Goal: Task Accomplishment & Management: Manage account settings

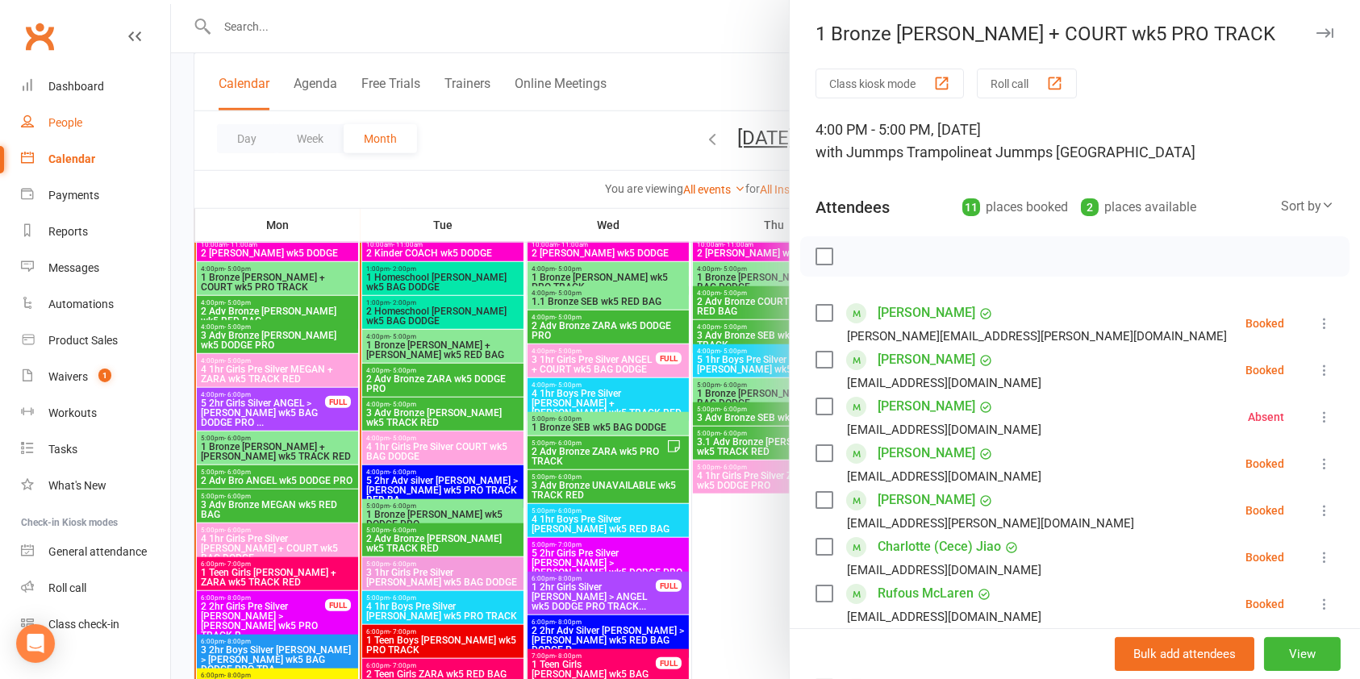
click at [93, 122] on link "People" at bounding box center [95, 123] width 149 height 36
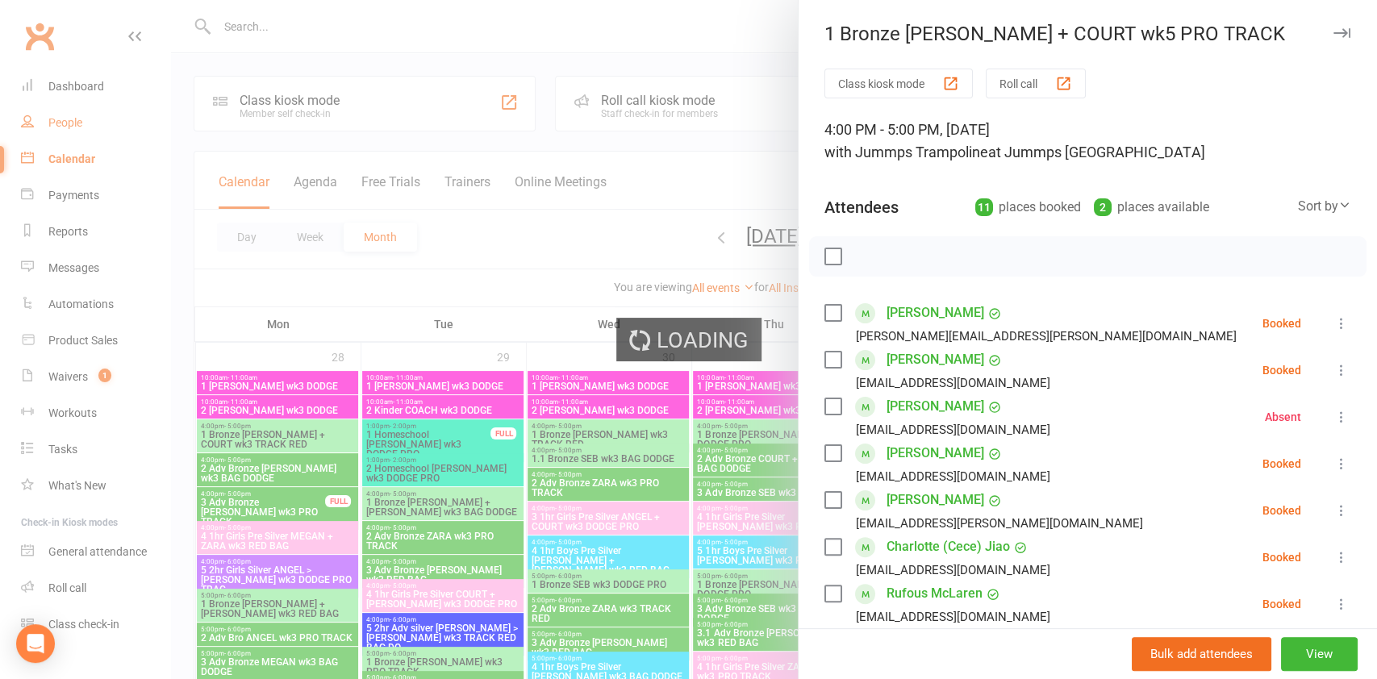
select select "100"
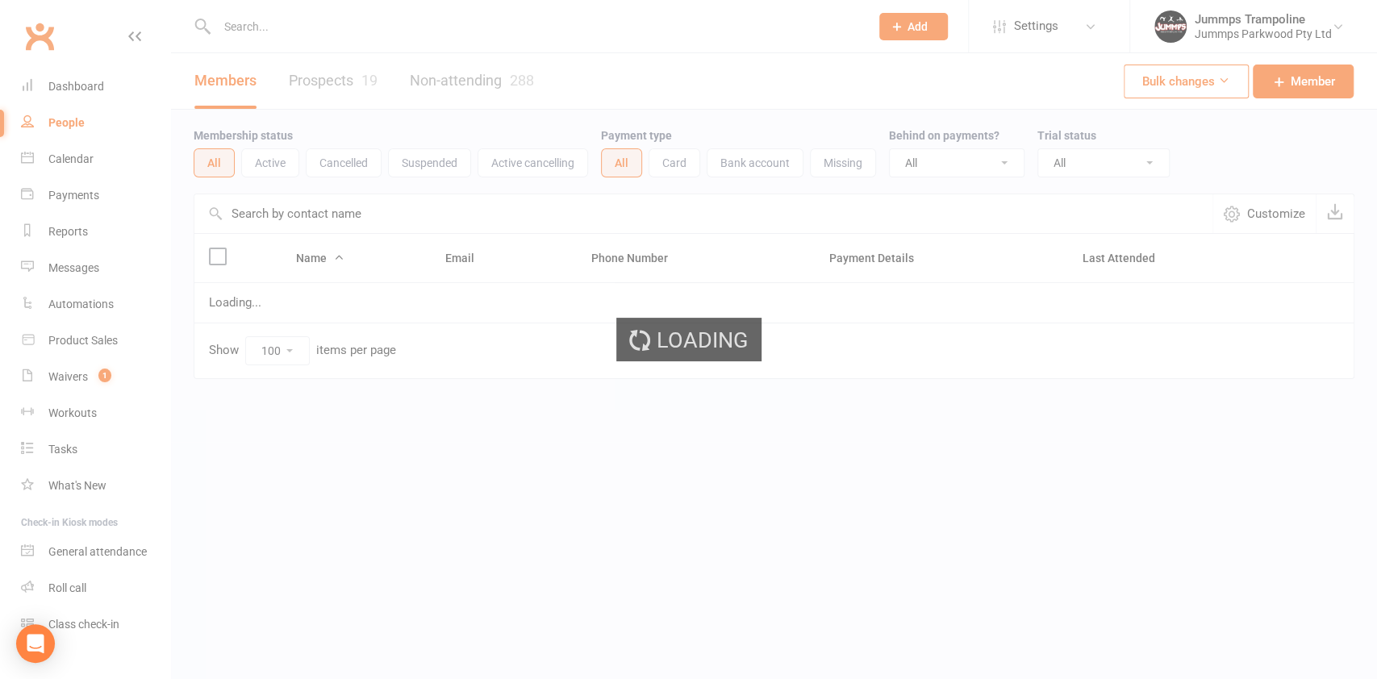
click at [344, 90] on div "Loading" at bounding box center [688, 339] width 1377 height 679
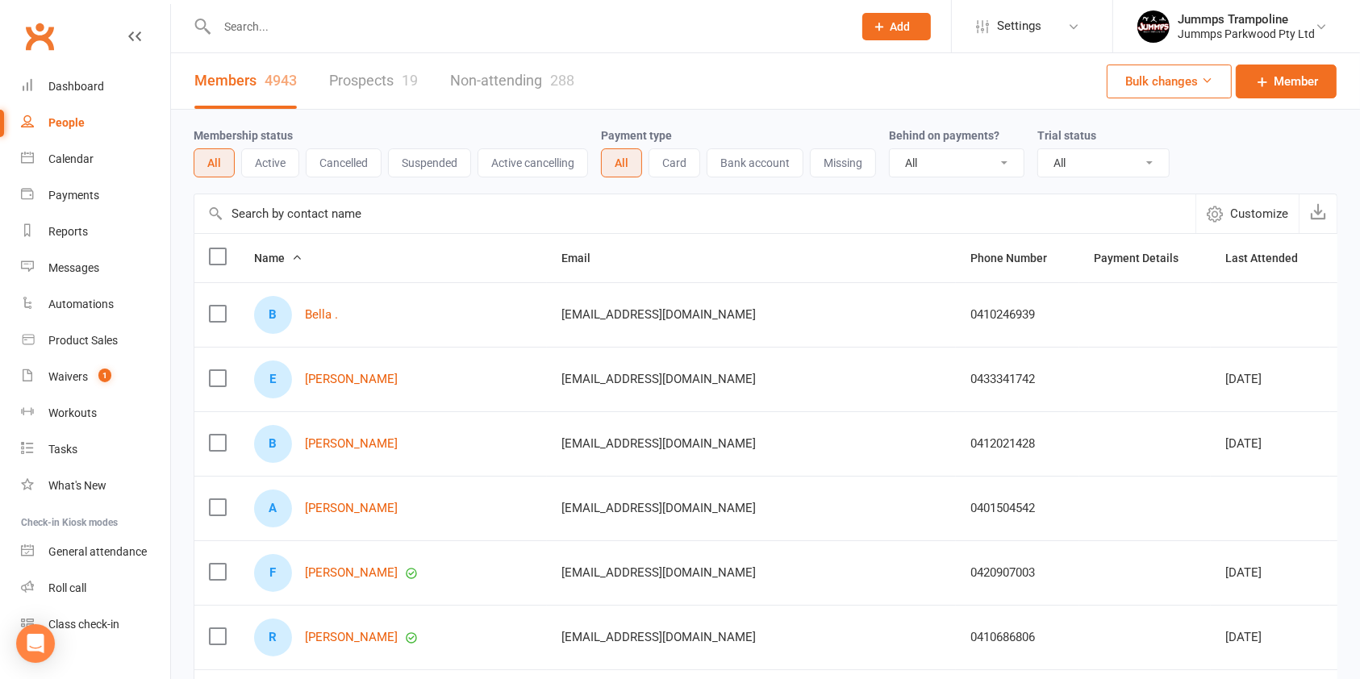
click at [397, 83] on link "Prospects 19" at bounding box center [373, 81] width 89 height 56
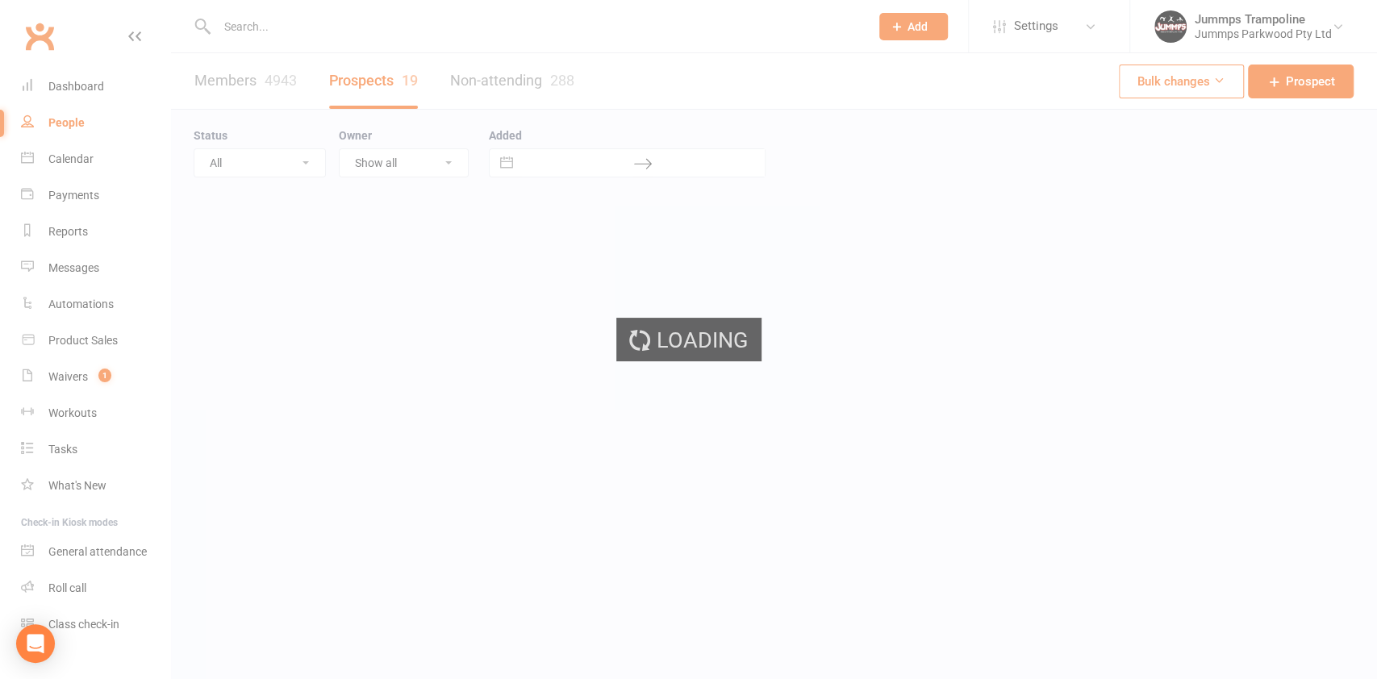
select select "100"
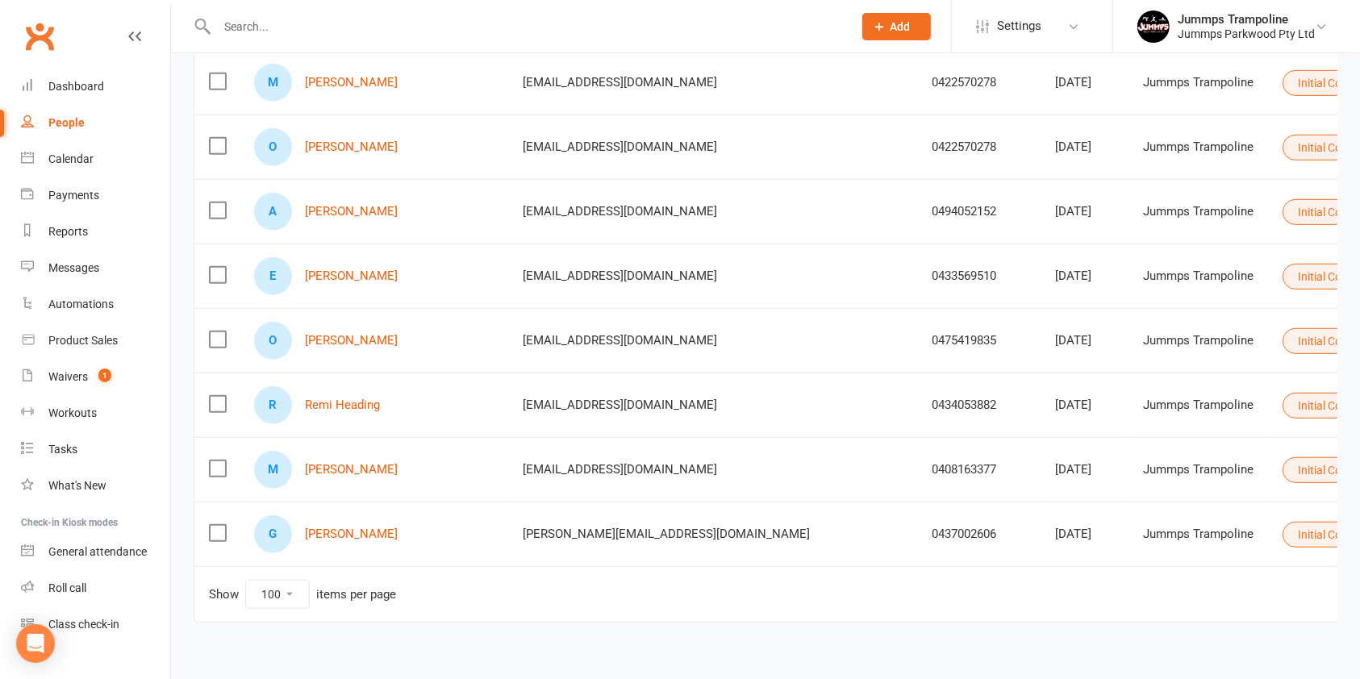
scroll to position [969, 0]
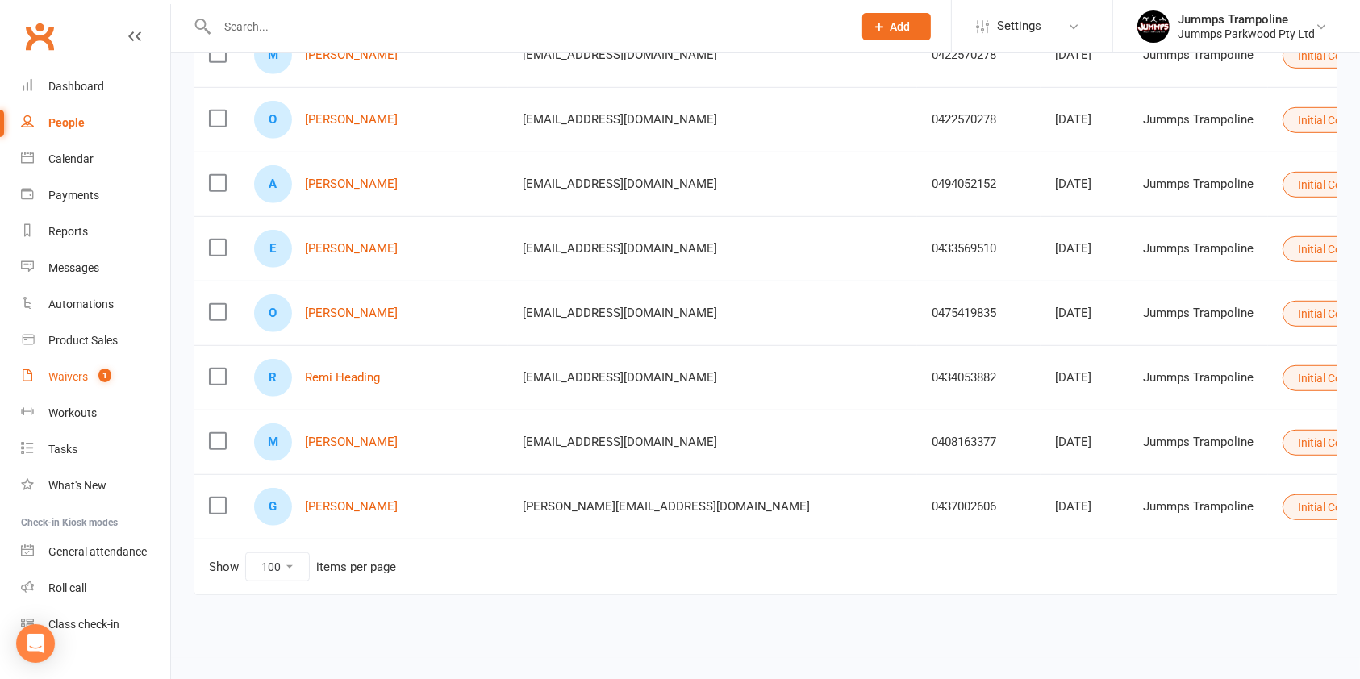
click at [69, 376] on div "Waivers" at bounding box center [68, 376] width 40 height 13
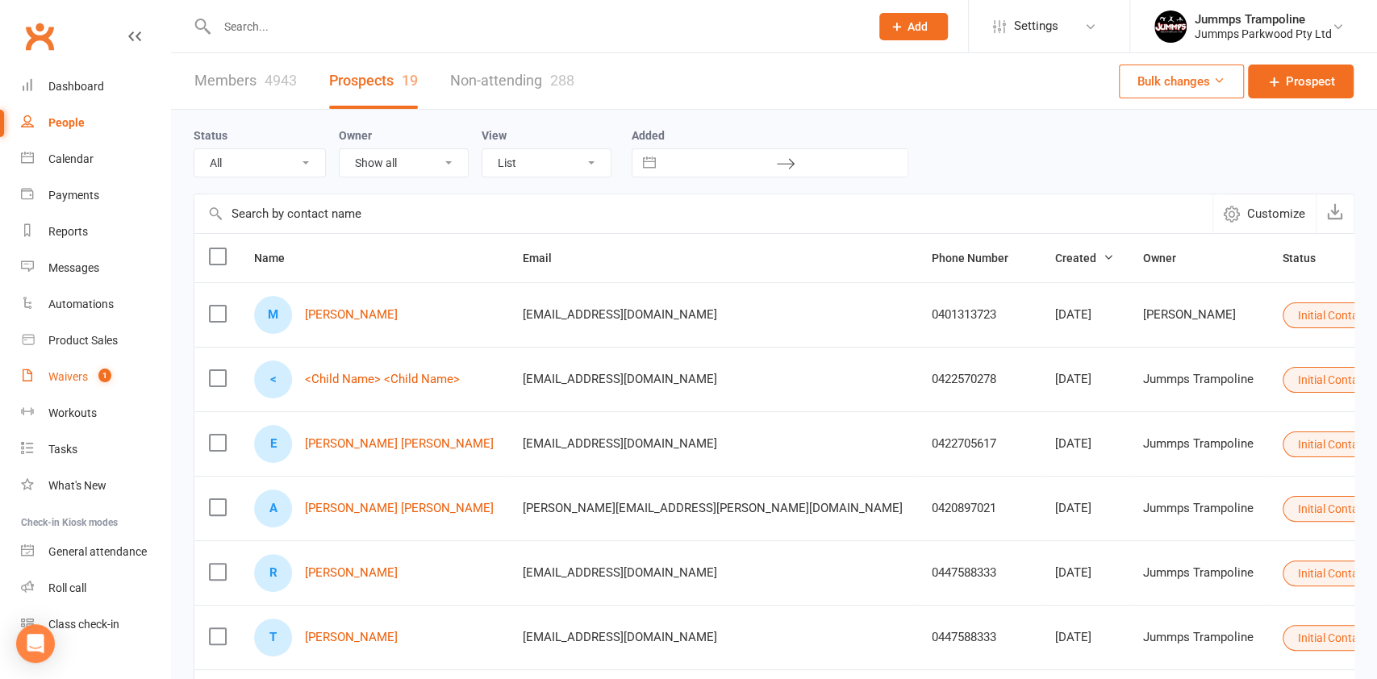
select select "25"
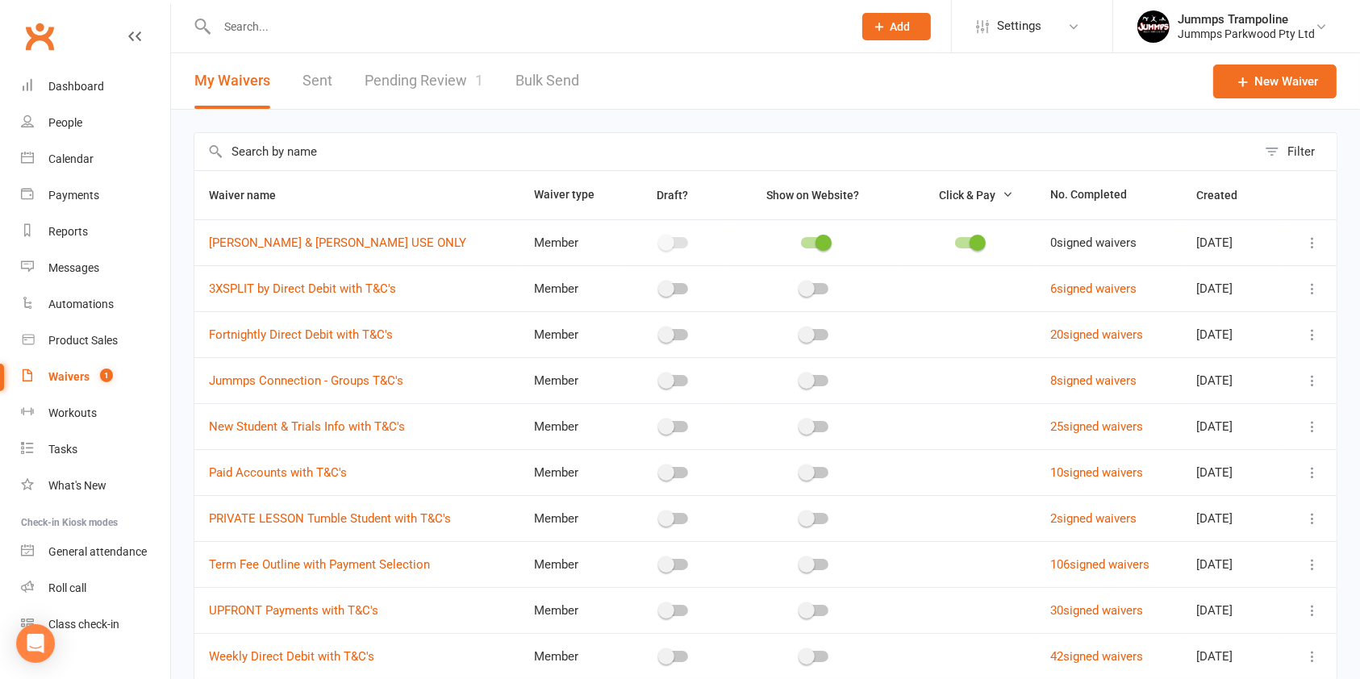
click at [463, 68] on link "Pending Review 1" at bounding box center [424, 81] width 119 height 56
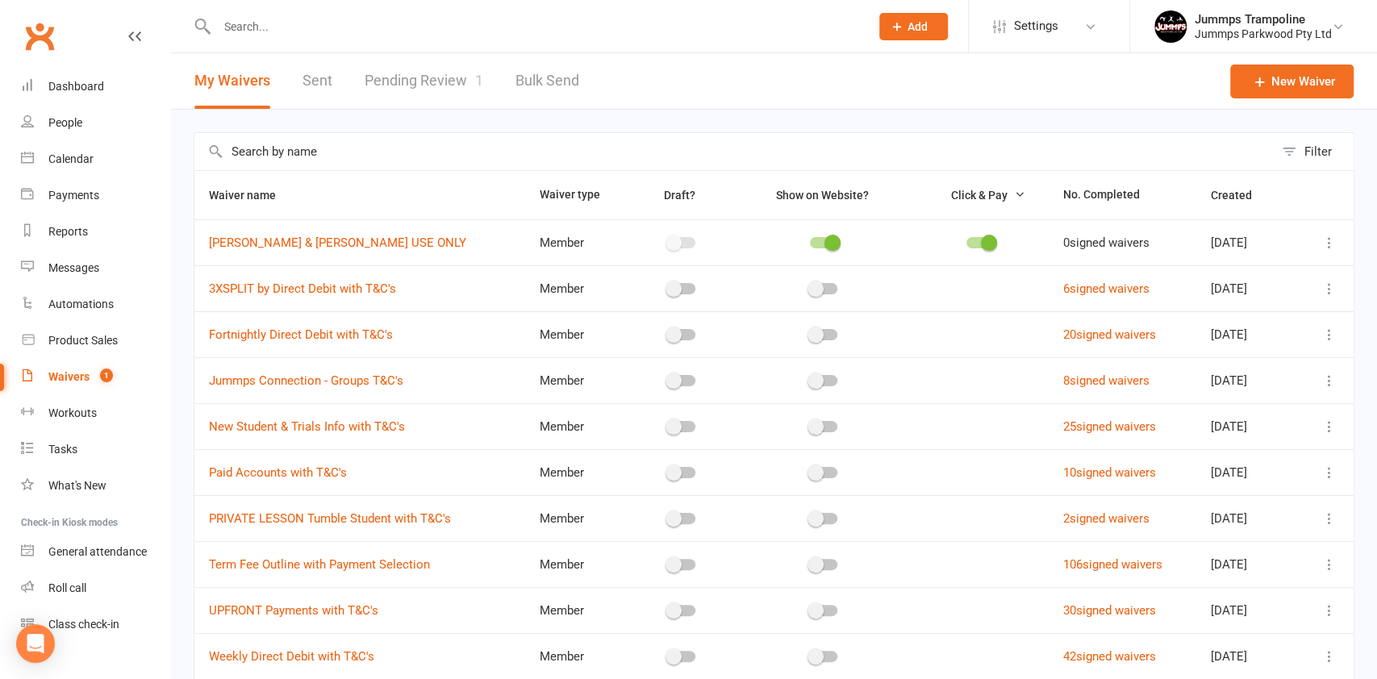
select select "100"
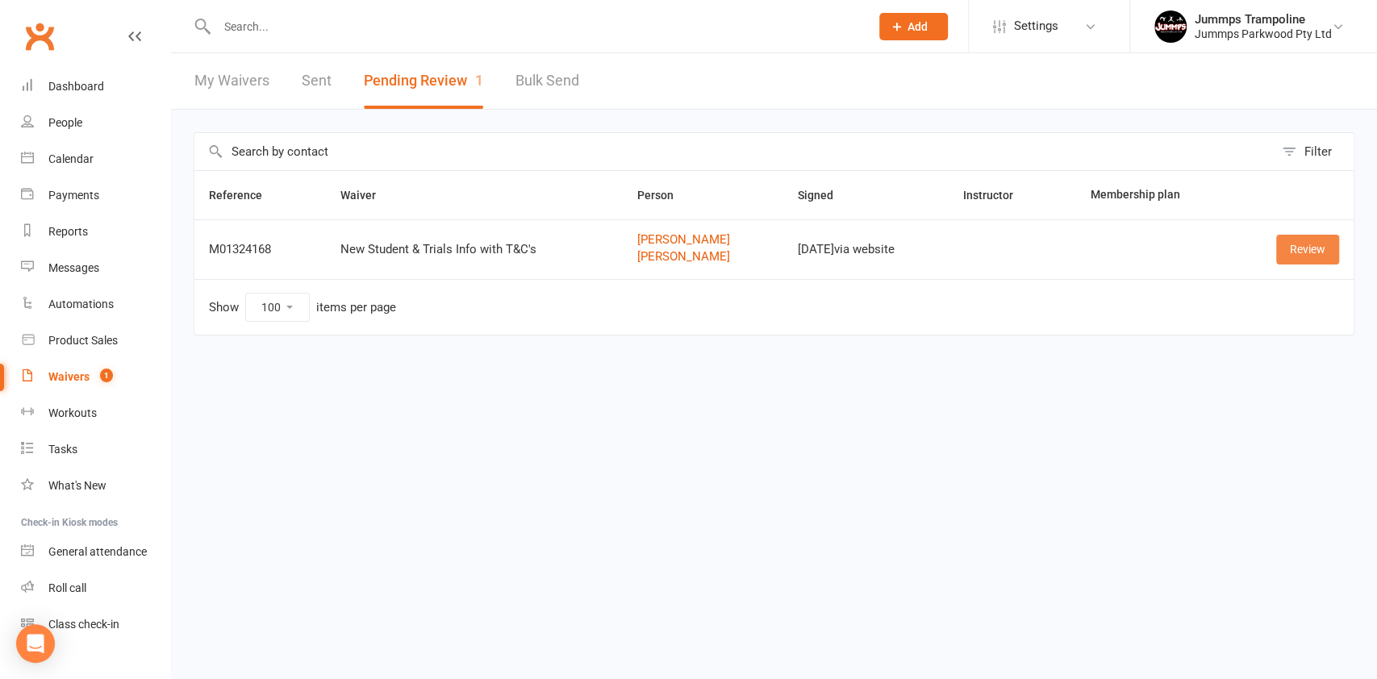
click at [1316, 248] on link "Review" at bounding box center [1307, 249] width 63 height 29
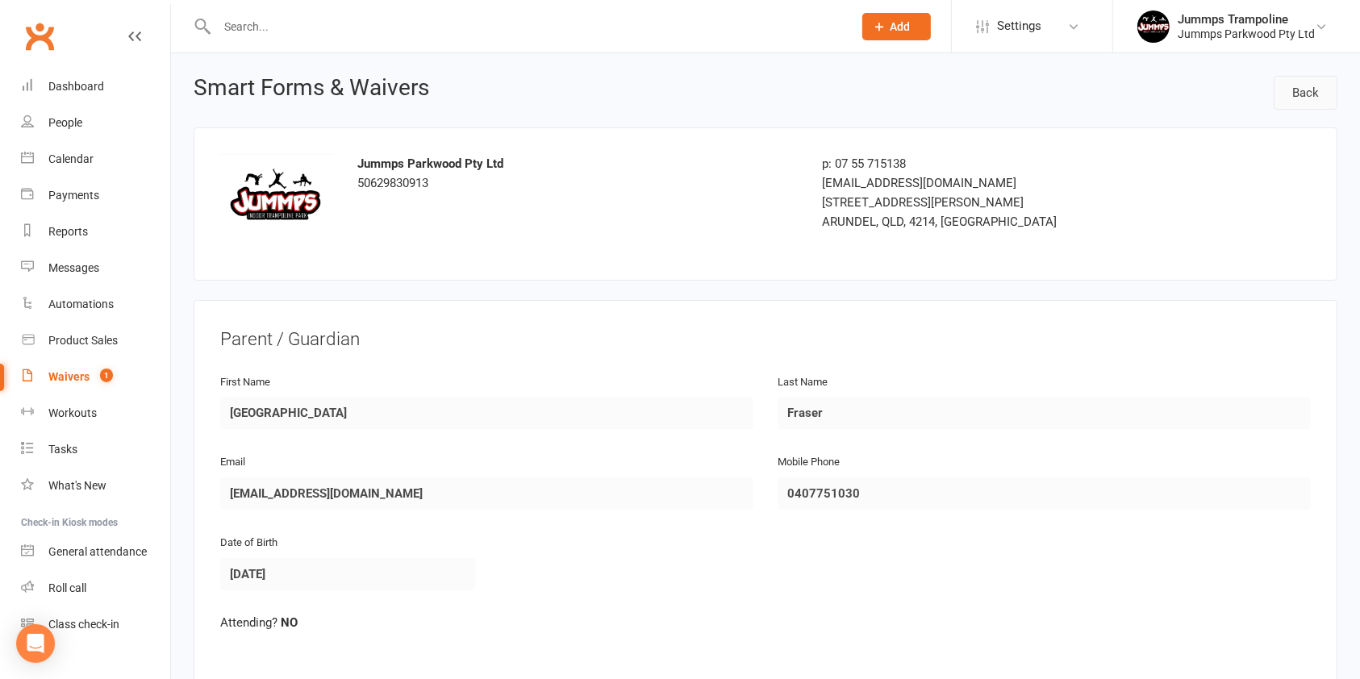
click at [1305, 91] on link "Back" at bounding box center [1306, 93] width 64 height 34
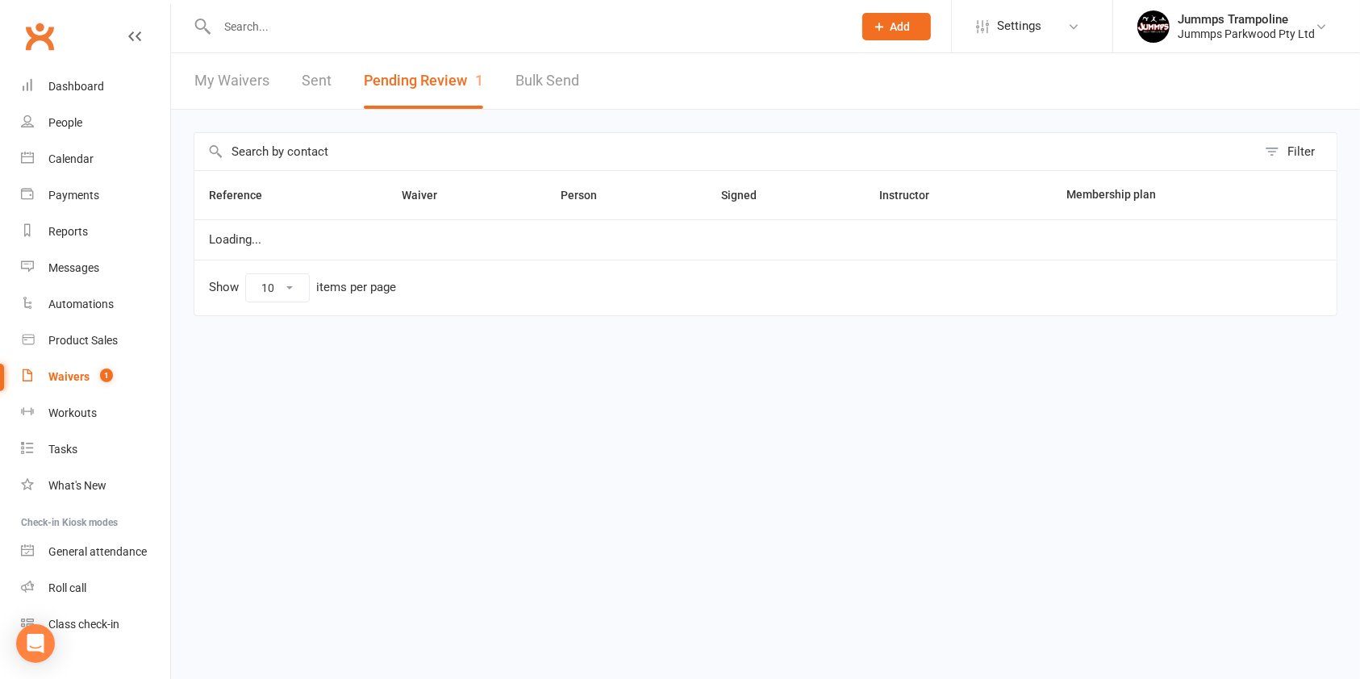
select select "100"
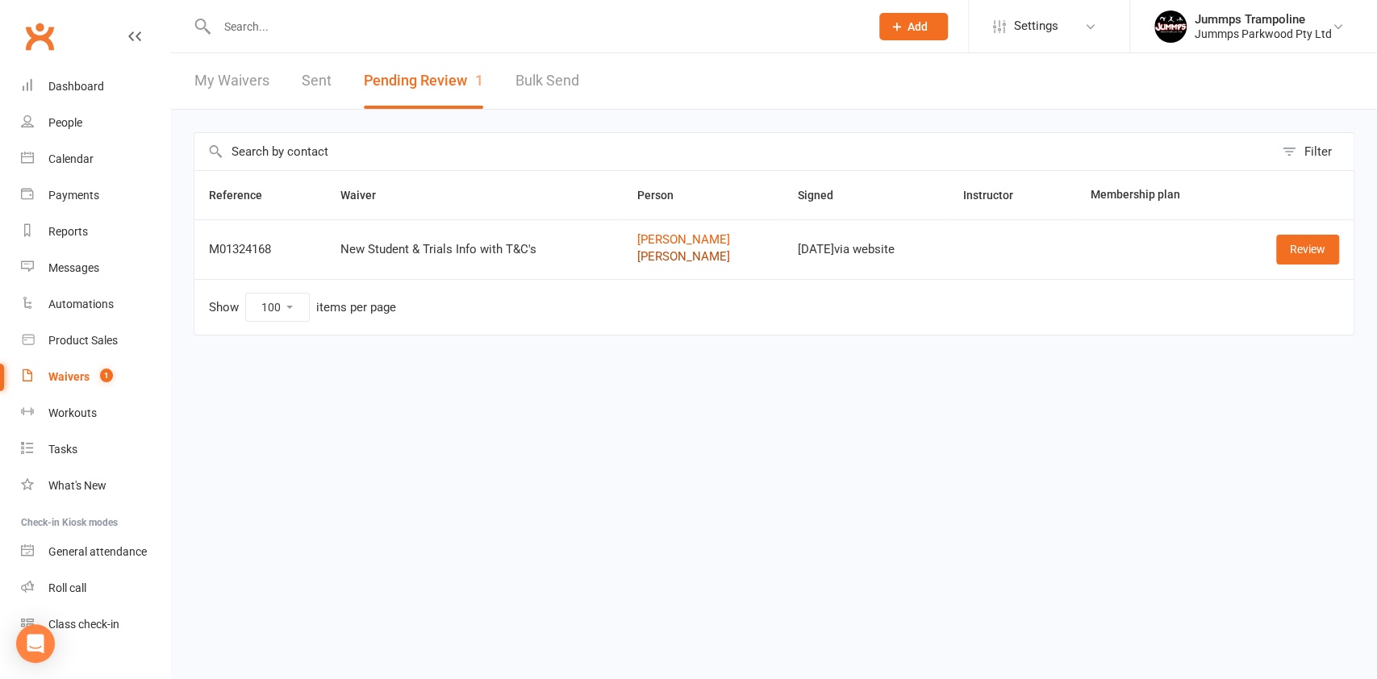
click at [662, 255] on link "[PERSON_NAME]" at bounding box center [702, 257] width 131 height 14
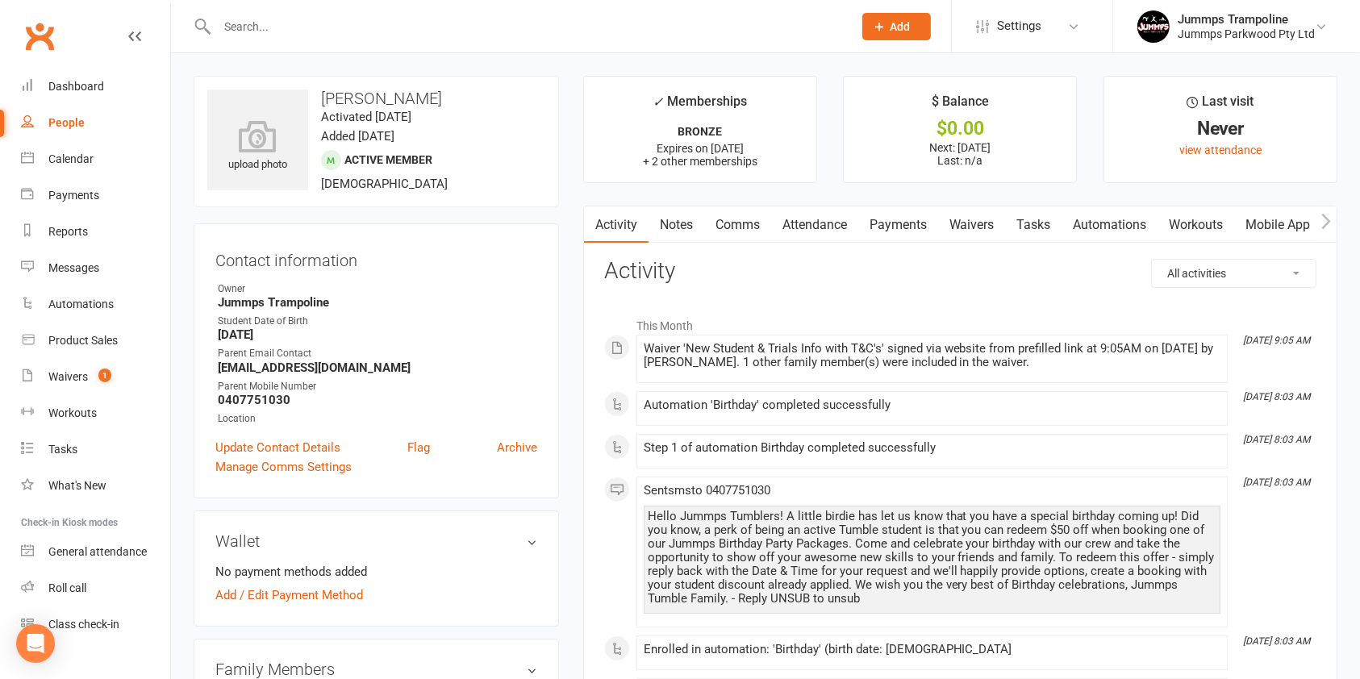
click at [830, 227] on link "Attendance" at bounding box center [814, 224] width 87 height 37
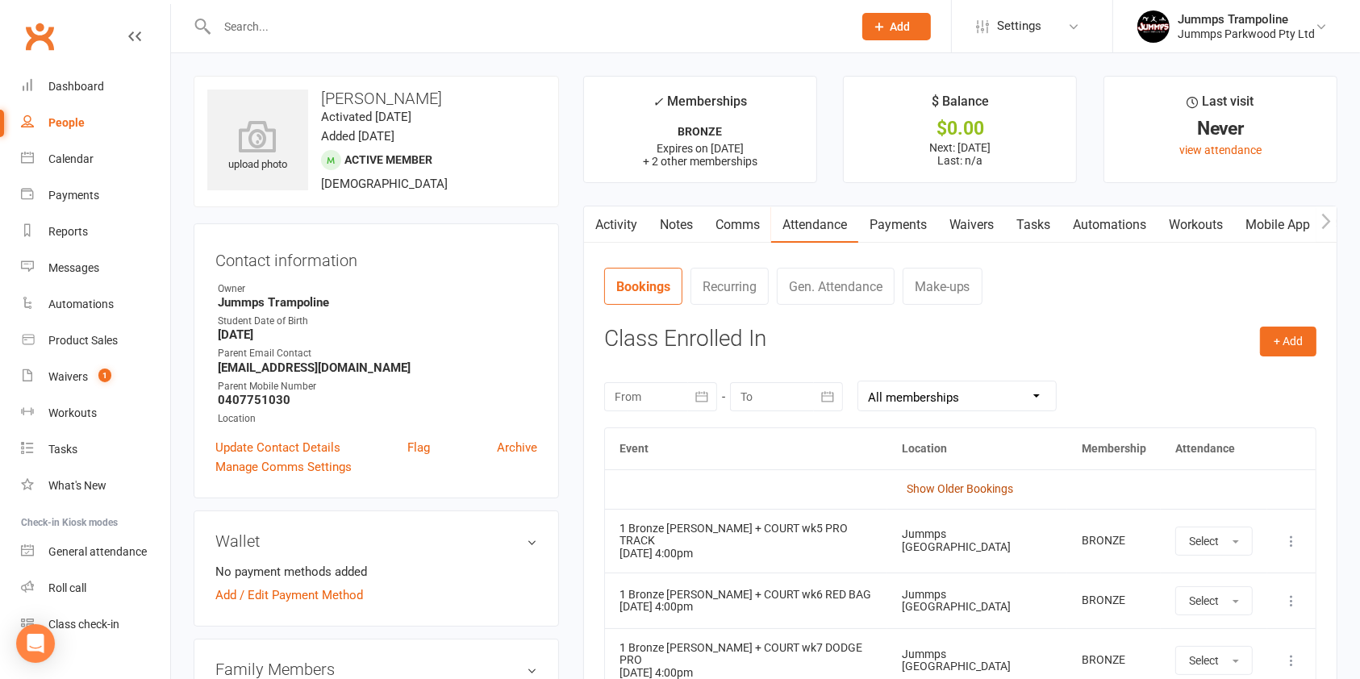
click at [974, 492] on link "Show Older Bookings" at bounding box center [960, 488] width 106 height 13
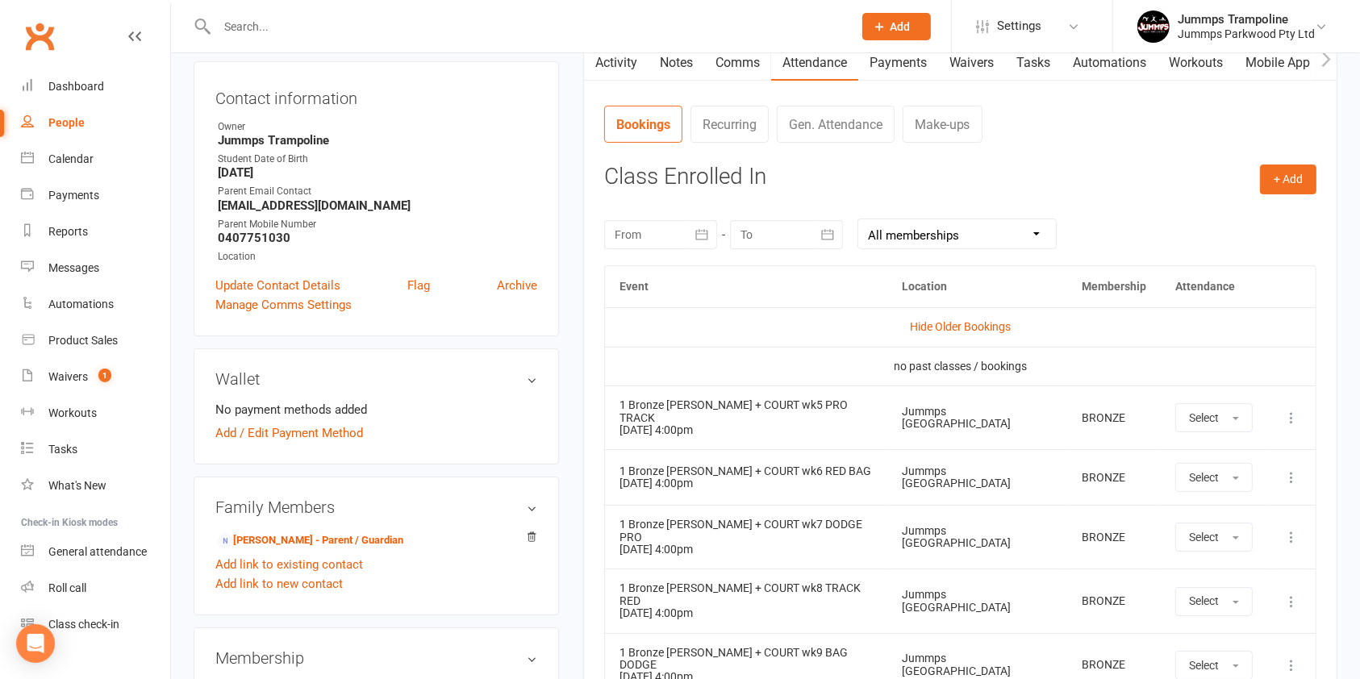
scroll to position [206, 0]
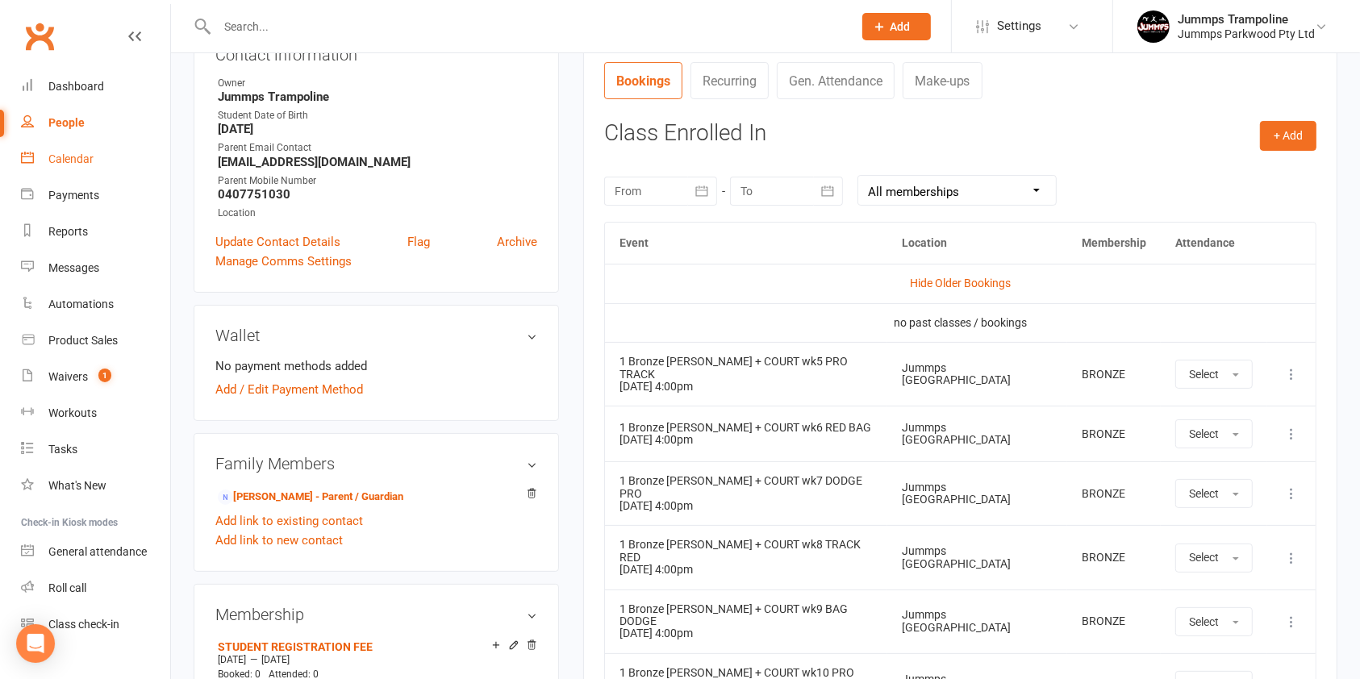
click at [94, 171] on link "Calendar" at bounding box center [95, 159] width 149 height 36
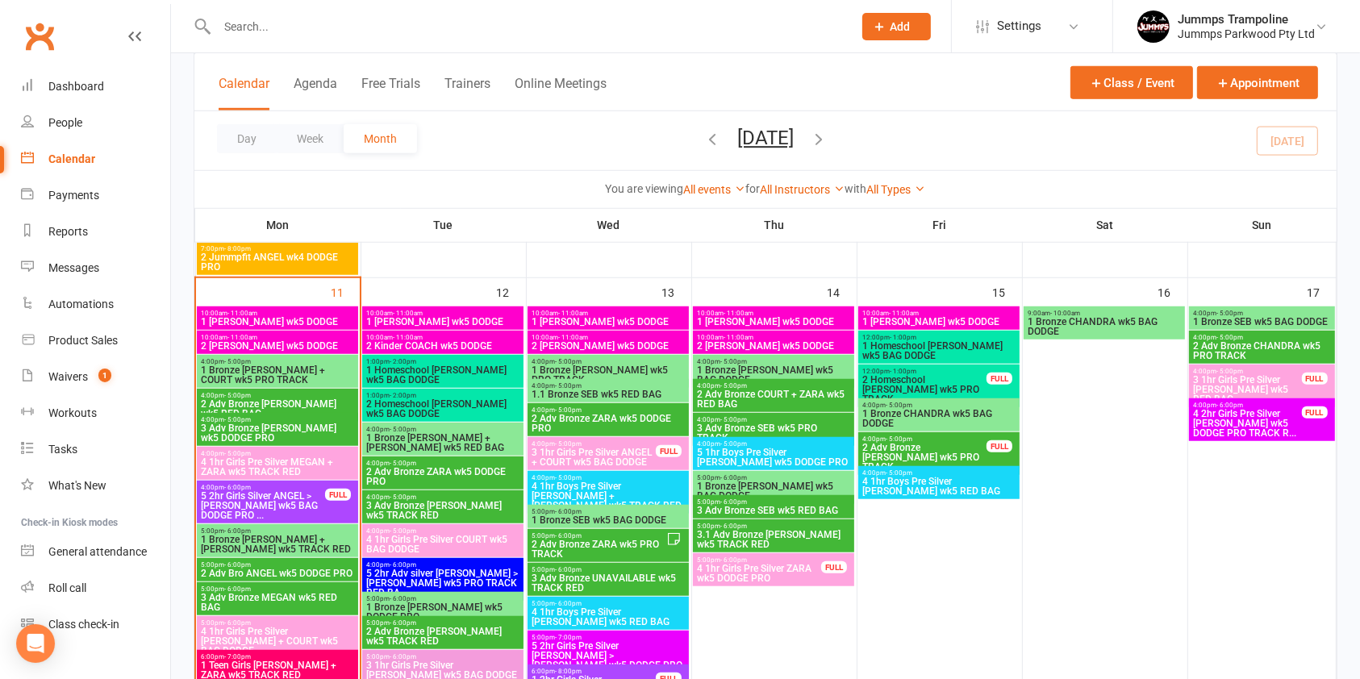
scroll to position [1207, 0]
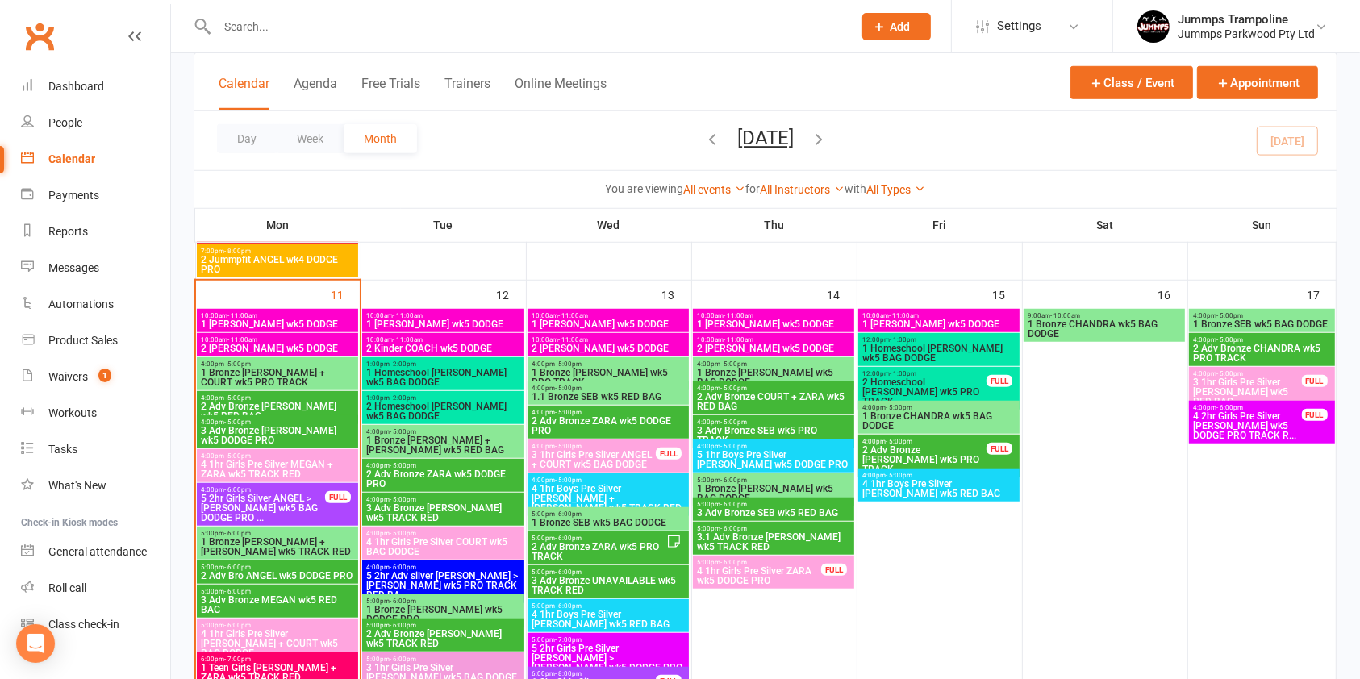
click at [309, 405] on span "2 Adv Bronze [PERSON_NAME] wk5 RED BAG" at bounding box center [277, 411] width 155 height 19
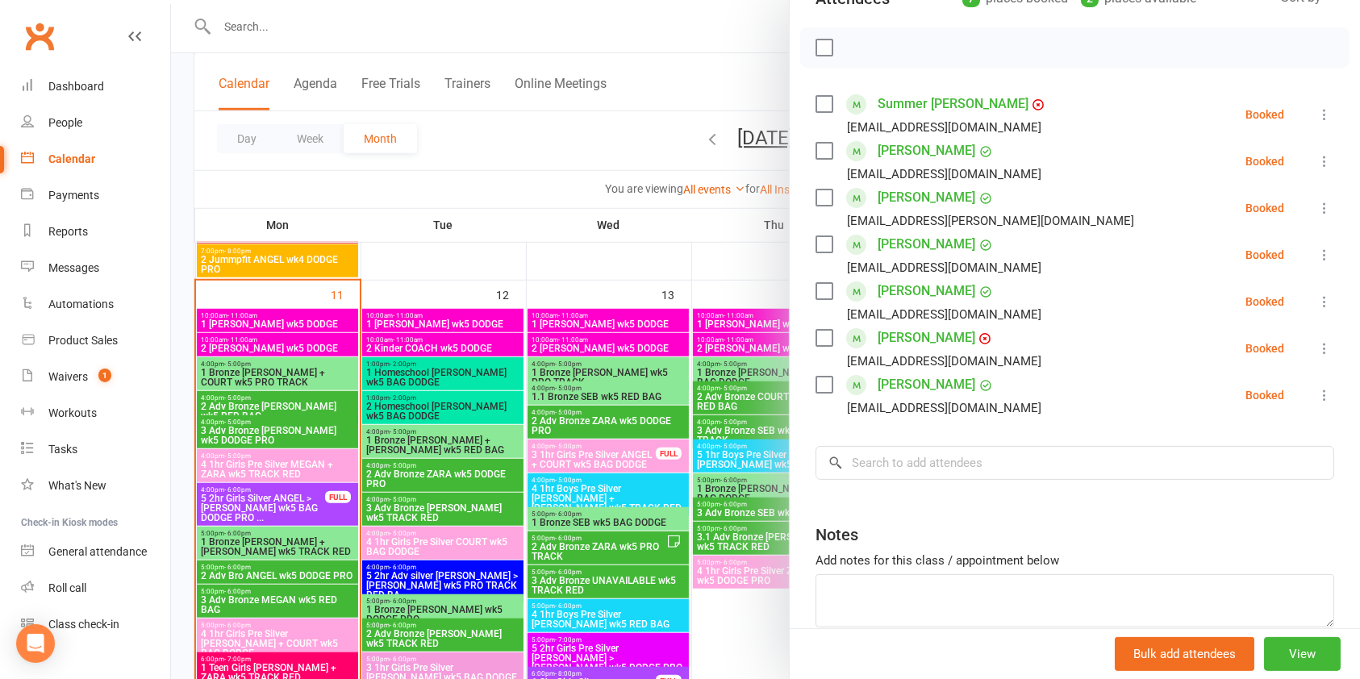
scroll to position [214, 0]
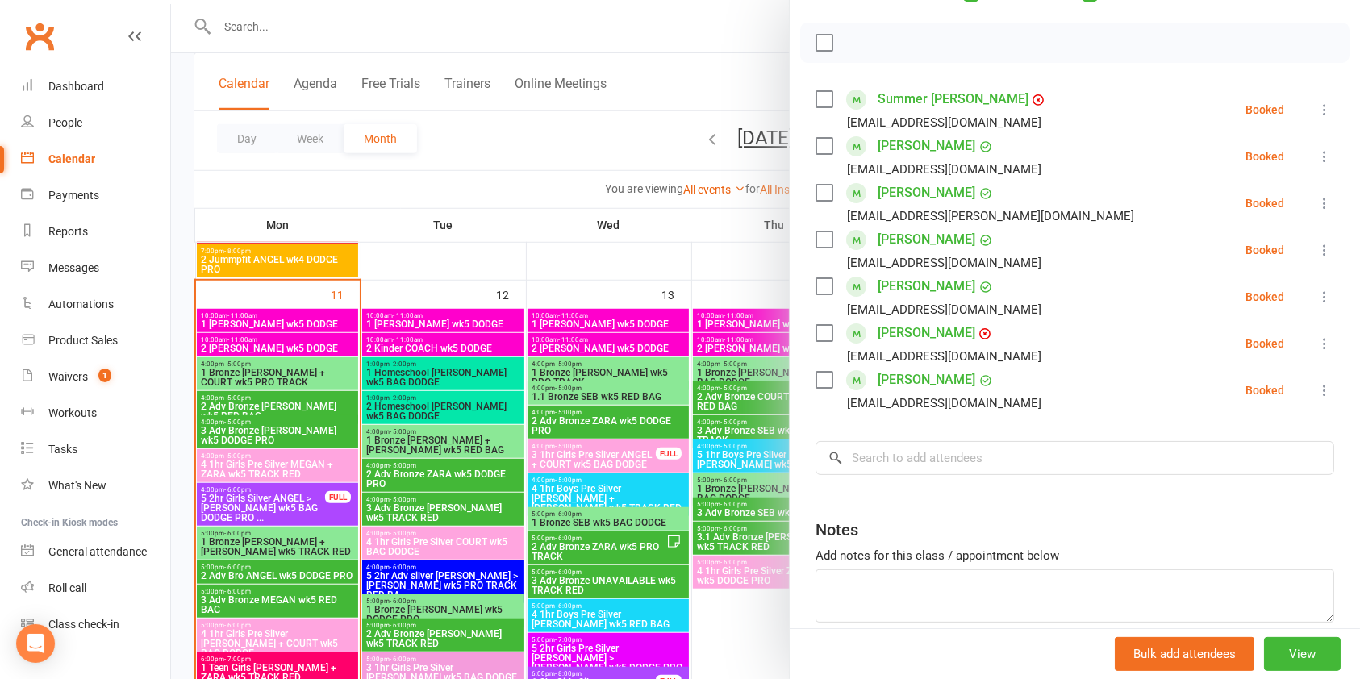
click at [308, 430] on div at bounding box center [765, 339] width 1189 height 679
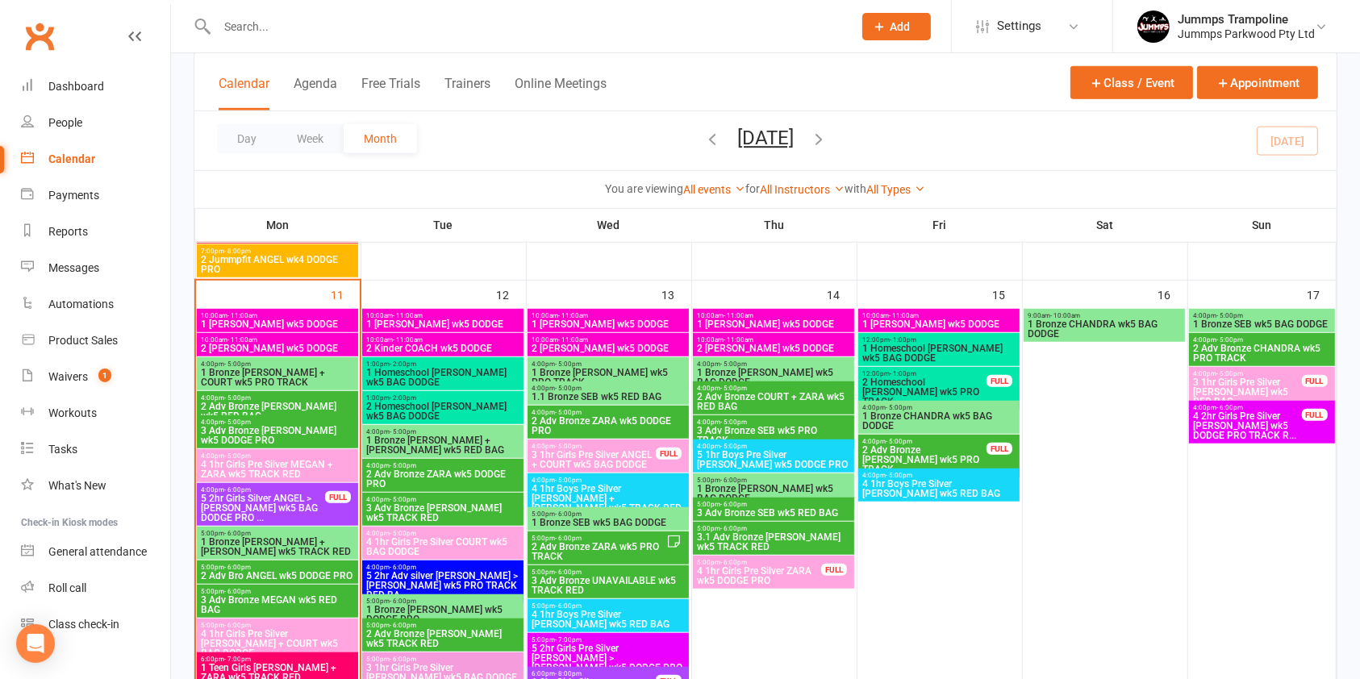
click at [325, 436] on span "3 Adv Bronze [PERSON_NAME] wk5 DODGE PRO" at bounding box center [277, 435] width 155 height 19
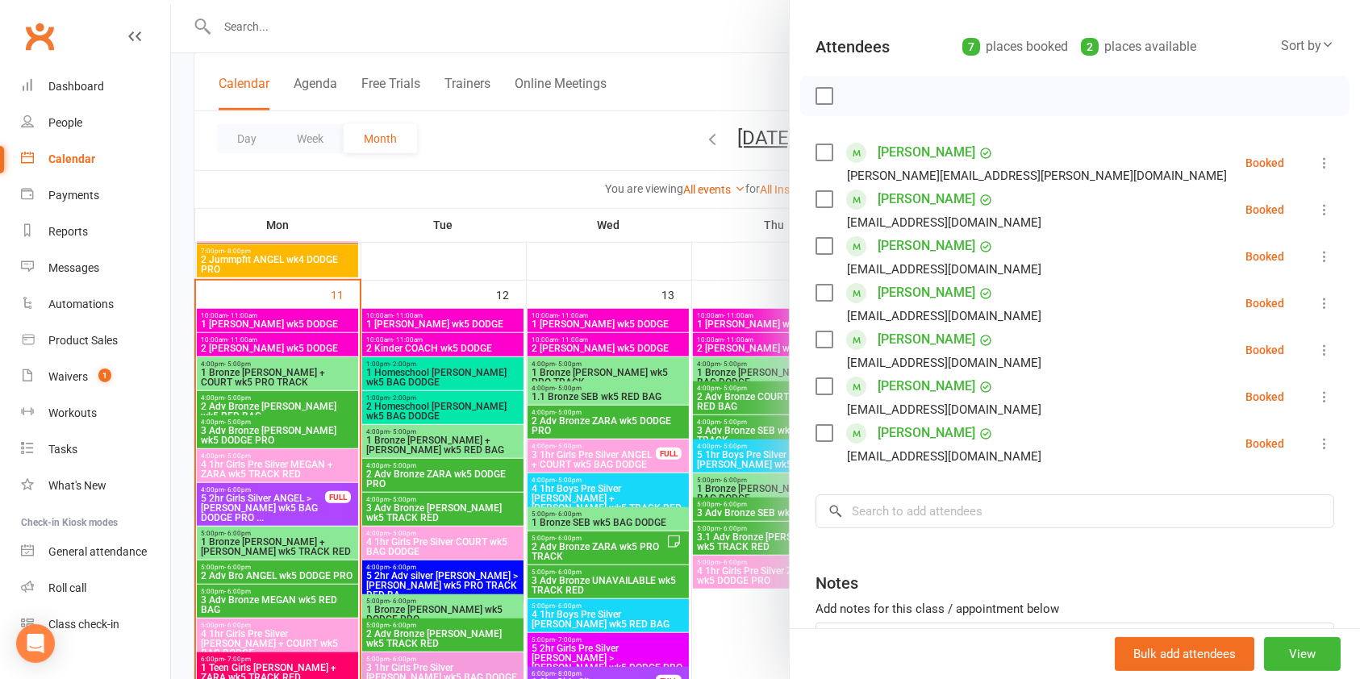
scroll to position [162, 0]
click at [329, 475] on div at bounding box center [765, 339] width 1189 height 679
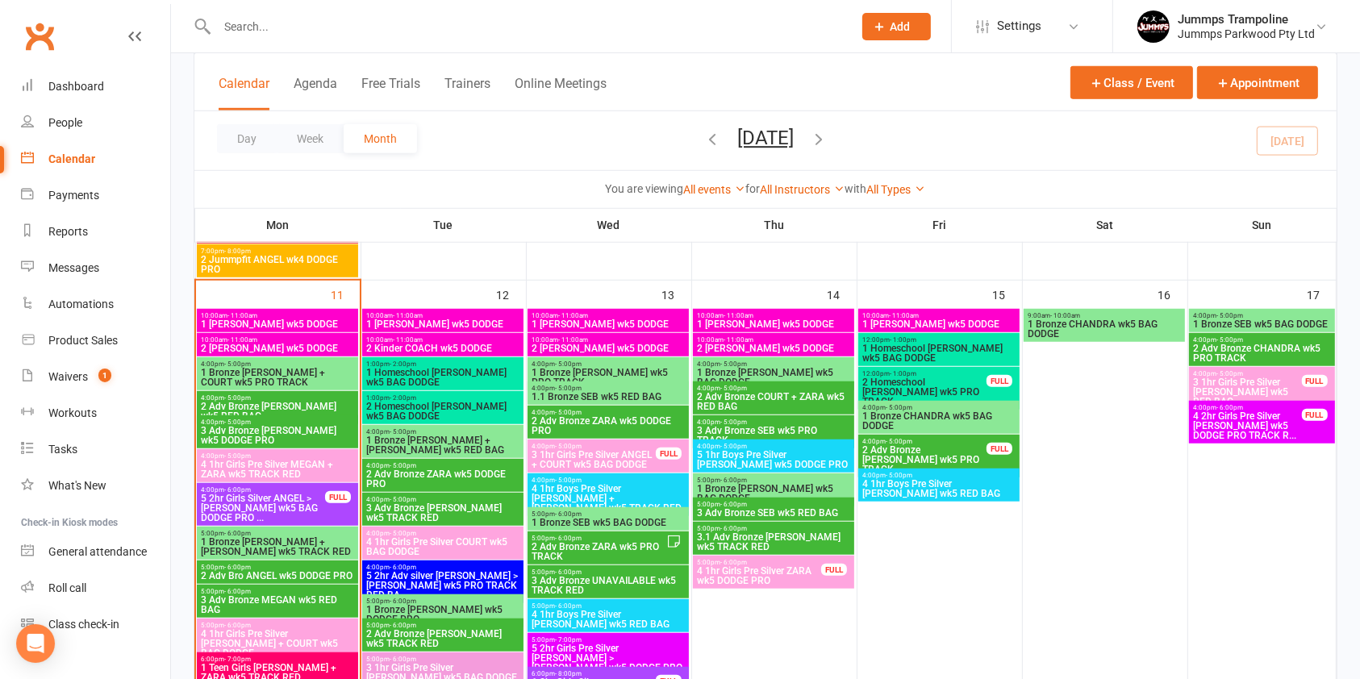
click at [327, 464] on span "4 1hr Girls Pre Silver MEGAN + ZARA wk5 TRACK RED" at bounding box center [277, 469] width 155 height 19
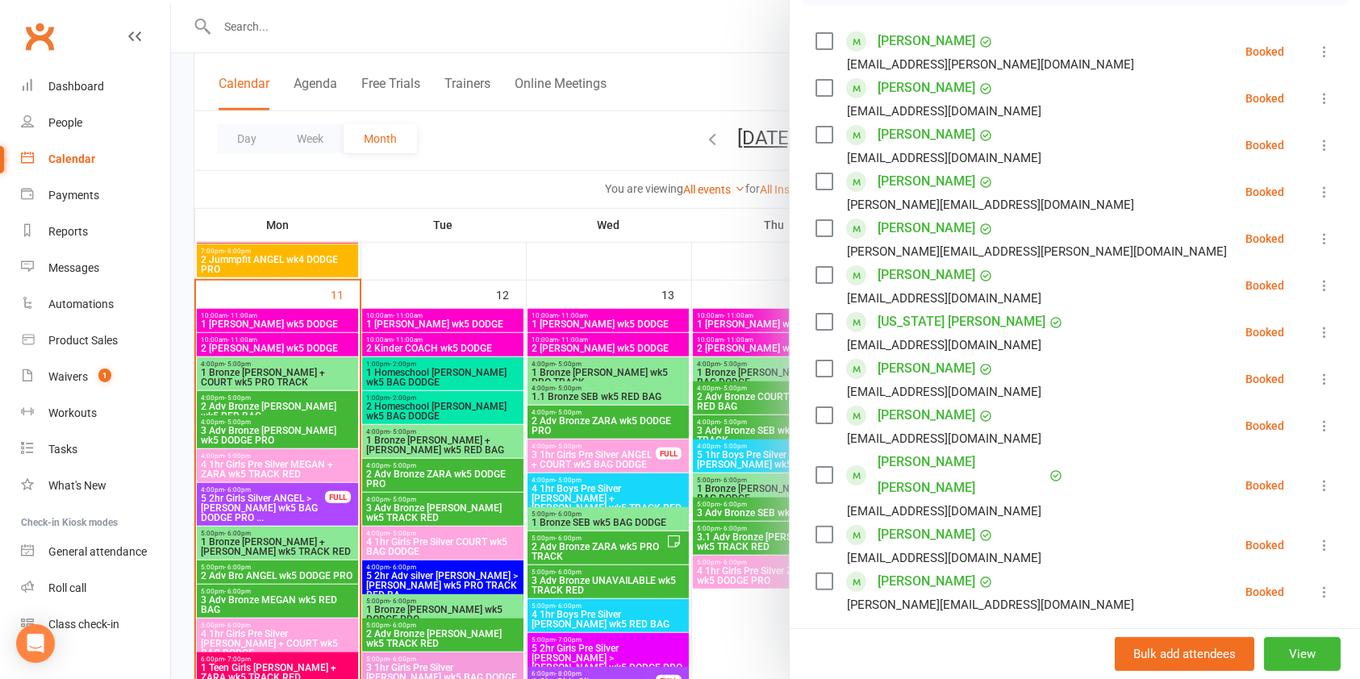
scroll to position [354, 0]
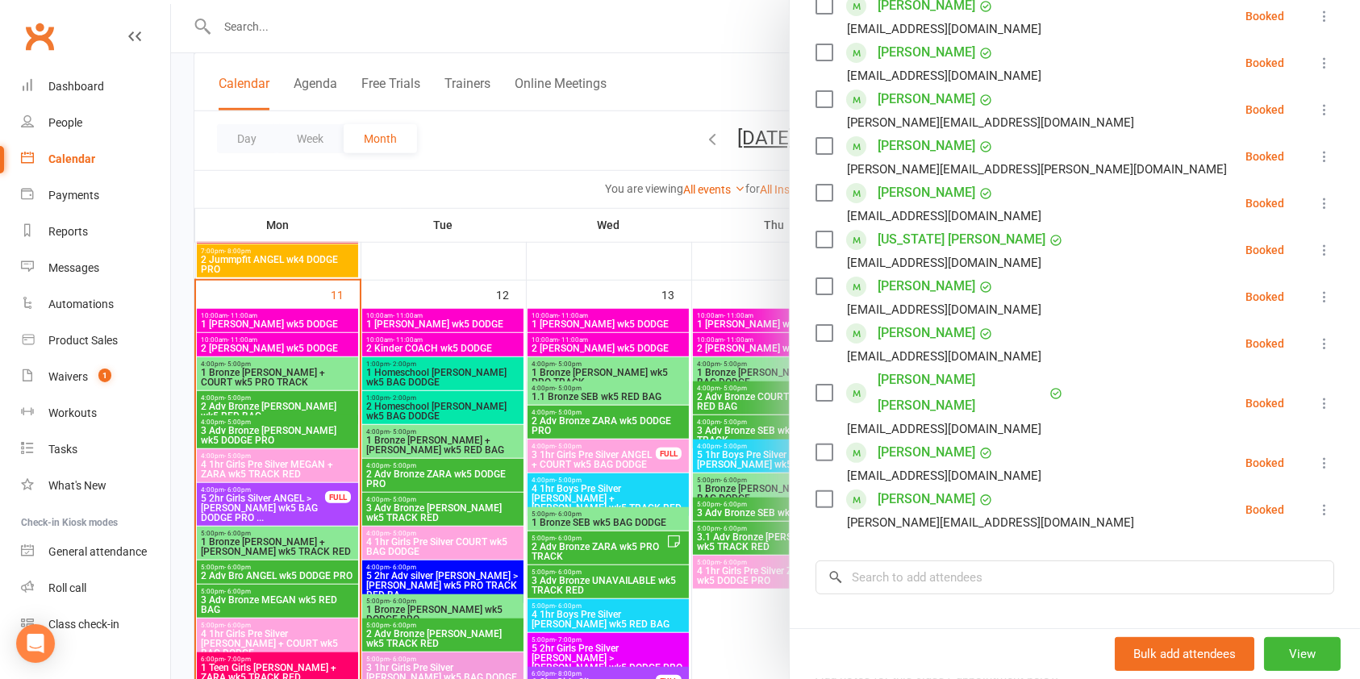
click at [305, 507] on div at bounding box center [765, 339] width 1189 height 679
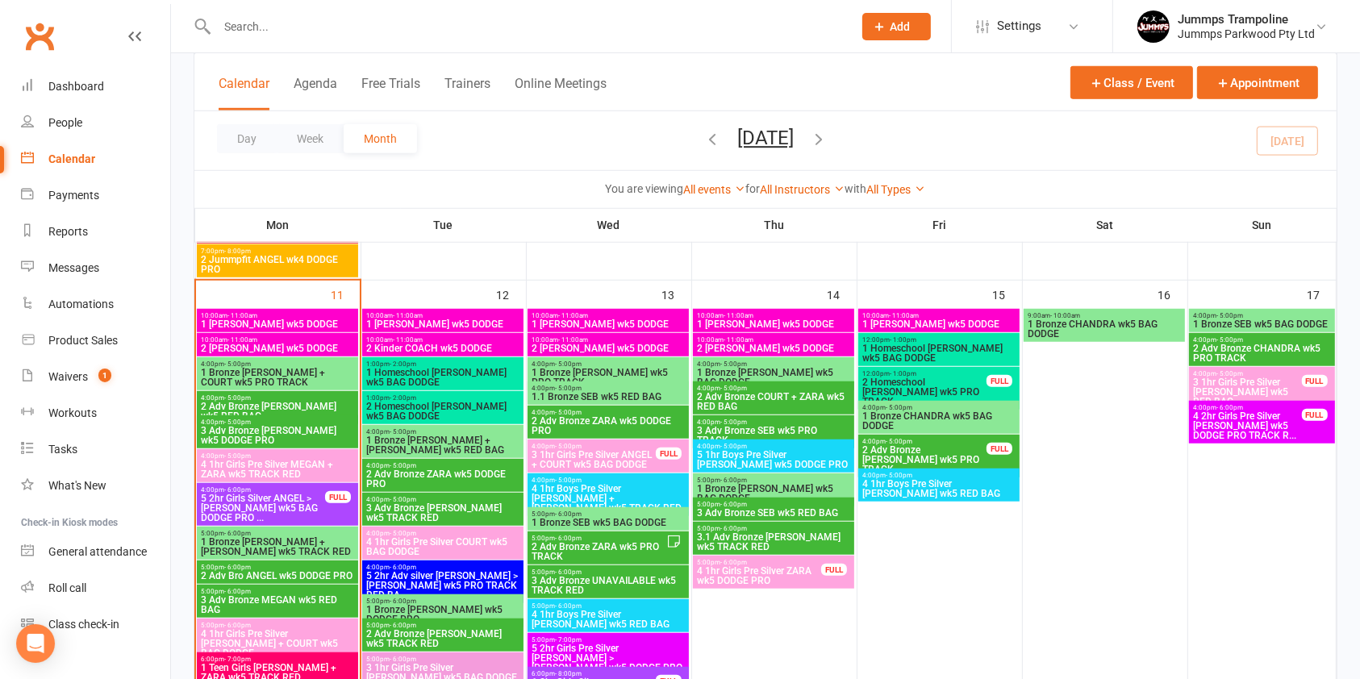
click at [306, 510] on span "5 2hr Girls Silver ANGEL > [PERSON_NAME] wk5 BAG DODGE PRO ..." at bounding box center [263, 508] width 126 height 29
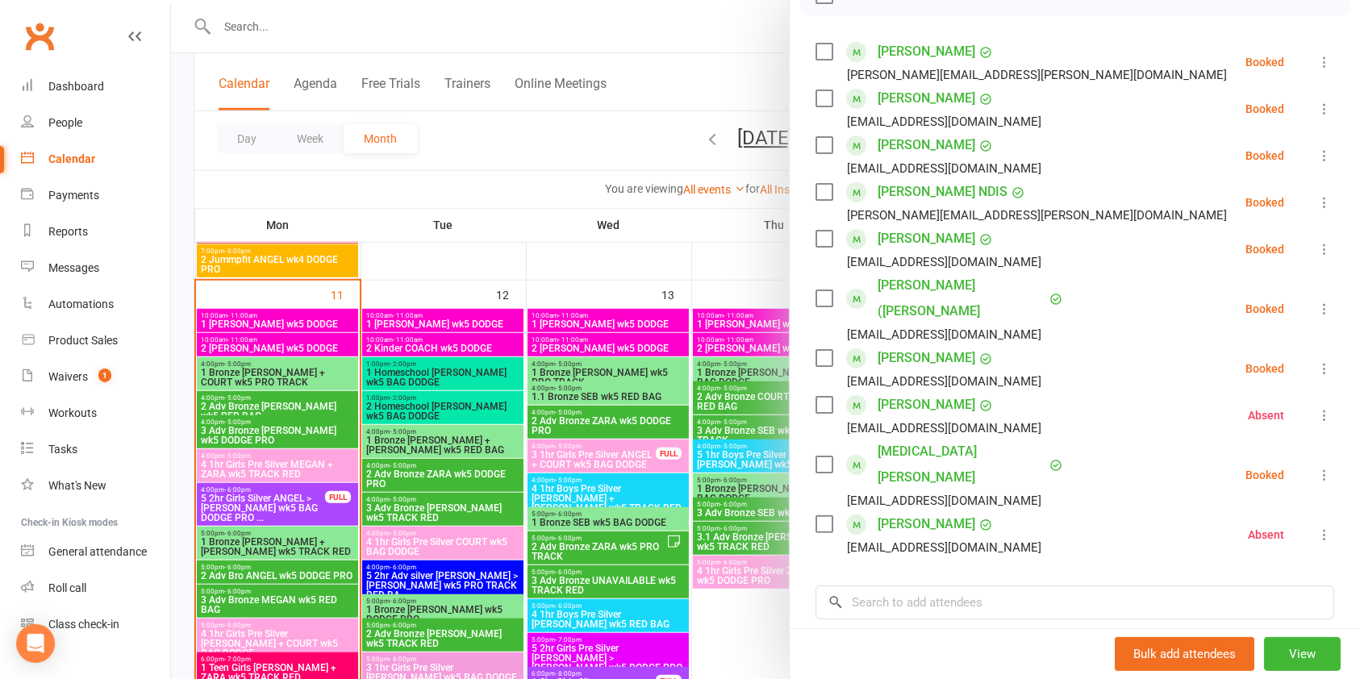
scroll to position [352, 0]
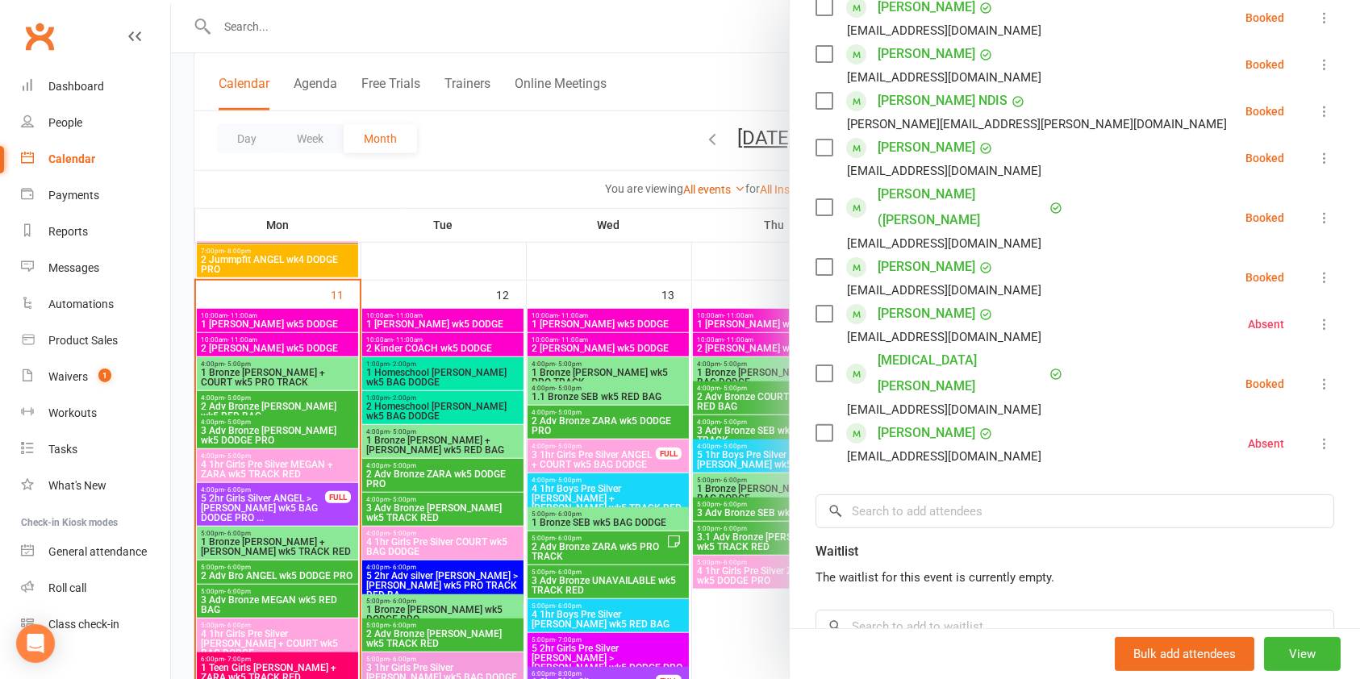
click at [314, 548] on div at bounding box center [765, 339] width 1189 height 679
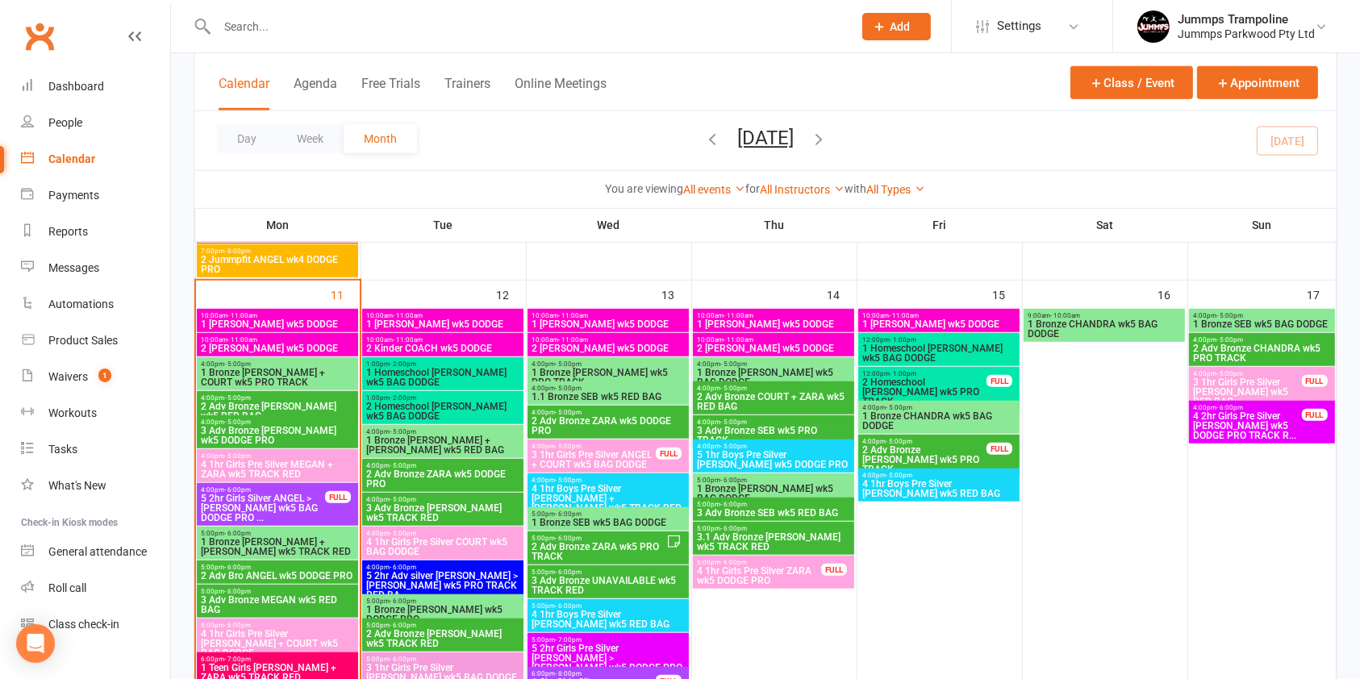
click at [319, 552] on span "1 Bronze [PERSON_NAME] + [PERSON_NAME] wk5 TRACK RED" at bounding box center [277, 546] width 155 height 19
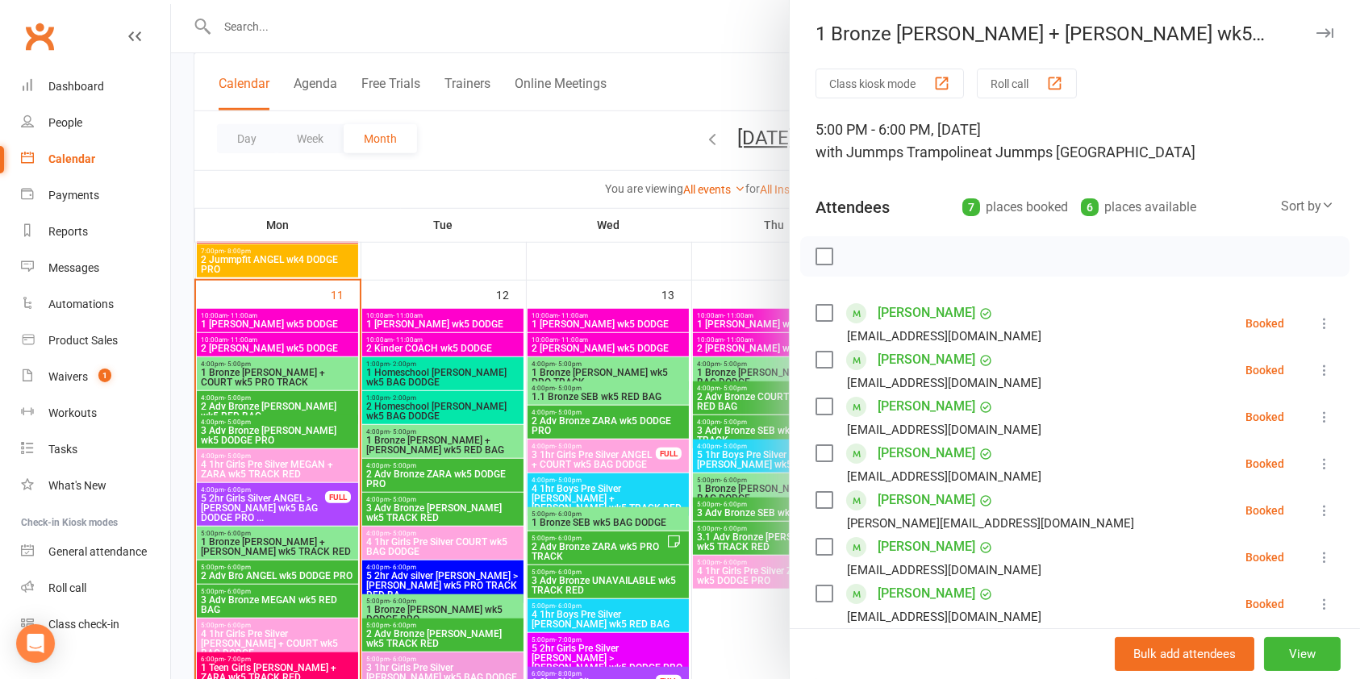
click at [315, 642] on div at bounding box center [765, 339] width 1189 height 679
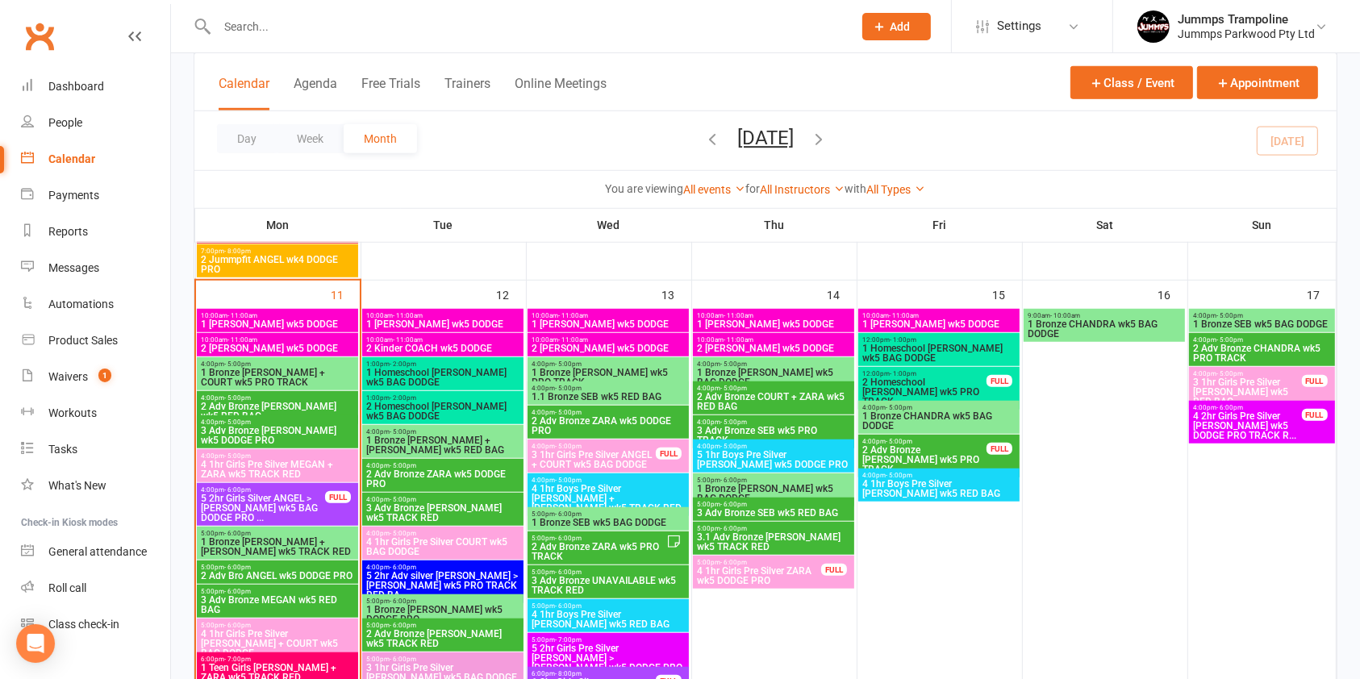
click at [323, 632] on span "4 1hr Girls Pre Silver [PERSON_NAME] + COURT wk5 BAG DODGE" at bounding box center [277, 643] width 155 height 29
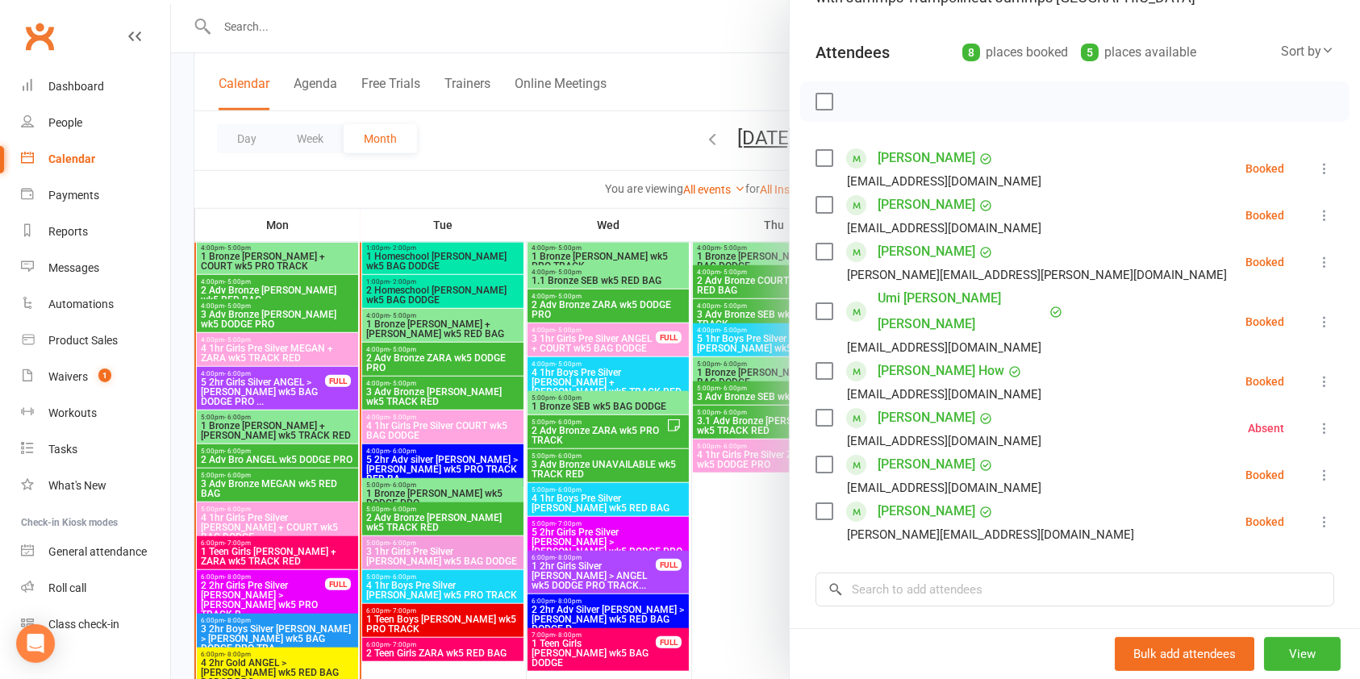
scroll to position [1327, 0]
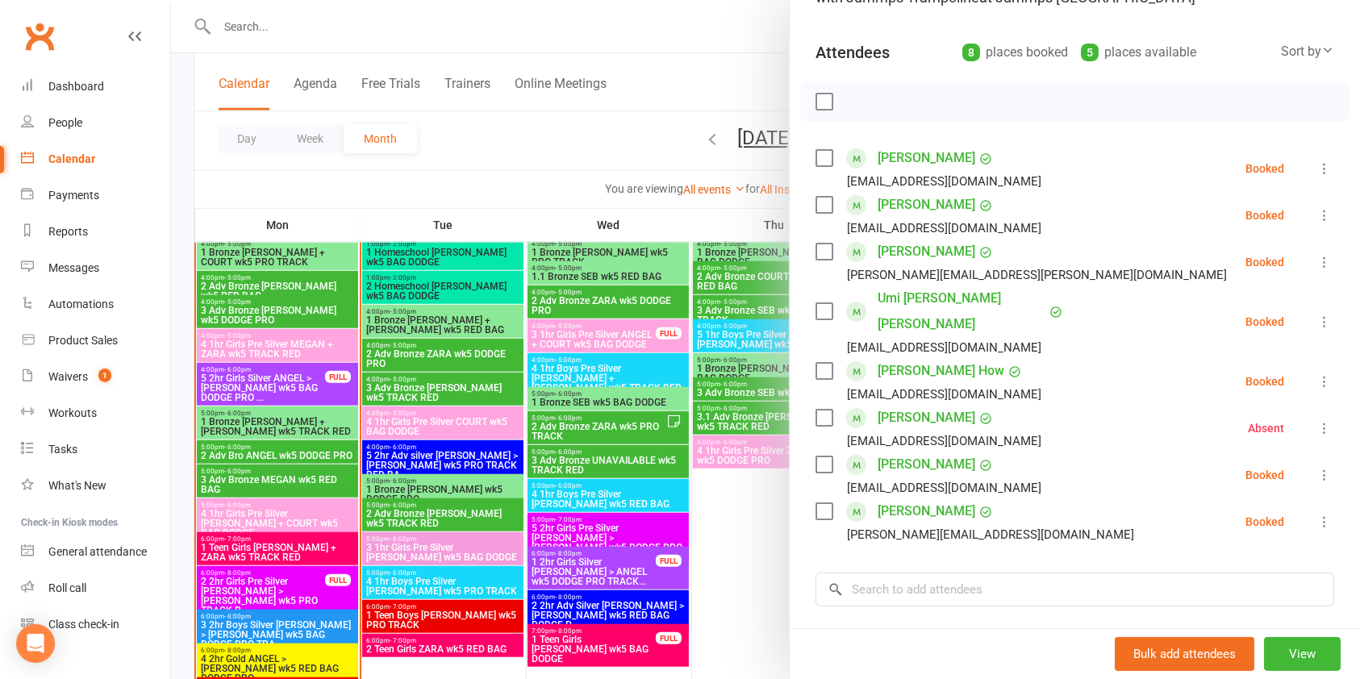
click at [334, 558] on div at bounding box center [765, 339] width 1189 height 679
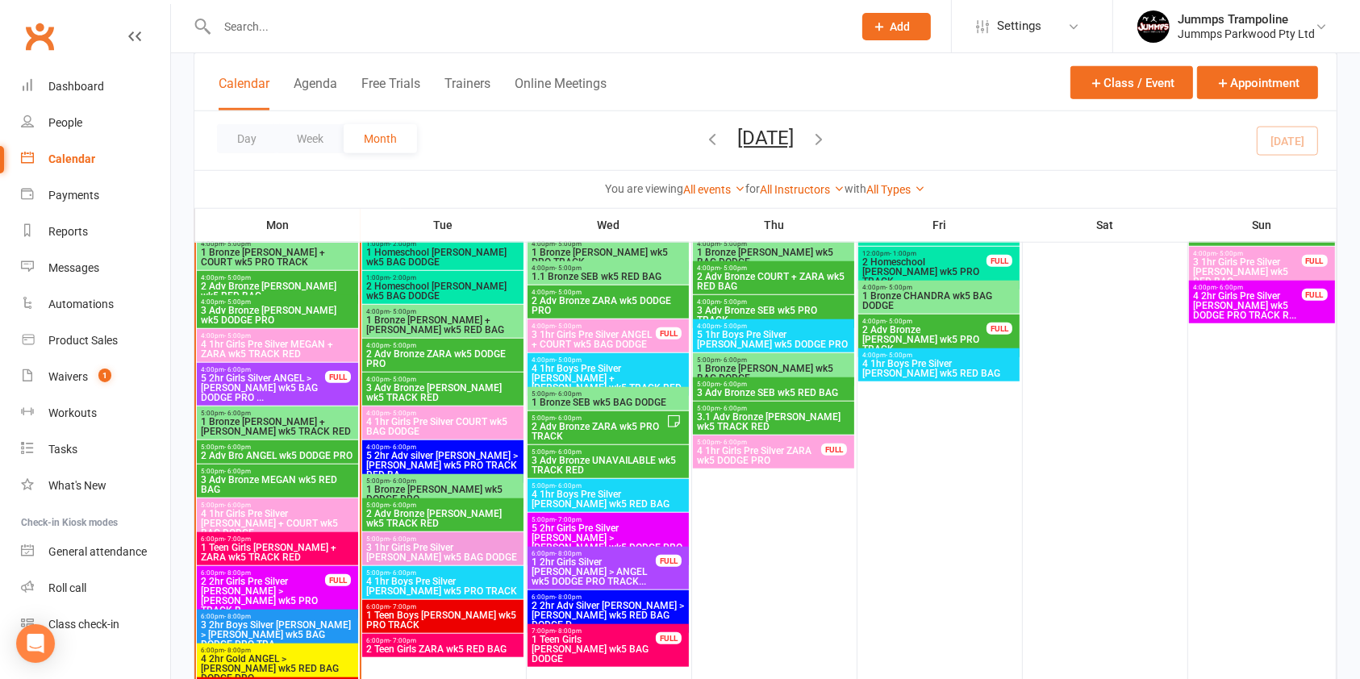
click at [319, 557] on span "1 Teen Girls [PERSON_NAME] + ZARA wk5 TRACK RED" at bounding box center [277, 552] width 155 height 19
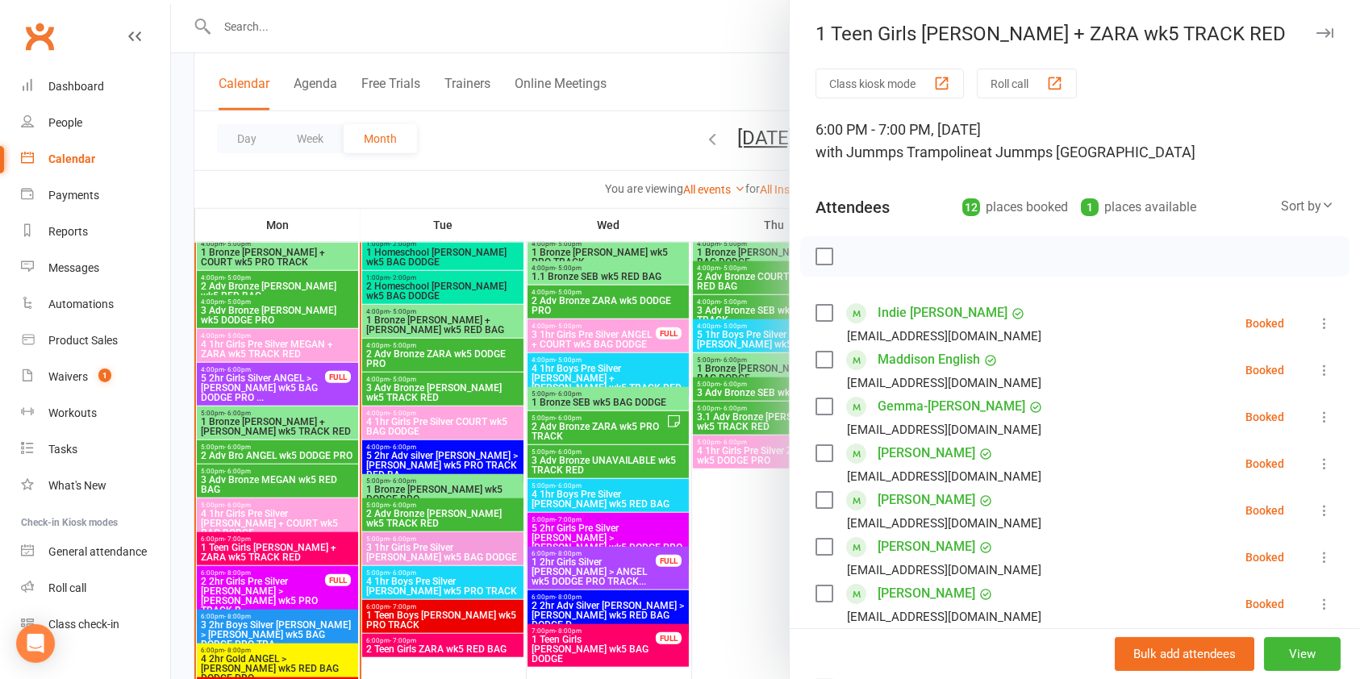
click at [310, 596] on div at bounding box center [765, 339] width 1189 height 679
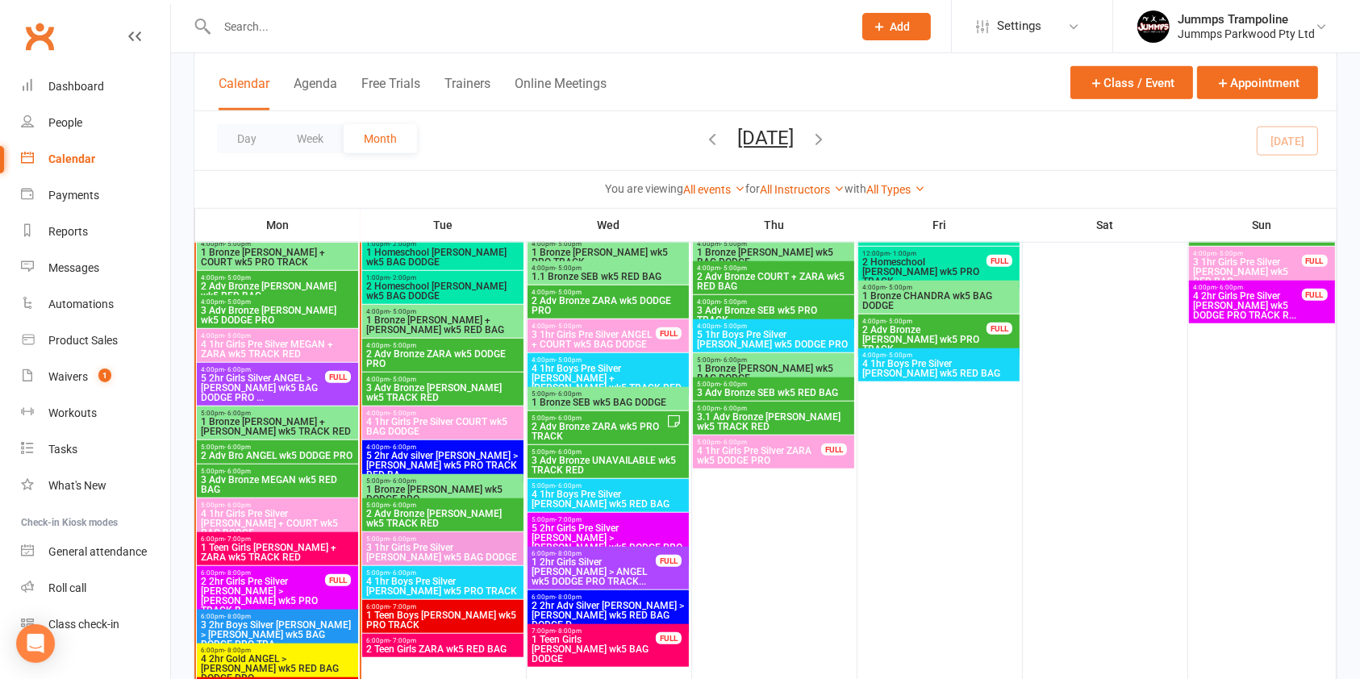
click at [314, 590] on span "2 2hr Girls Pre Silver [PERSON_NAME] > [PERSON_NAME] wk5 PRO TRACK R..." at bounding box center [263, 596] width 126 height 39
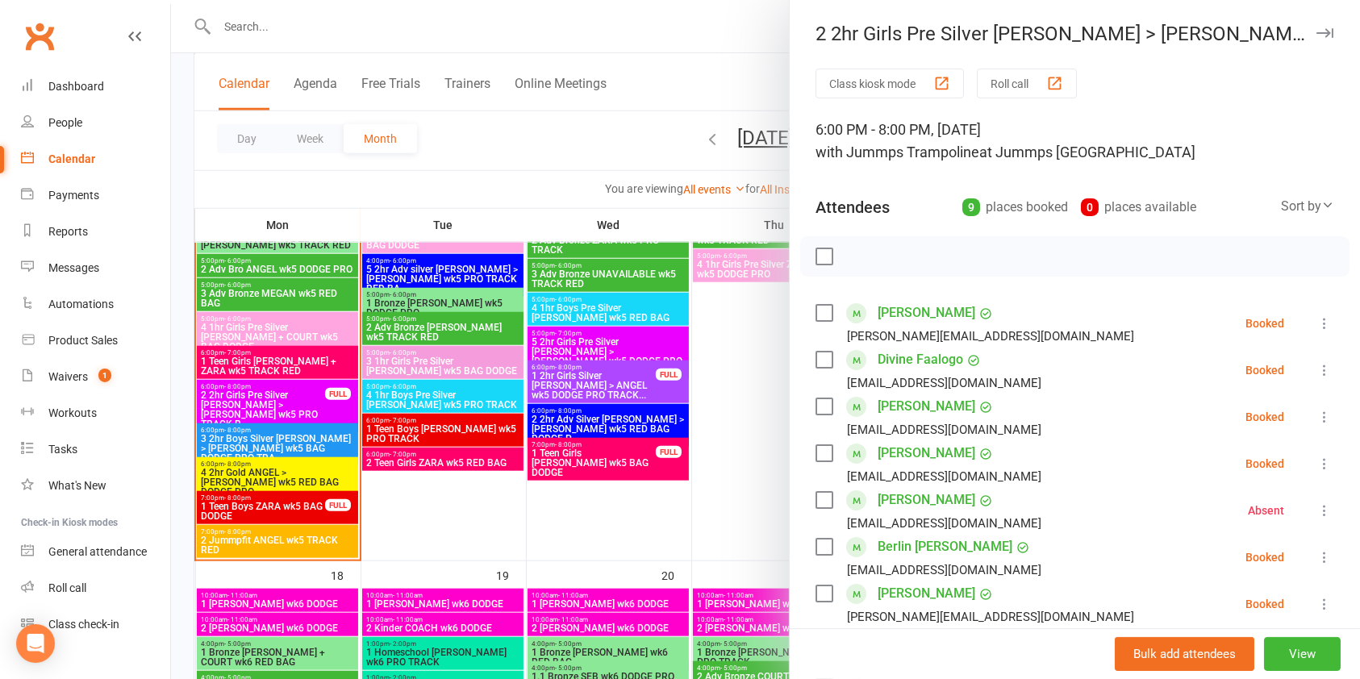
scroll to position [1499, 0]
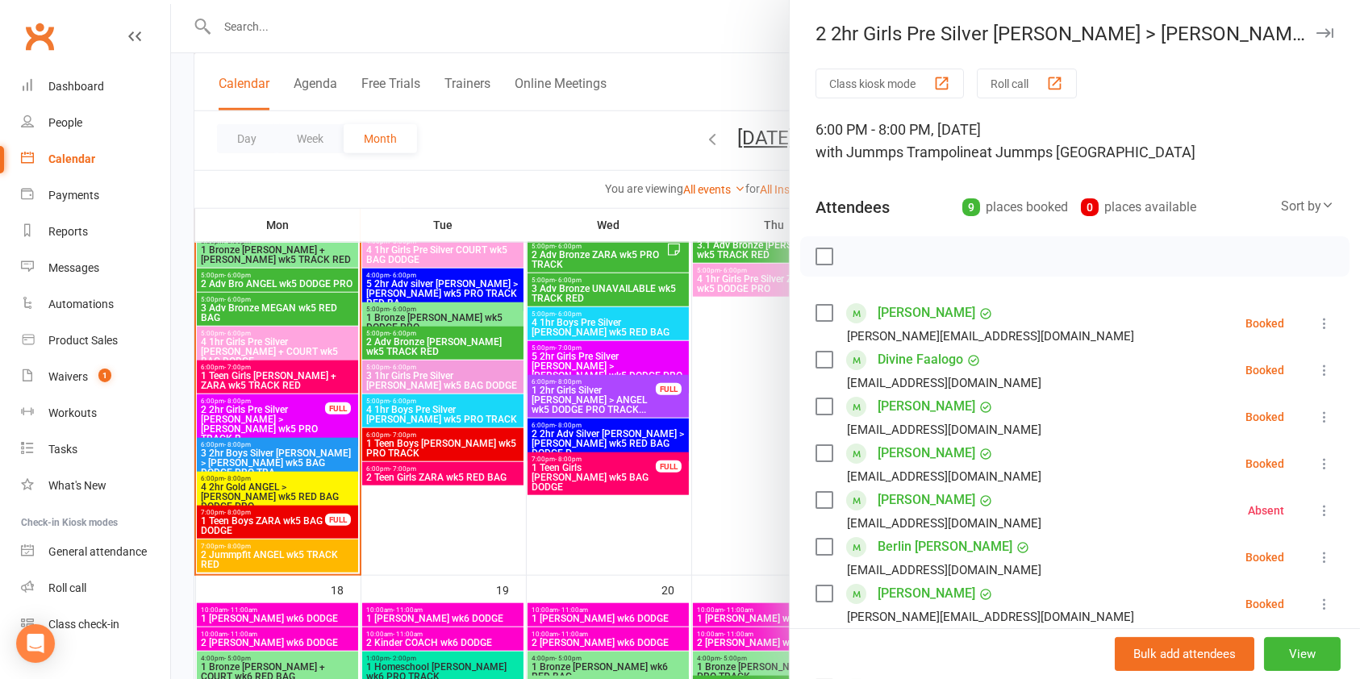
click at [323, 523] on div at bounding box center [765, 339] width 1189 height 679
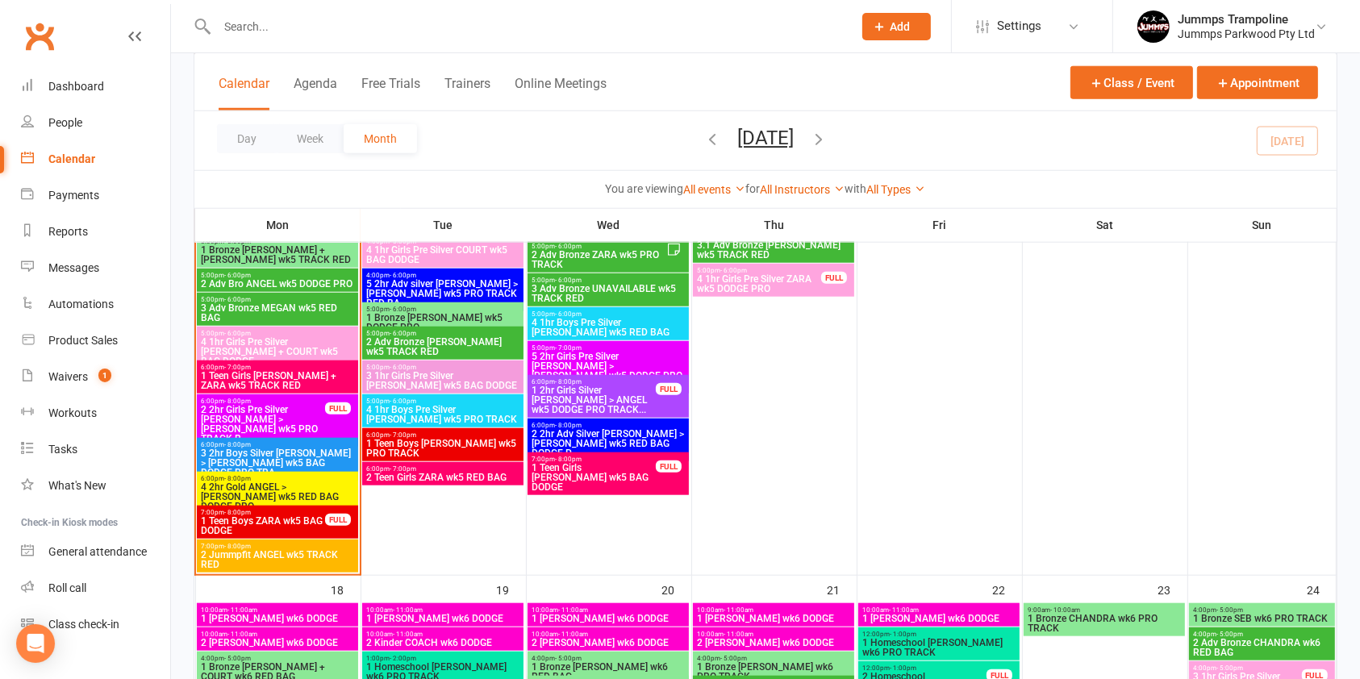
click at [341, 521] on div "FULL" at bounding box center [338, 520] width 26 height 12
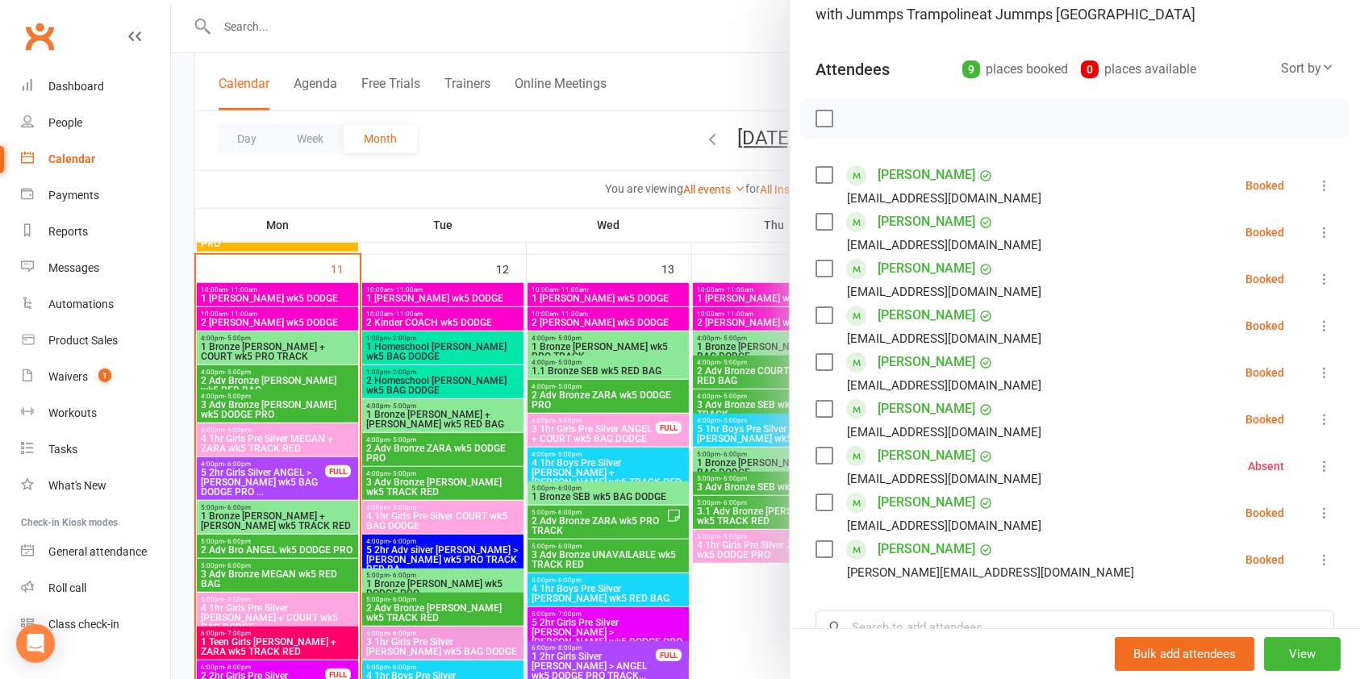
scroll to position [1192, 0]
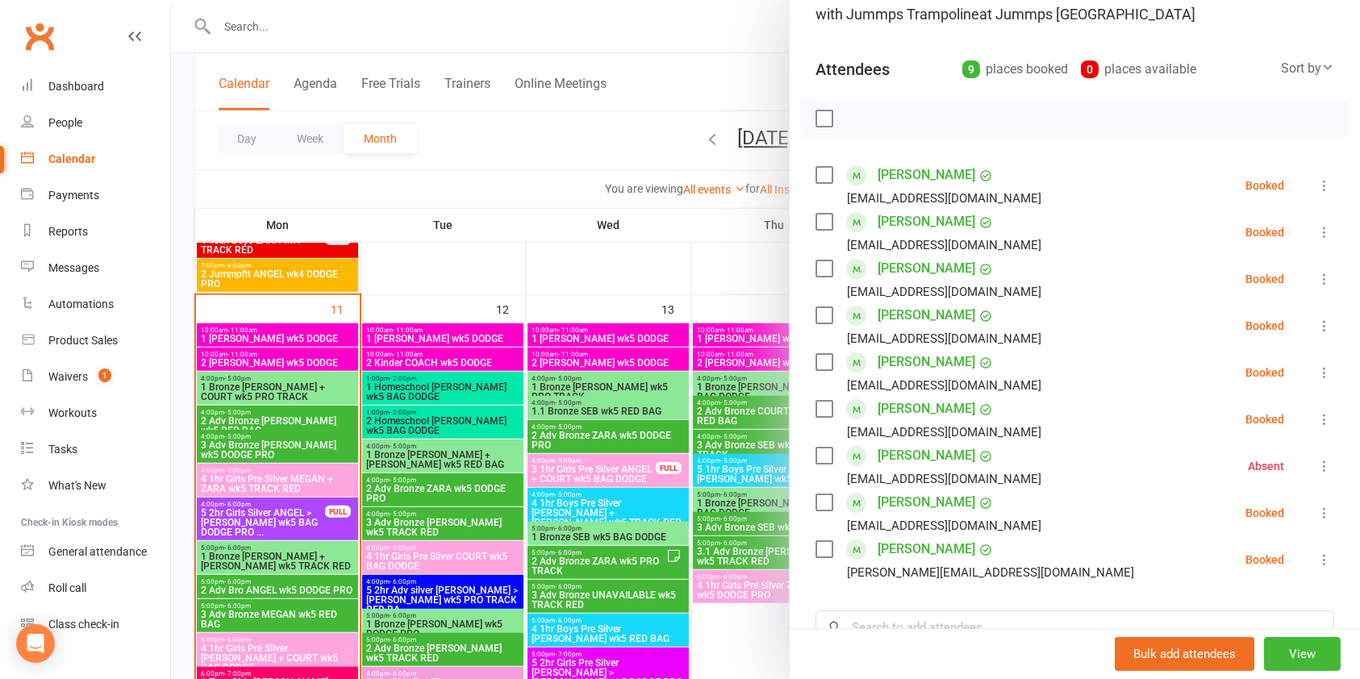
click at [300, 527] on div at bounding box center [765, 339] width 1189 height 679
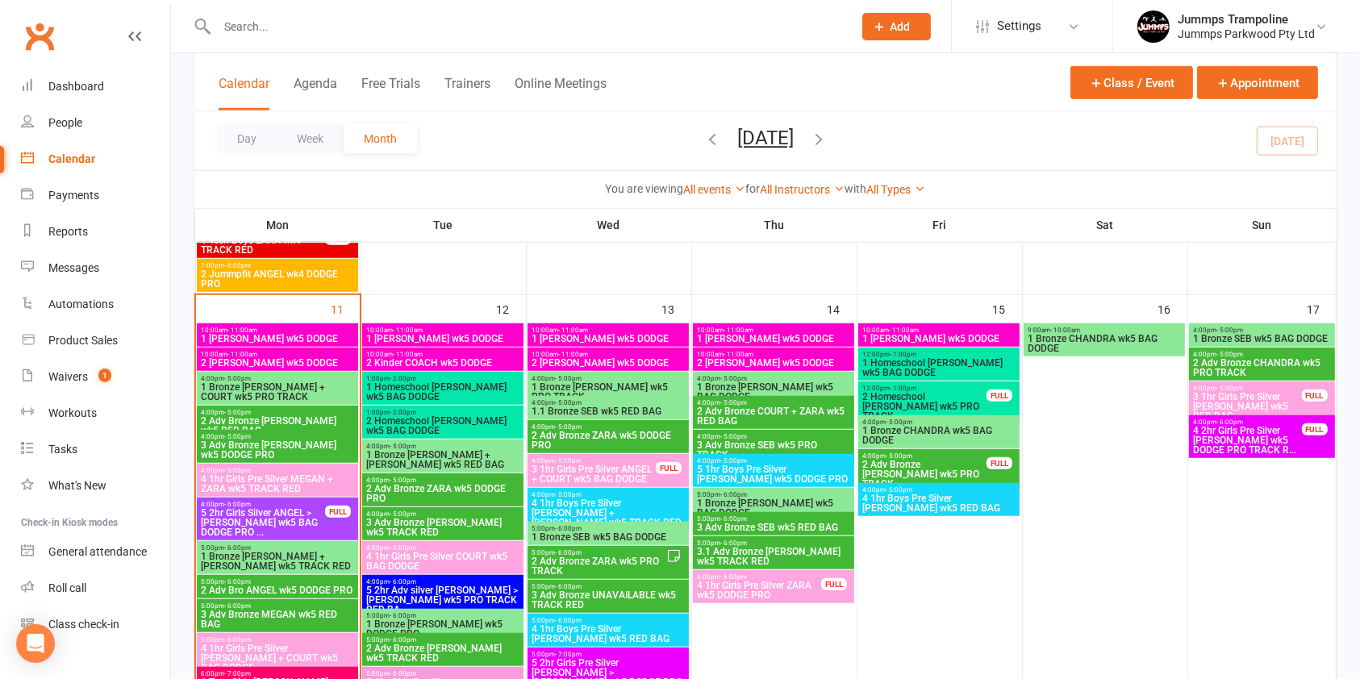
click at [320, 523] on span "5 2hr Girls Silver ANGEL > [PERSON_NAME] wk5 BAG DODGE PRO ..." at bounding box center [263, 522] width 126 height 29
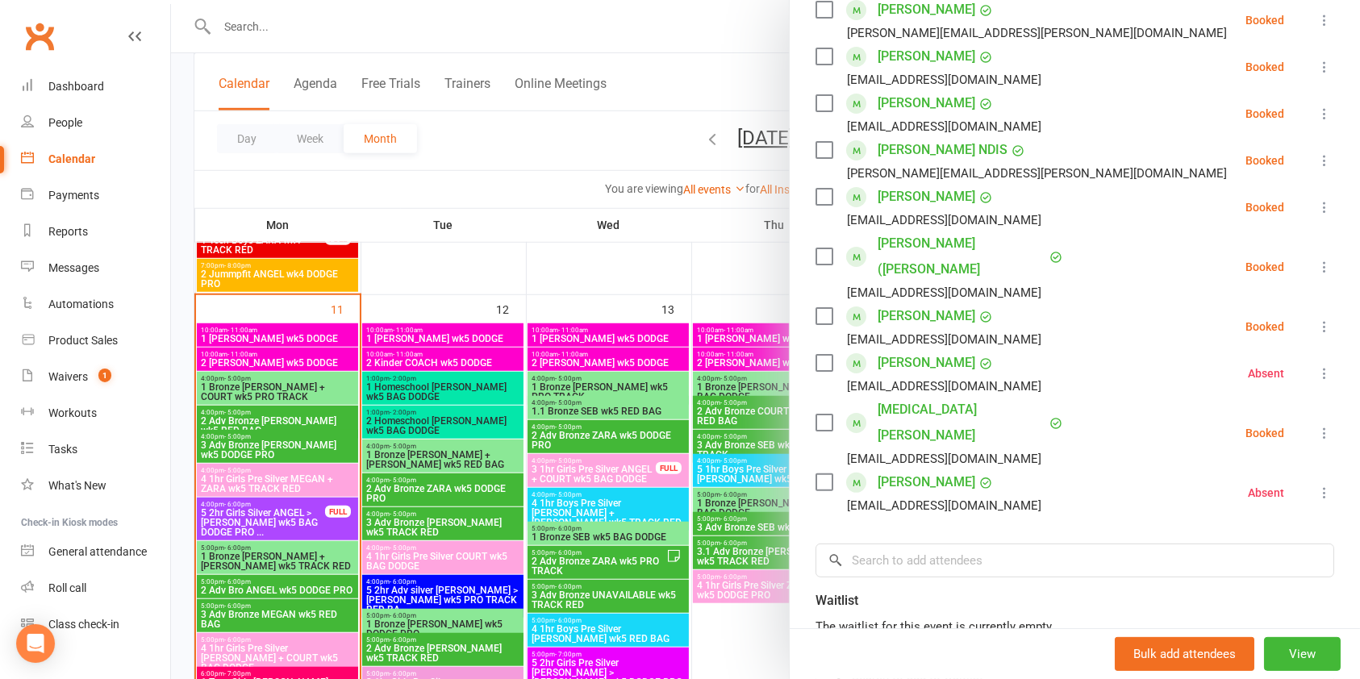
scroll to position [304, 0]
click at [71, 127] on div "People" at bounding box center [65, 122] width 34 height 13
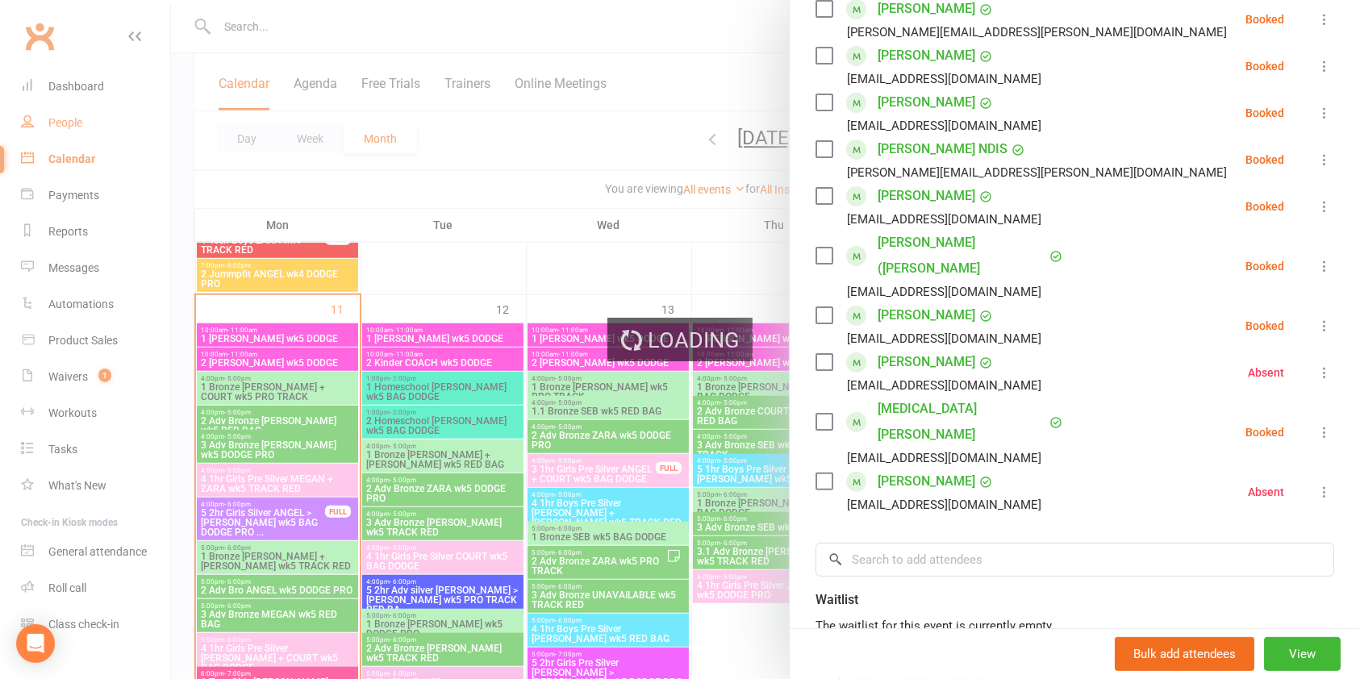
select select "100"
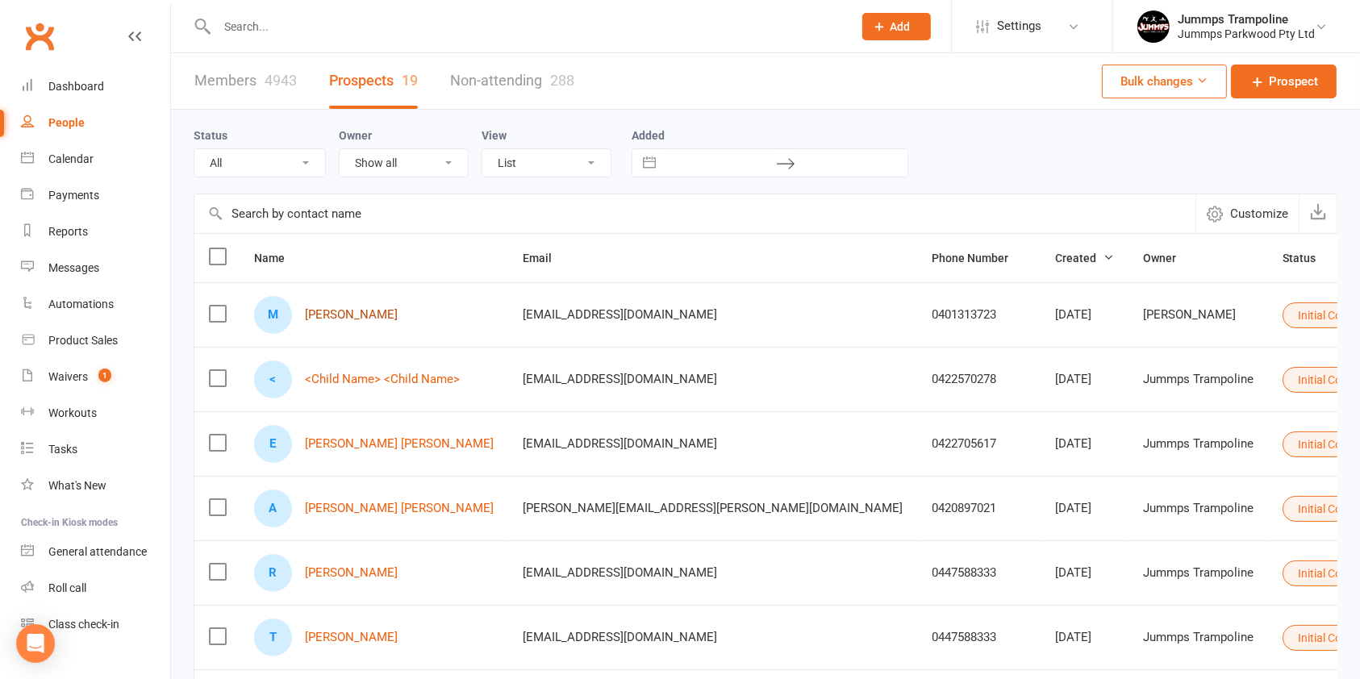
click at [345, 309] on link "[PERSON_NAME]" at bounding box center [351, 315] width 93 height 14
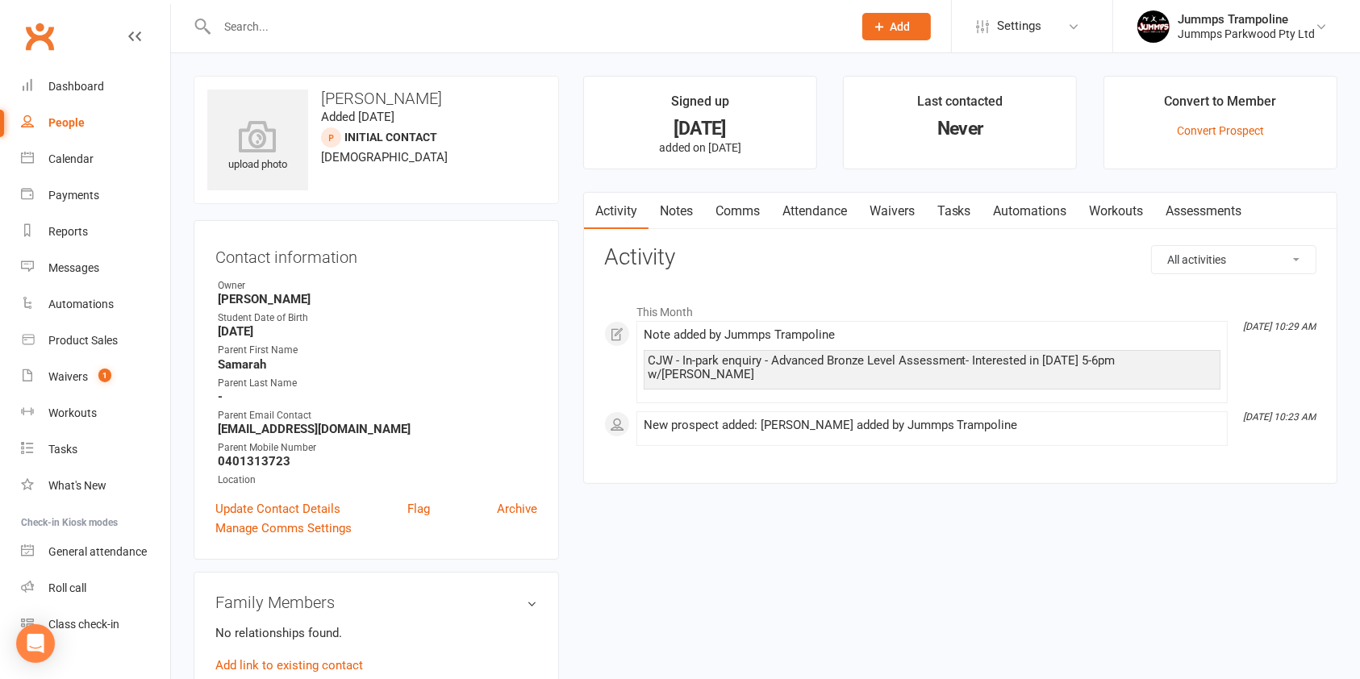
click at [77, 128] on div "People" at bounding box center [66, 122] width 36 height 13
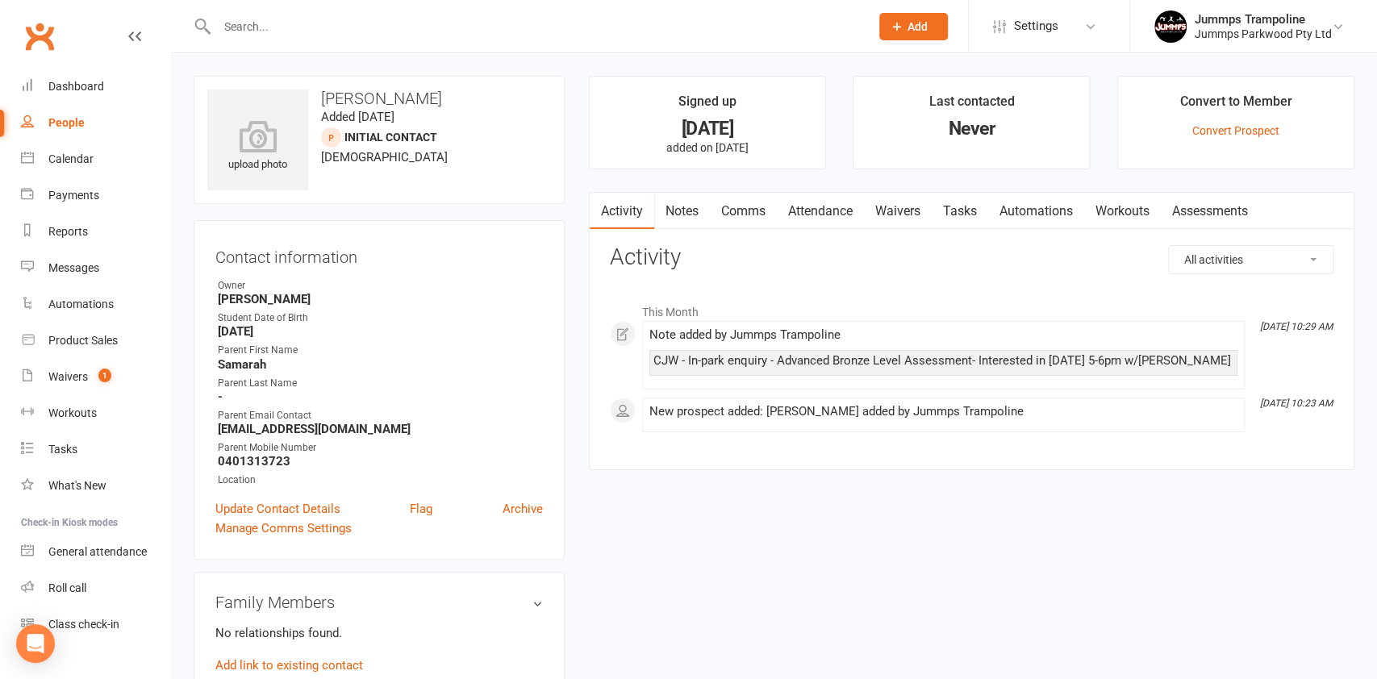
select select "100"
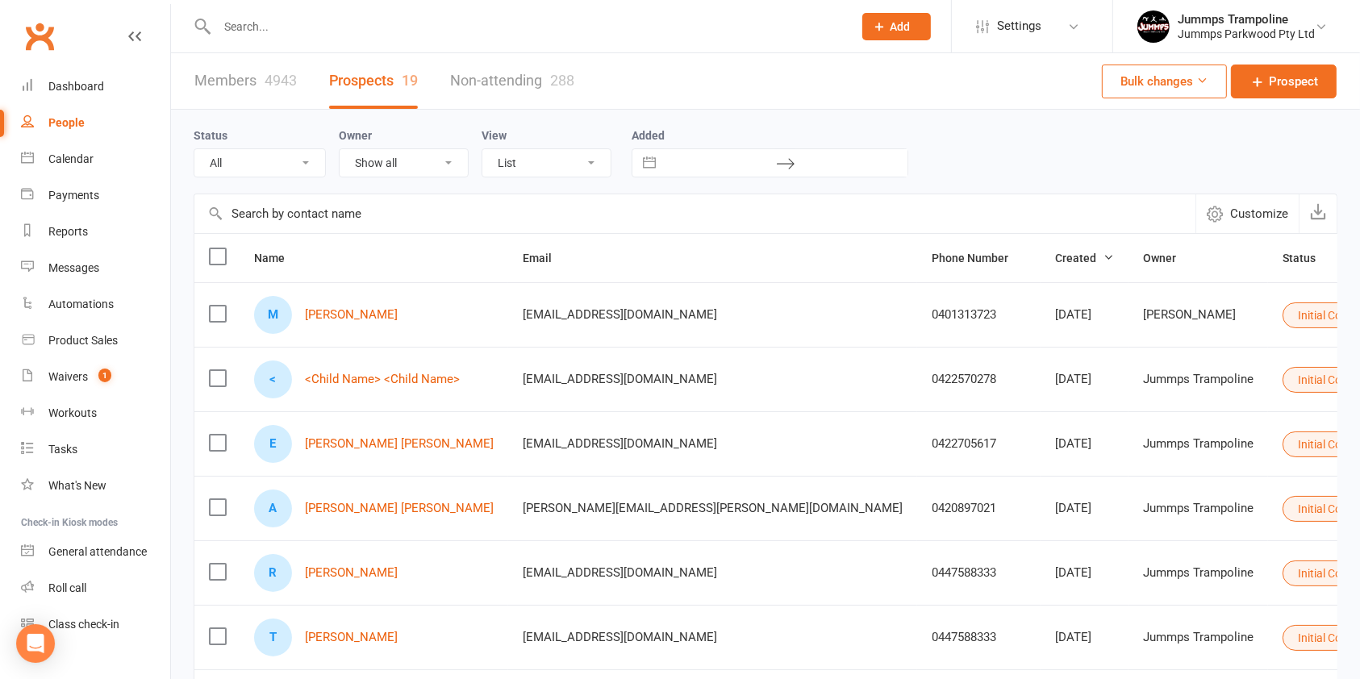
click at [1359, 312] on icon at bounding box center [1375, 314] width 11 height 11
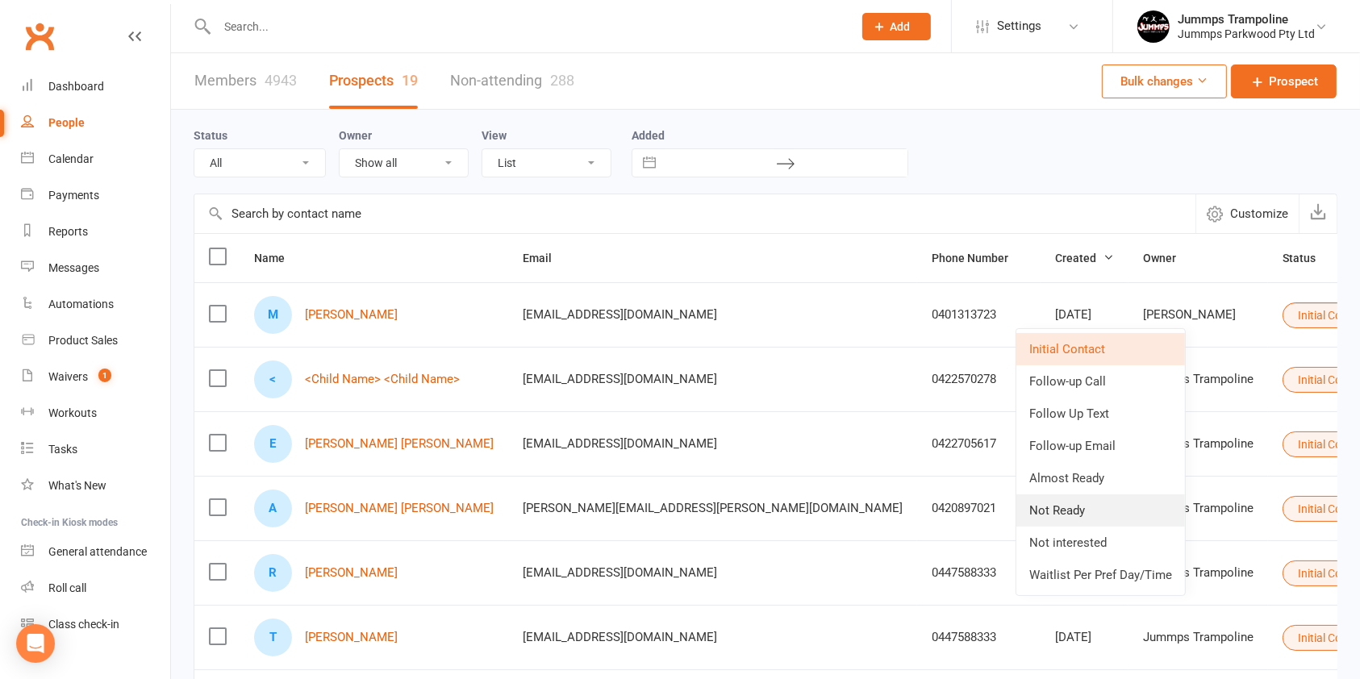
click at [1095, 517] on link "Not Ready" at bounding box center [1100, 510] width 169 height 32
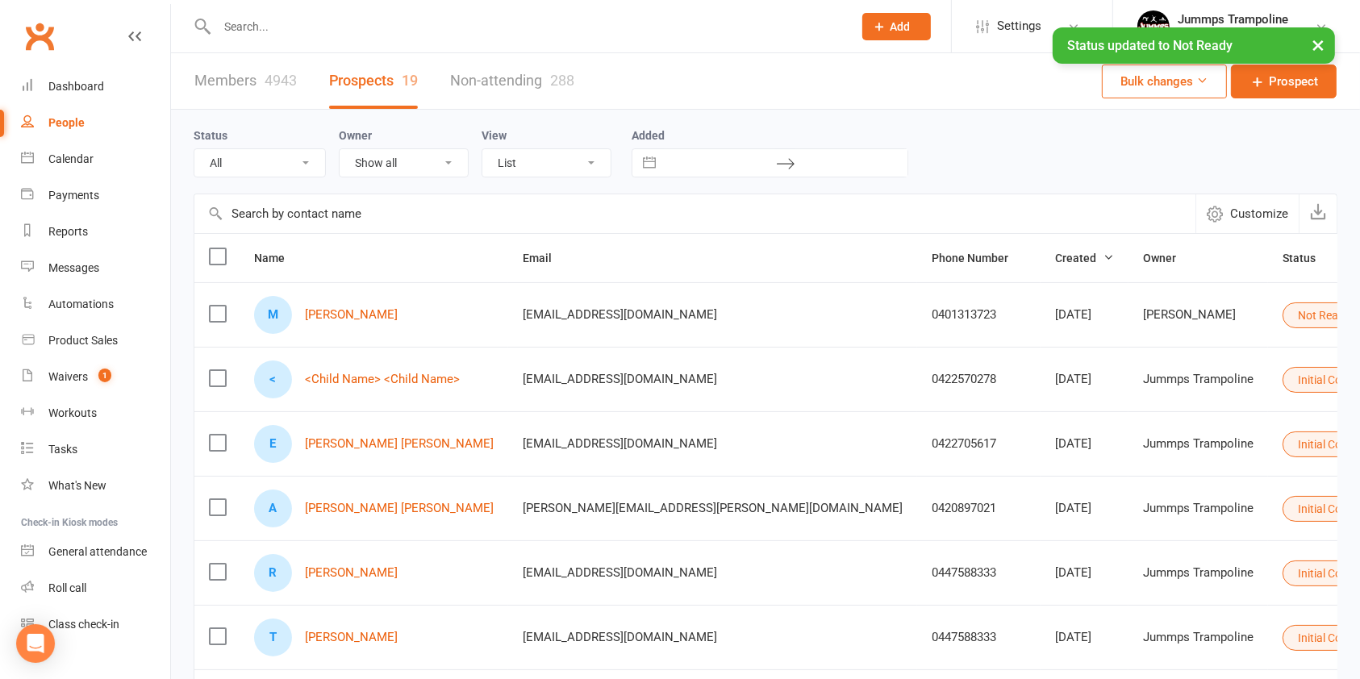
click at [1353, 312] on icon at bounding box center [1358, 314] width 11 height 11
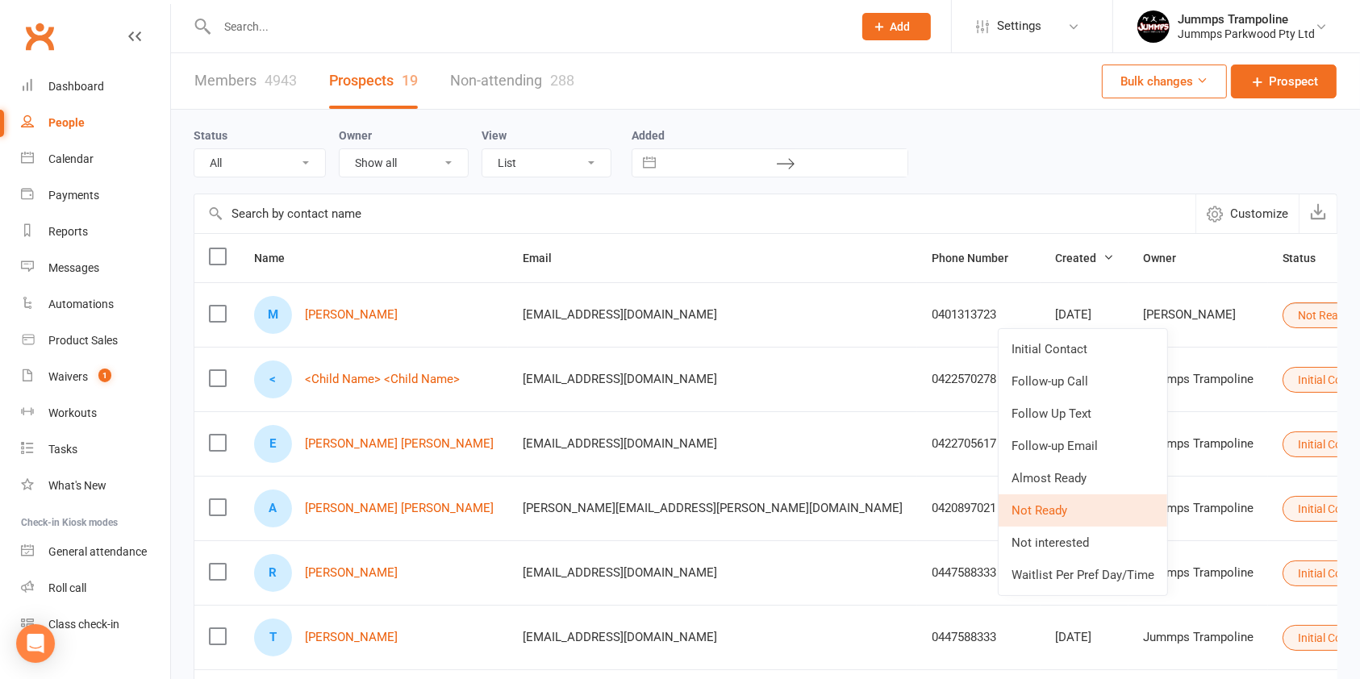
click at [1121, 153] on div "Status All (No status set) (Invalid status) Initial Contact Follow-up Call Foll…" at bounding box center [766, 152] width 1144 height 52
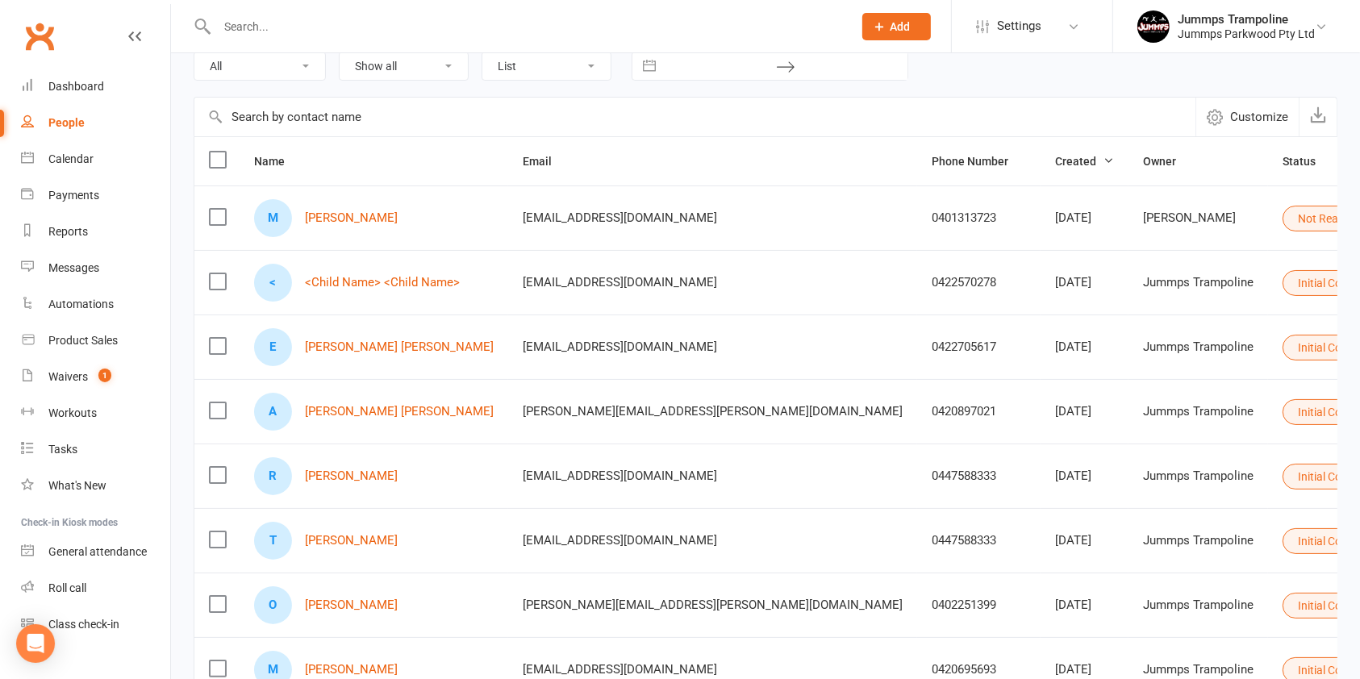
scroll to position [99, 0]
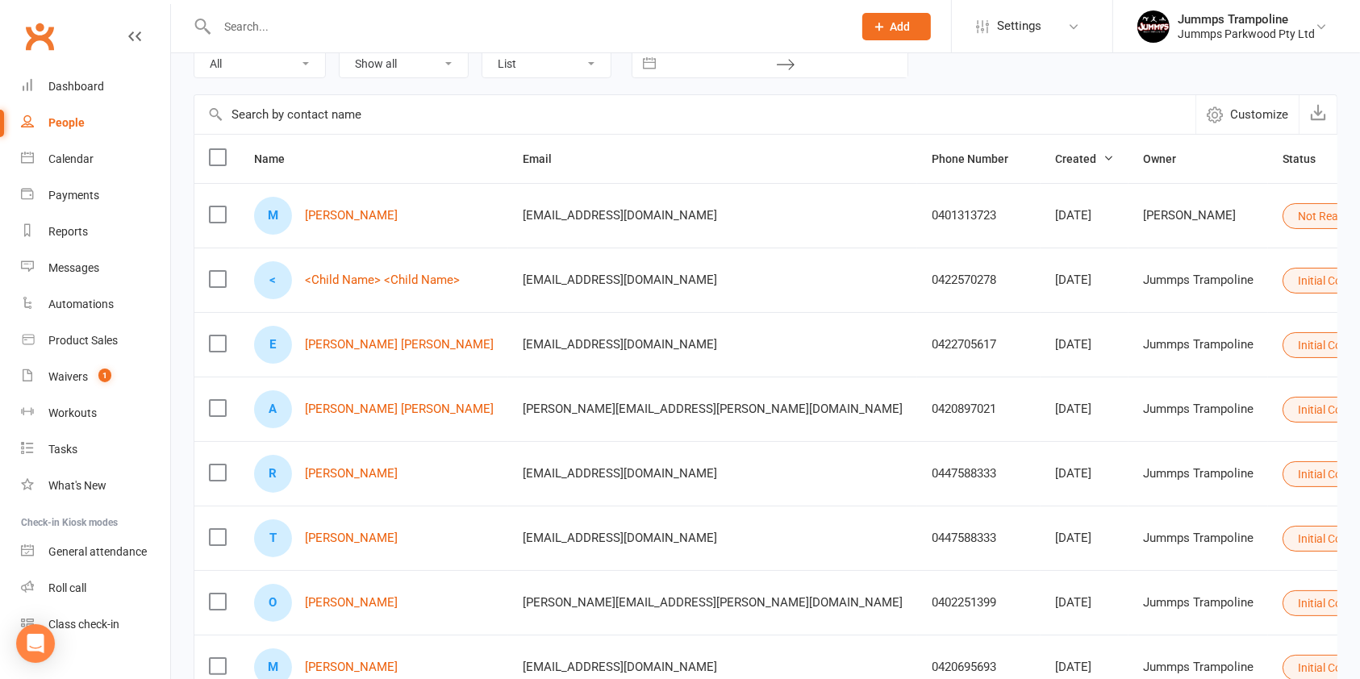
click at [1359, 342] on icon at bounding box center [1375, 344] width 11 height 11
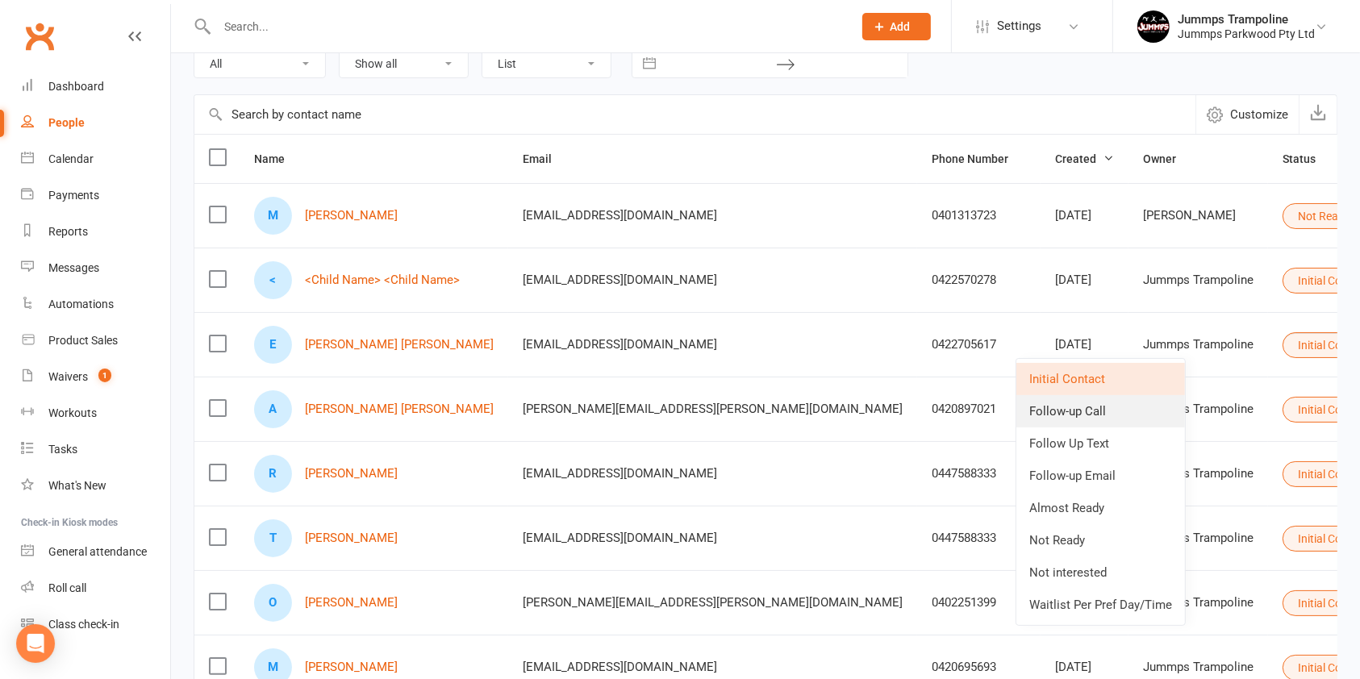
click at [1115, 415] on link "Follow-up Call" at bounding box center [1100, 411] width 169 height 32
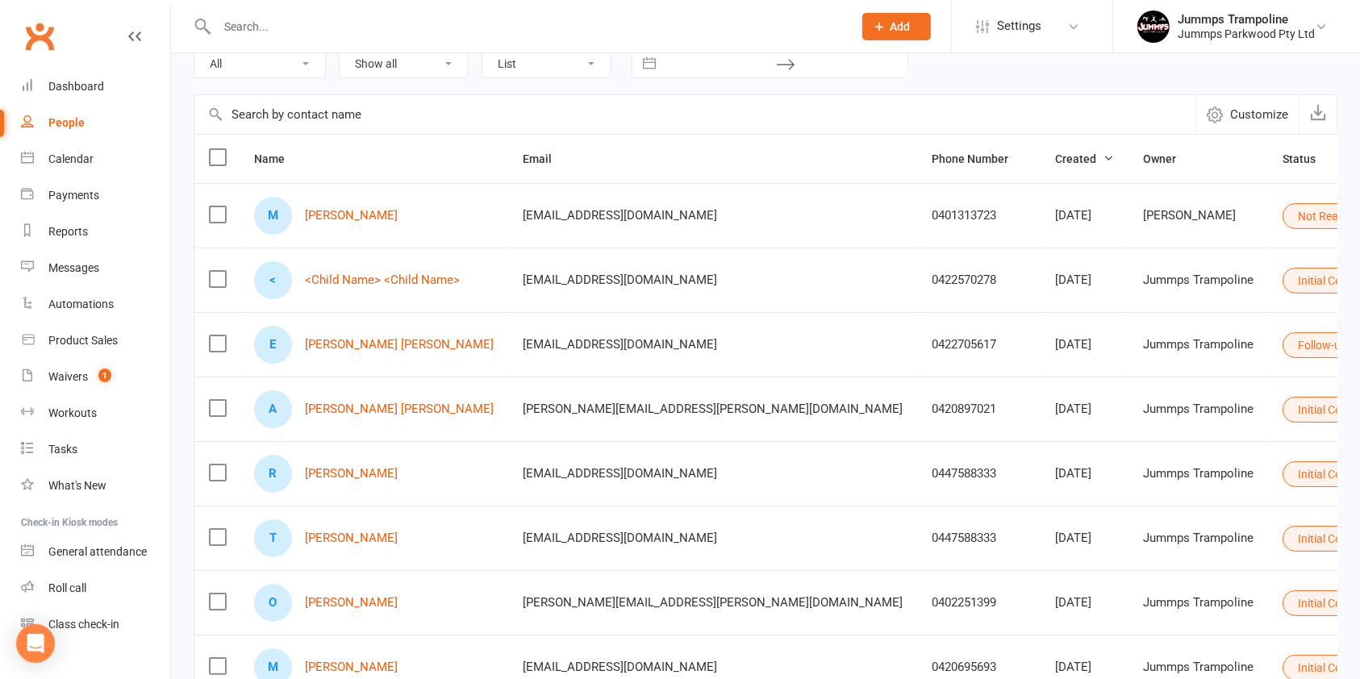
click at [1359, 412] on icon at bounding box center [1375, 408] width 11 height 11
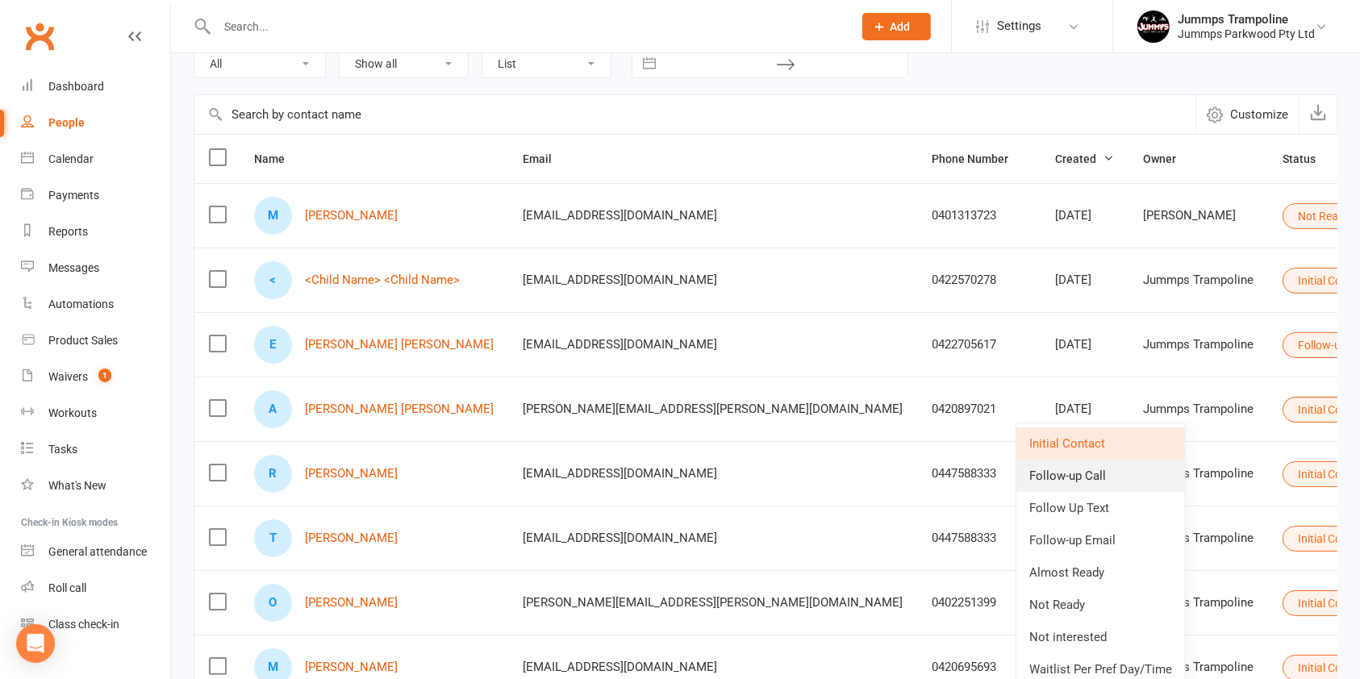
click at [1108, 477] on link "Follow-up Call" at bounding box center [1100, 476] width 169 height 32
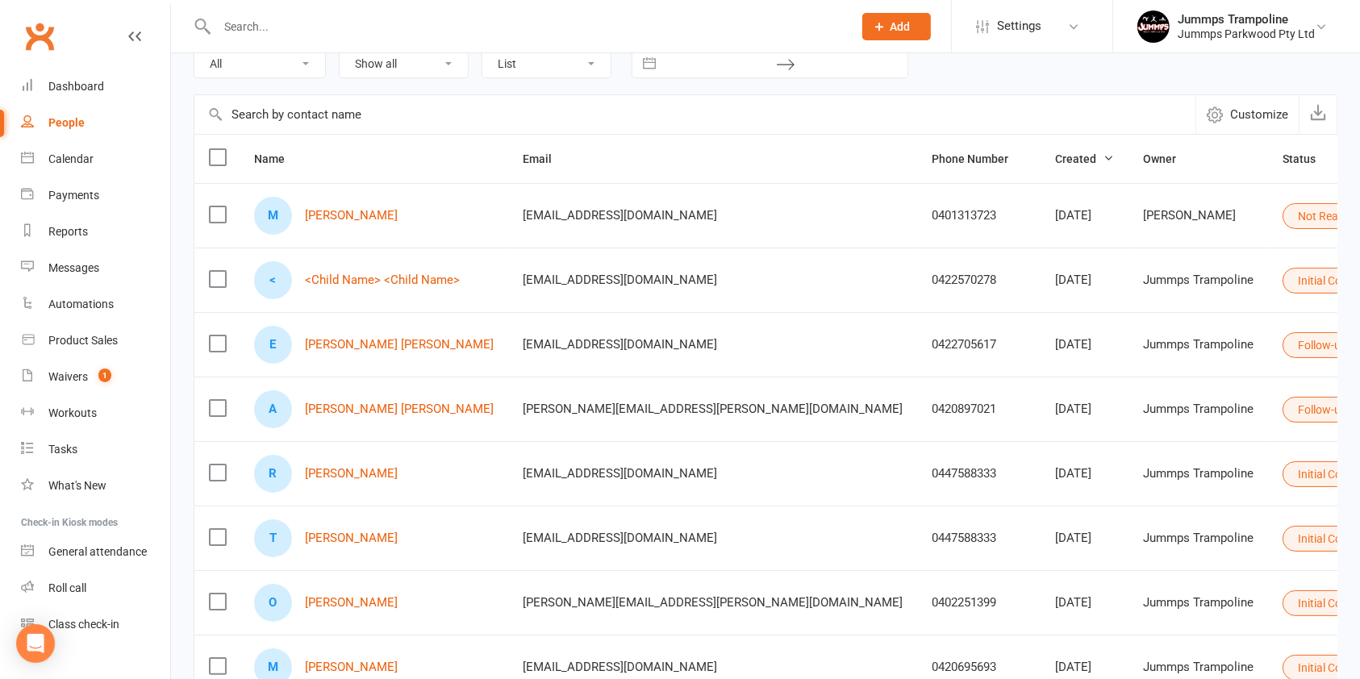
click at [1282, 408] on button "Follow-up Call" at bounding box center [1339, 410] width 115 height 26
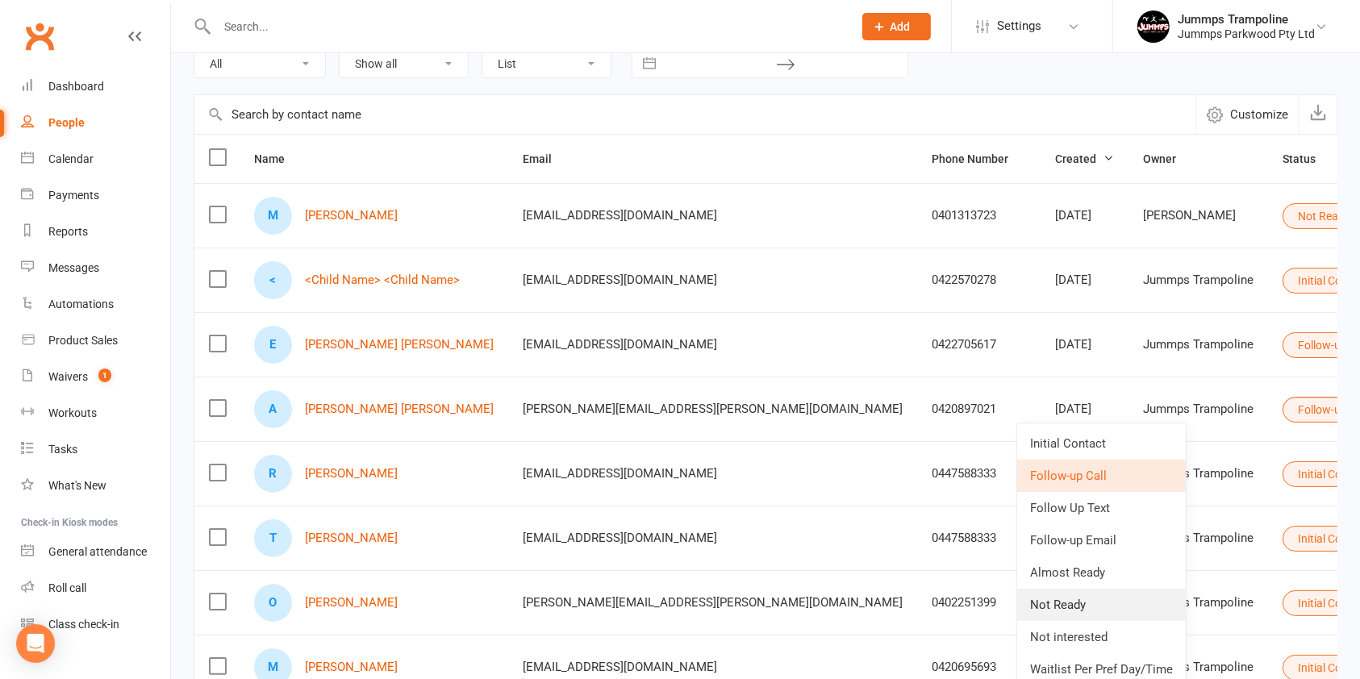
click at [1085, 611] on link "Not Ready" at bounding box center [1101, 605] width 169 height 32
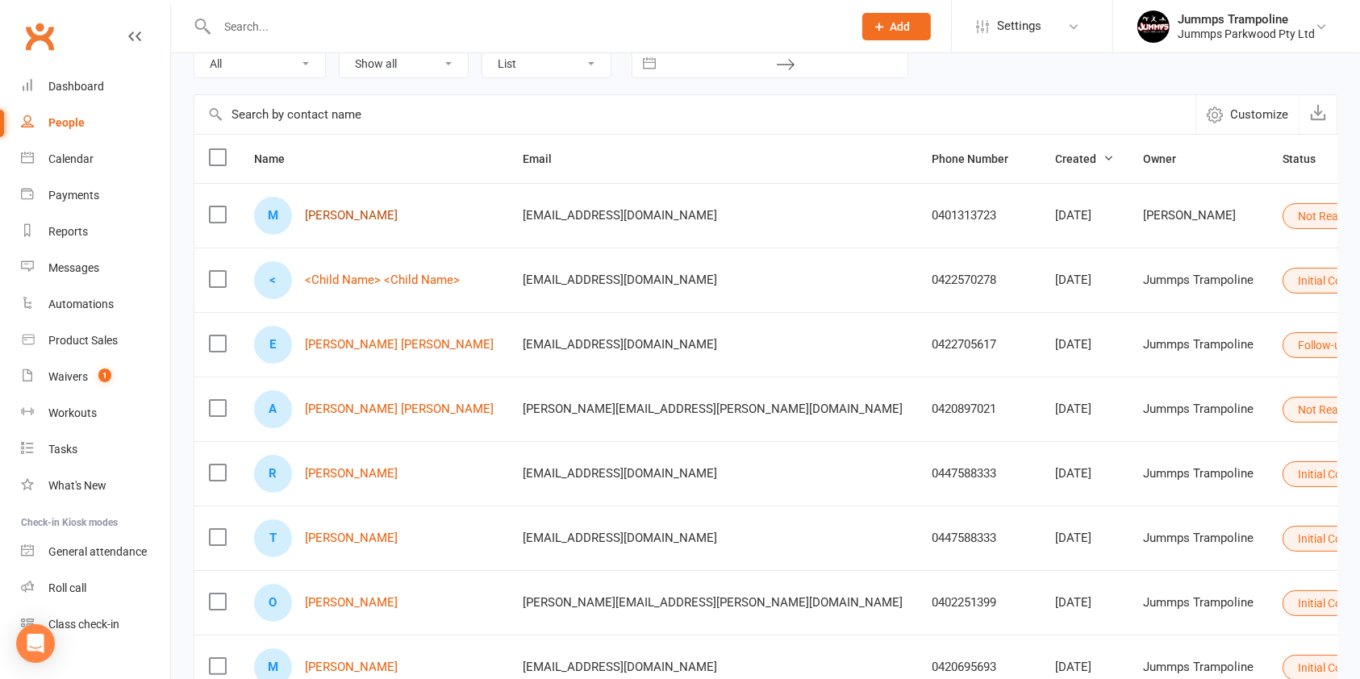
click at [342, 216] on link "[PERSON_NAME]" at bounding box center [351, 216] width 93 height 14
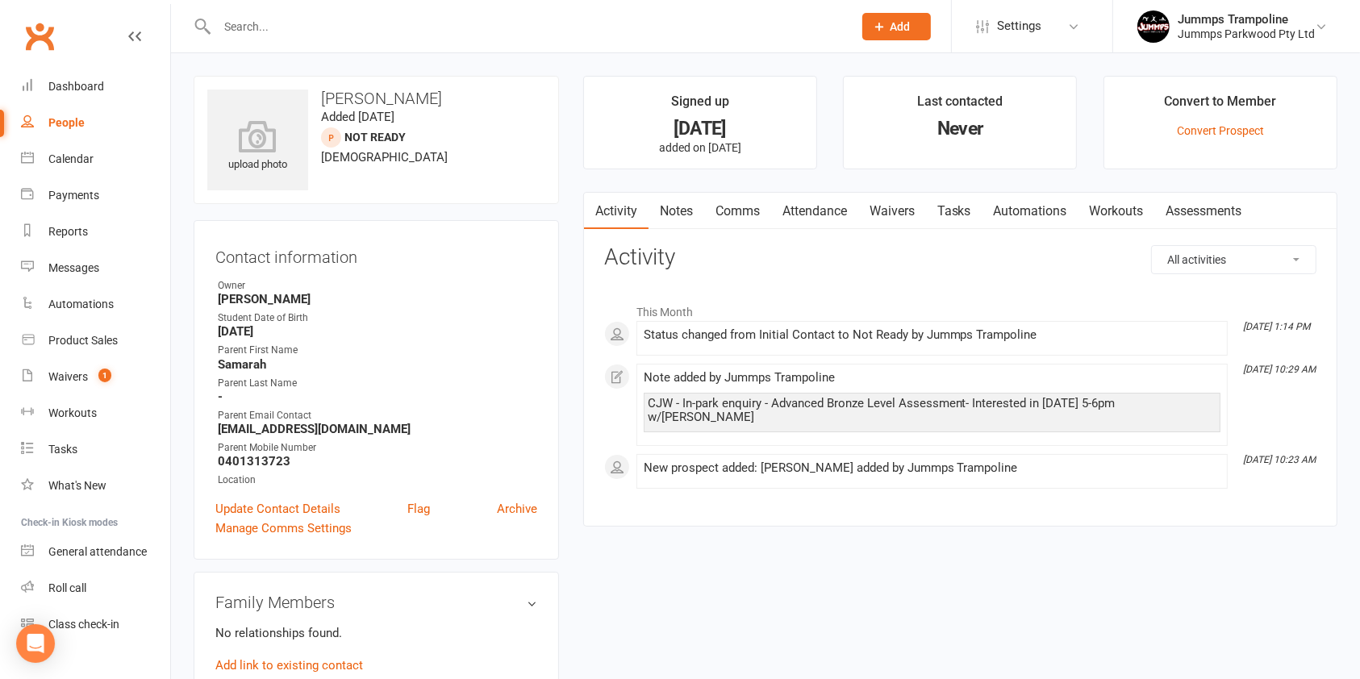
click at [678, 211] on link "Notes" at bounding box center [676, 211] width 56 height 37
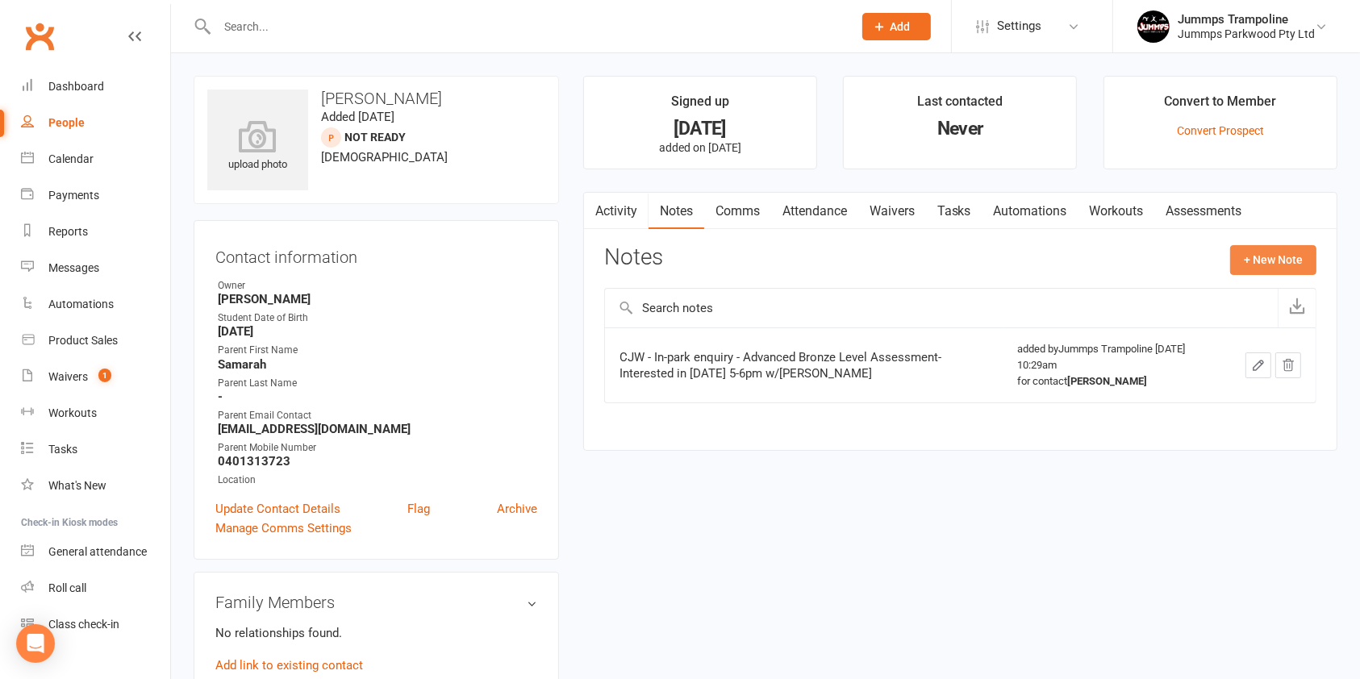
click at [1278, 254] on button "+ New Note" at bounding box center [1273, 259] width 86 height 29
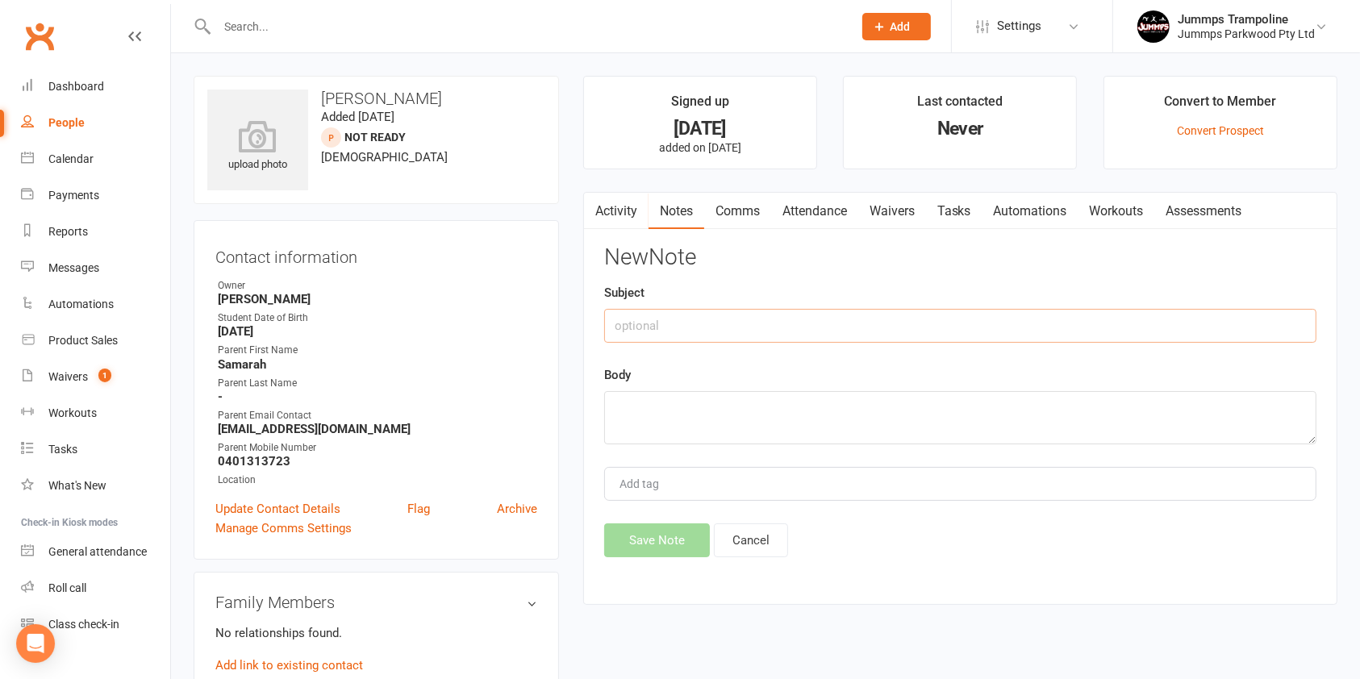
click at [690, 323] on input "text" at bounding box center [960, 326] width 712 height 34
click at [703, 404] on textarea at bounding box center [960, 417] width 712 height 53
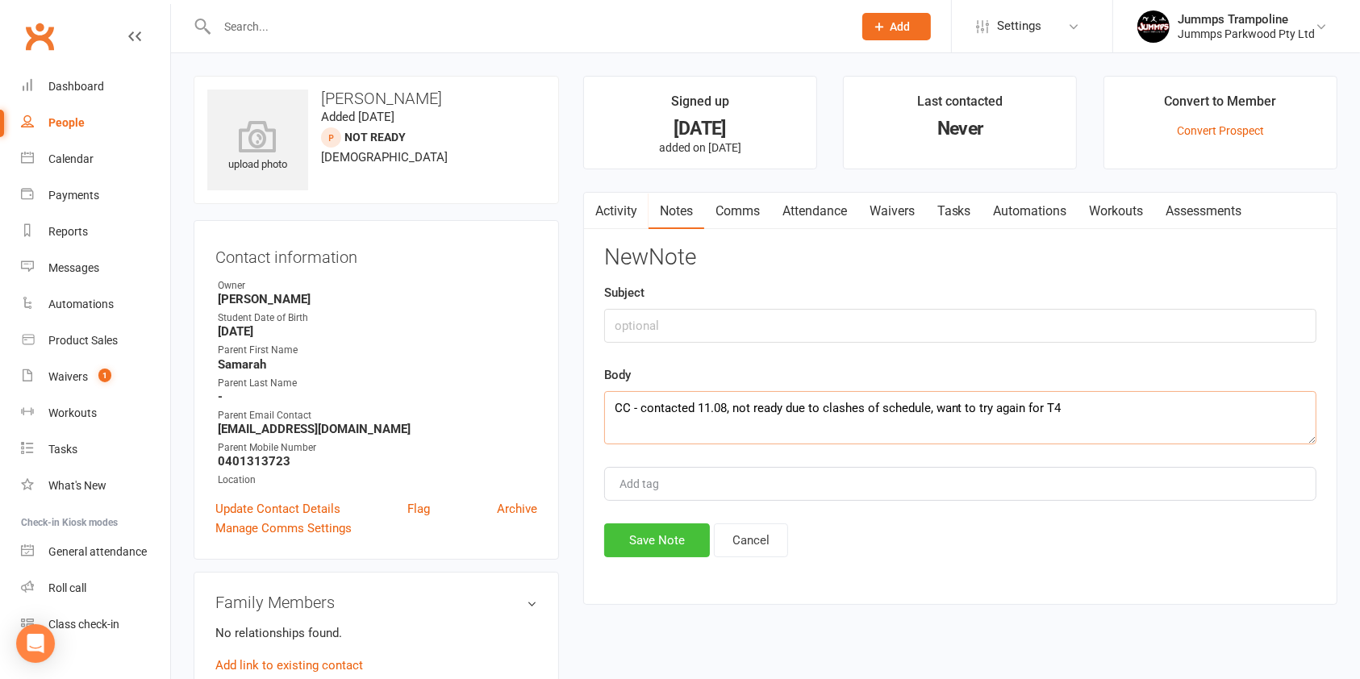
type textarea "CC - contacted 11.08, not ready due to clashes of schedule, want to try again f…"
click at [644, 537] on button "Save Note" at bounding box center [657, 540] width 106 height 34
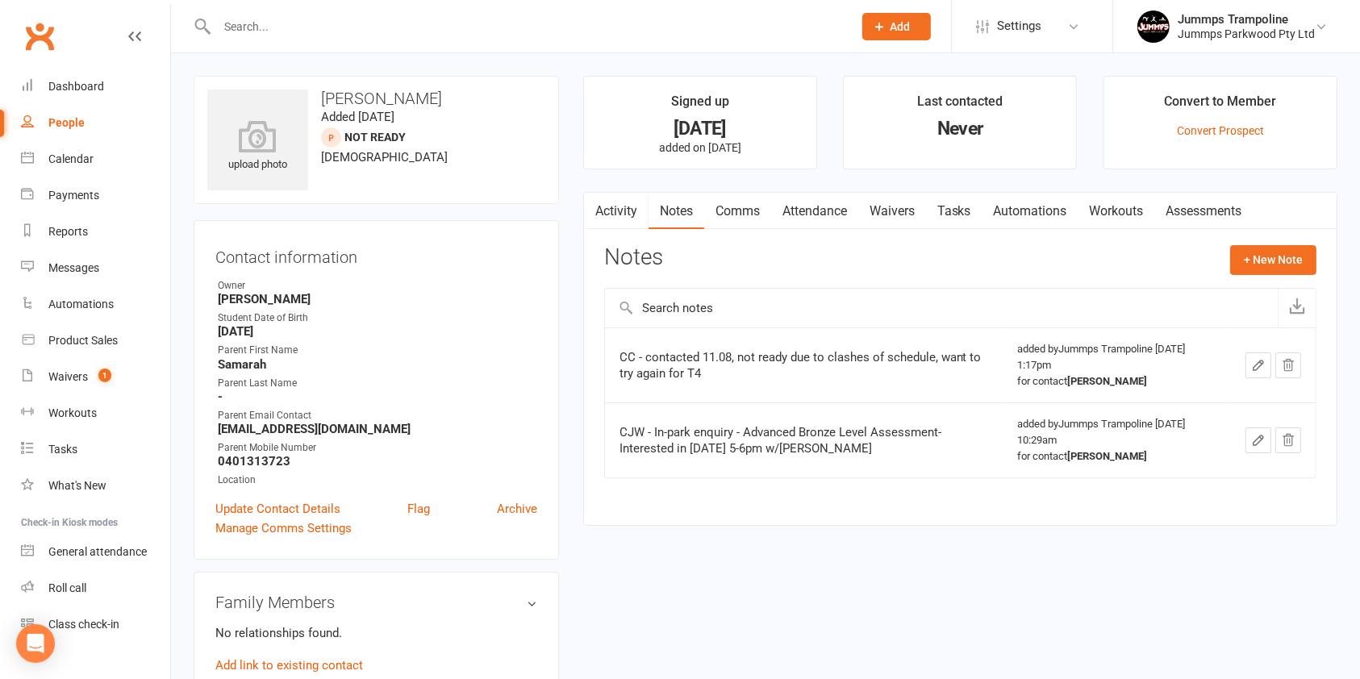
click at [62, 128] on div "People" at bounding box center [66, 122] width 36 height 13
select select "100"
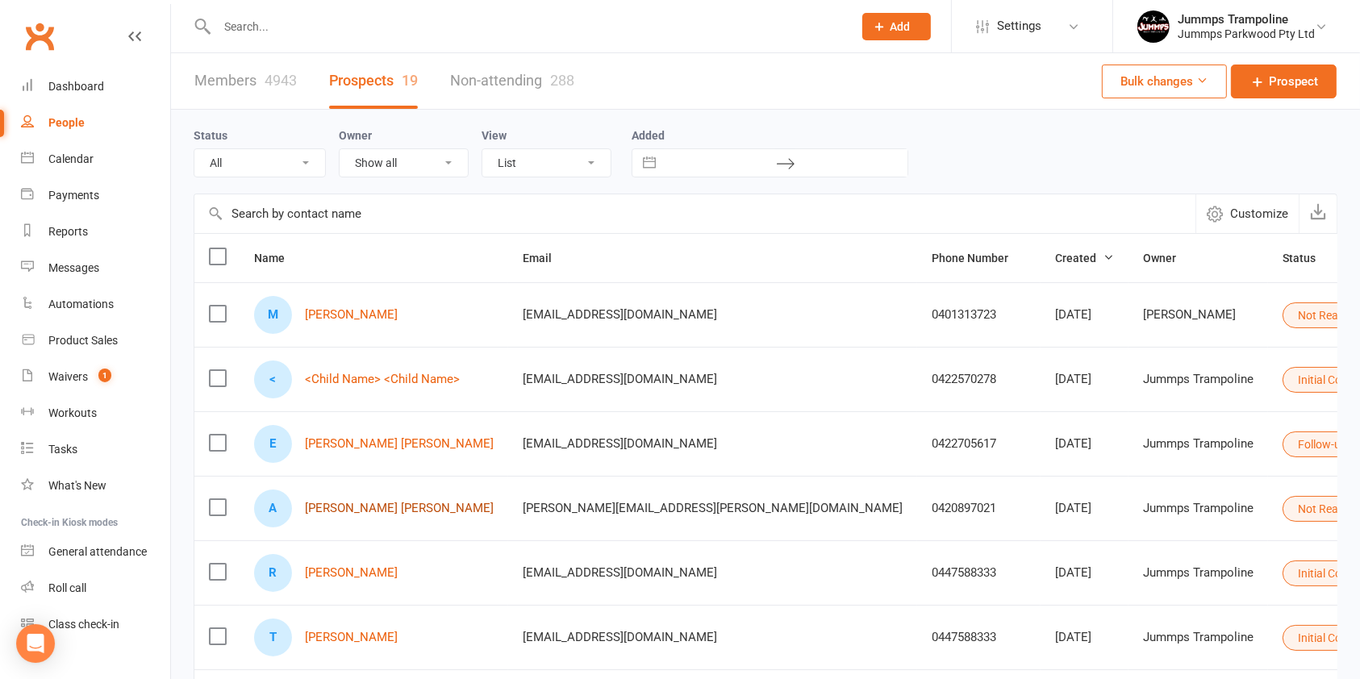
click at [323, 507] on link "[PERSON_NAME] [PERSON_NAME]" at bounding box center [399, 509] width 189 height 14
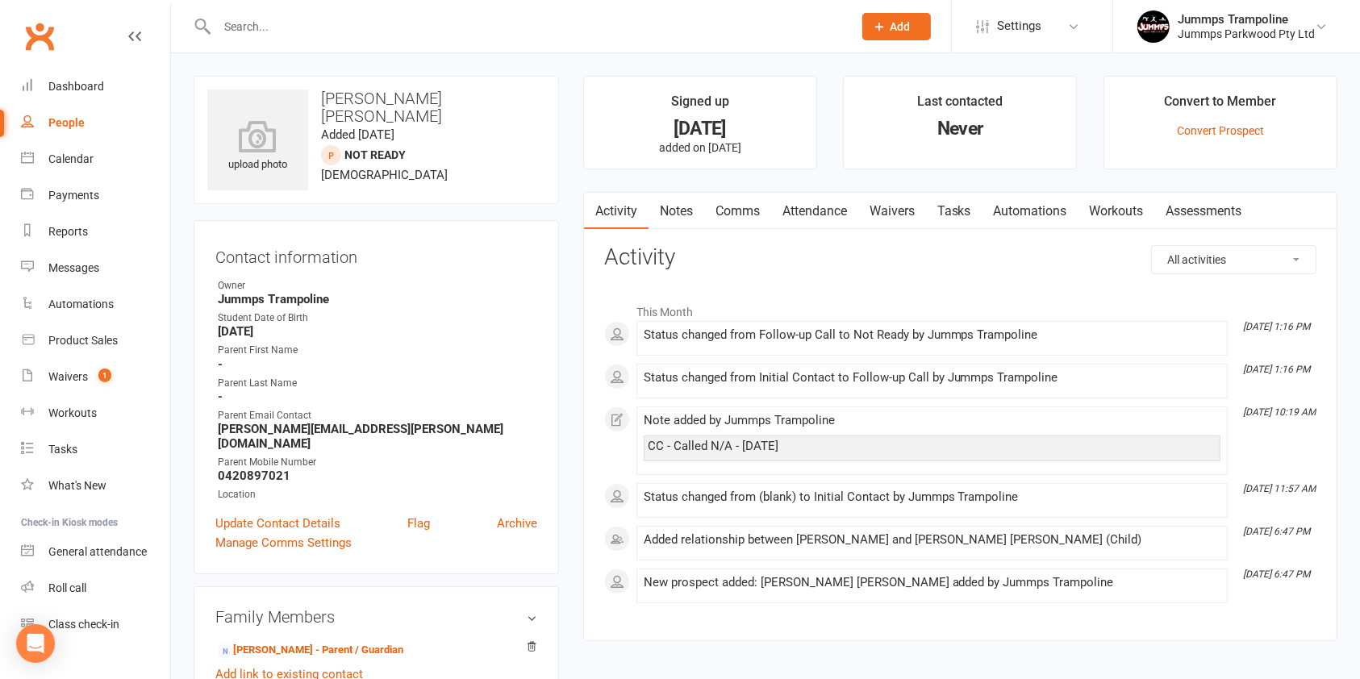
click at [685, 202] on link "Notes" at bounding box center [676, 211] width 56 height 37
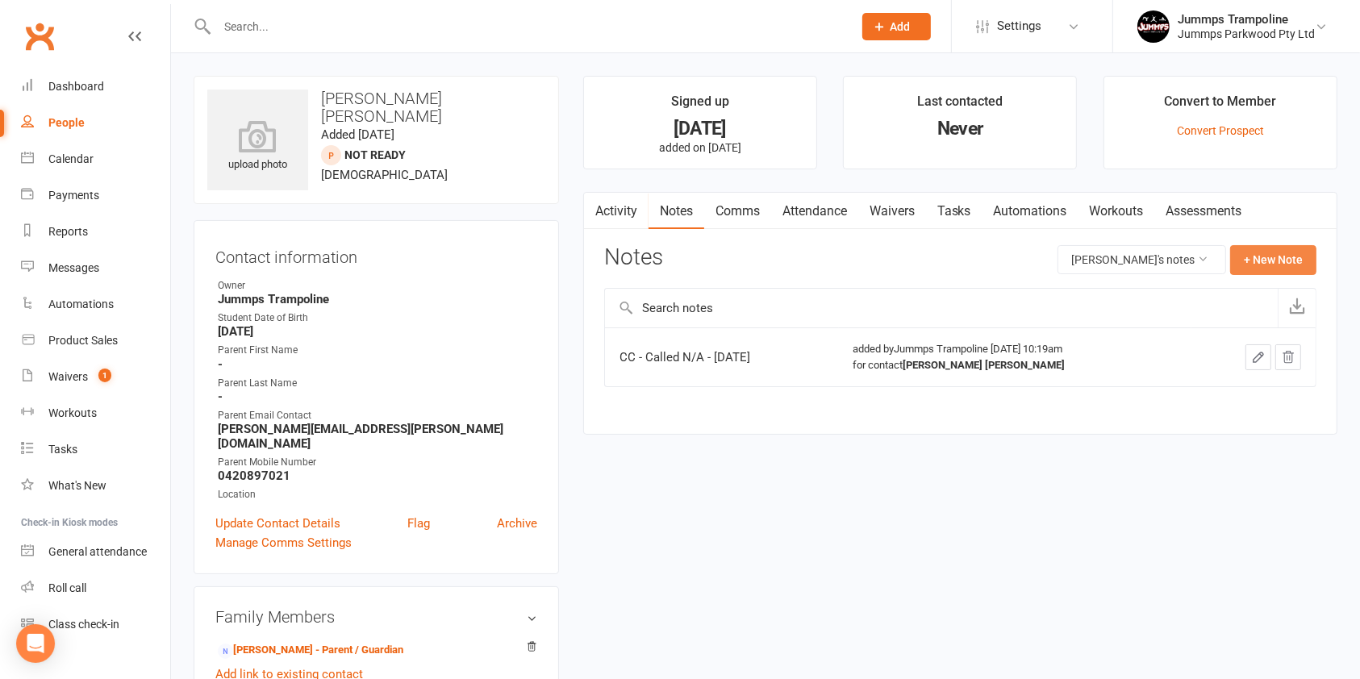
click at [1276, 261] on button "+ New Note" at bounding box center [1273, 259] width 86 height 29
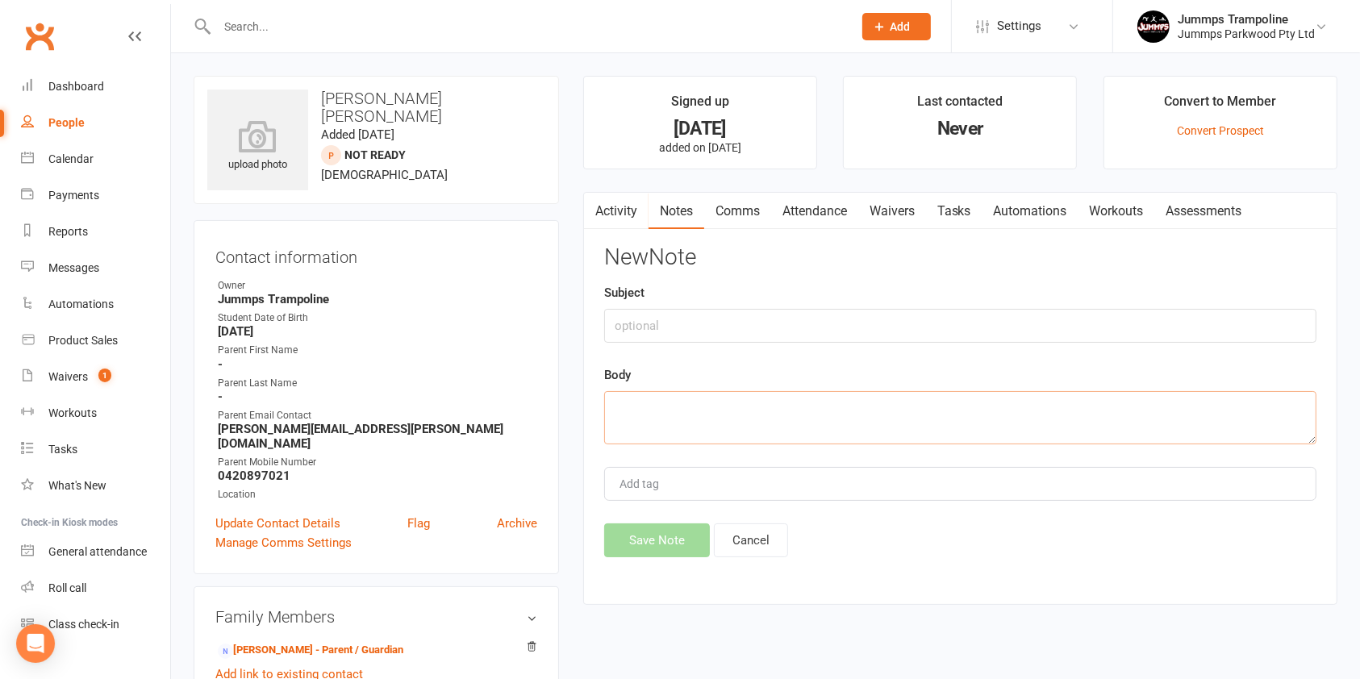
click at [829, 418] on textarea at bounding box center [960, 417] width 712 height 53
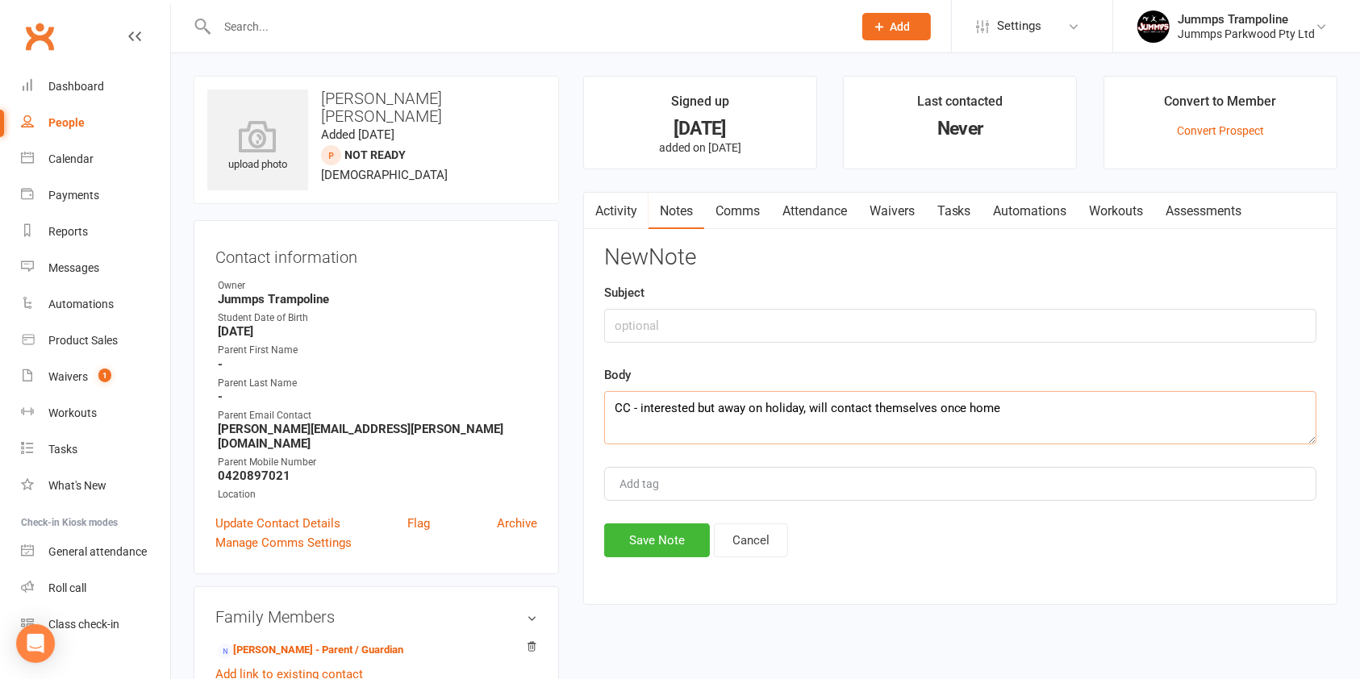
type textarea "CC - interested but away on holiday, will contact themselves once home"
click at [668, 550] on button "Save Note" at bounding box center [657, 540] width 106 height 34
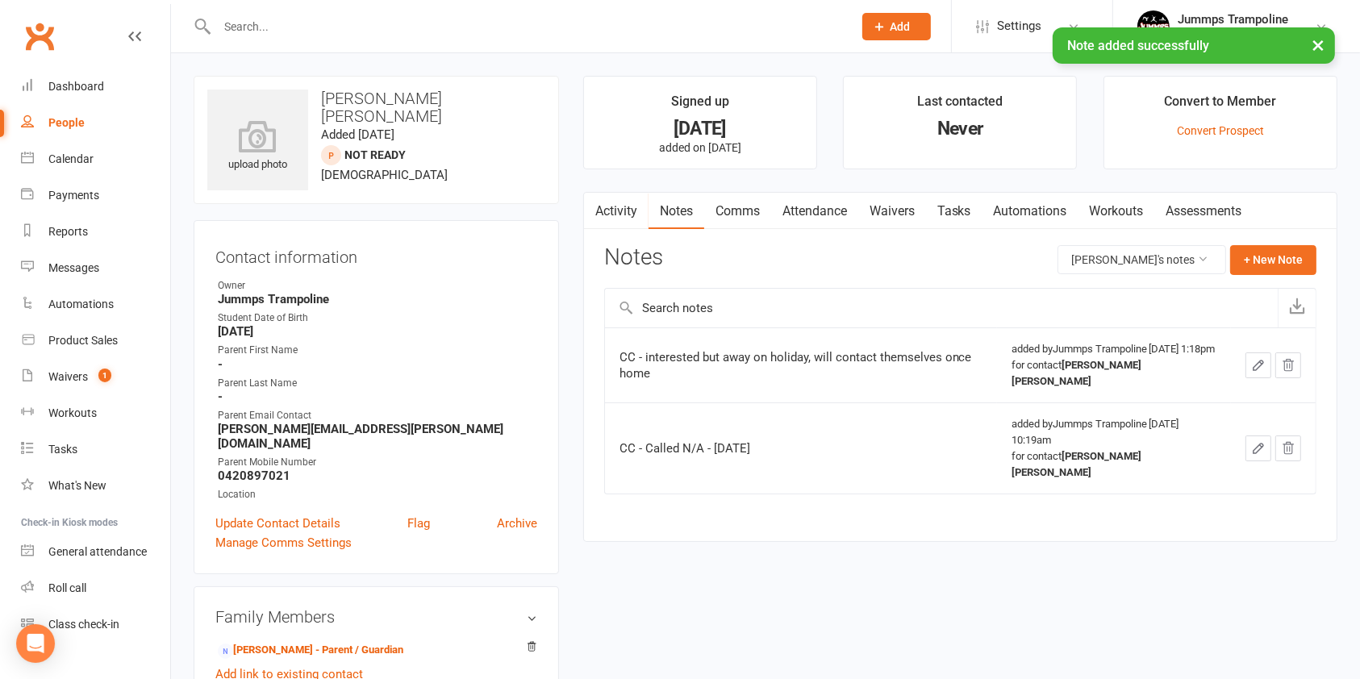
click at [71, 117] on div "People" at bounding box center [66, 122] width 36 height 13
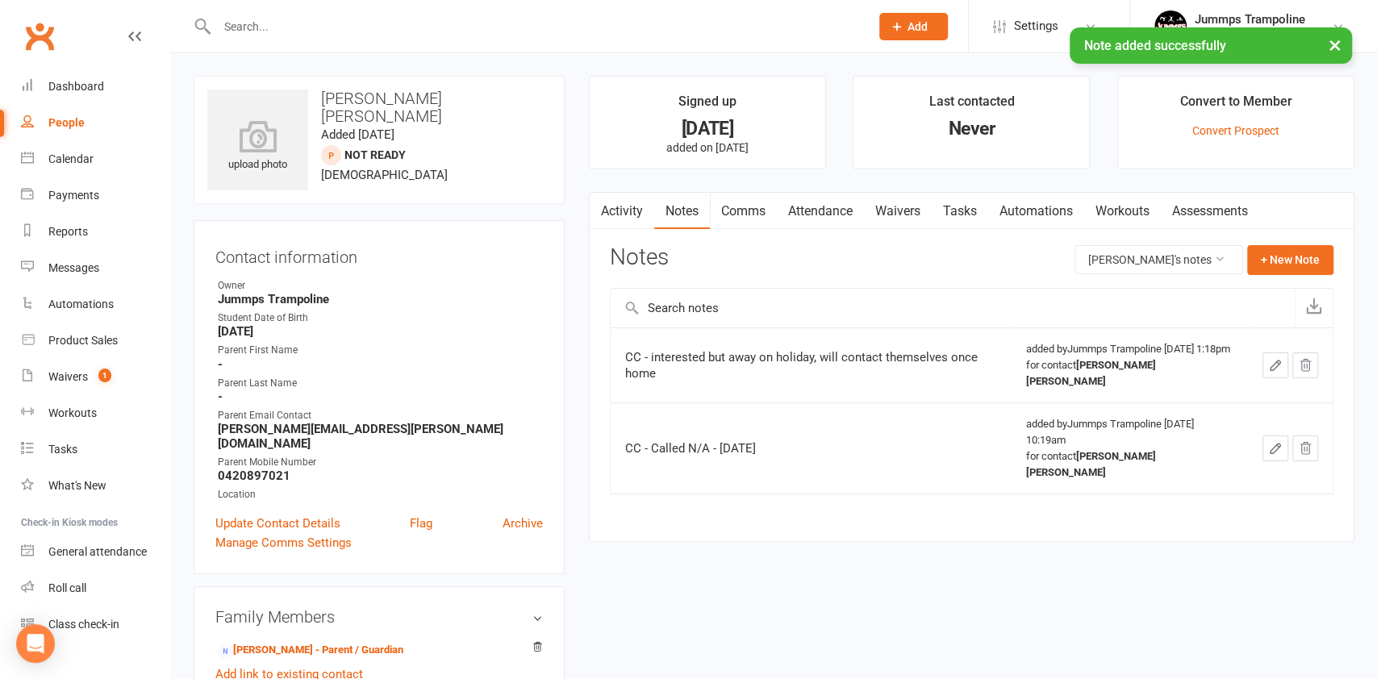
select select "100"
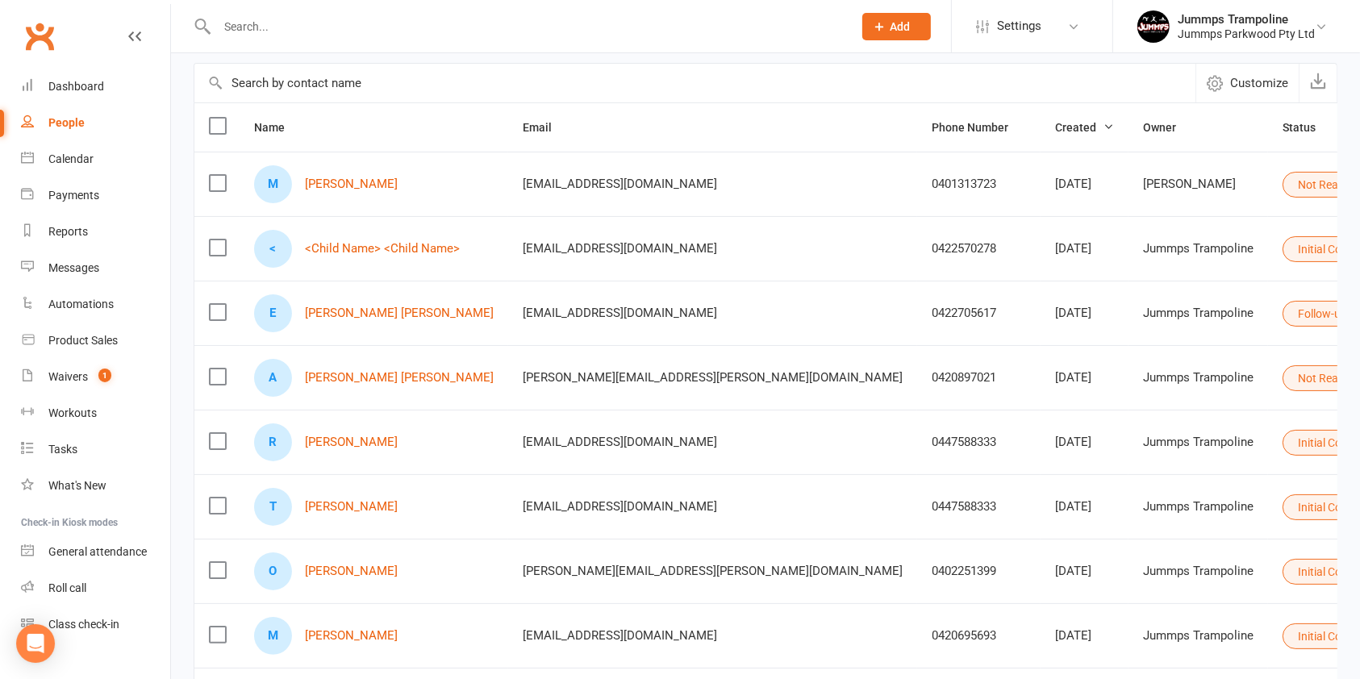
scroll to position [134, 0]
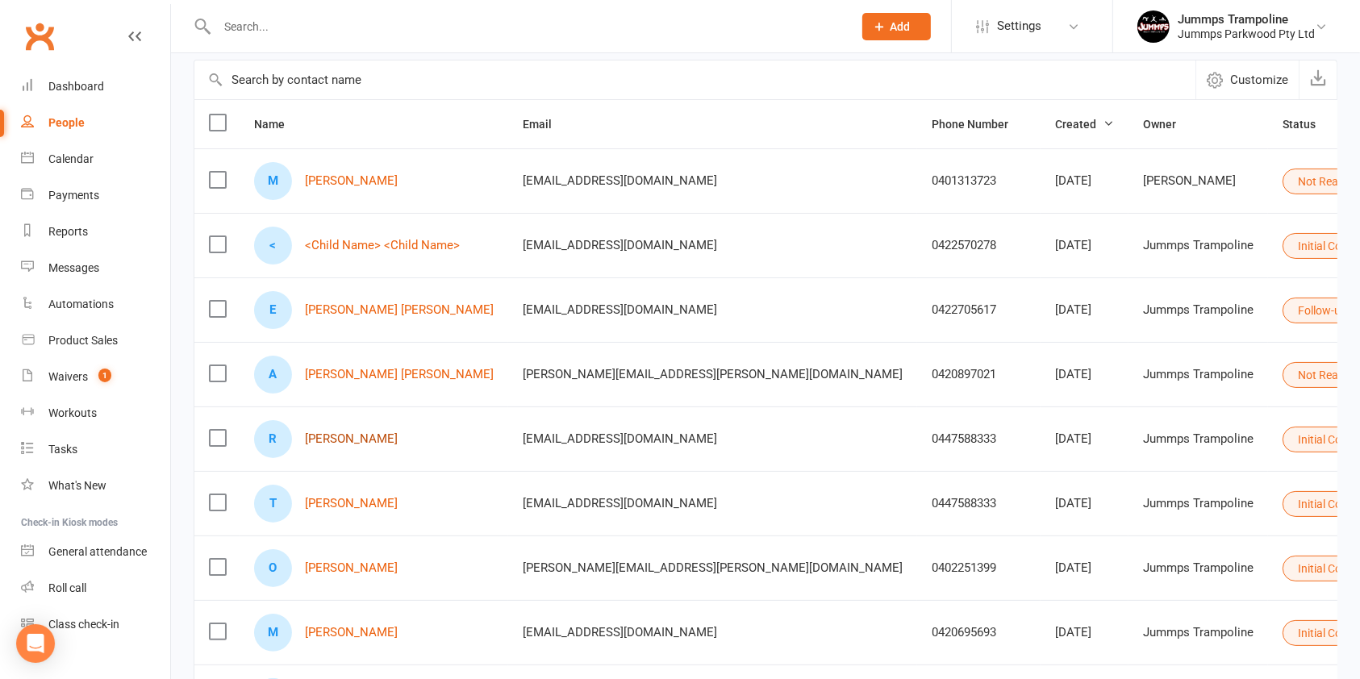
click at [340, 443] on link "[PERSON_NAME]" at bounding box center [351, 439] width 93 height 14
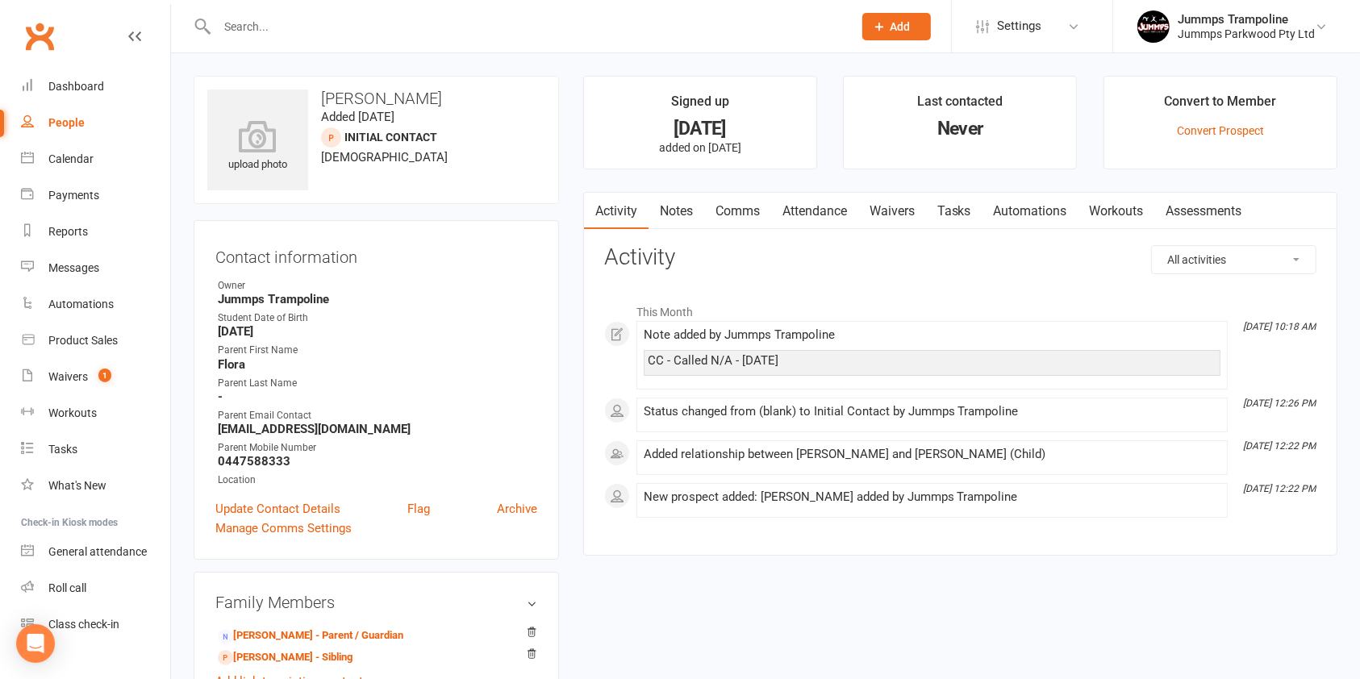
click at [673, 208] on link "Notes" at bounding box center [676, 211] width 56 height 37
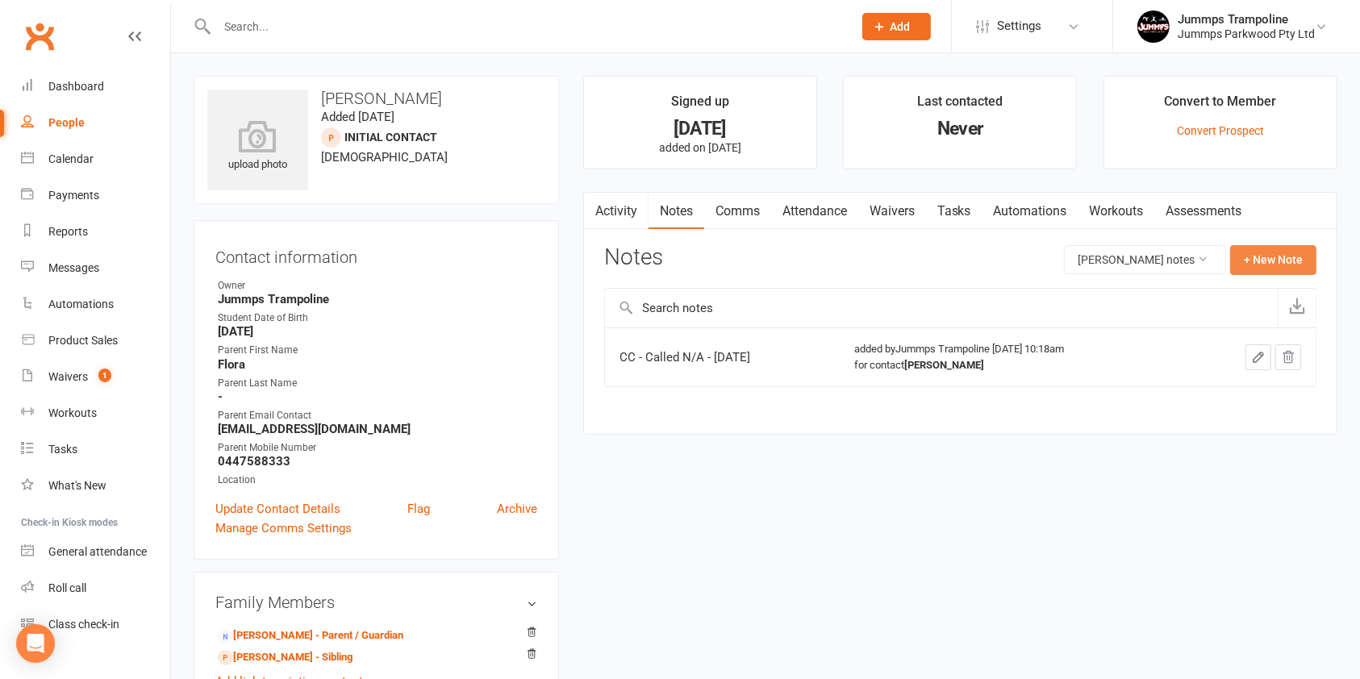
click at [1279, 252] on button "+ New Note" at bounding box center [1273, 259] width 86 height 29
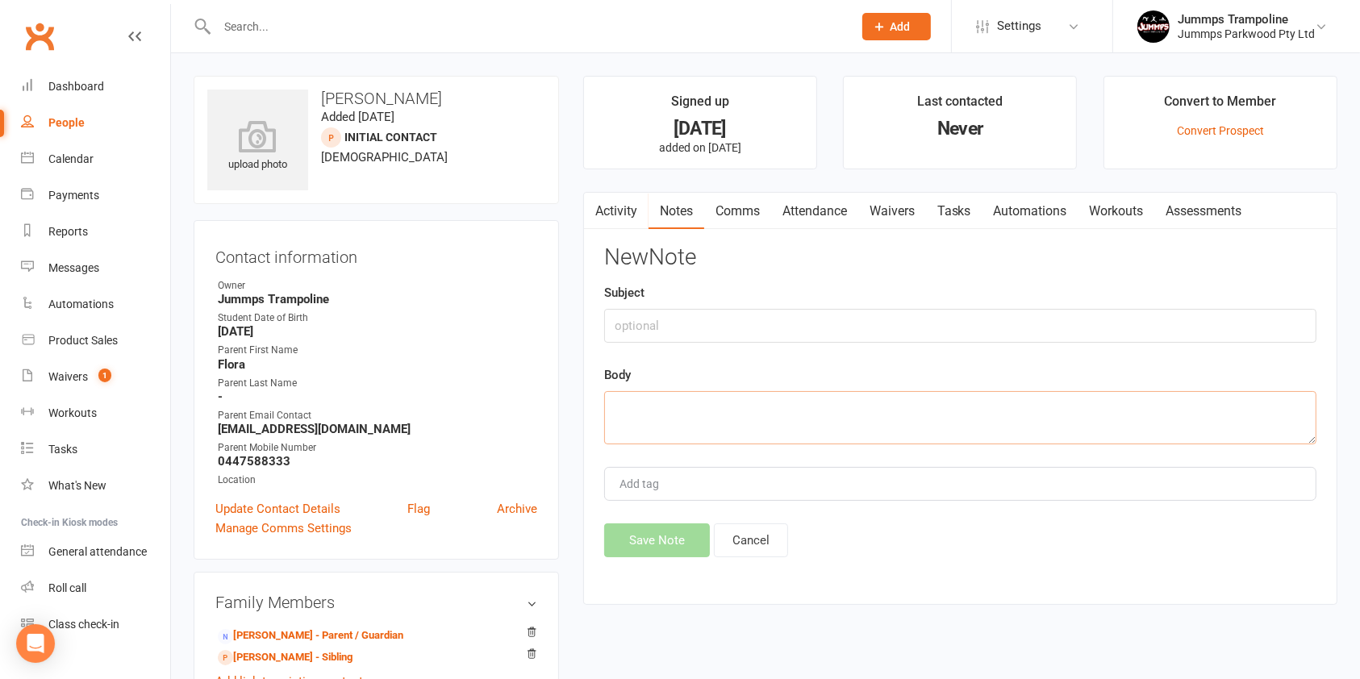
click at [759, 402] on textarea at bounding box center [960, 417] width 712 height 53
type textarea "contact [DATE] or [DATE] only"
click at [671, 536] on button "Save Note" at bounding box center [657, 540] width 106 height 34
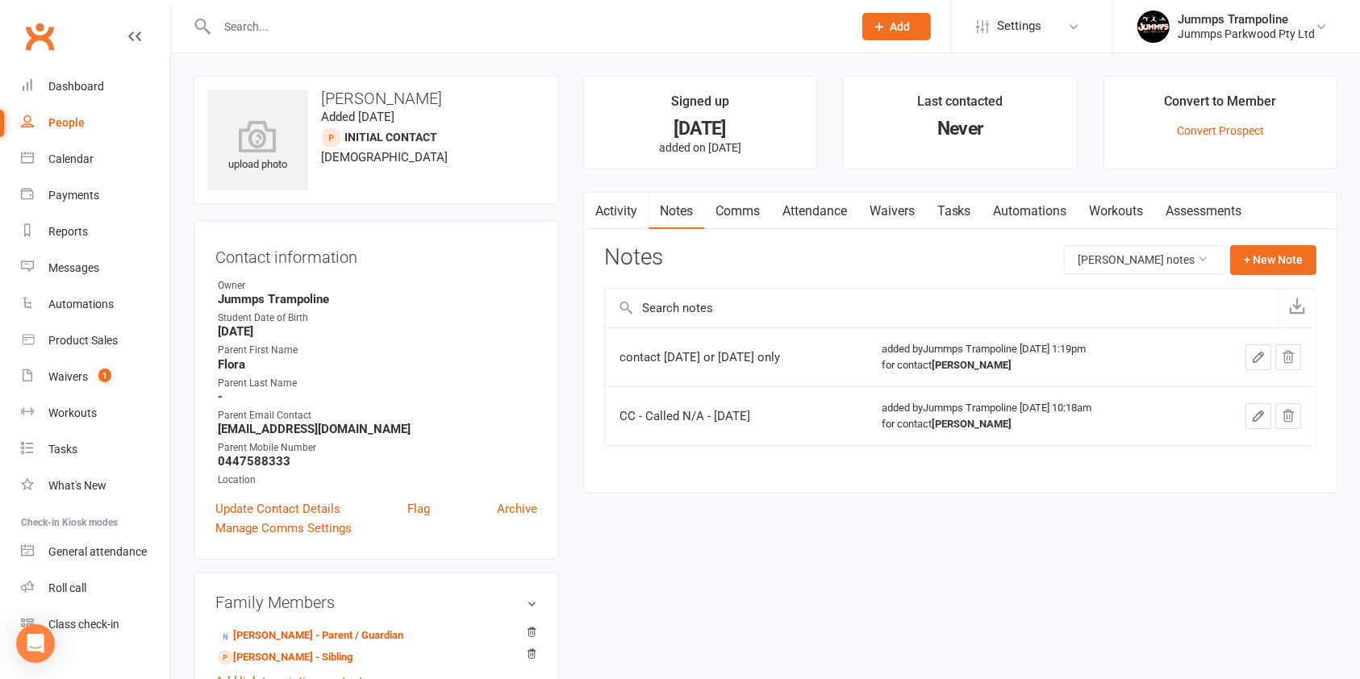
click at [69, 124] on div "People" at bounding box center [66, 122] width 36 height 13
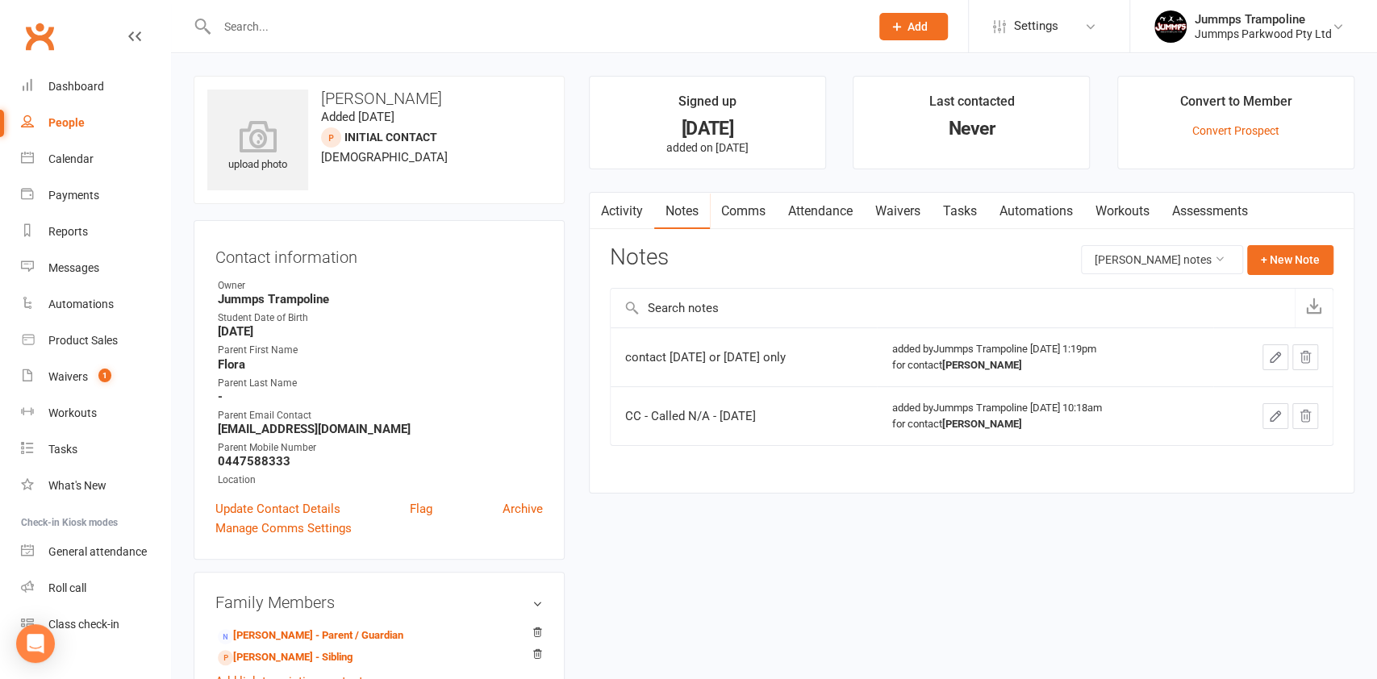
select select "100"
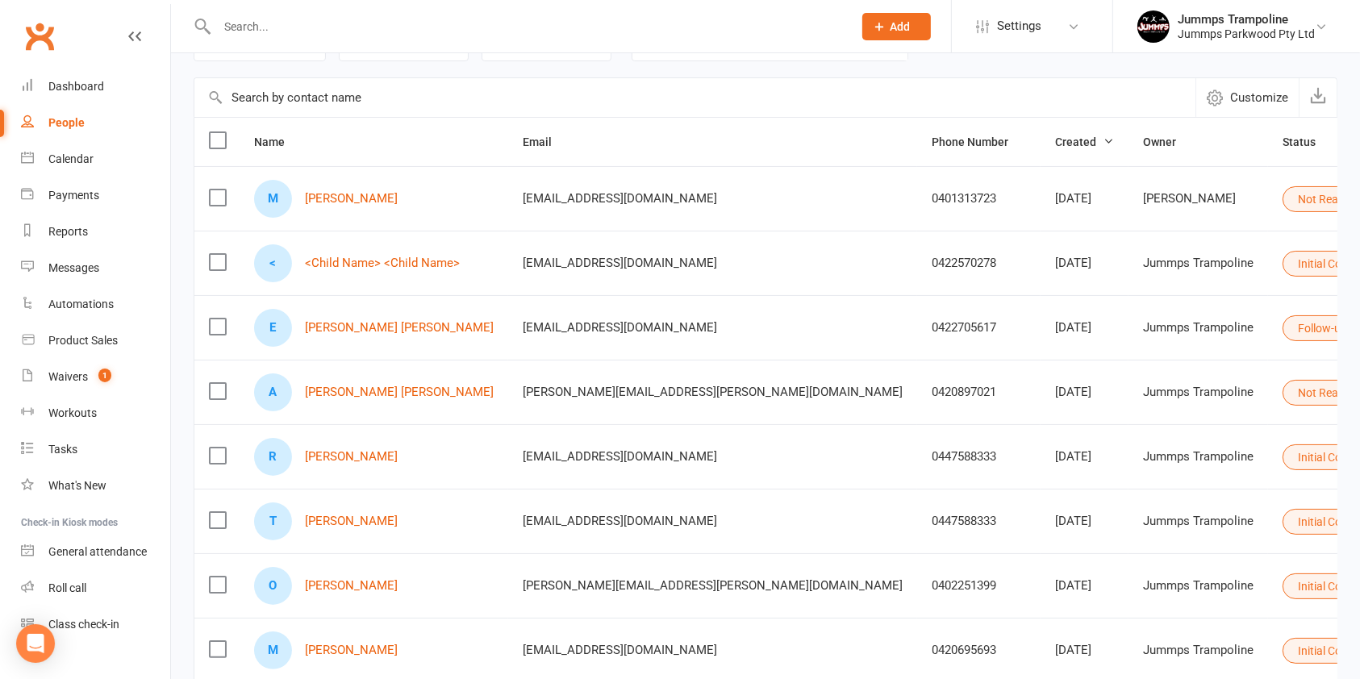
scroll to position [118, 0]
click at [1359, 452] on icon at bounding box center [1375, 454] width 11 height 11
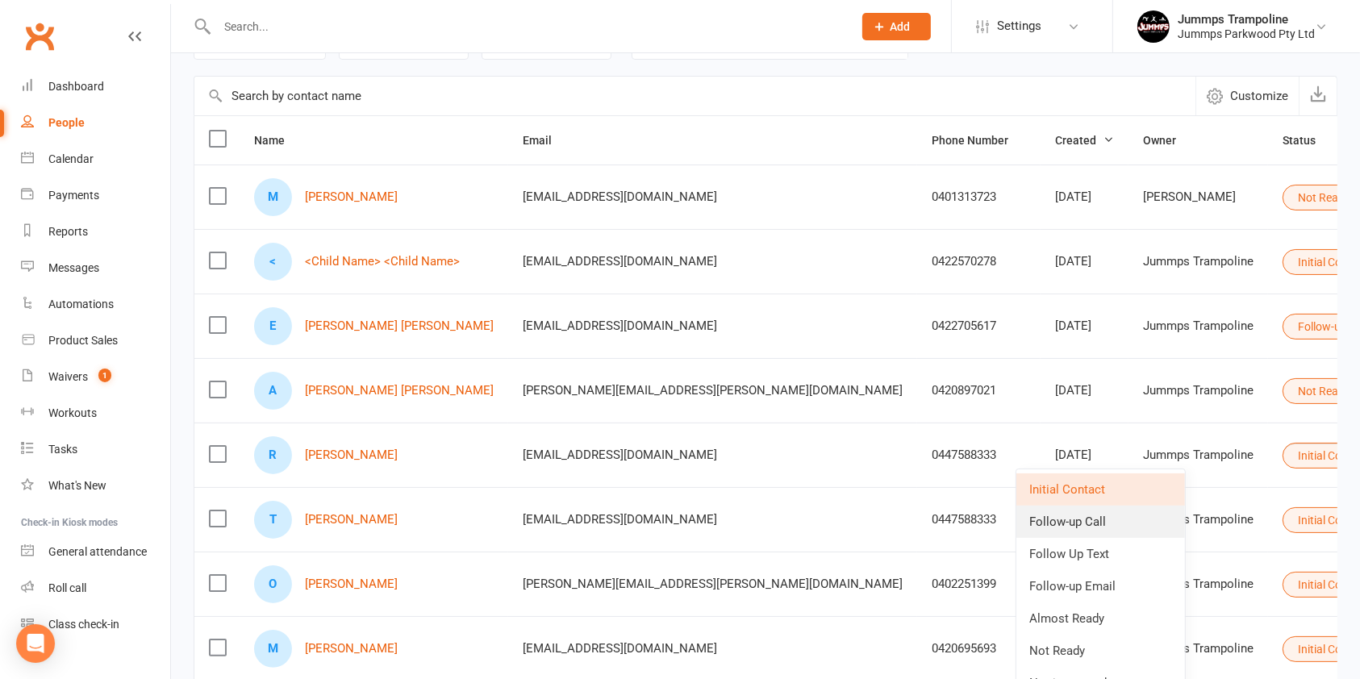
click at [1099, 526] on link "Follow-up Call" at bounding box center [1100, 522] width 169 height 32
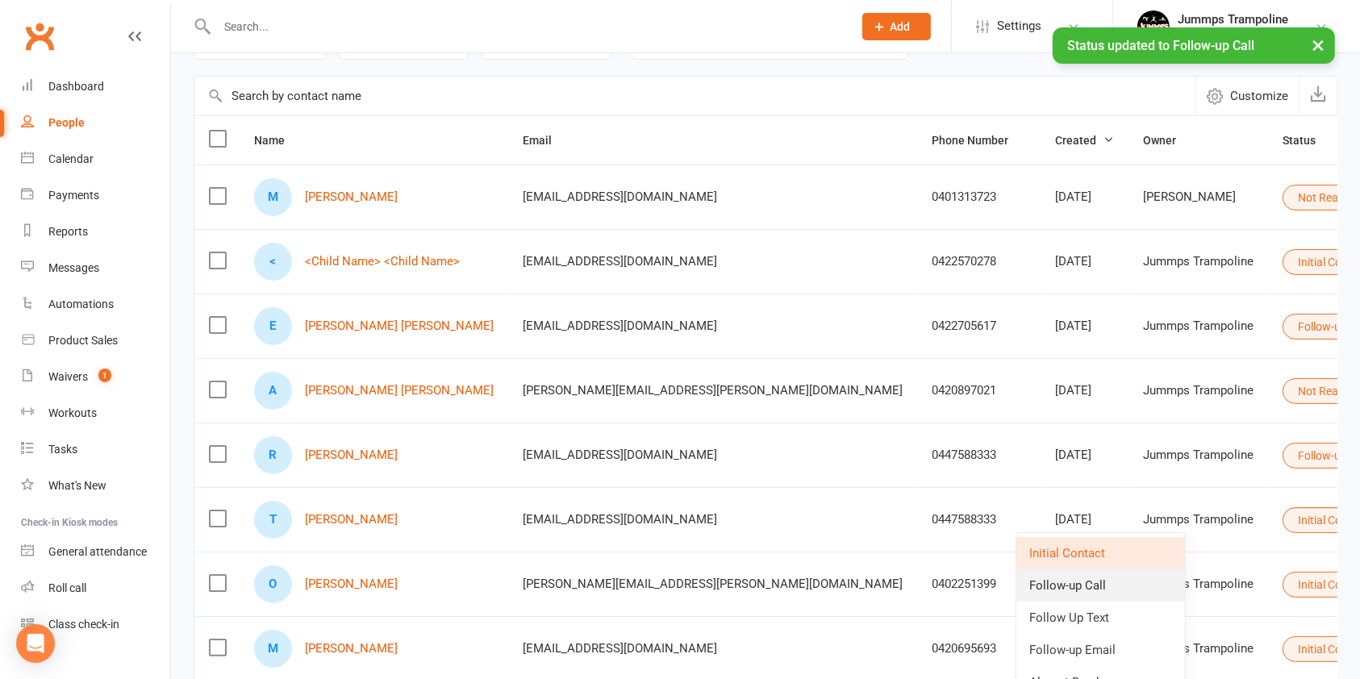
click at [1095, 589] on link "Follow-up Call" at bounding box center [1100, 585] width 169 height 32
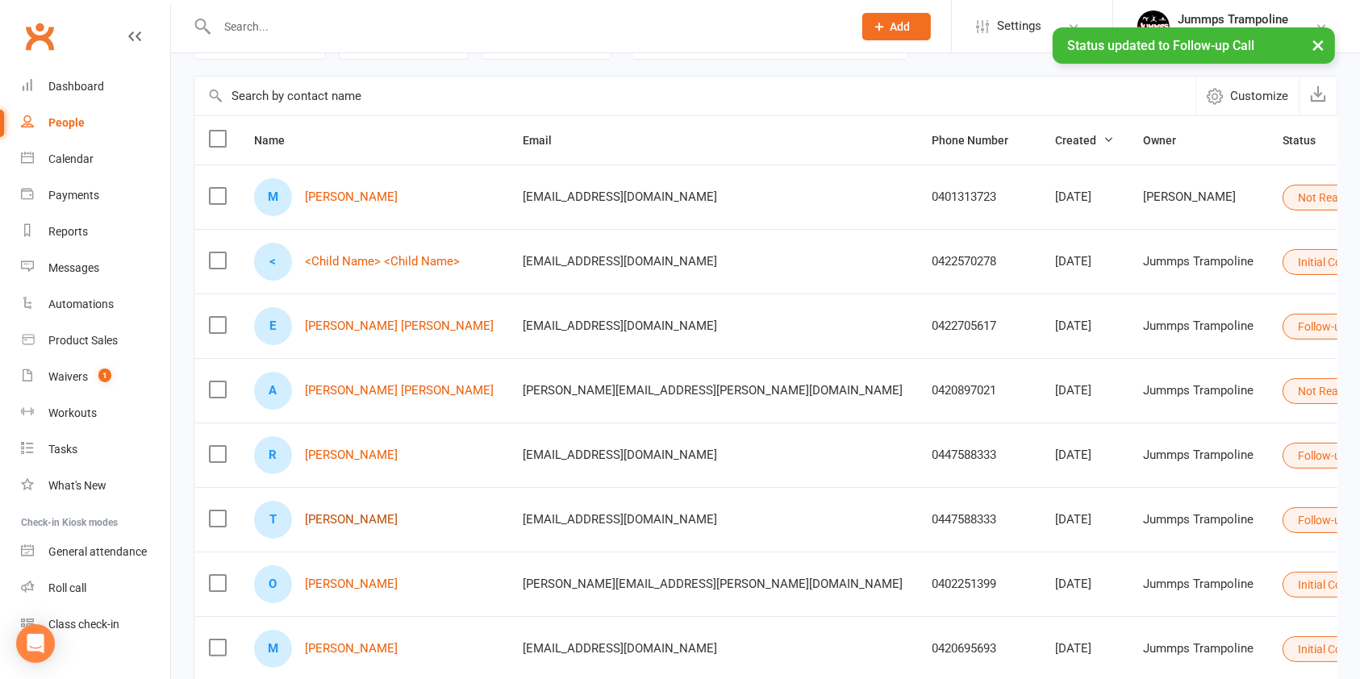
click at [373, 518] on link "[PERSON_NAME]" at bounding box center [351, 520] width 93 height 14
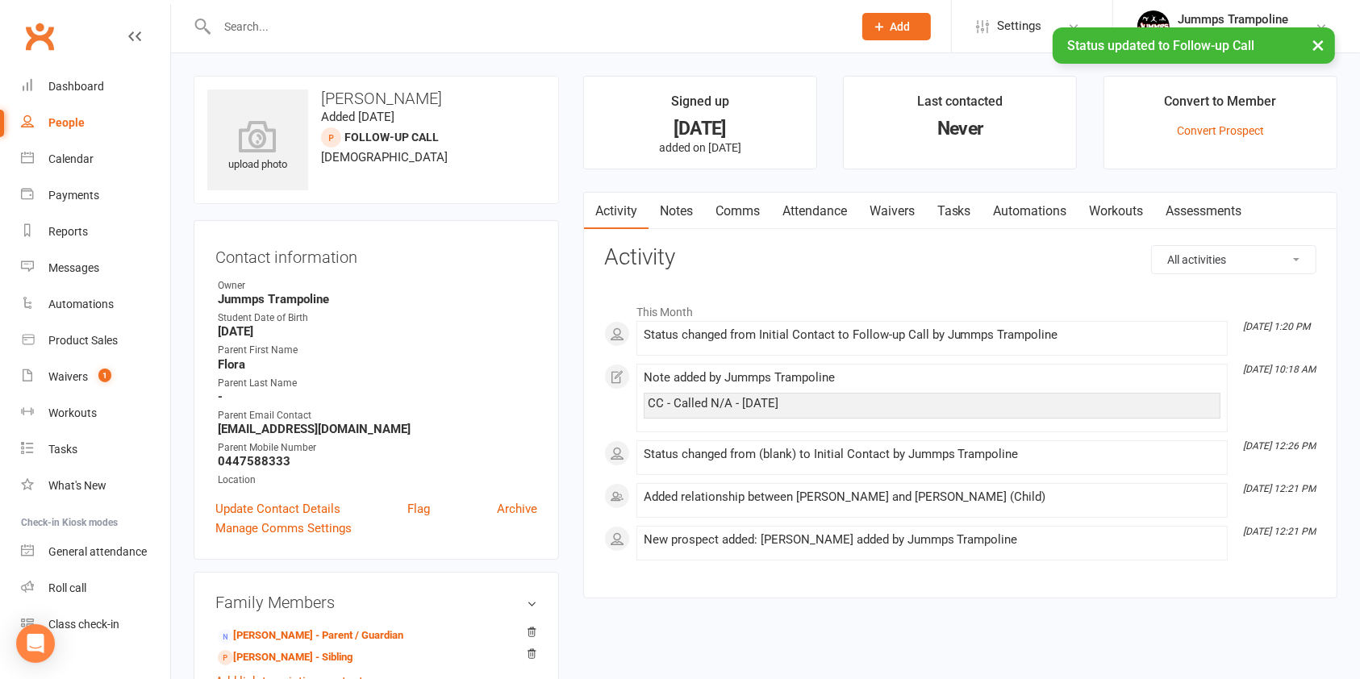
click at [692, 211] on link "Notes" at bounding box center [676, 211] width 56 height 37
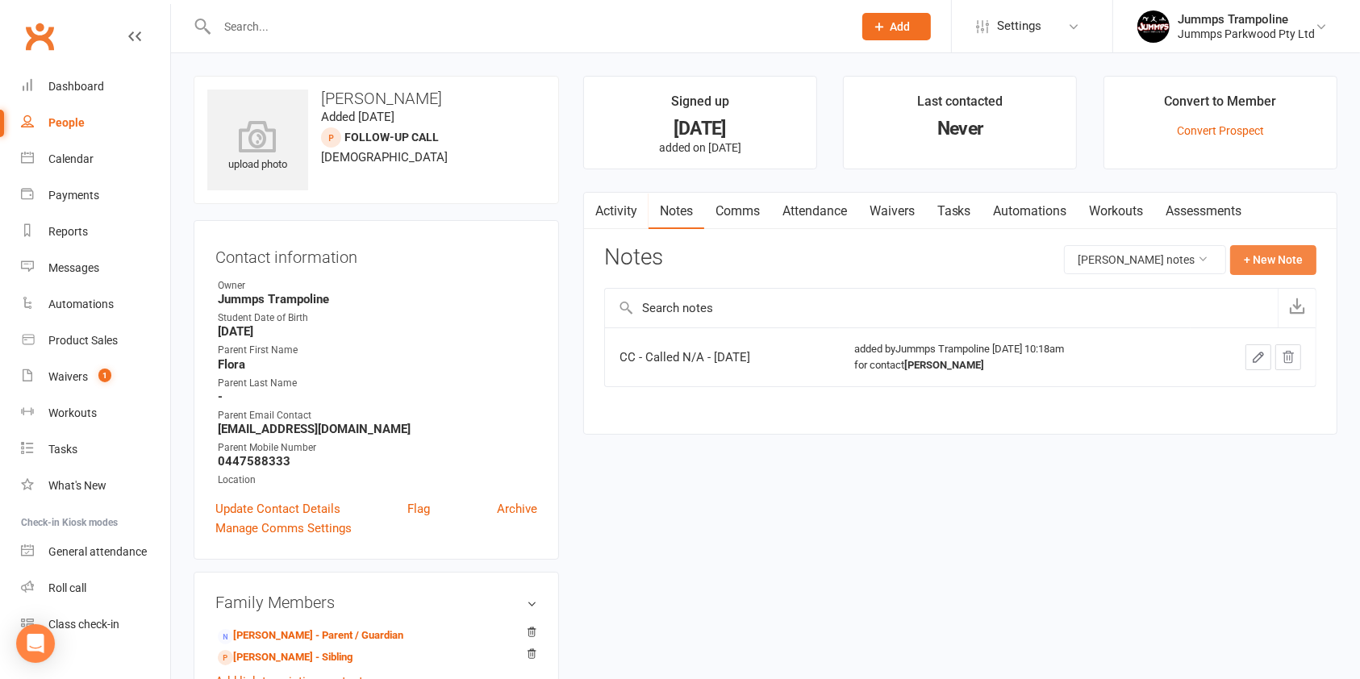
click at [1277, 259] on button "+ New Note" at bounding box center [1273, 259] width 86 height 29
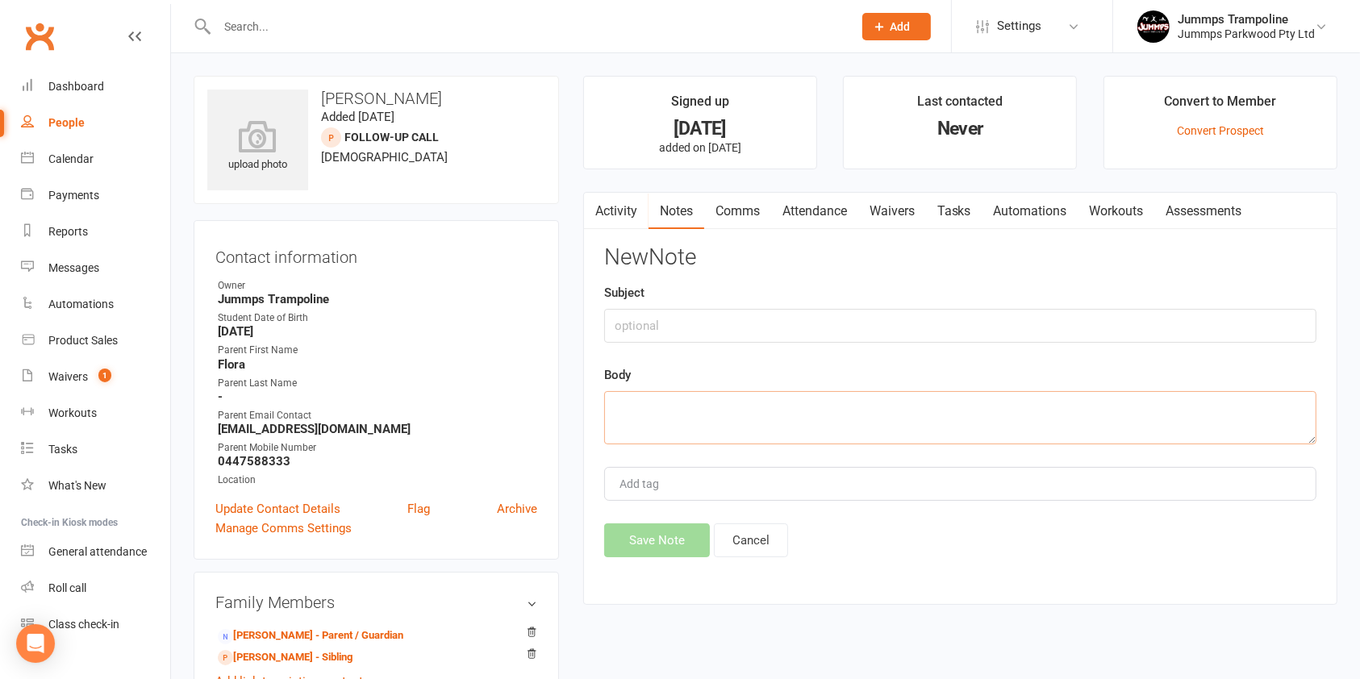
click at [807, 415] on textarea at bounding box center [960, 417] width 712 height 53
type textarea "call [DATE] or [DATE] only"
click at [677, 552] on button "Save Note" at bounding box center [657, 540] width 106 height 34
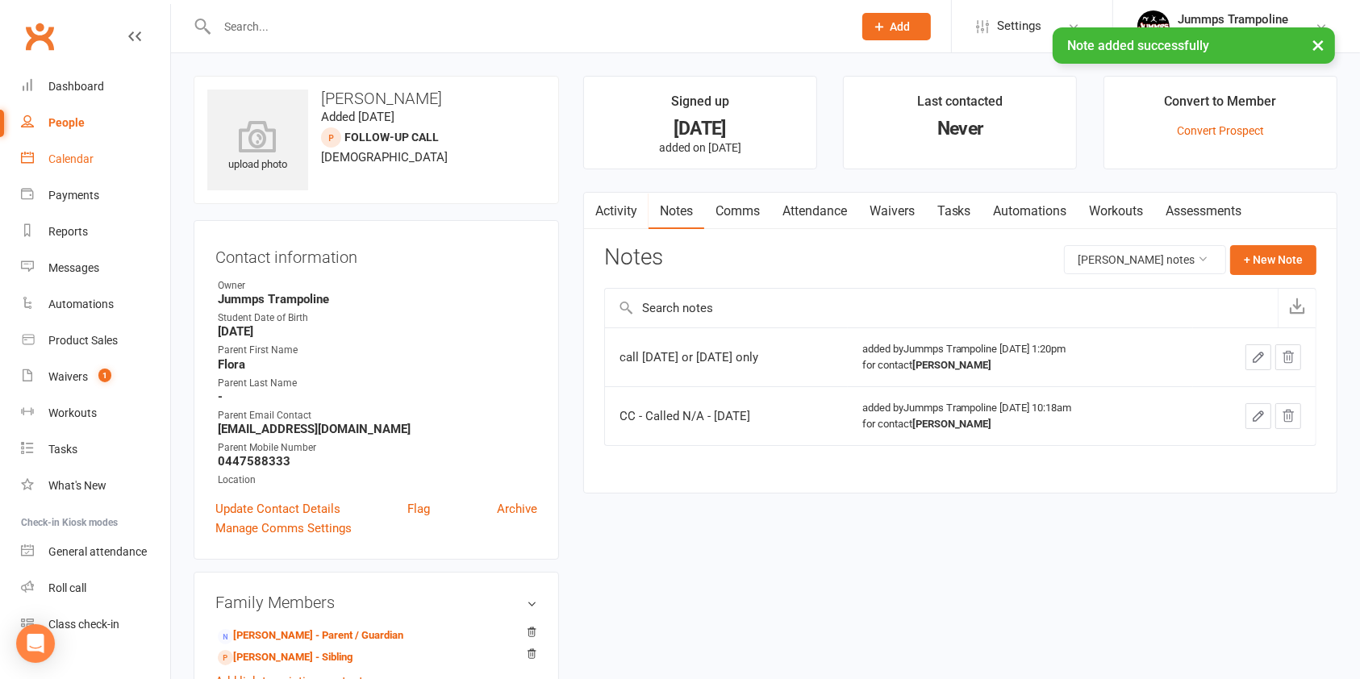
click at [81, 160] on div "Calendar" at bounding box center [70, 158] width 45 height 13
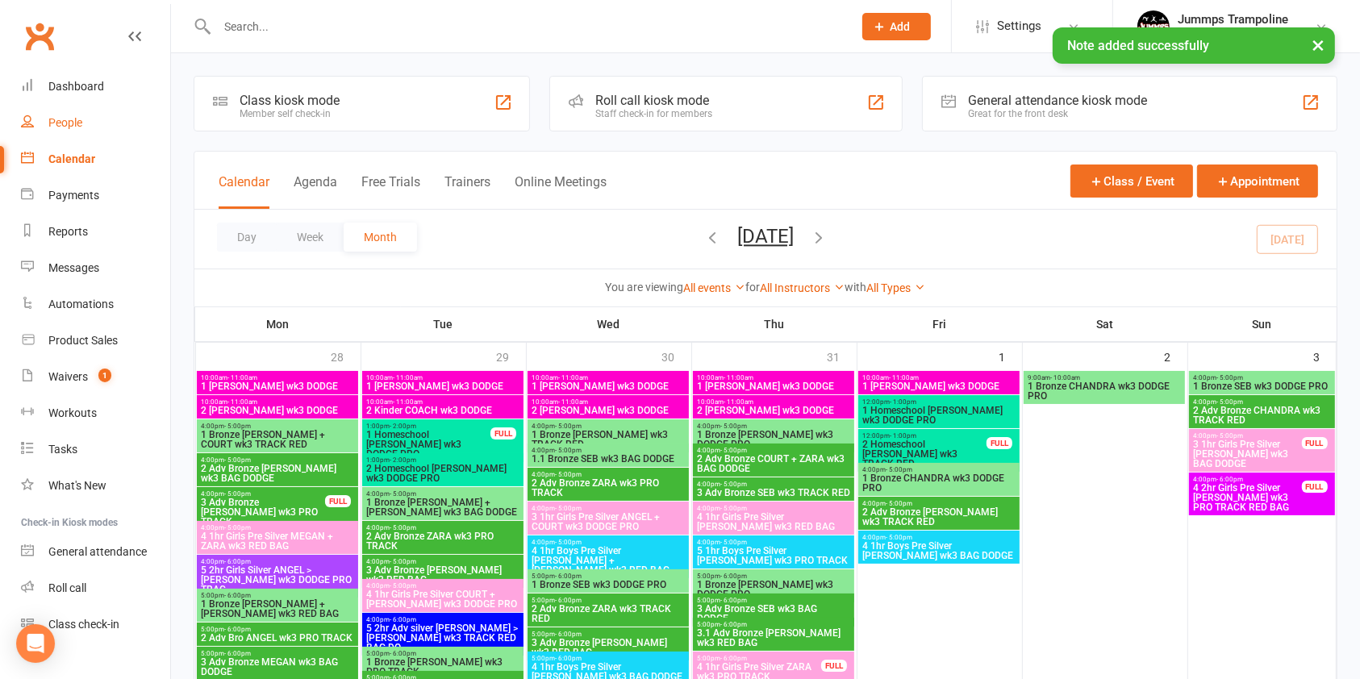
click at [95, 129] on link "People" at bounding box center [95, 123] width 149 height 36
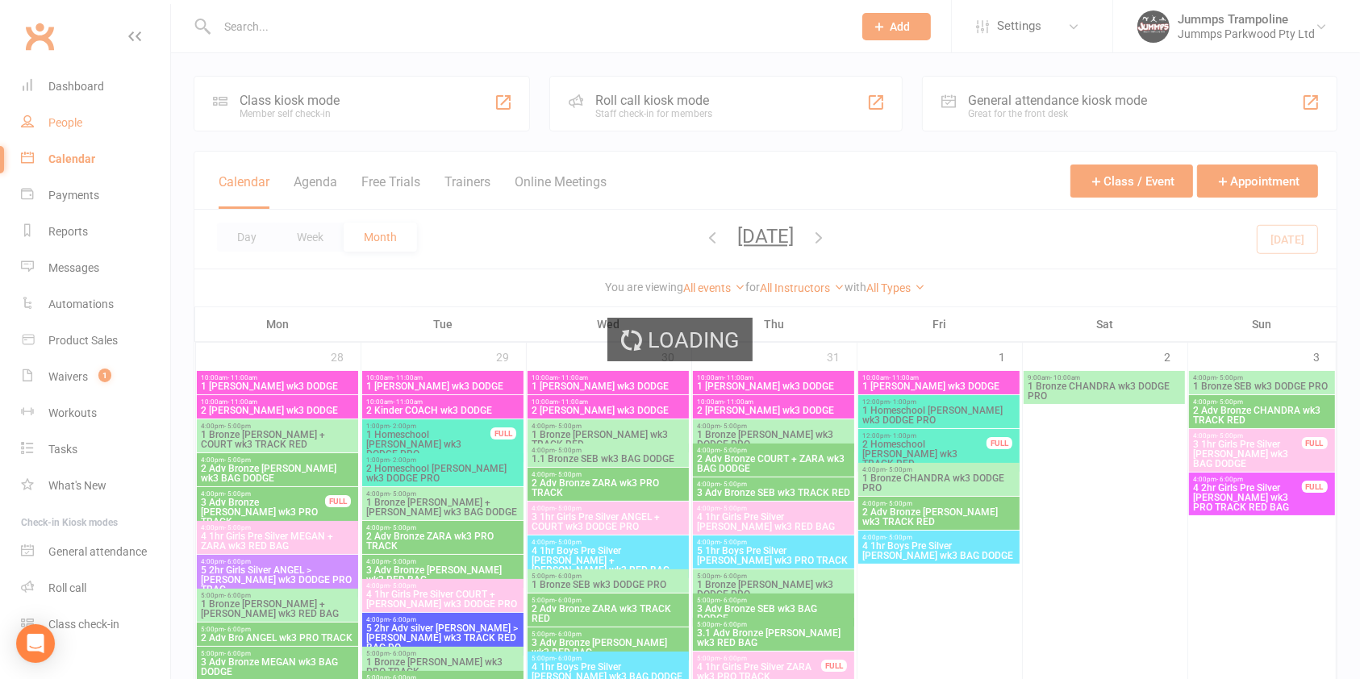
select select "100"
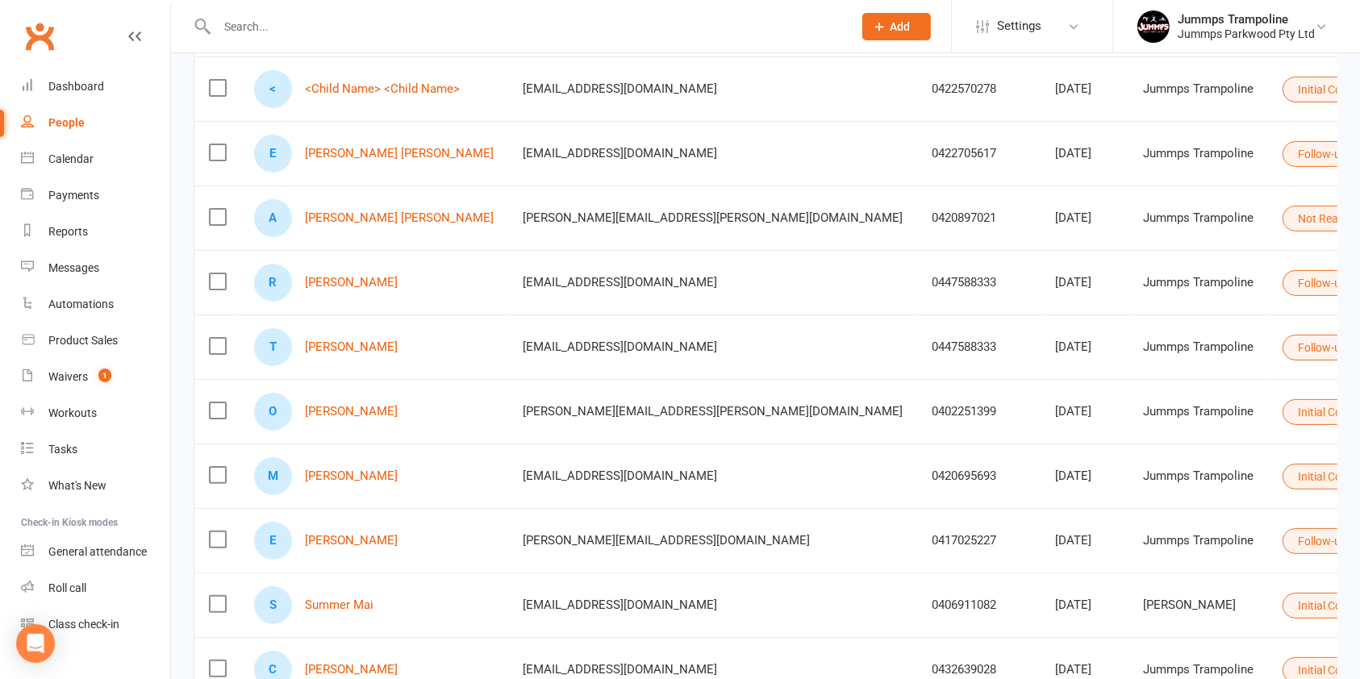
scroll to position [292, 0]
click at [1282, 407] on button "Initial Contact" at bounding box center [1339, 411] width 115 height 26
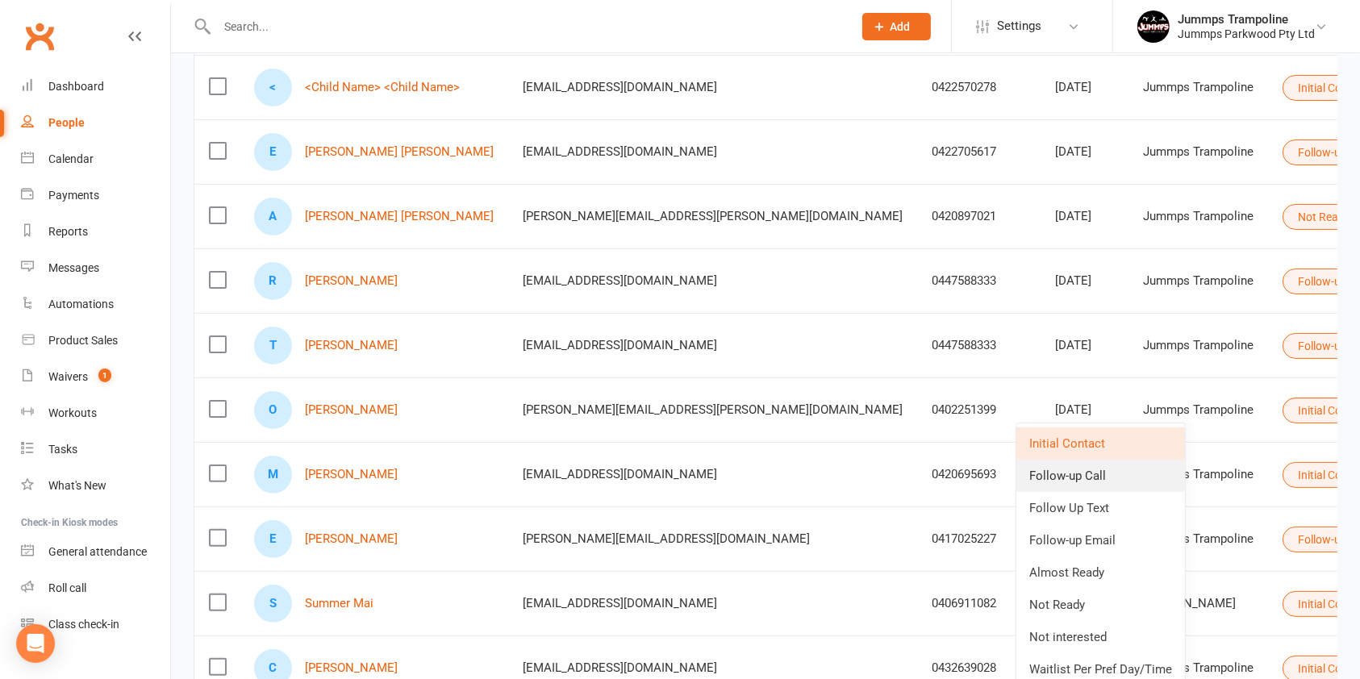
click at [1095, 477] on link "Follow-up Call" at bounding box center [1100, 476] width 169 height 32
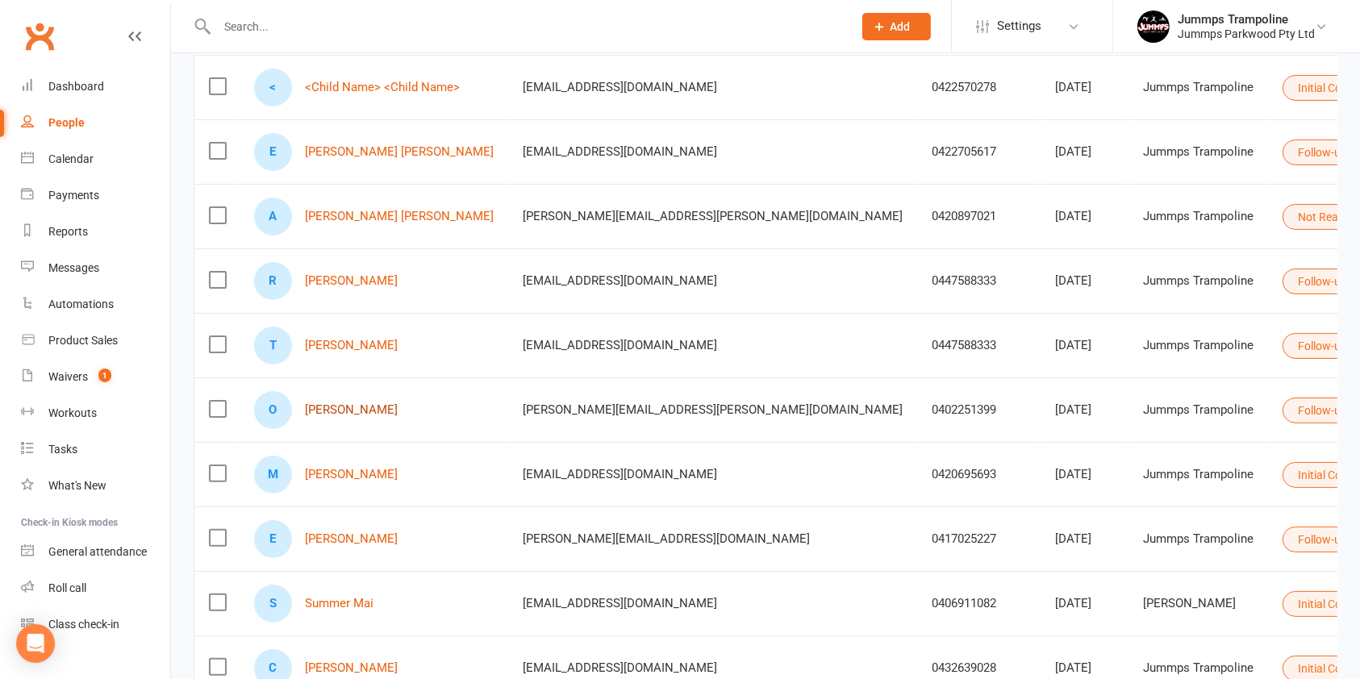
click at [330, 412] on link "[PERSON_NAME]" at bounding box center [351, 410] width 93 height 14
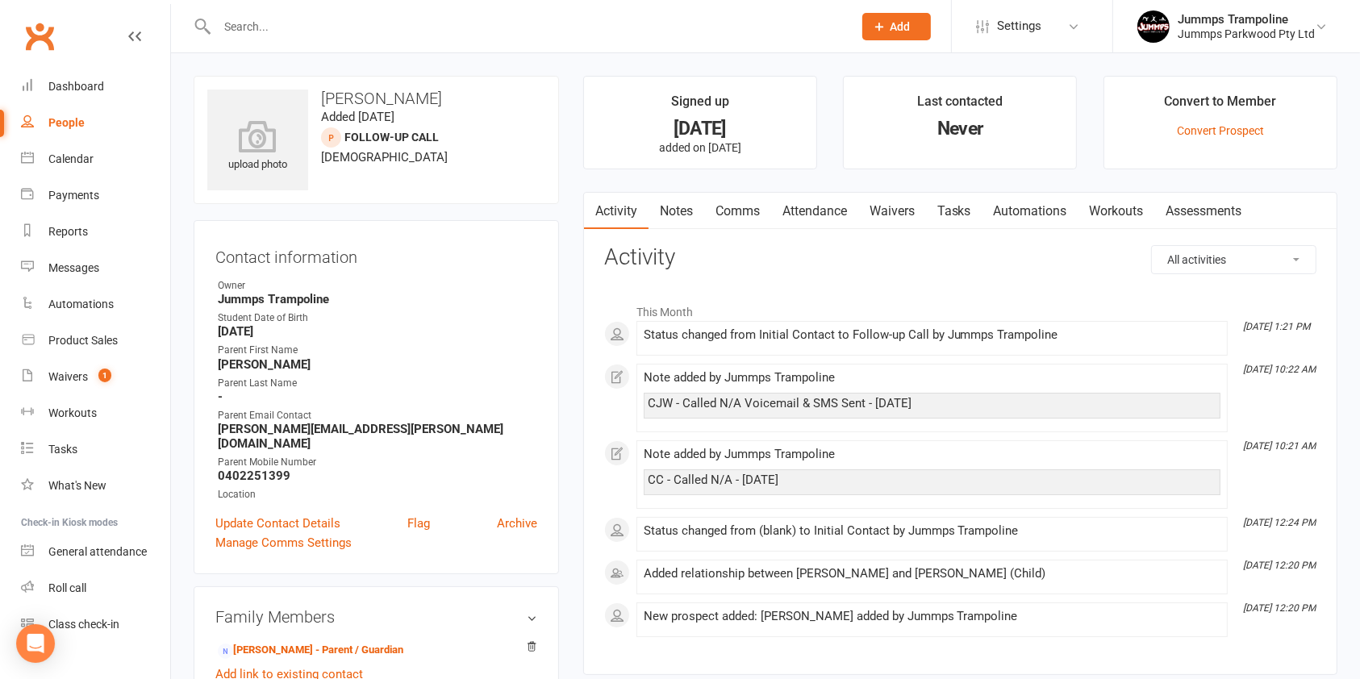
click at [685, 213] on link "Notes" at bounding box center [676, 211] width 56 height 37
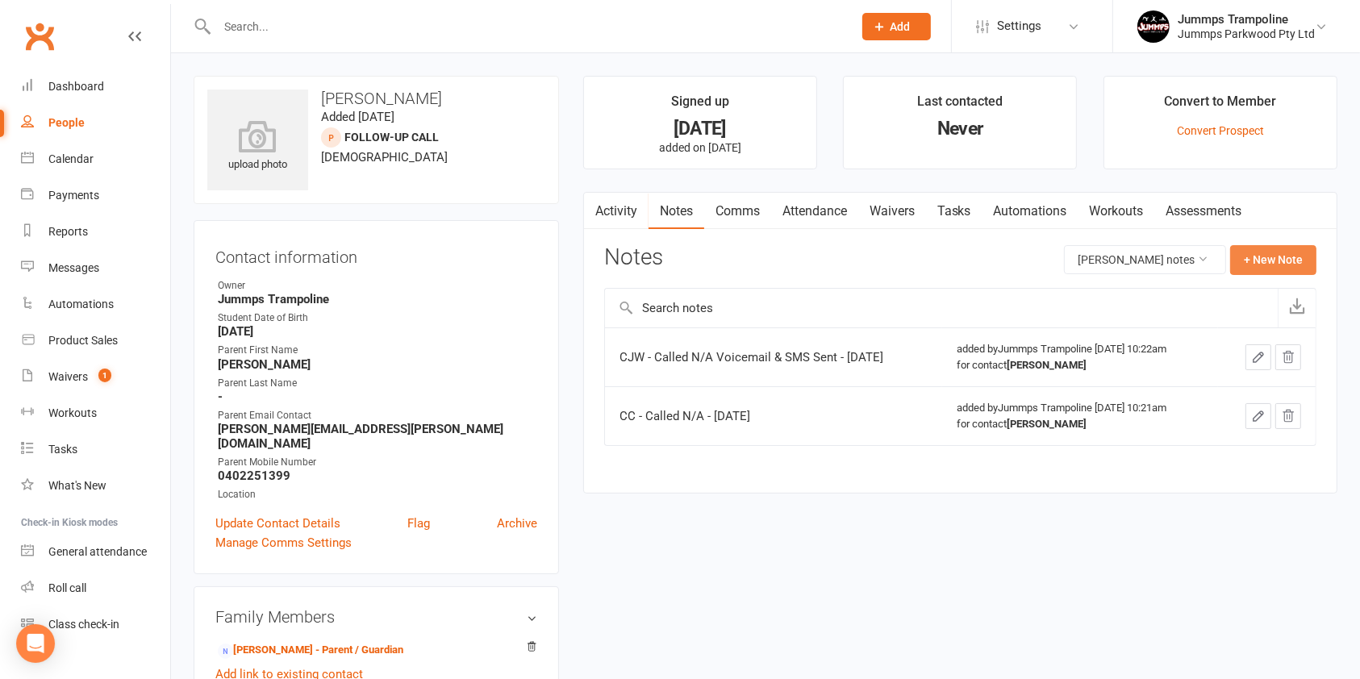
click at [1289, 259] on button "+ New Note" at bounding box center [1273, 259] width 86 height 29
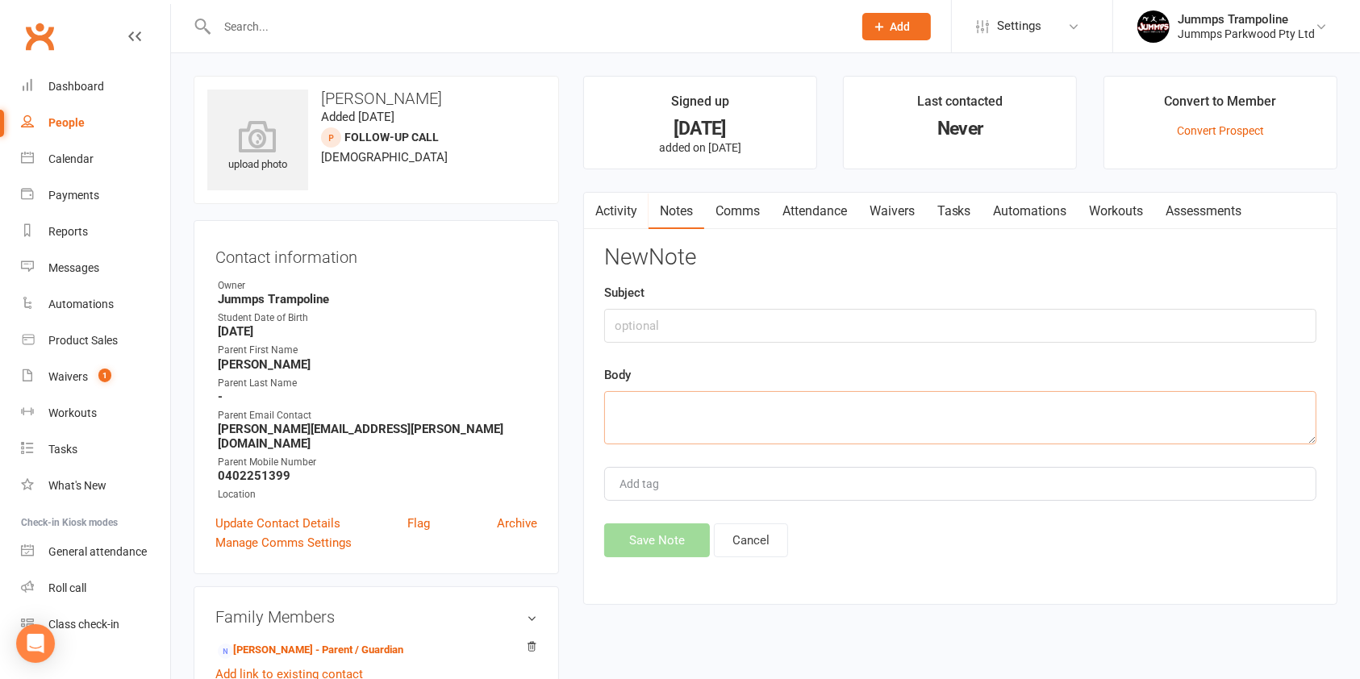
click at [728, 407] on textarea at bounding box center [960, 417] width 712 height 53
type textarea "c"
type textarea "CC - N/A voicemail sent"
click at [661, 540] on button "Save Note" at bounding box center [657, 540] width 106 height 34
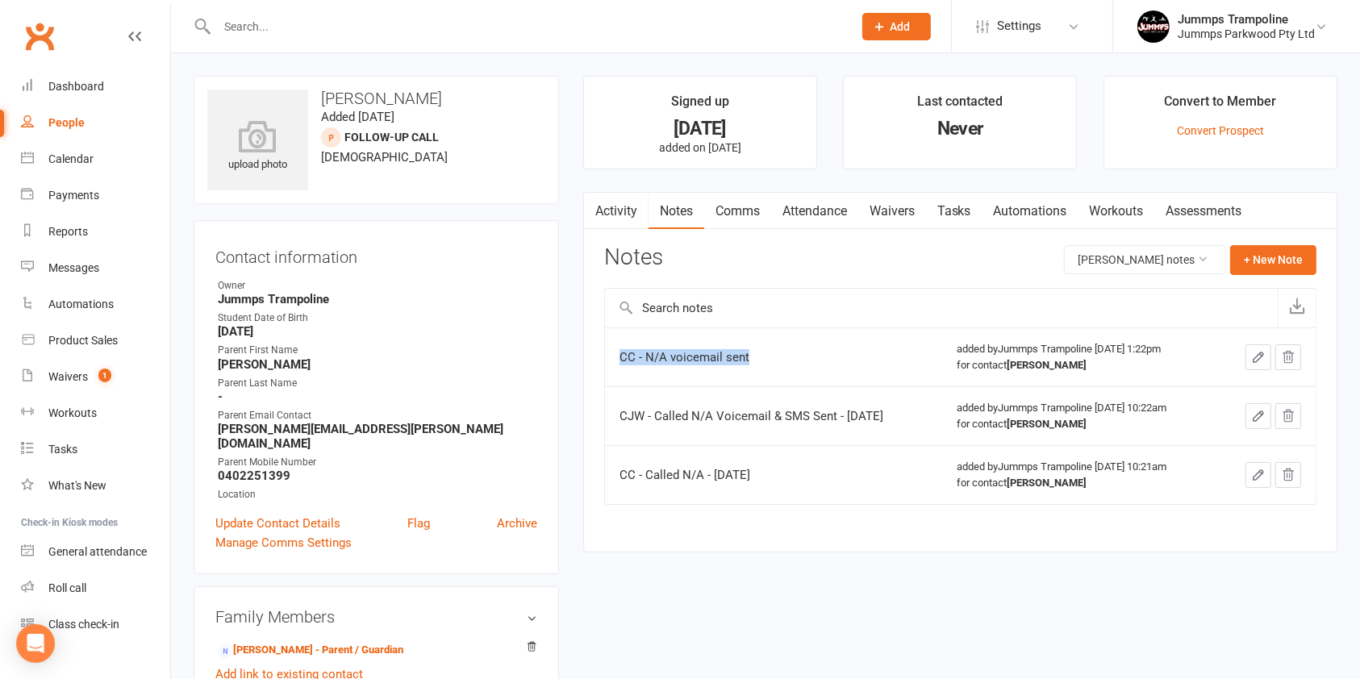
drag, startPoint x: 749, startPoint y: 349, endPoint x: 619, endPoint y: 347, distance: 129.9
click at [619, 347] on td "CC - N/A voicemail sent" at bounding box center [774, 356] width 338 height 59
copy div "CC - N/A voicemail sent"
click at [67, 128] on div "People" at bounding box center [66, 122] width 36 height 13
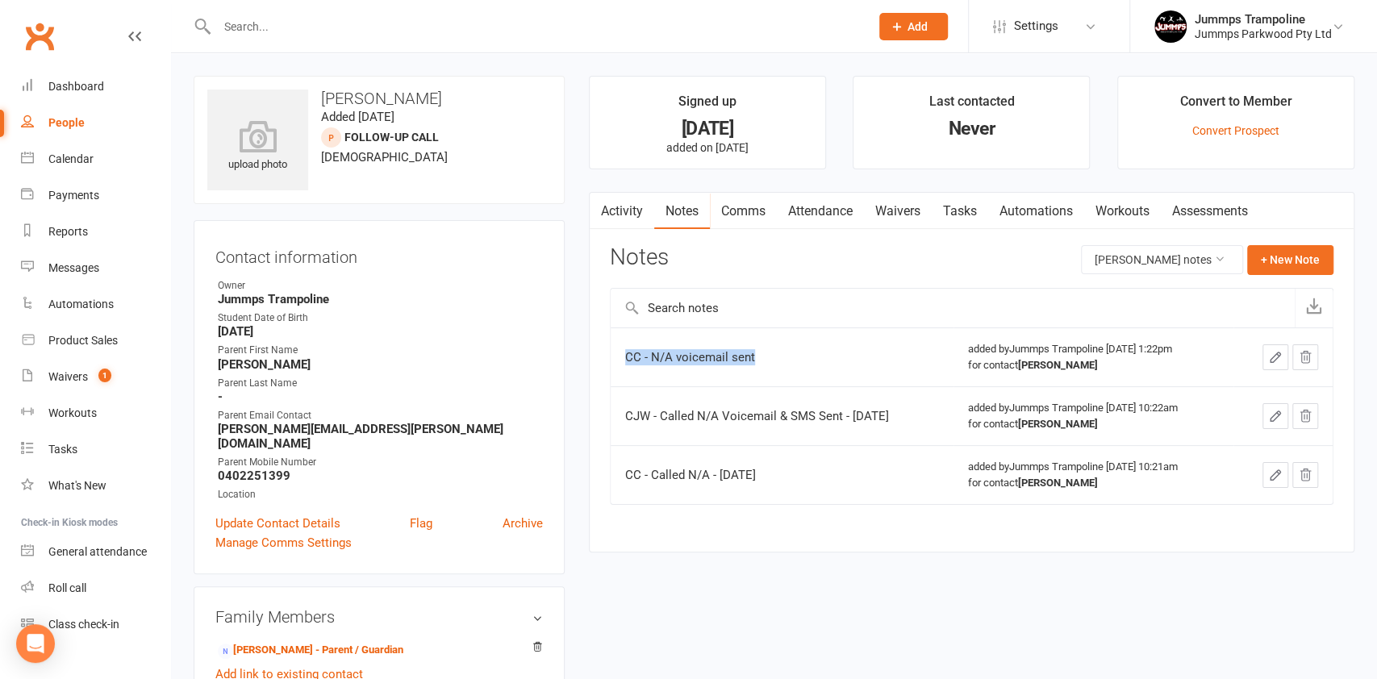
select select "100"
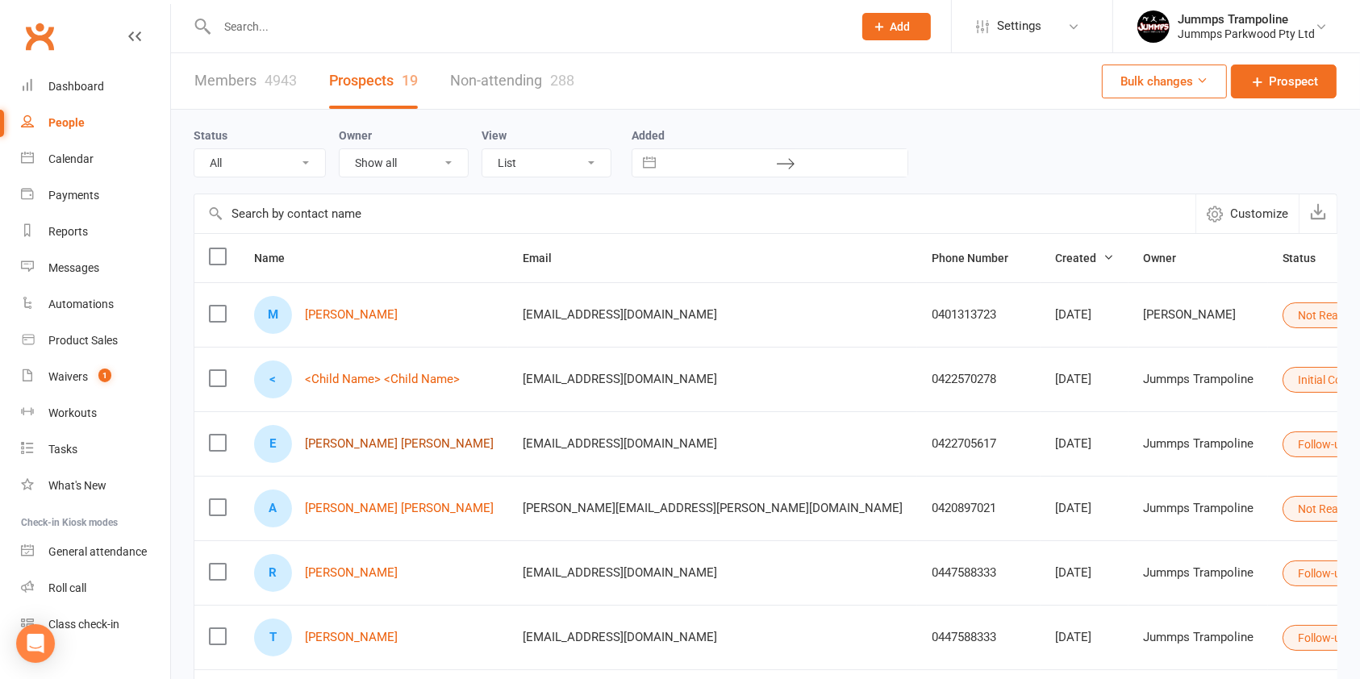
click at [338, 445] on link "[PERSON_NAME] [PERSON_NAME]" at bounding box center [399, 444] width 189 height 14
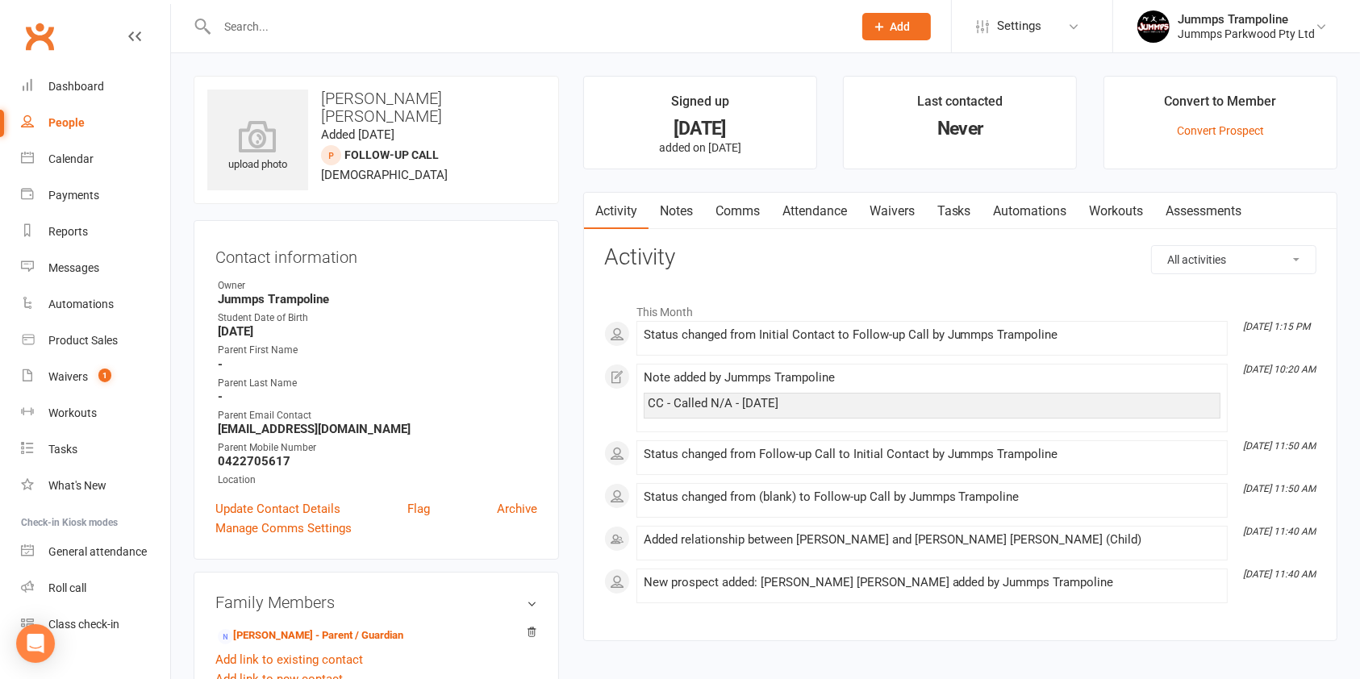
click at [741, 214] on link "Comms" at bounding box center [737, 211] width 67 height 37
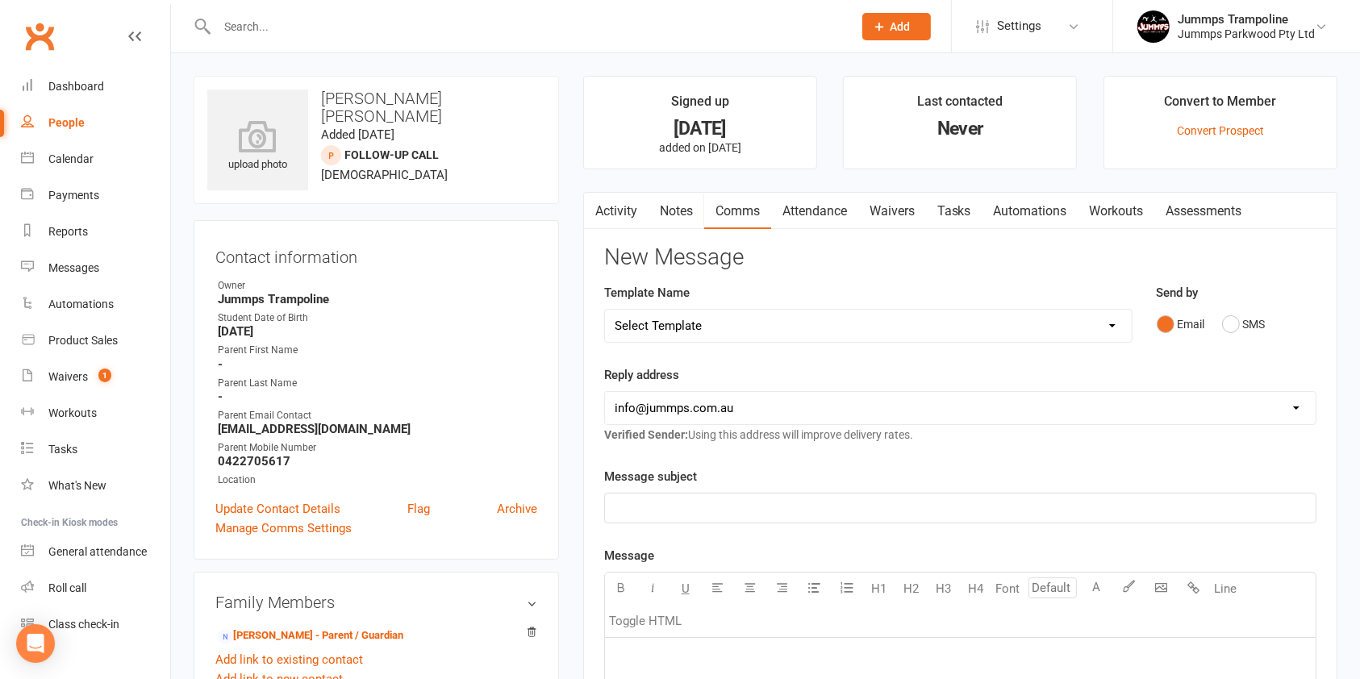
click at [679, 210] on link "Notes" at bounding box center [676, 211] width 56 height 37
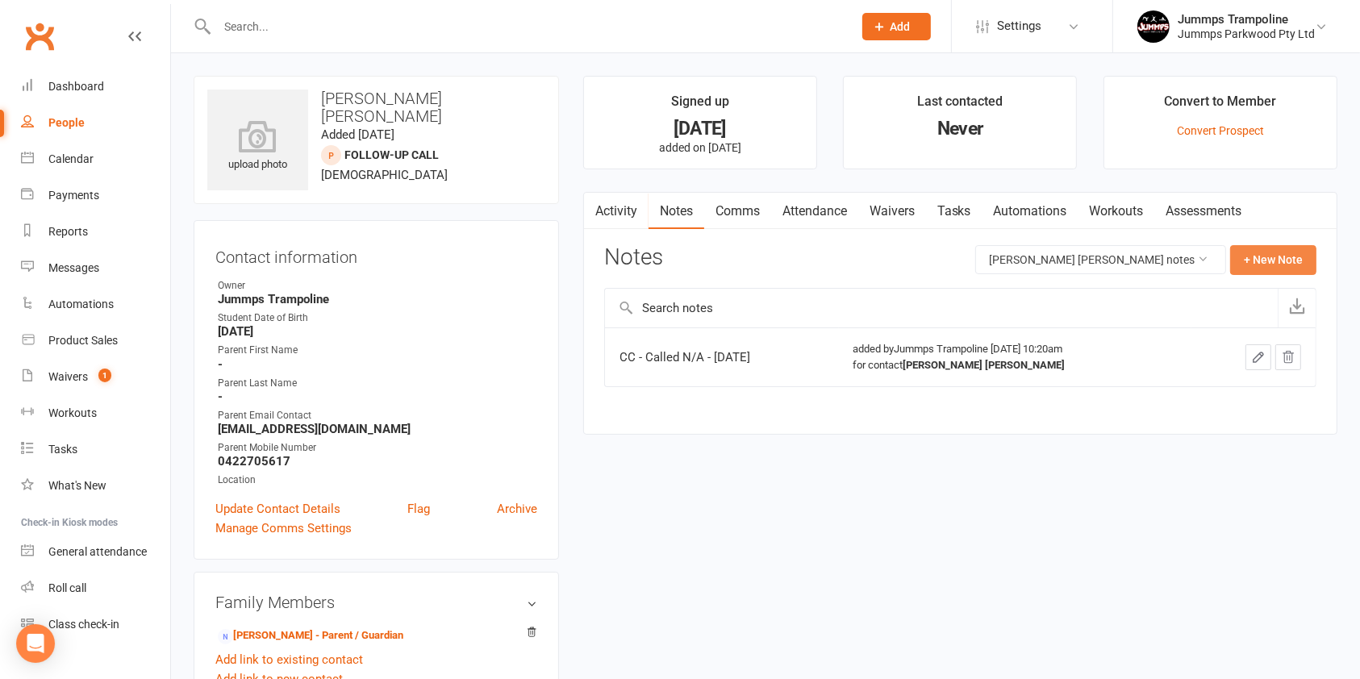
click at [1286, 258] on button "+ New Note" at bounding box center [1273, 259] width 86 height 29
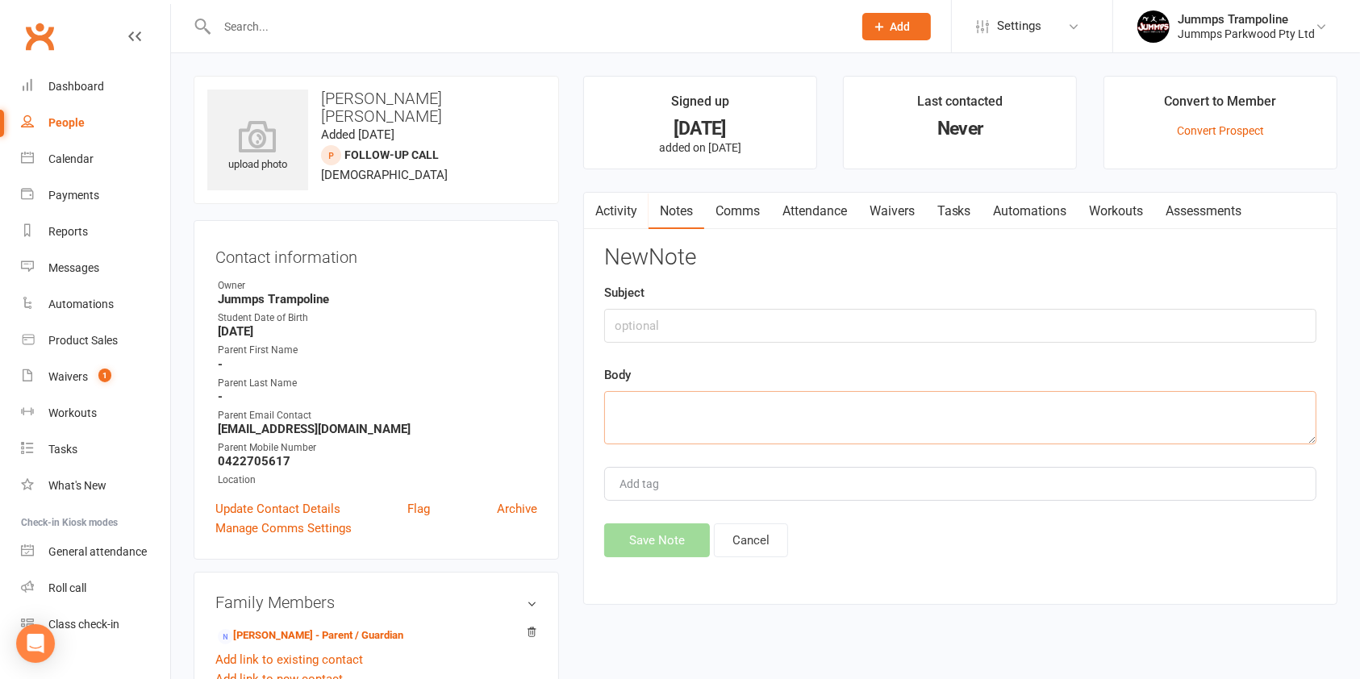
click at [667, 416] on textarea at bounding box center [960, 417] width 712 height 53
click at [673, 412] on textarea at bounding box center [960, 417] width 712 height 53
click at [653, 395] on textarea at bounding box center [960, 417] width 712 height 53
paste textarea "CC - N/A voicemail sent"
type textarea "CC - N/A voicemail sent"
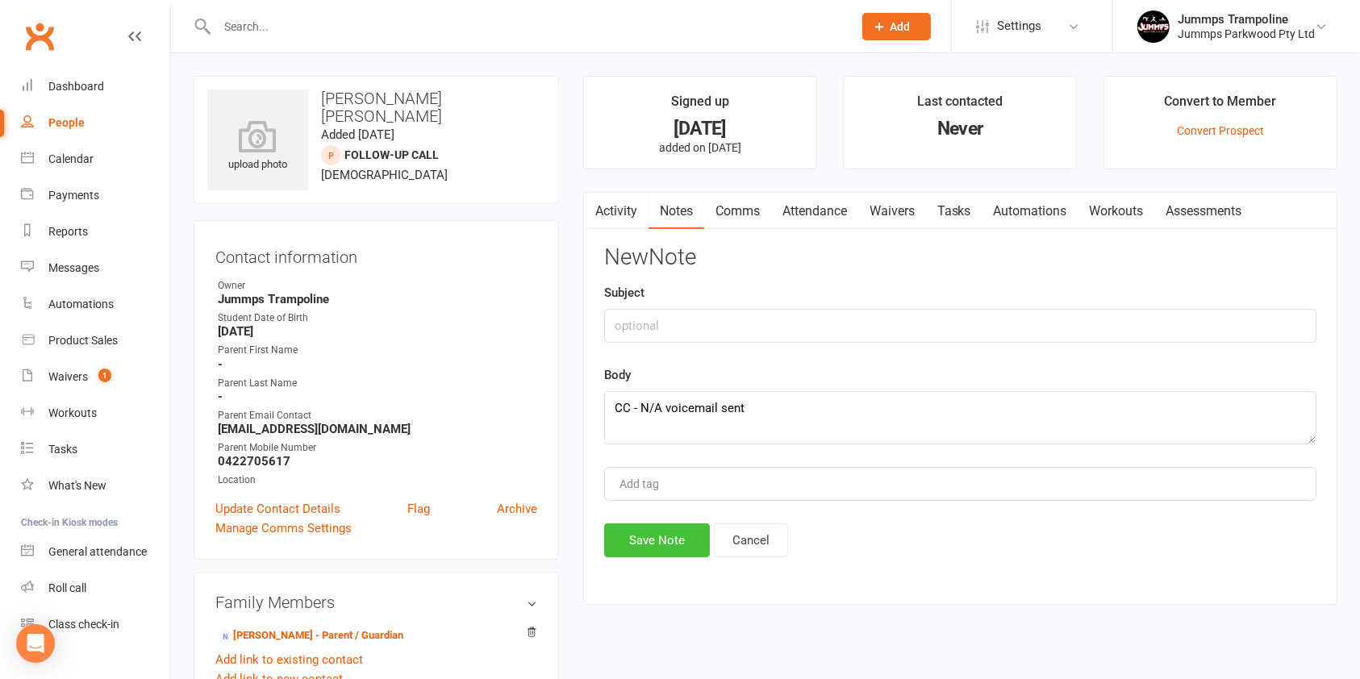
click at [640, 530] on button "Save Note" at bounding box center [657, 540] width 106 height 34
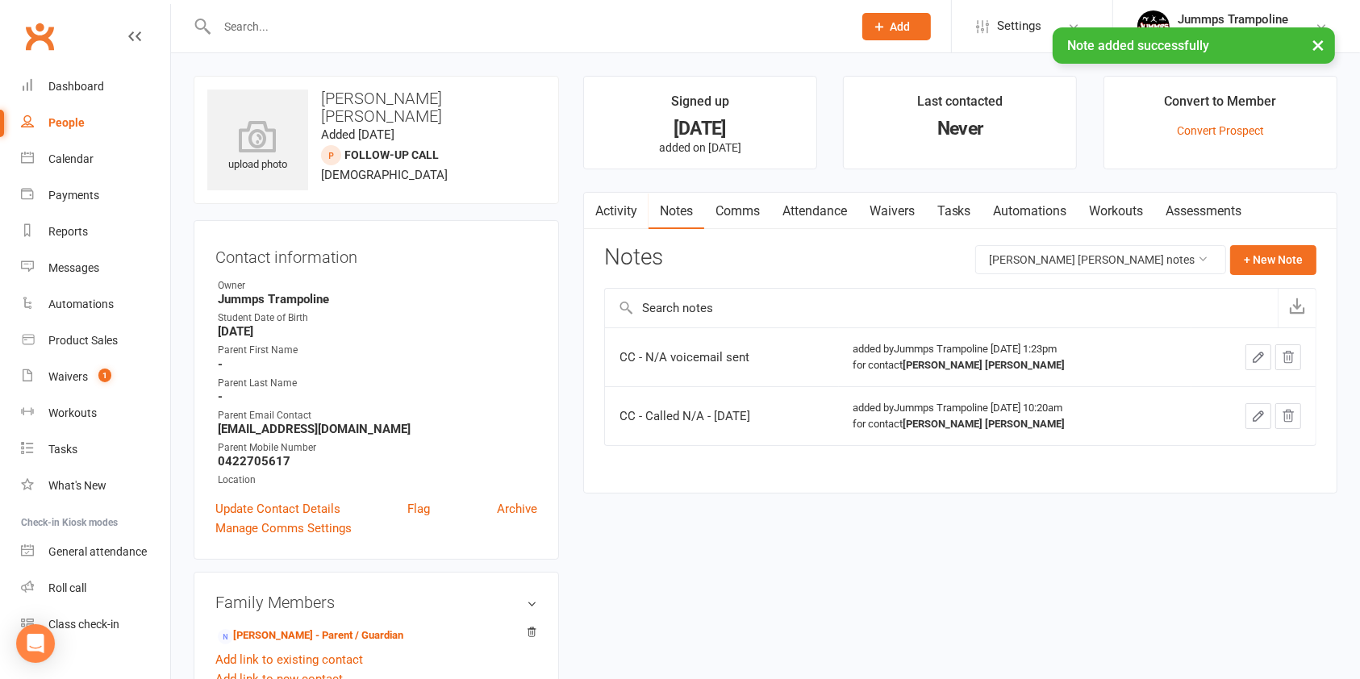
click at [65, 123] on div "People" at bounding box center [66, 122] width 36 height 13
select select "100"
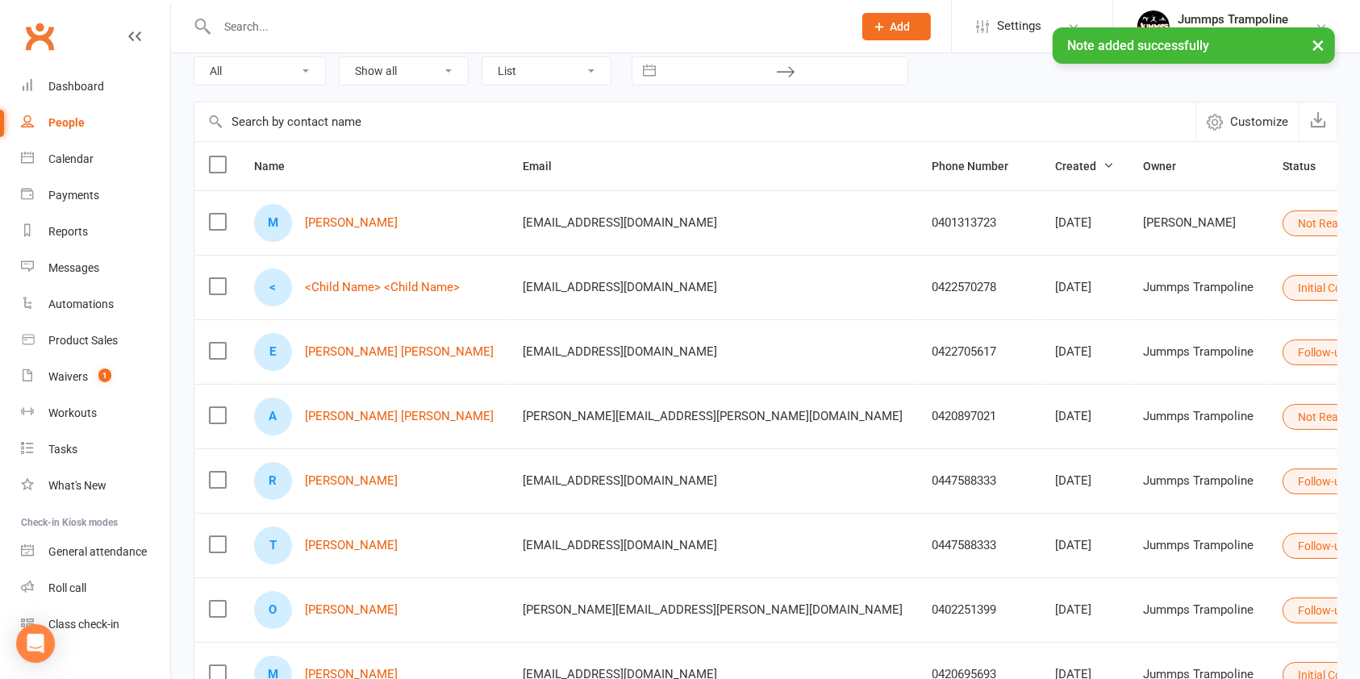
scroll to position [300, 0]
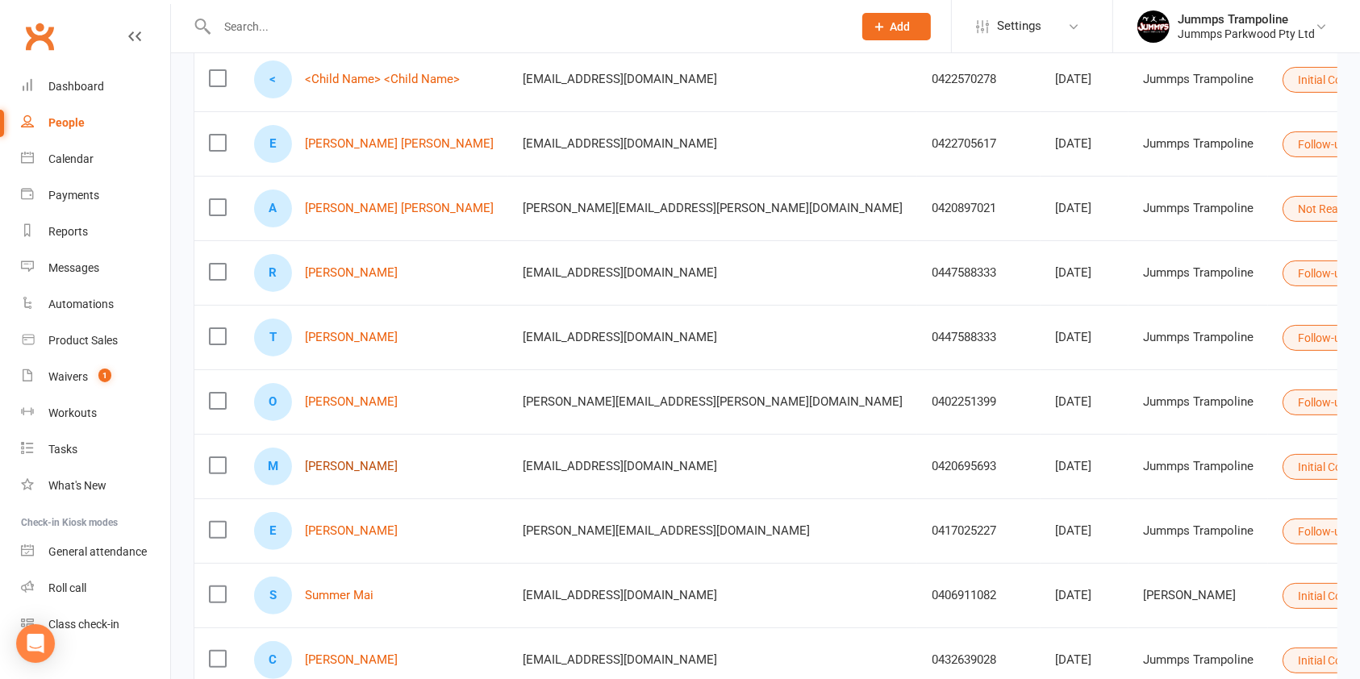
click at [387, 461] on link "[PERSON_NAME]" at bounding box center [351, 467] width 93 height 14
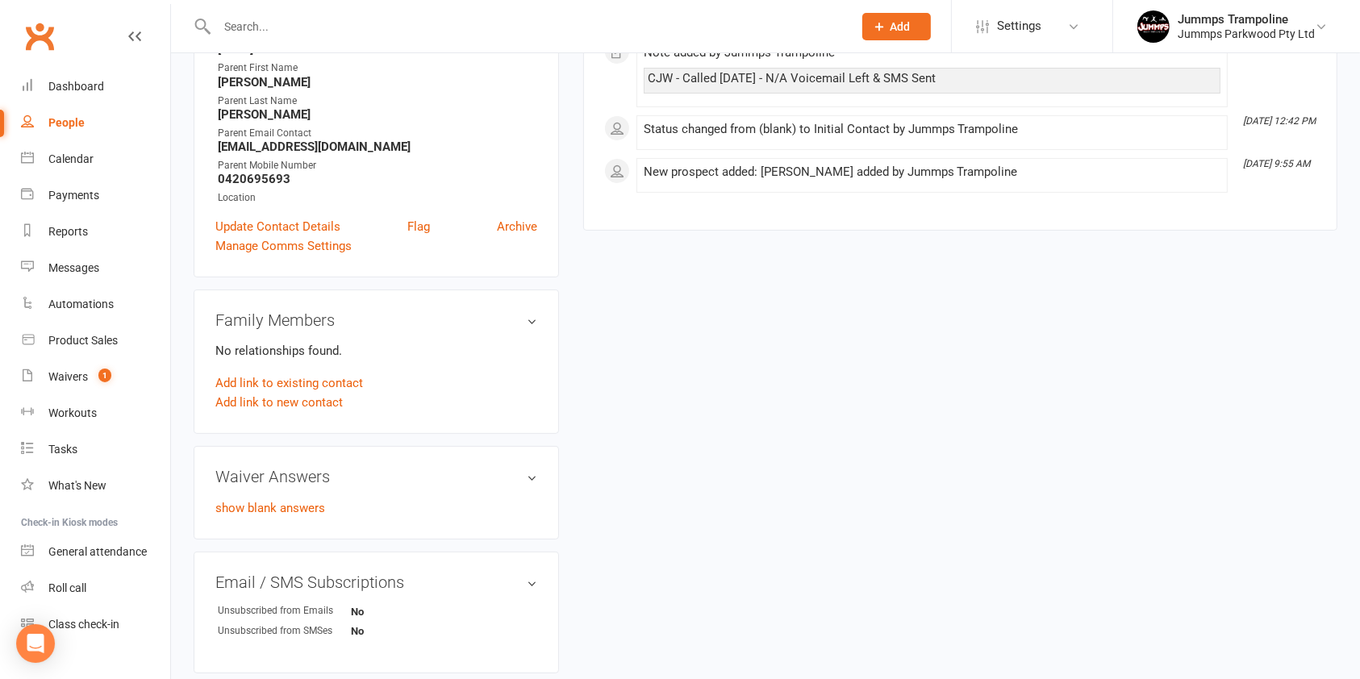
scroll to position [199, 0]
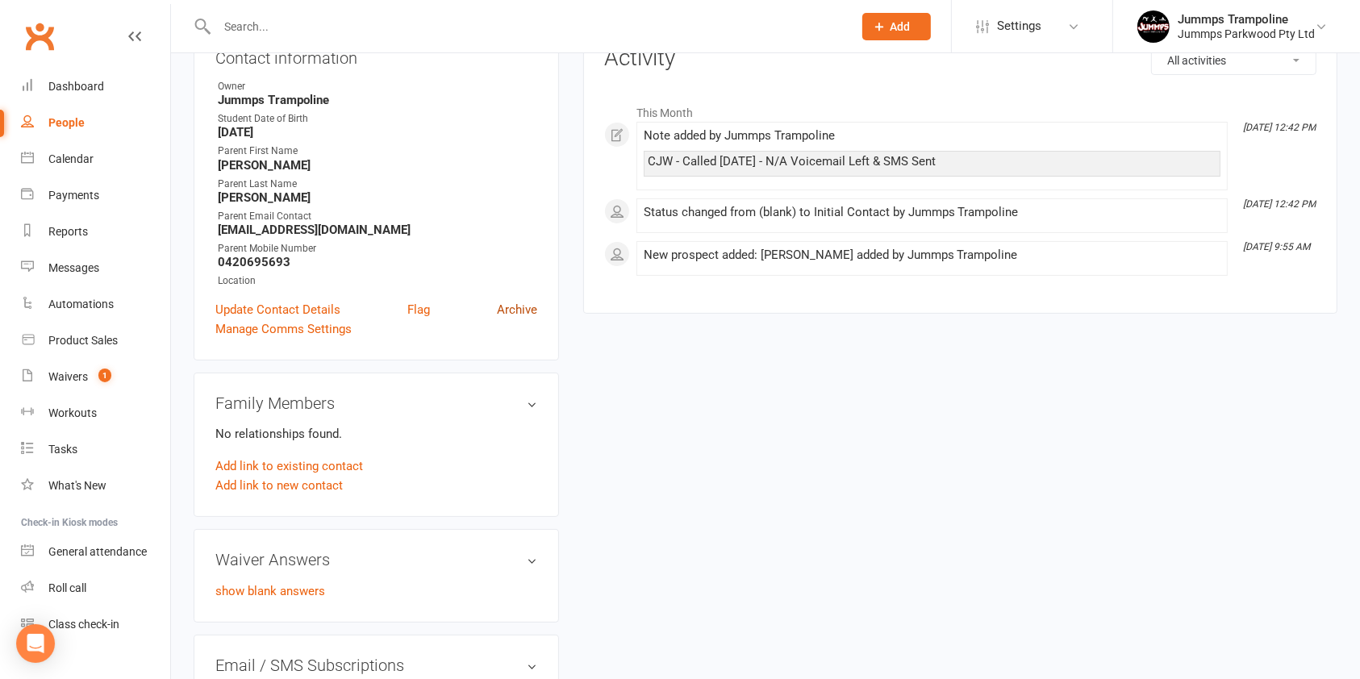
click at [523, 308] on link "Archive" at bounding box center [517, 309] width 40 height 19
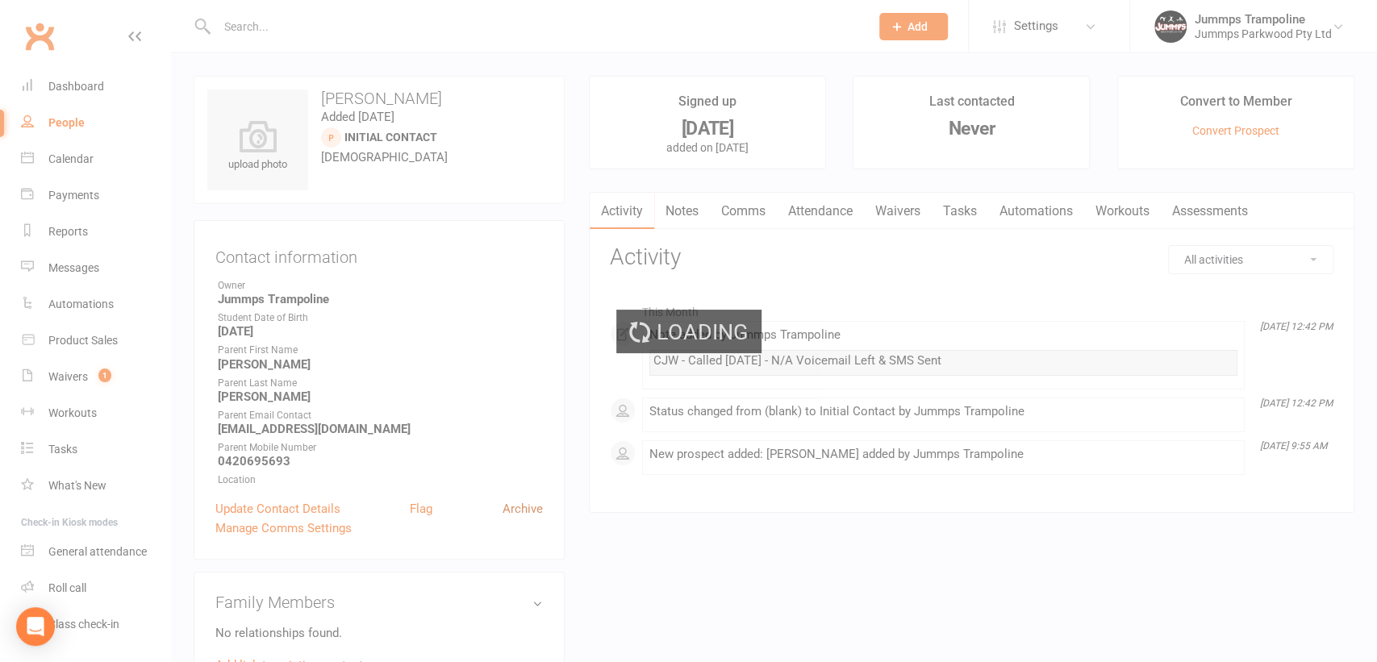
select select "100"
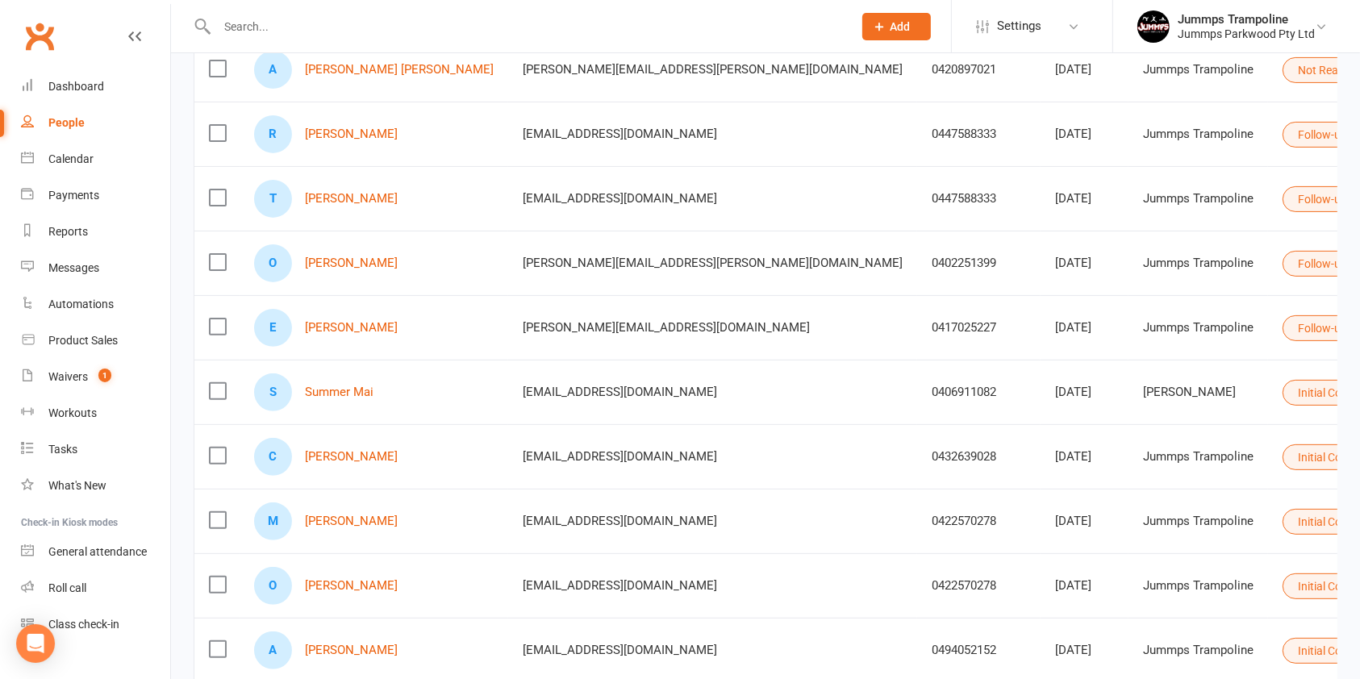
scroll to position [439, 0]
click at [355, 29] on input "text" at bounding box center [526, 26] width 629 height 23
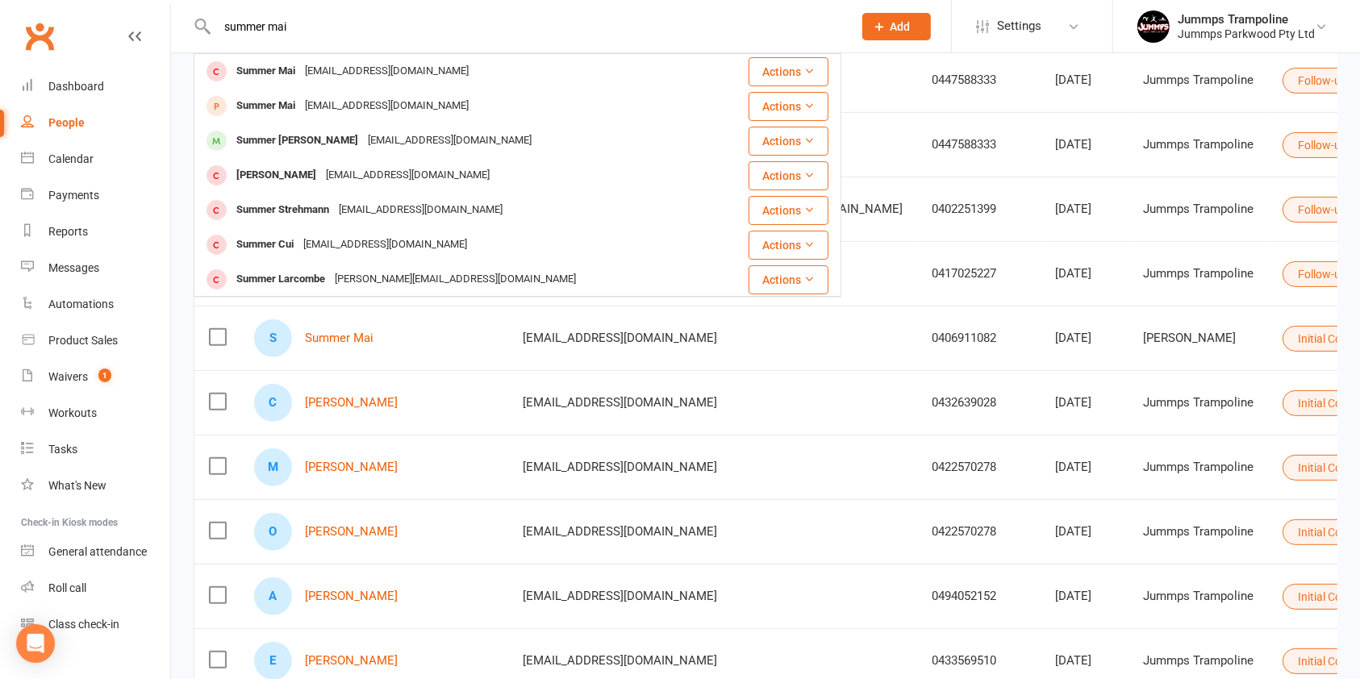
scroll to position [492, 0]
type input "s"
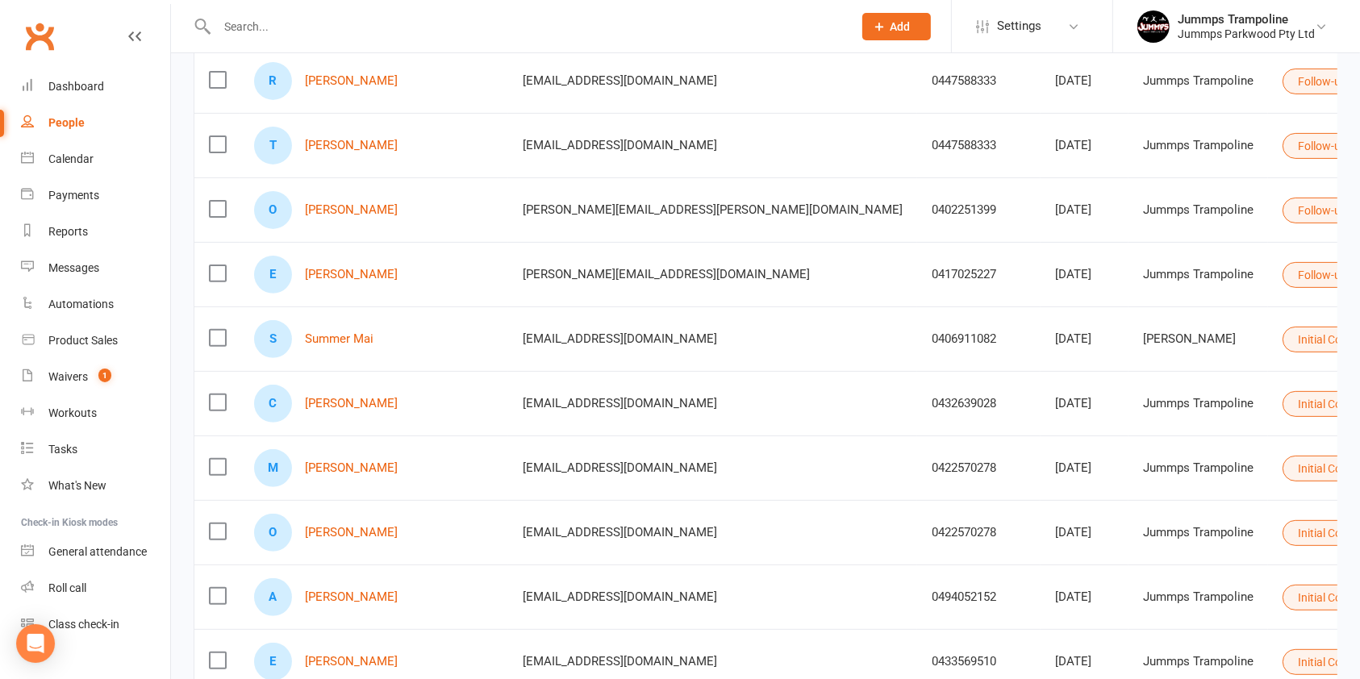
click at [1282, 335] on button "Initial Contact" at bounding box center [1339, 340] width 115 height 26
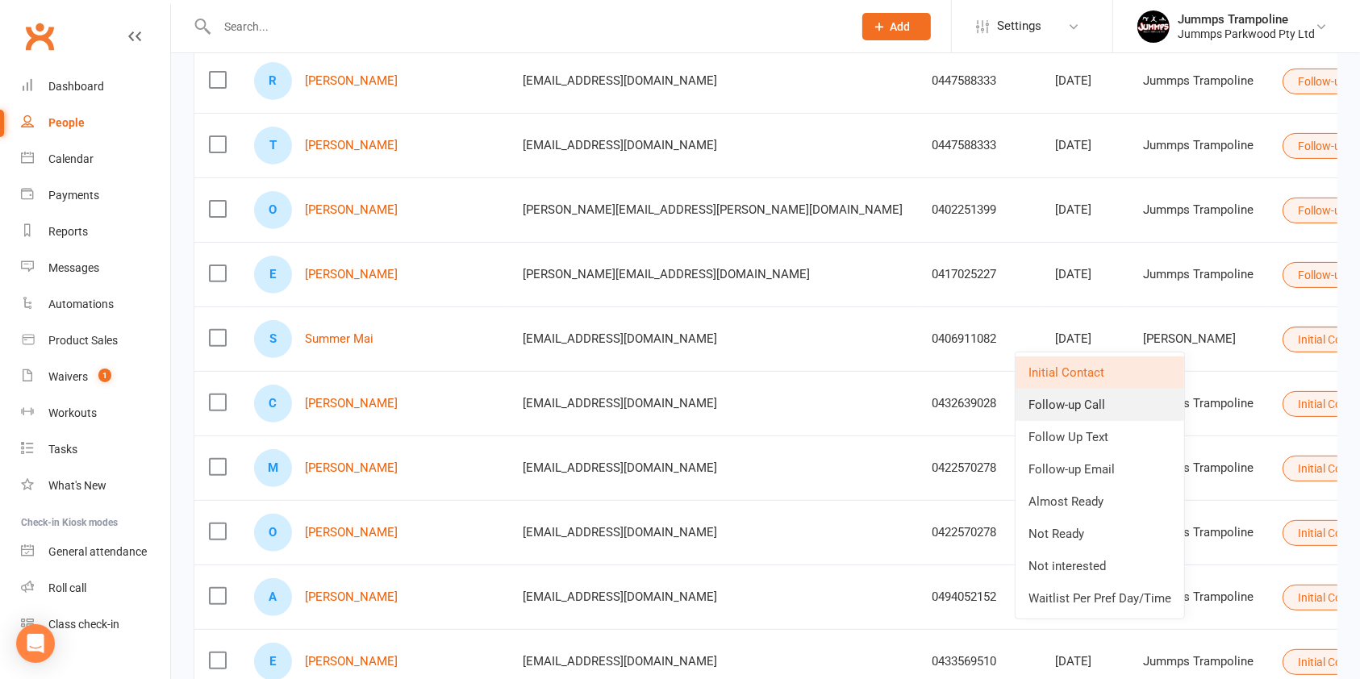
click at [1110, 403] on link "Follow-up Call" at bounding box center [1099, 405] width 169 height 32
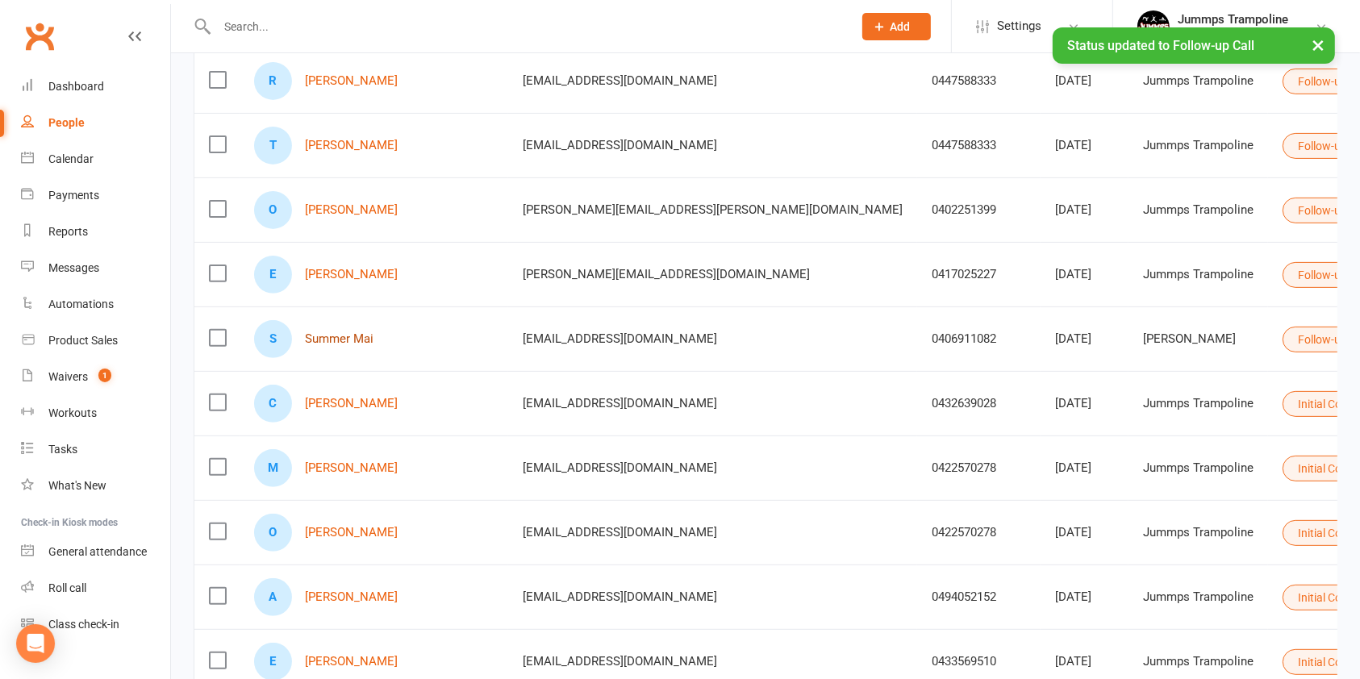
click at [328, 342] on link "Summer Mai" at bounding box center [339, 339] width 69 height 14
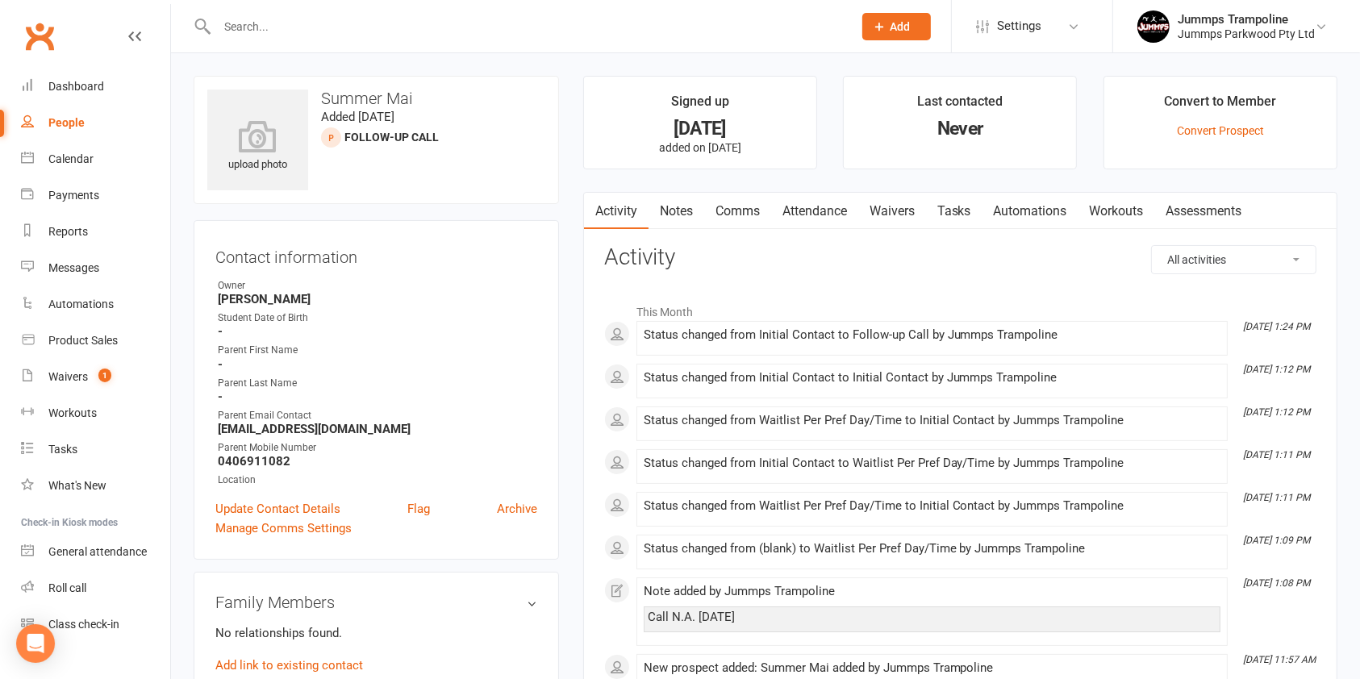
click at [685, 219] on link "Notes" at bounding box center [676, 211] width 56 height 37
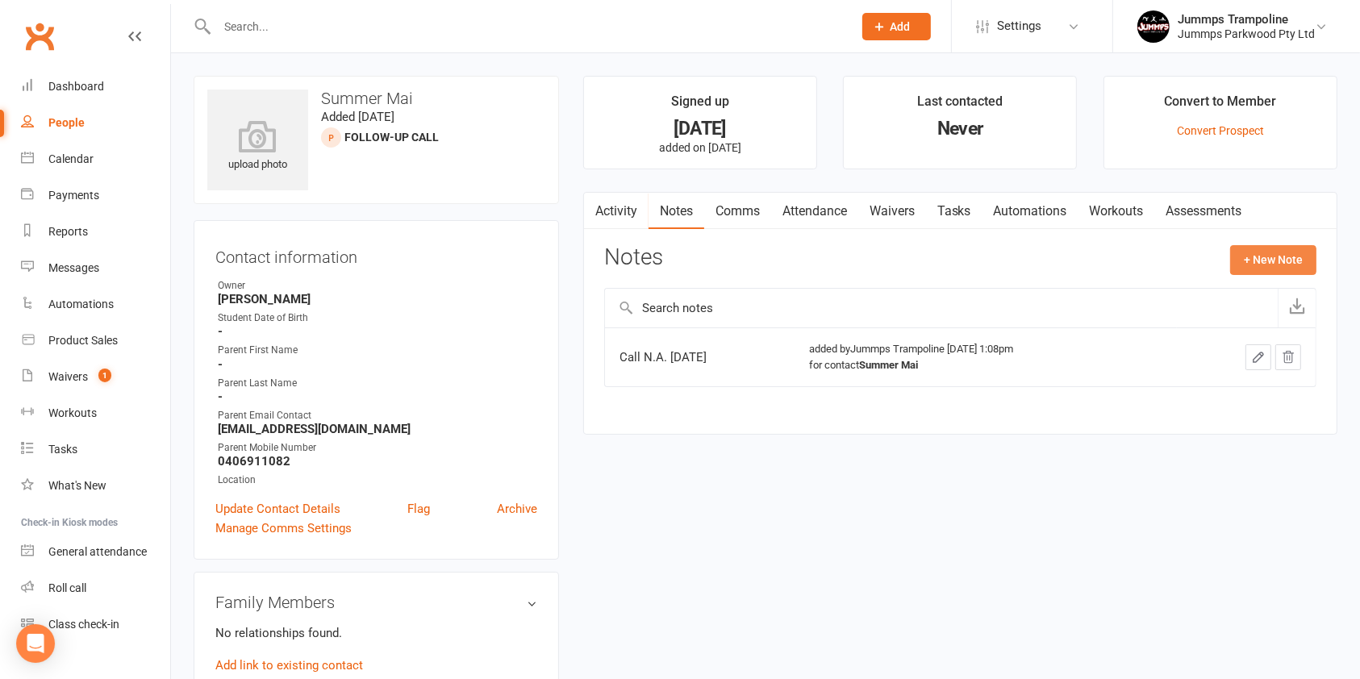
click at [1274, 263] on button "+ New Note" at bounding box center [1273, 259] width 86 height 29
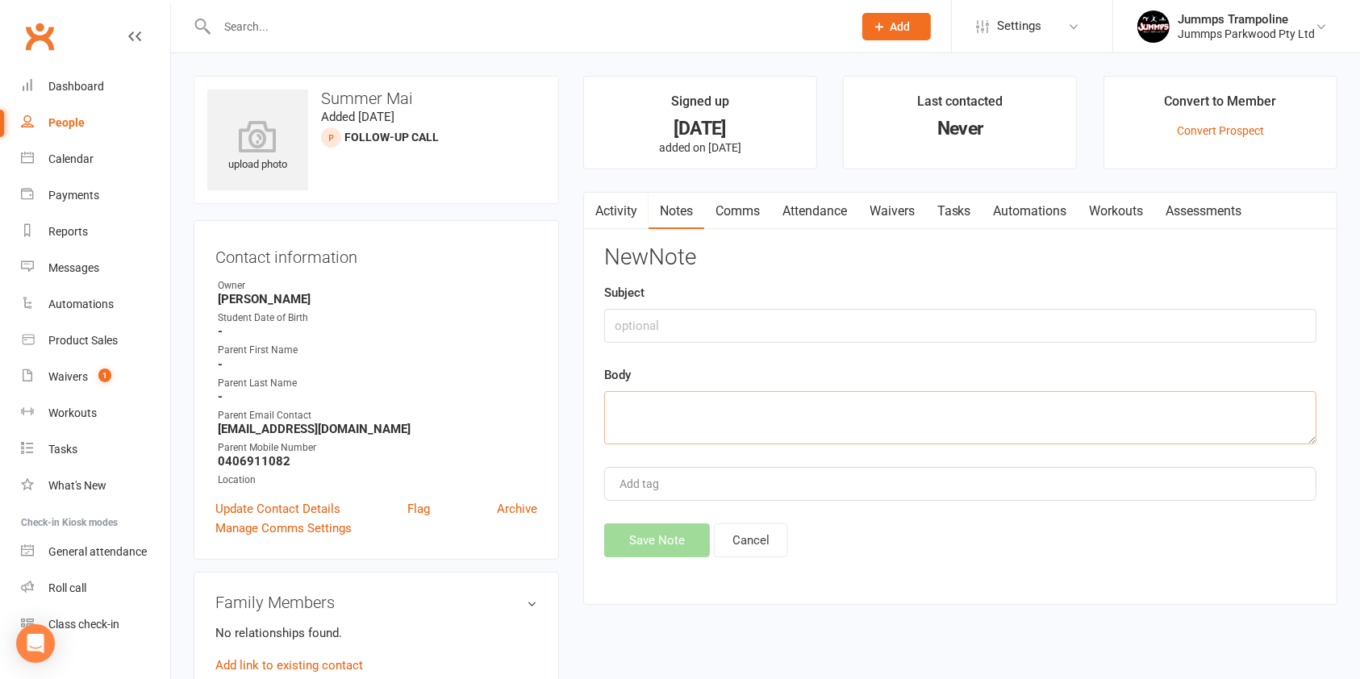
click at [682, 409] on textarea at bounding box center [960, 417] width 712 height 53
paste textarea "CC - N/A voicemail sent"
type textarea "CC - N/A voicemail sent"
click at [676, 544] on button "Save Note" at bounding box center [657, 540] width 106 height 34
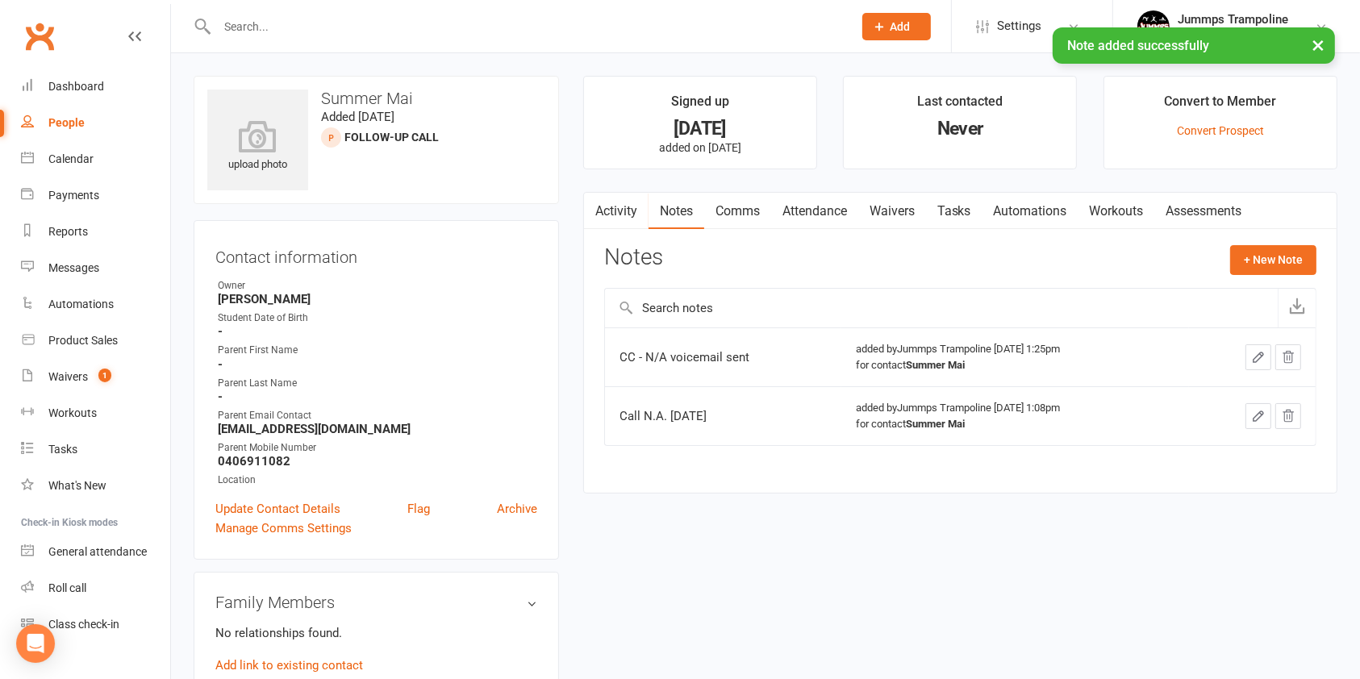
click at [73, 123] on div "People" at bounding box center [66, 122] width 36 height 13
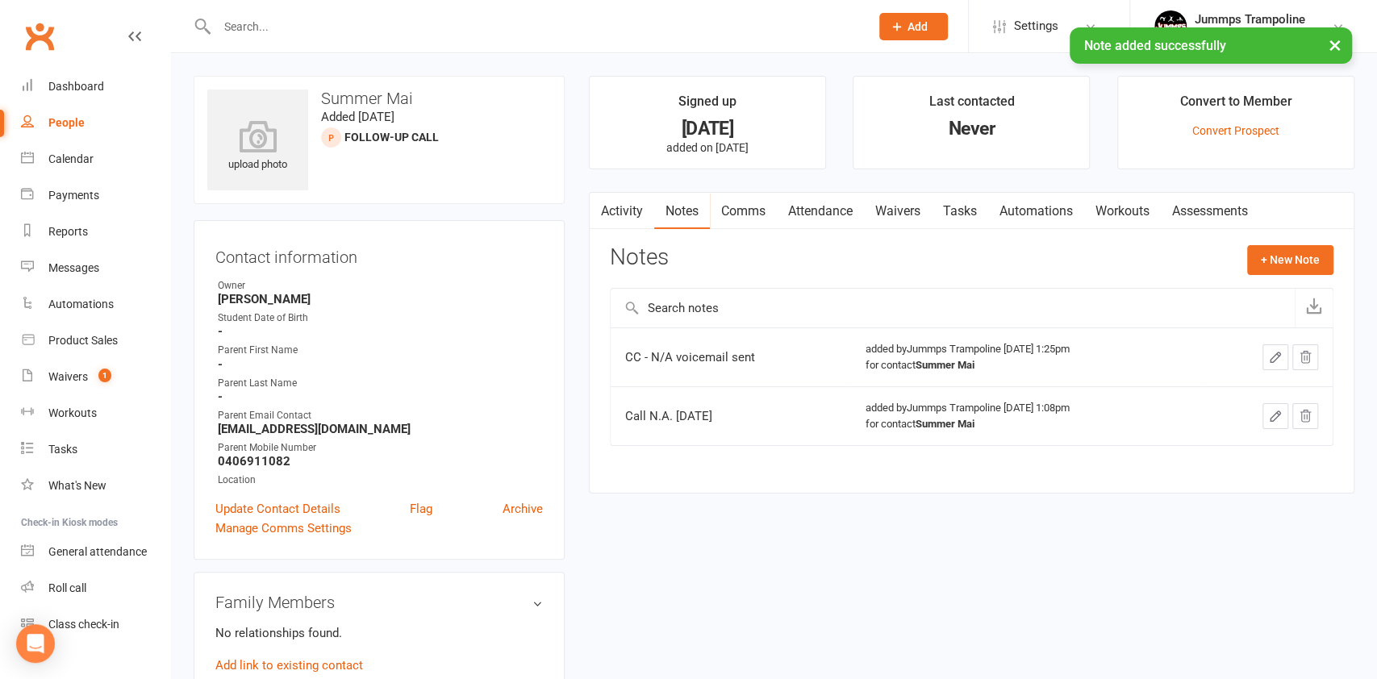
select select "100"
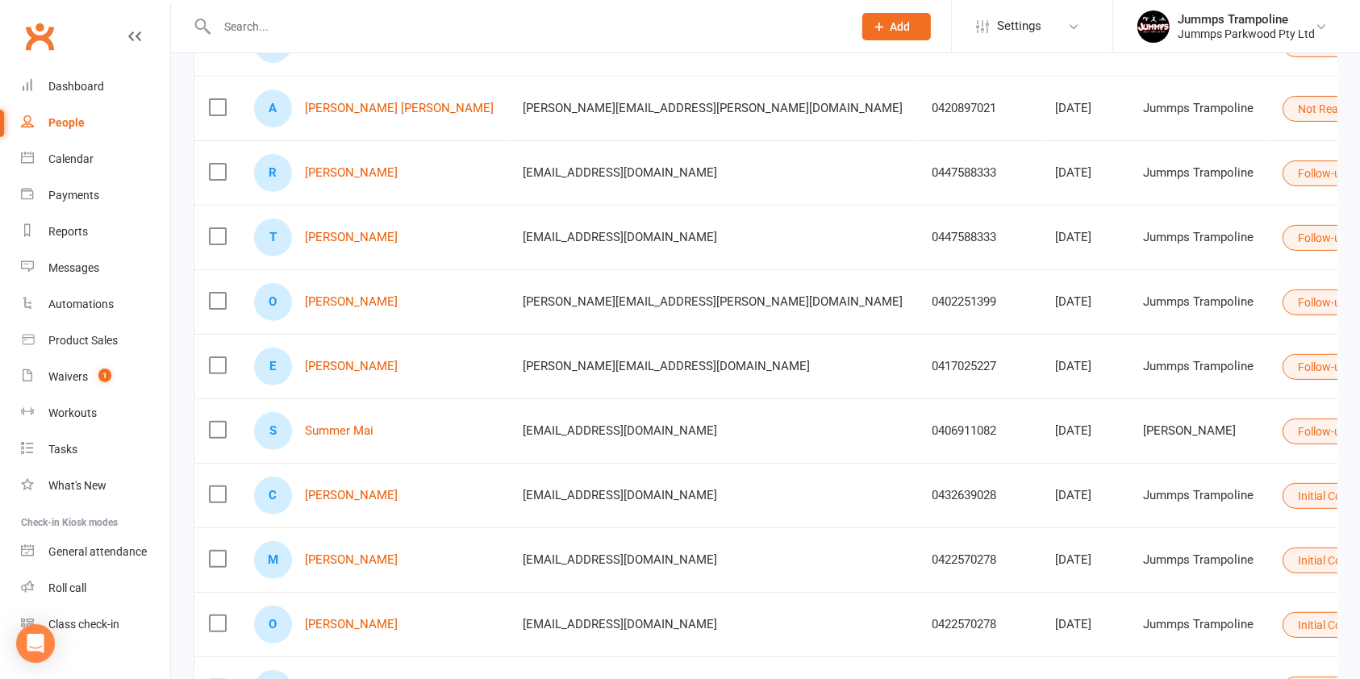
scroll to position [416, 0]
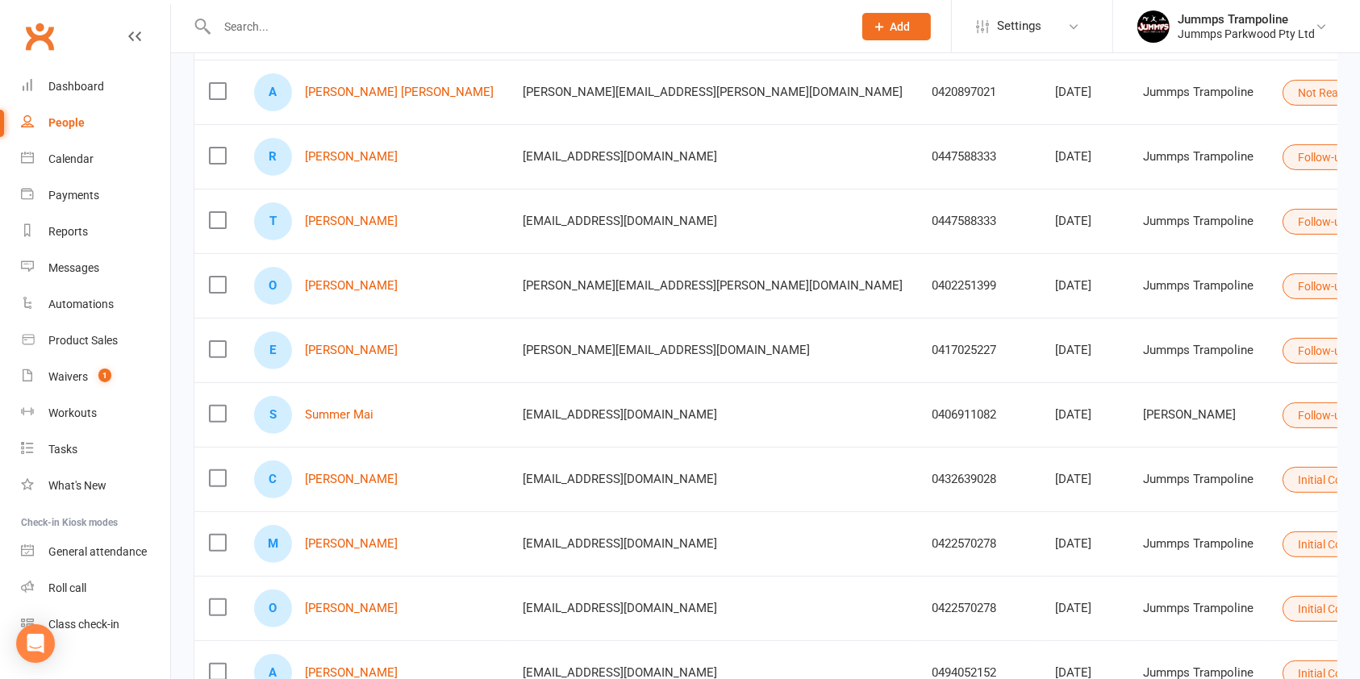
click at [1282, 482] on button "Initial Contact" at bounding box center [1339, 480] width 115 height 26
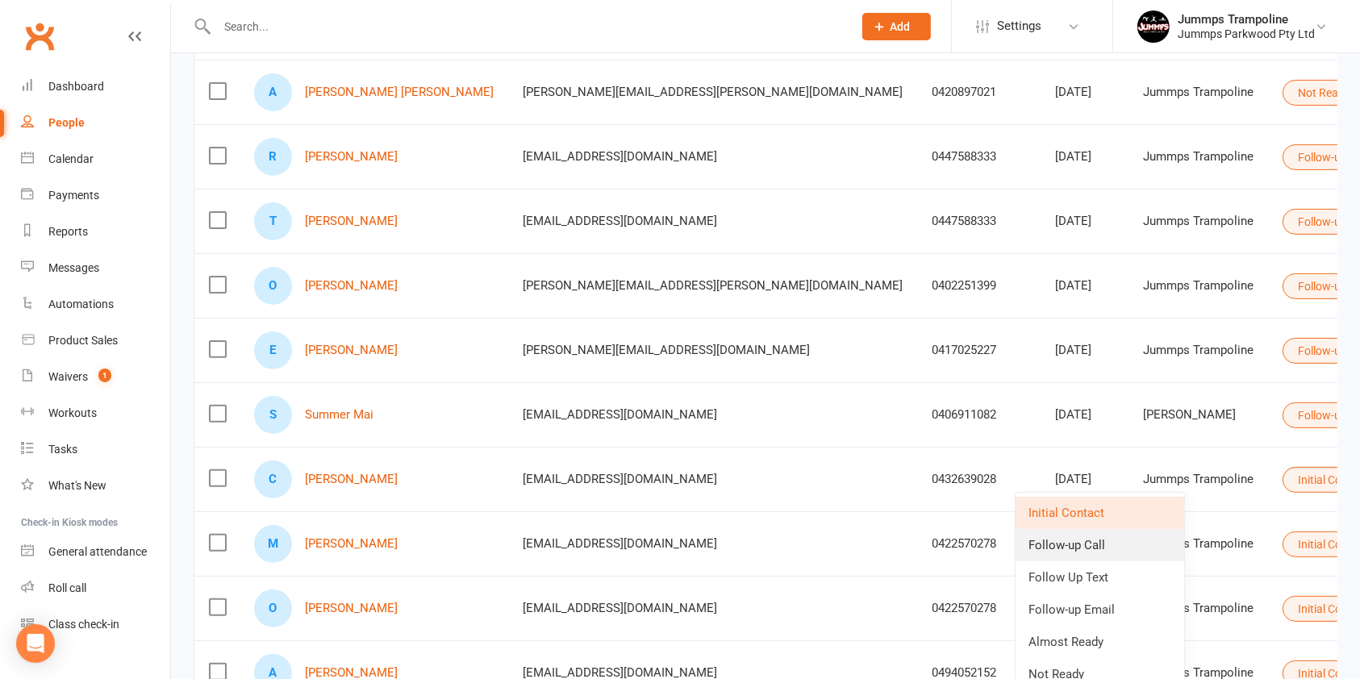
click at [1120, 545] on link "Follow-up Call" at bounding box center [1099, 545] width 169 height 32
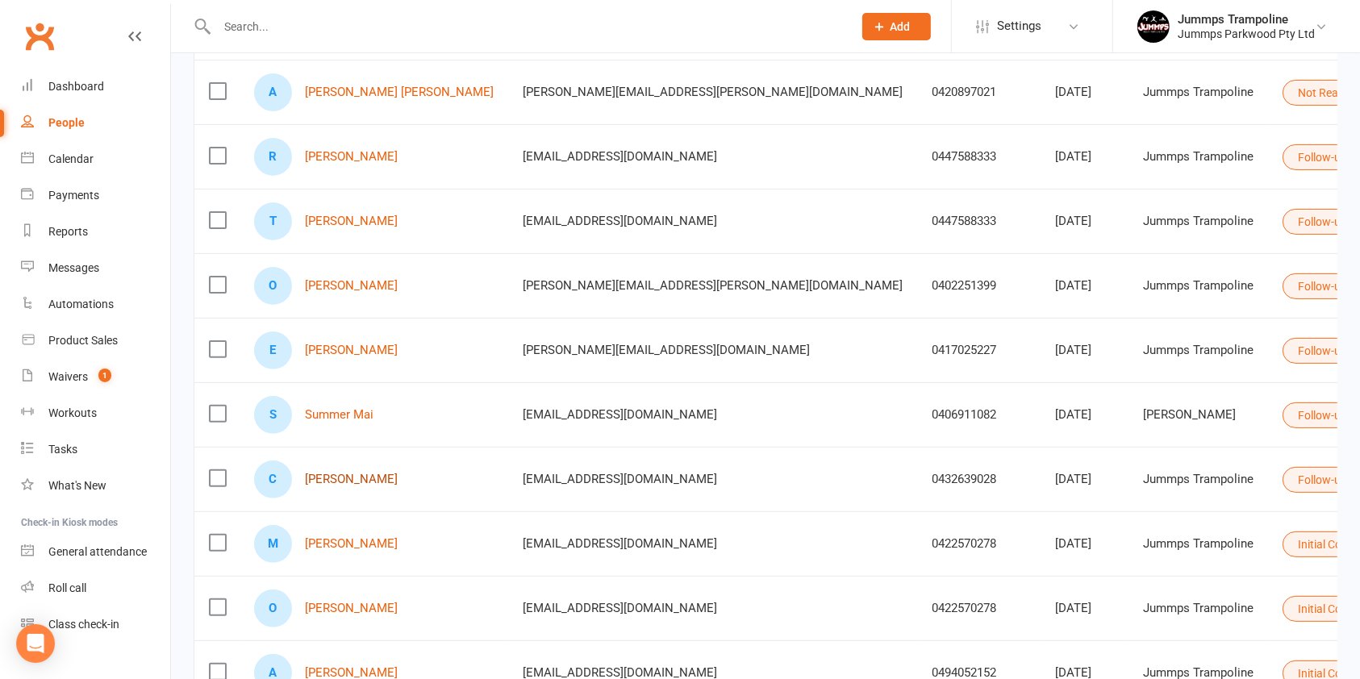
click at [327, 473] on link "[PERSON_NAME]" at bounding box center [351, 480] width 93 height 14
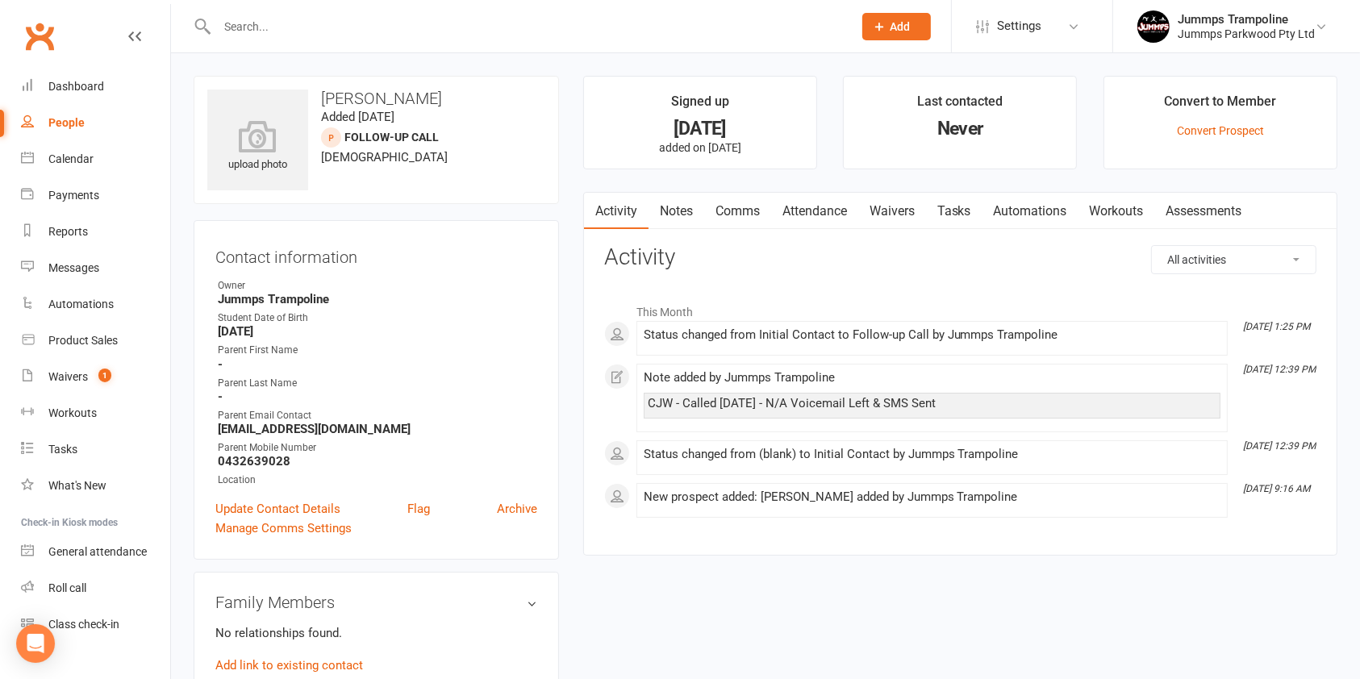
click at [681, 215] on link "Notes" at bounding box center [676, 211] width 56 height 37
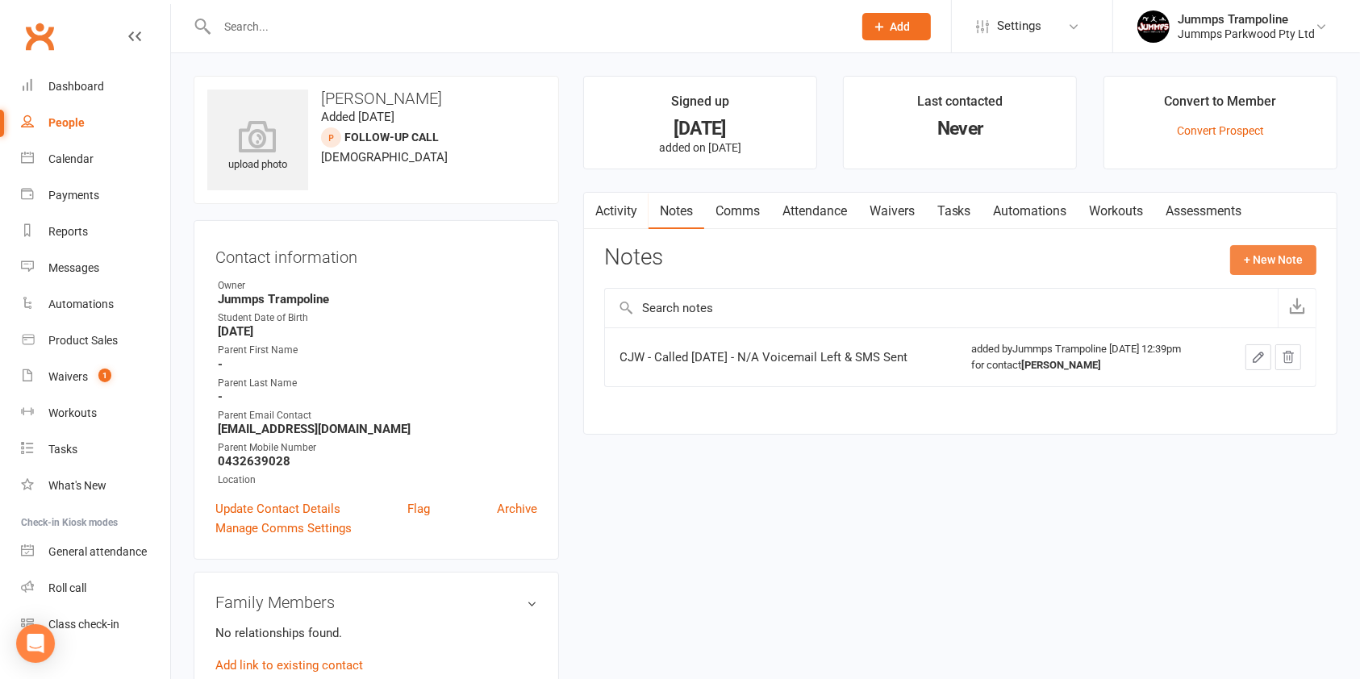
click at [1274, 258] on button "+ New Note" at bounding box center [1273, 259] width 86 height 29
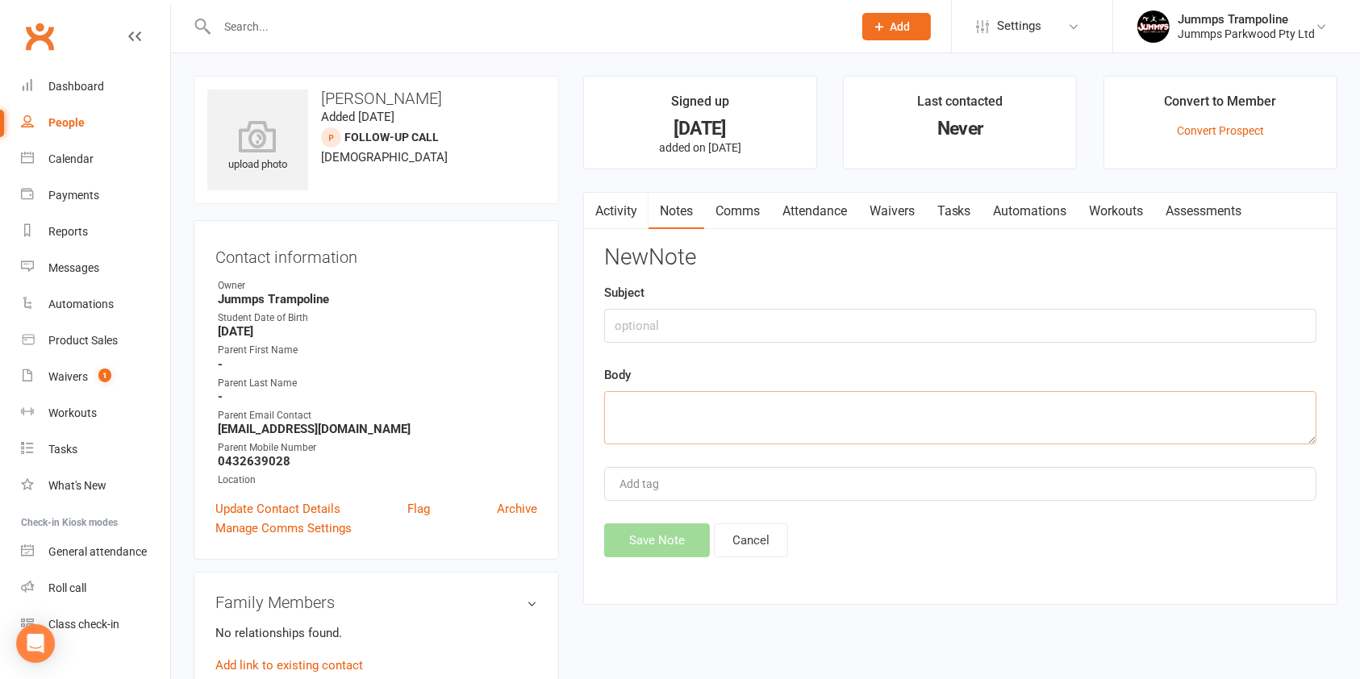
click at [672, 409] on textarea at bounding box center [960, 417] width 712 height 53
paste textarea "CC - N/A voicemail sent"
type textarea "CC - N/A voicemail sent"
click at [682, 547] on button "Save Note" at bounding box center [657, 540] width 106 height 34
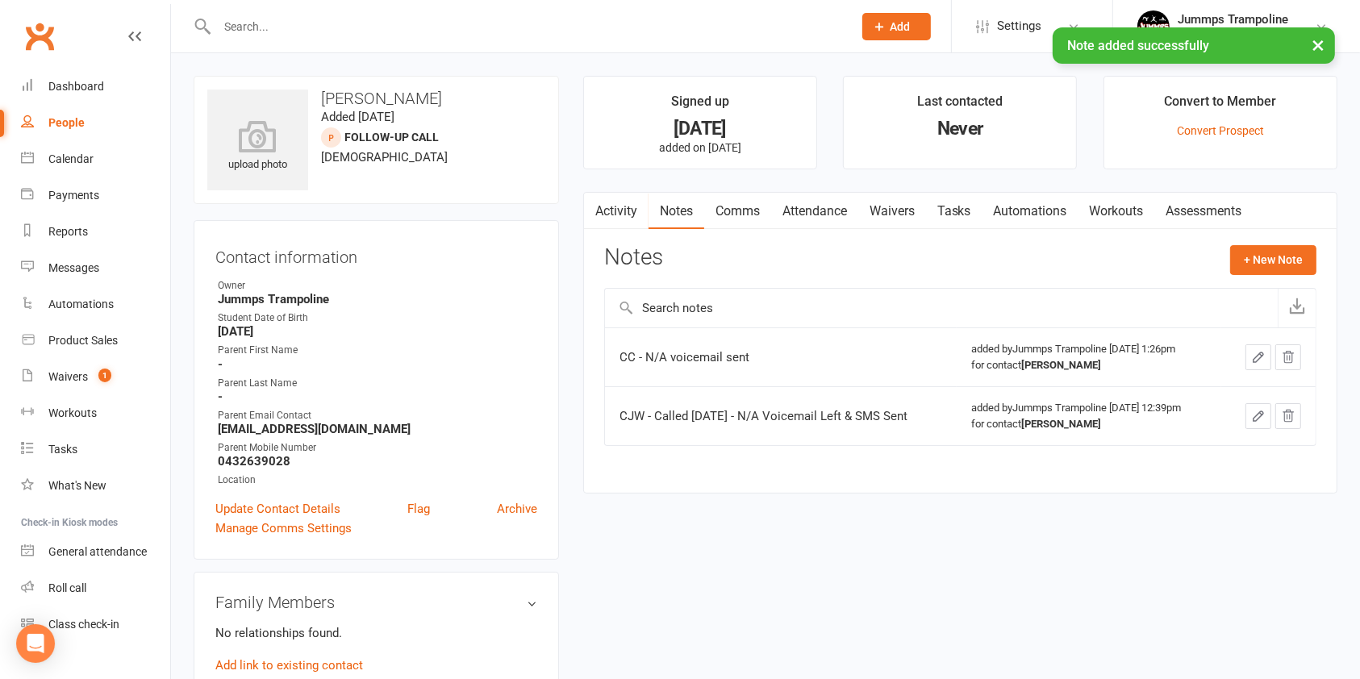
click at [77, 125] on div "People" at bounding box center [66, 122] width 36 height 13
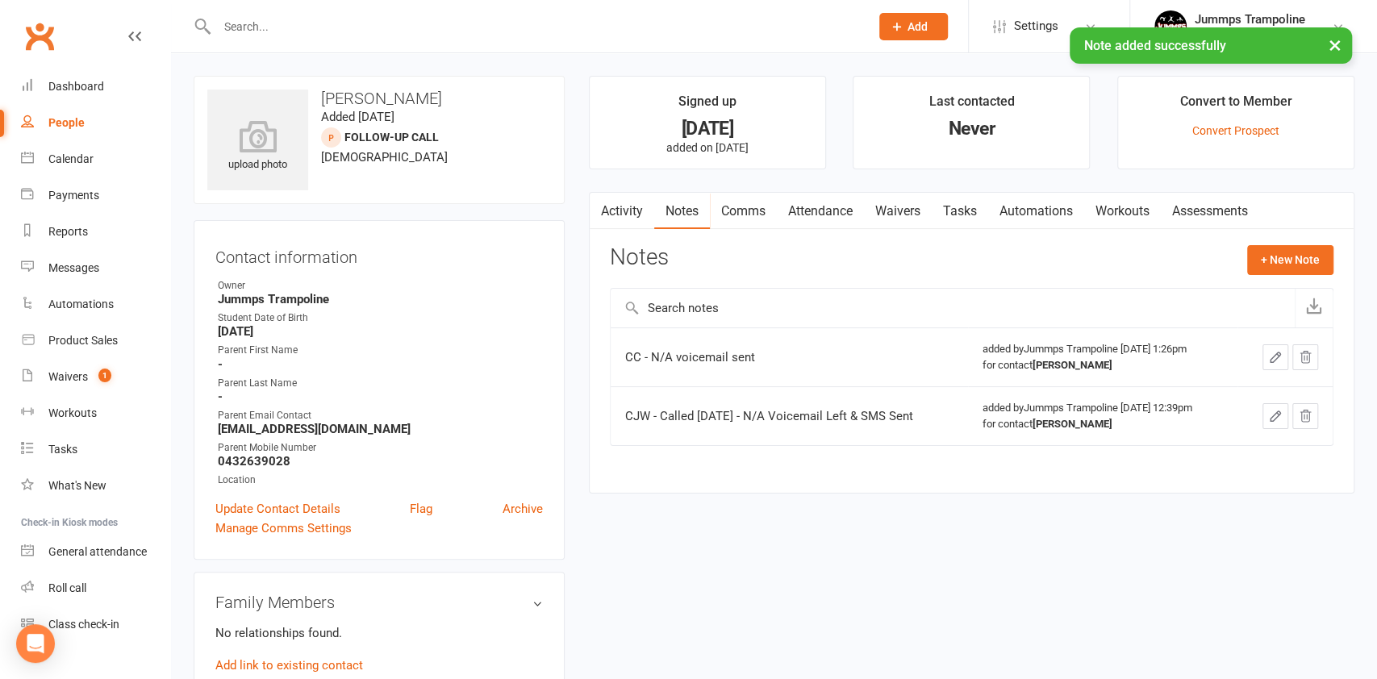
select select "100"
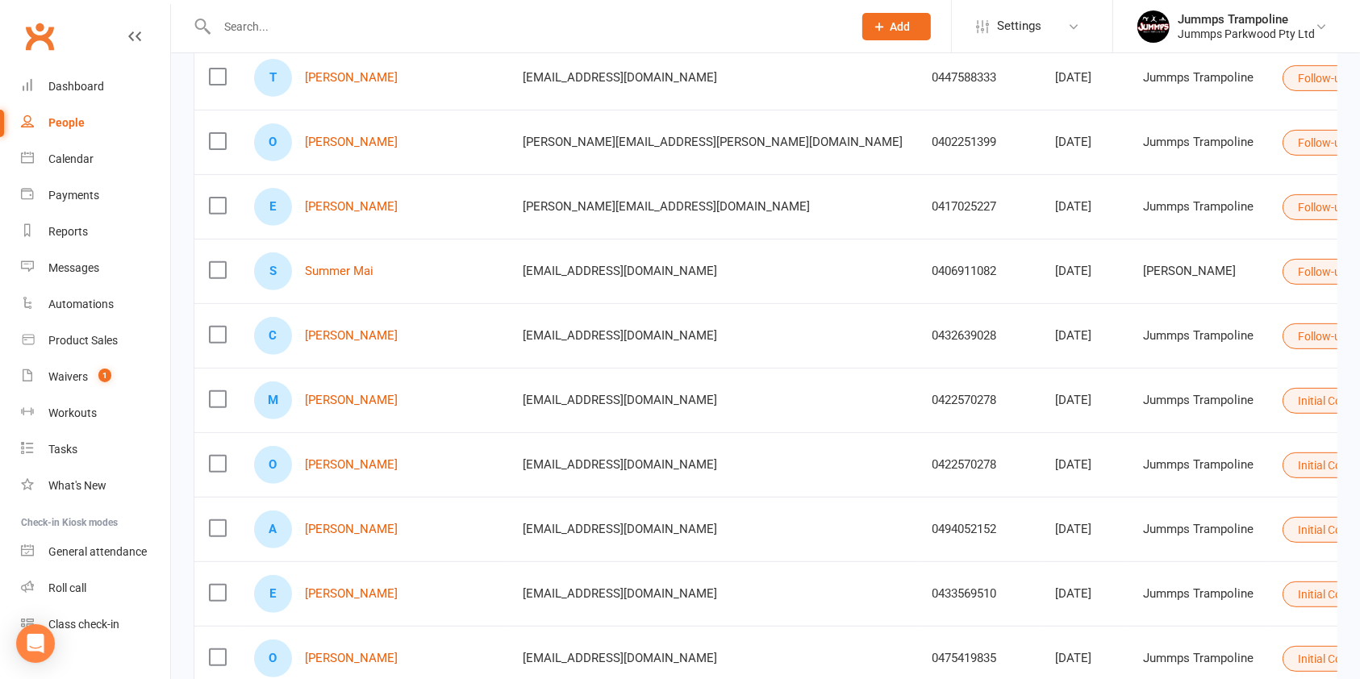
scroll to position [569, 0]
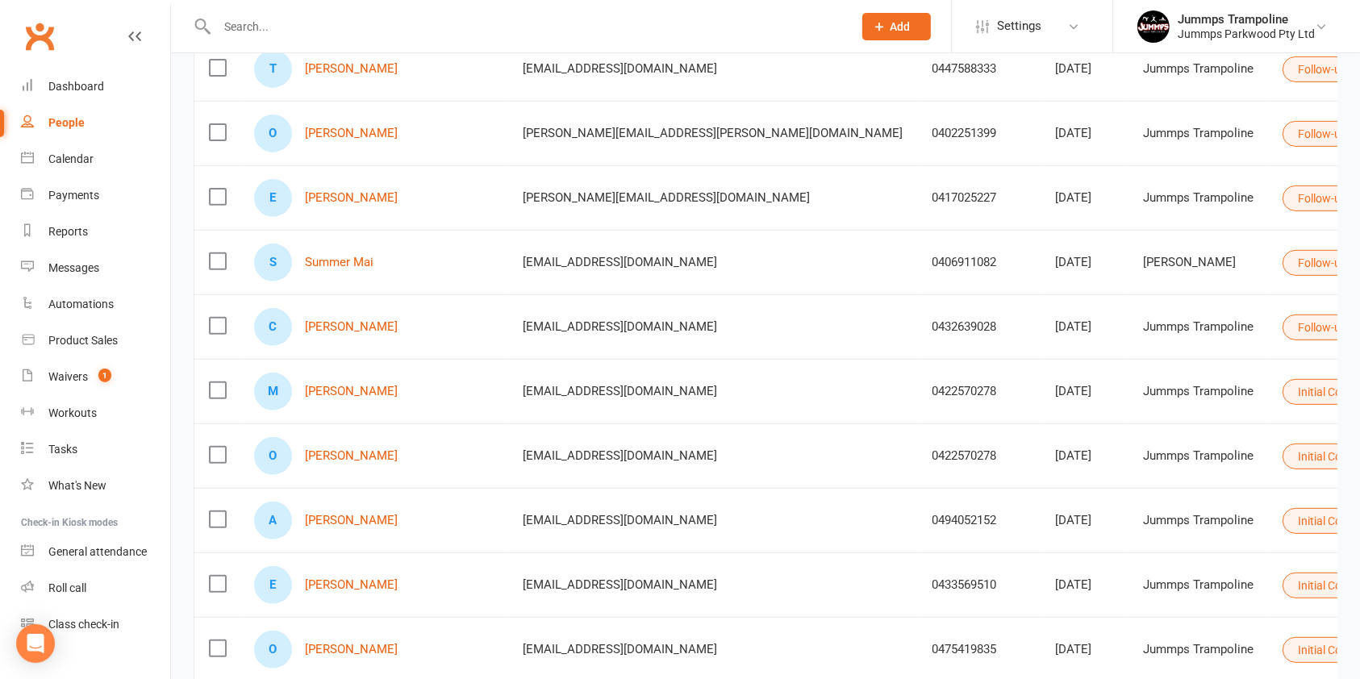
click at [1282, 393] on button "Initial Contact" at bounding box center [1339, 392] width 115 height 26
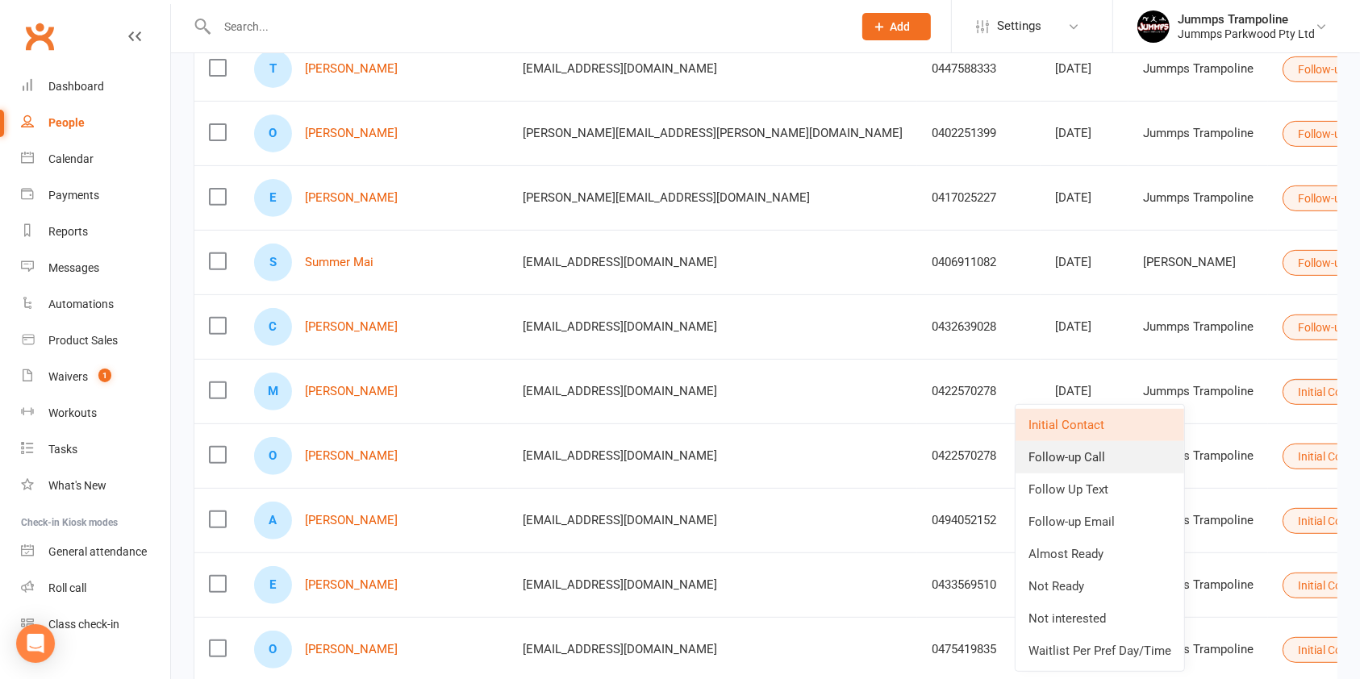
click at [1127, 452] on link "Follow-up Call" at bounding box center [1099, 457] width 169 height 32
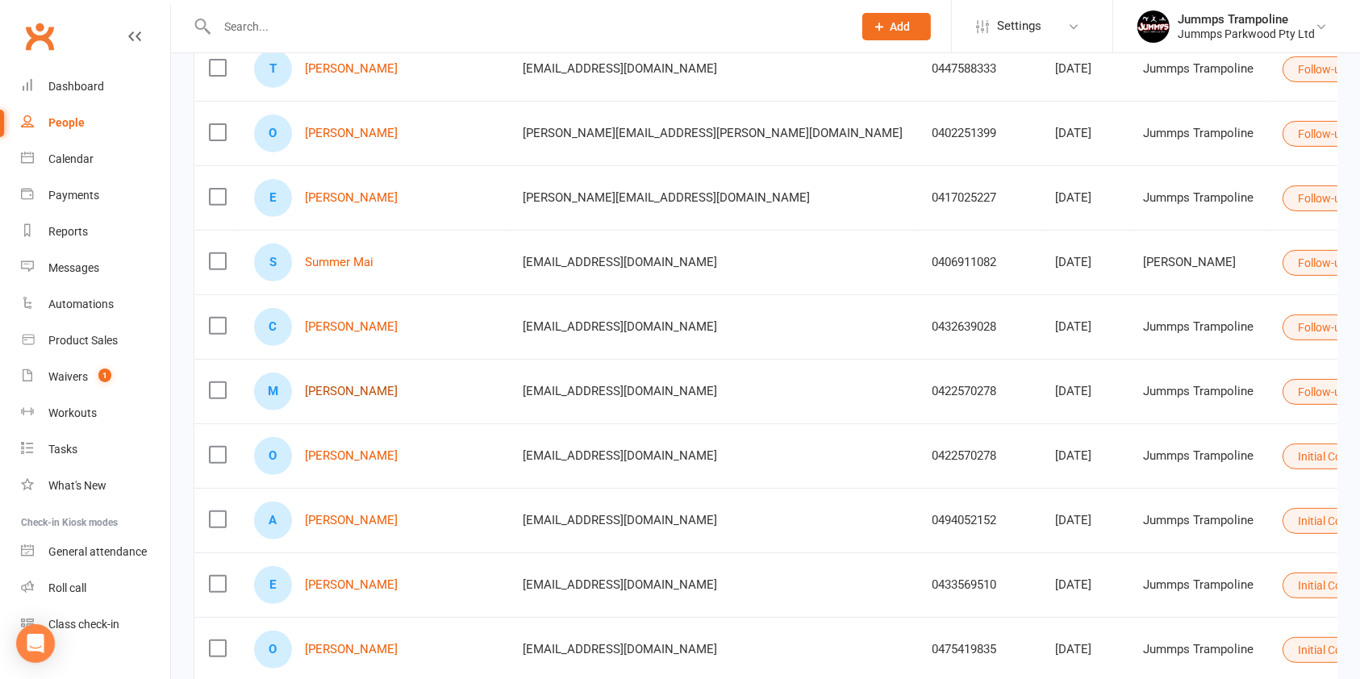
click at [325, 393] on link "[PERSON_NAME]" at bounding box center [351, 392] width 93 height 14
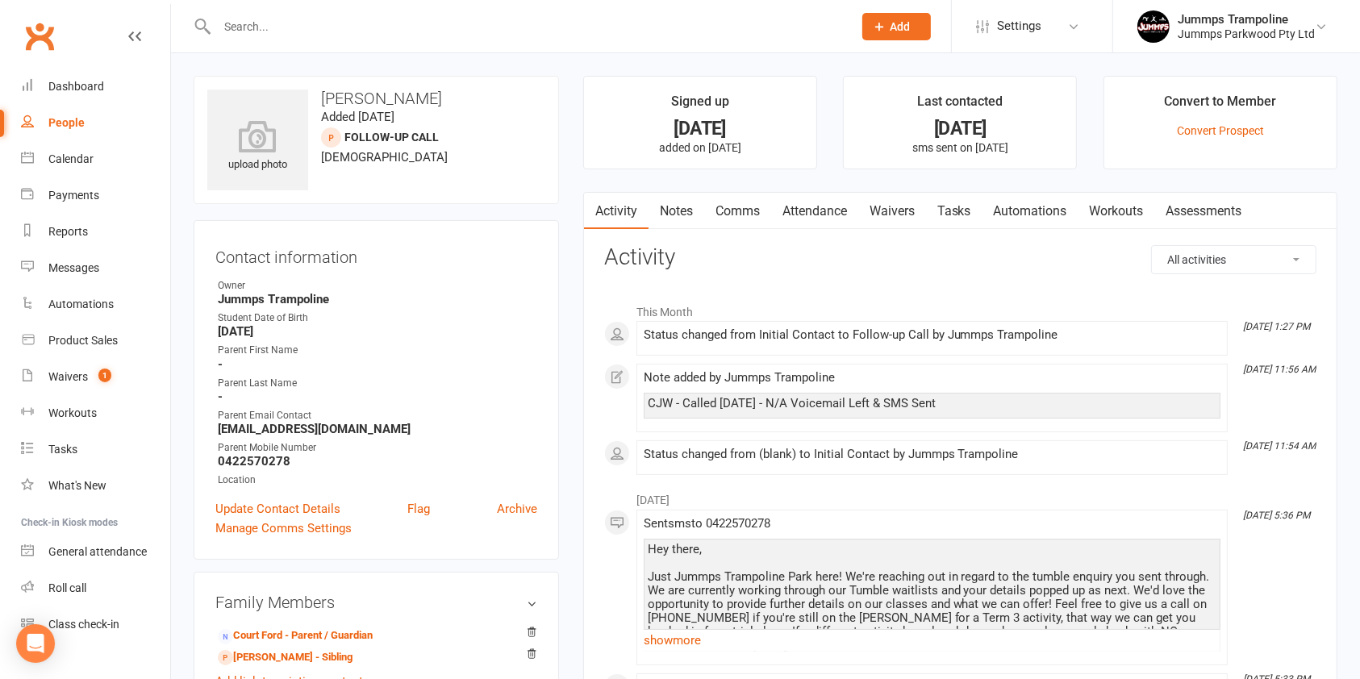
click at [678, 215] on link "Notes" at bounding box center [676, 211] width 56 height 37
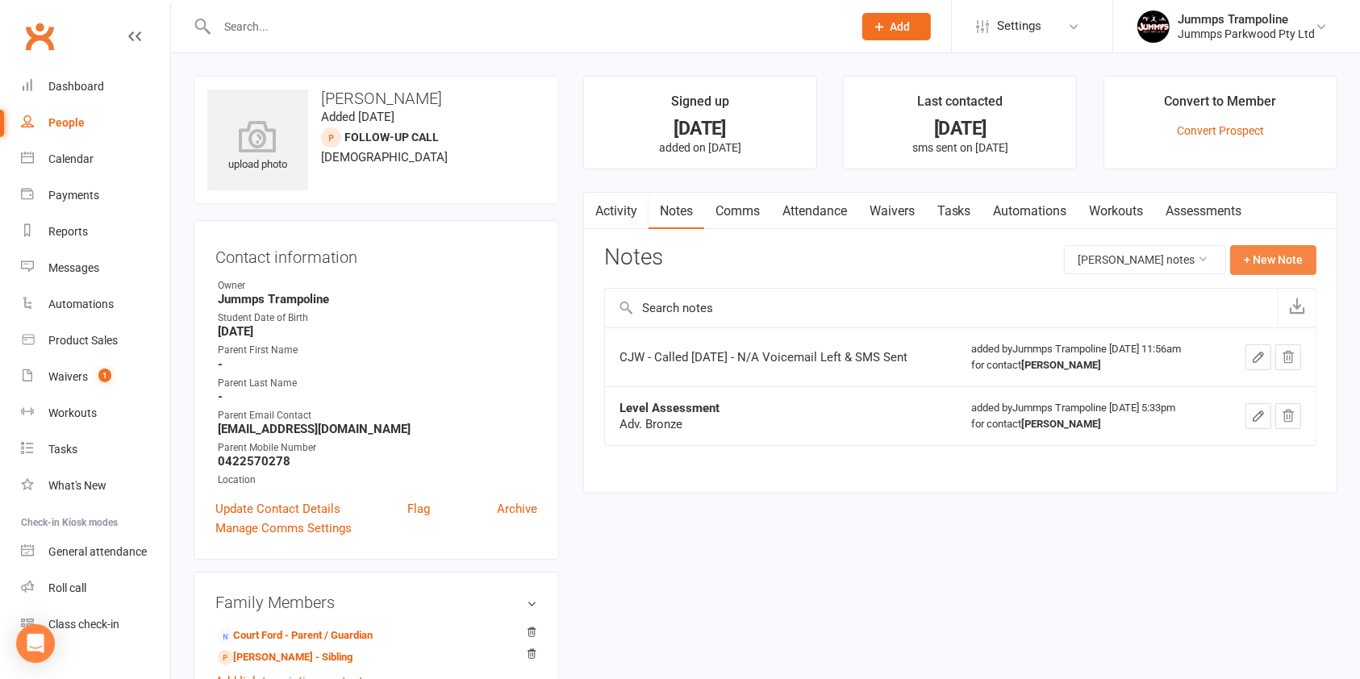
click at [1295, 260] on button "+ New Note" at bounding box center [1273, 259] width 86 height 29
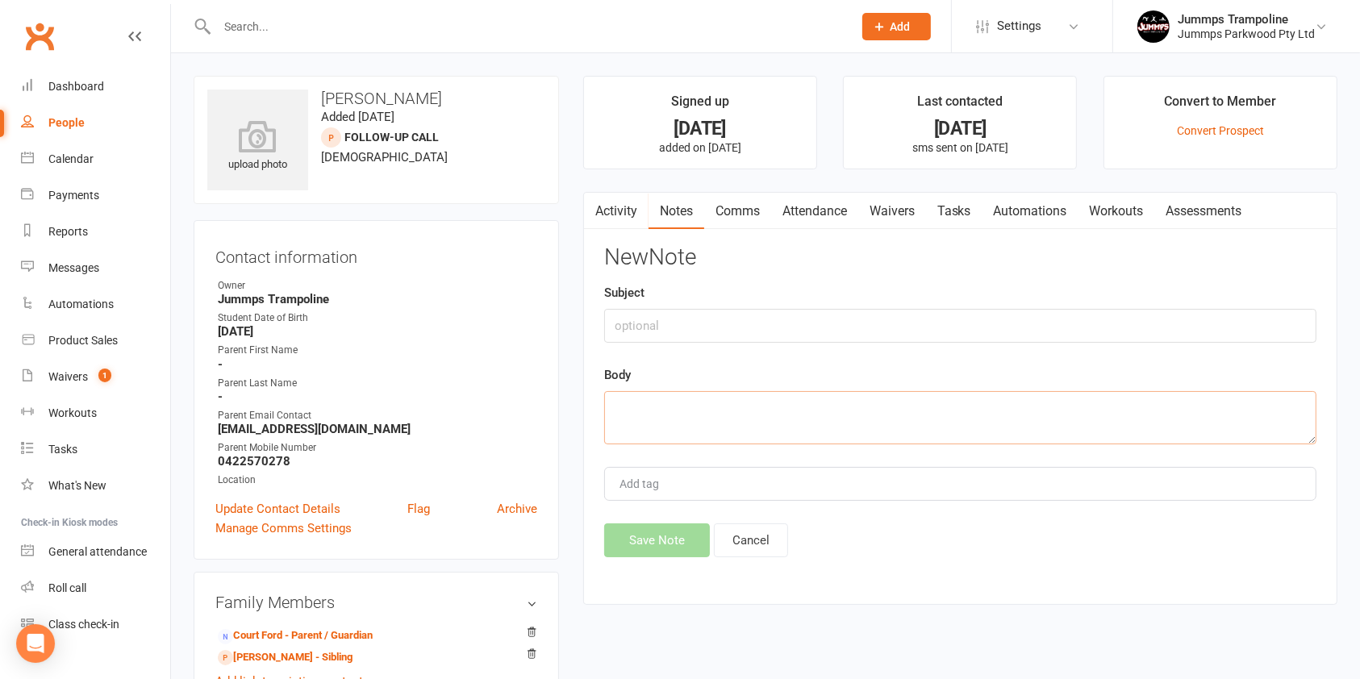
click at [670, 411] on textarea at bounding box center [960, 417] width 712 height 53
paste textarea "CC - N/A voicemail sent"
type textarea "CC - N/A voicemail sent"
click at [675, 548] on button "Save Note" at bounding box center [657, 540] width 106 height 34
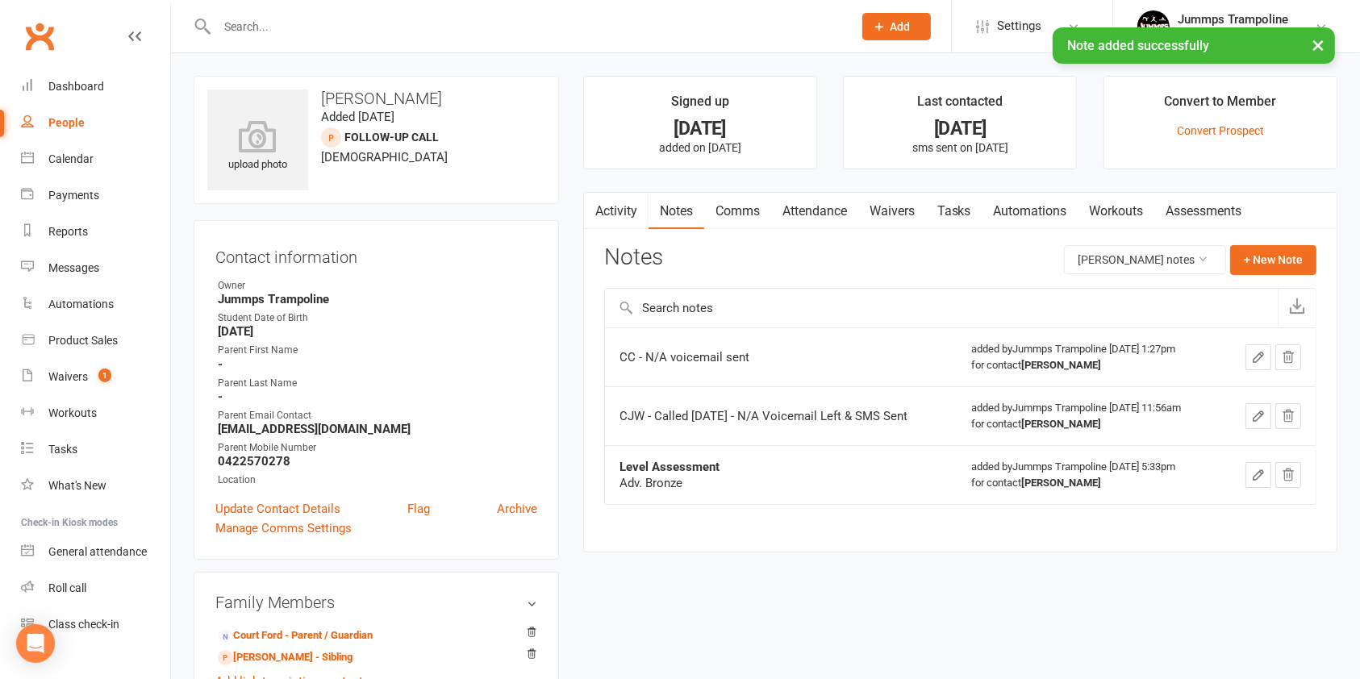
click at [87, 119] on link "People" at bounding box center [95, 123] width 149 height 36
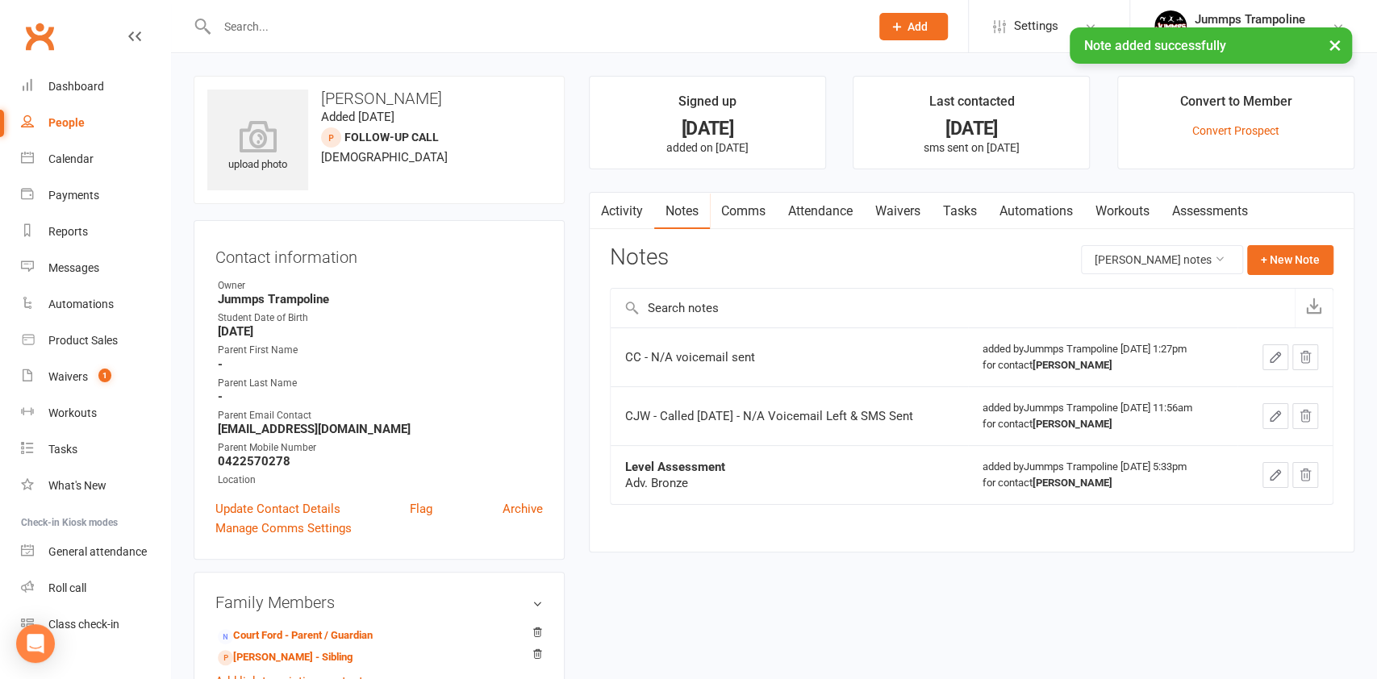
select select "100"
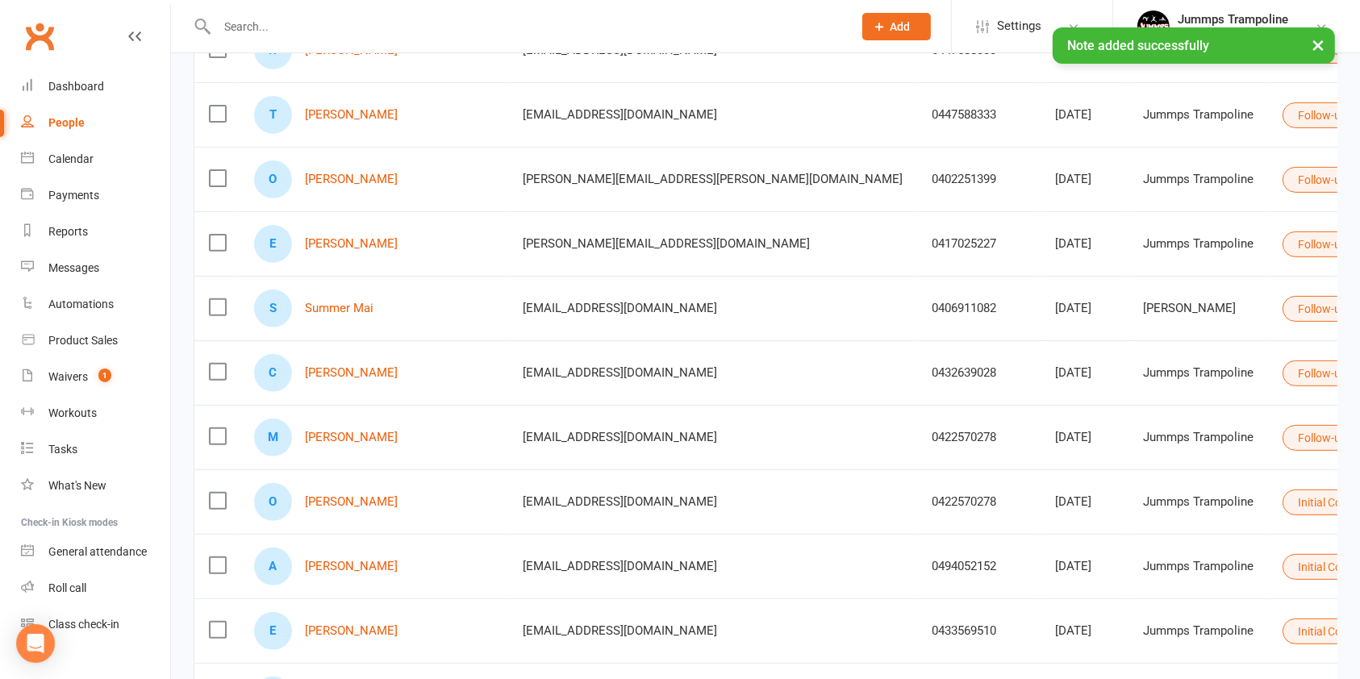
scroll to position [542, 0]
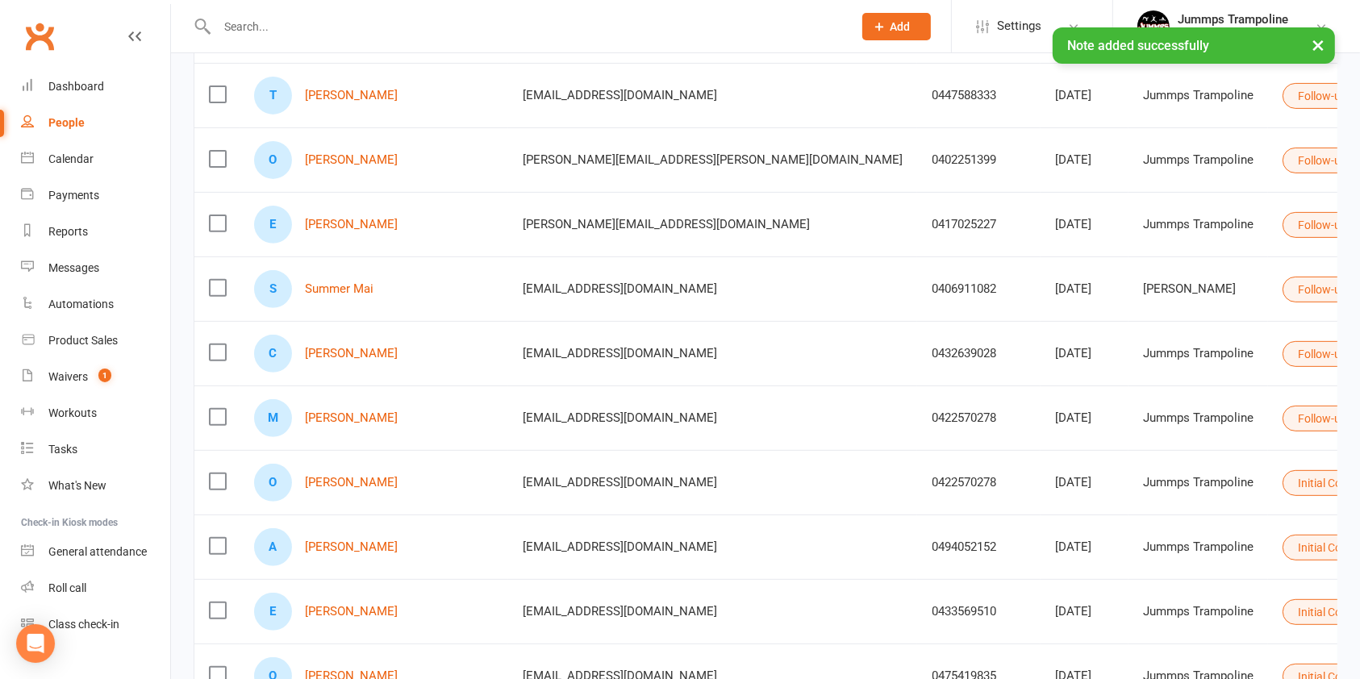
click at [1282, 485] on button "Initial Contact" at bounding box center [1339, 483] width 115 height 26
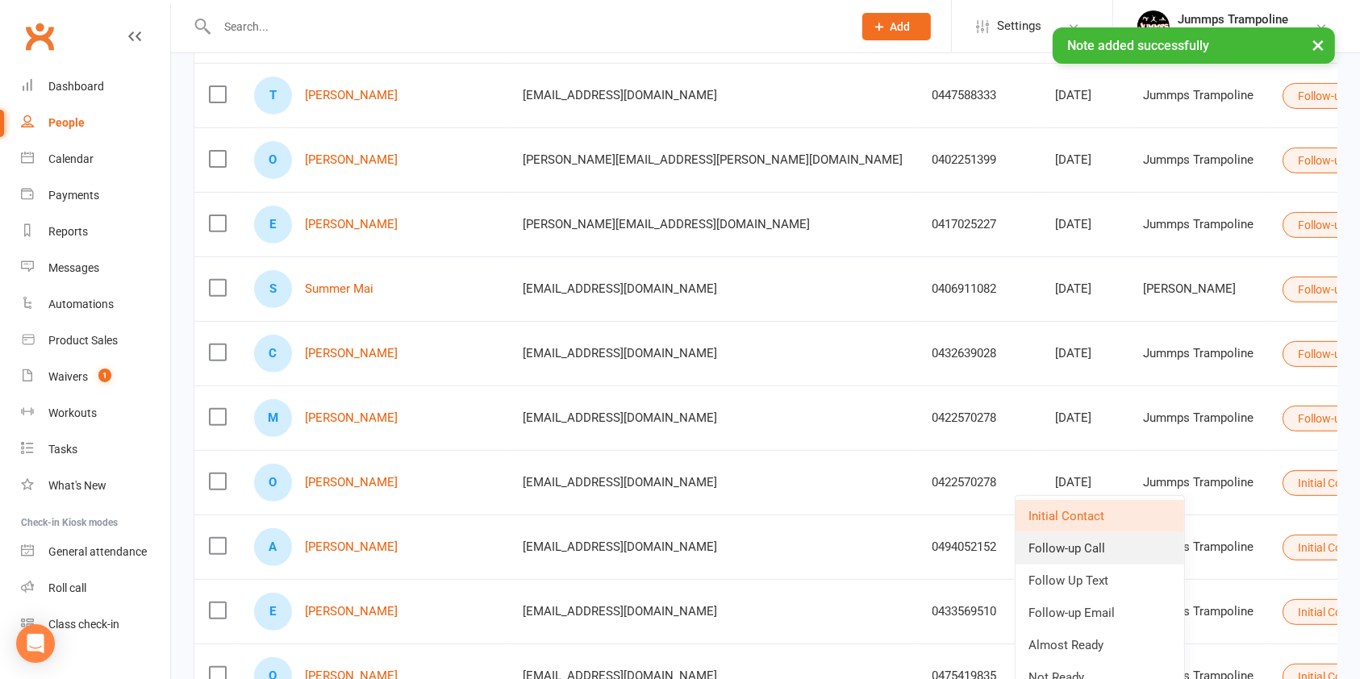
click at [1099, 552] on link "Follow-up Call" at bounding box center [1099, 548] width 169 height 32
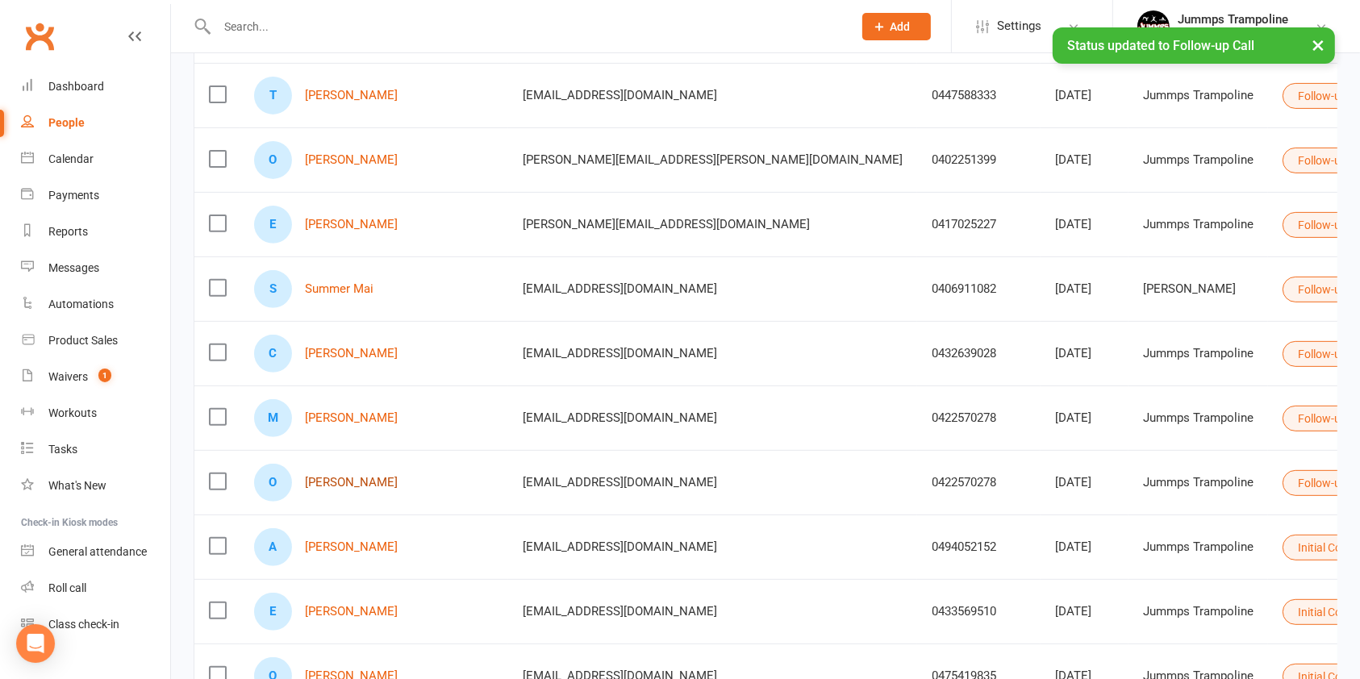
click at [333, 480] on link "[PERSON_NAME]" at bounding box center [351, 483] width 93 height 14
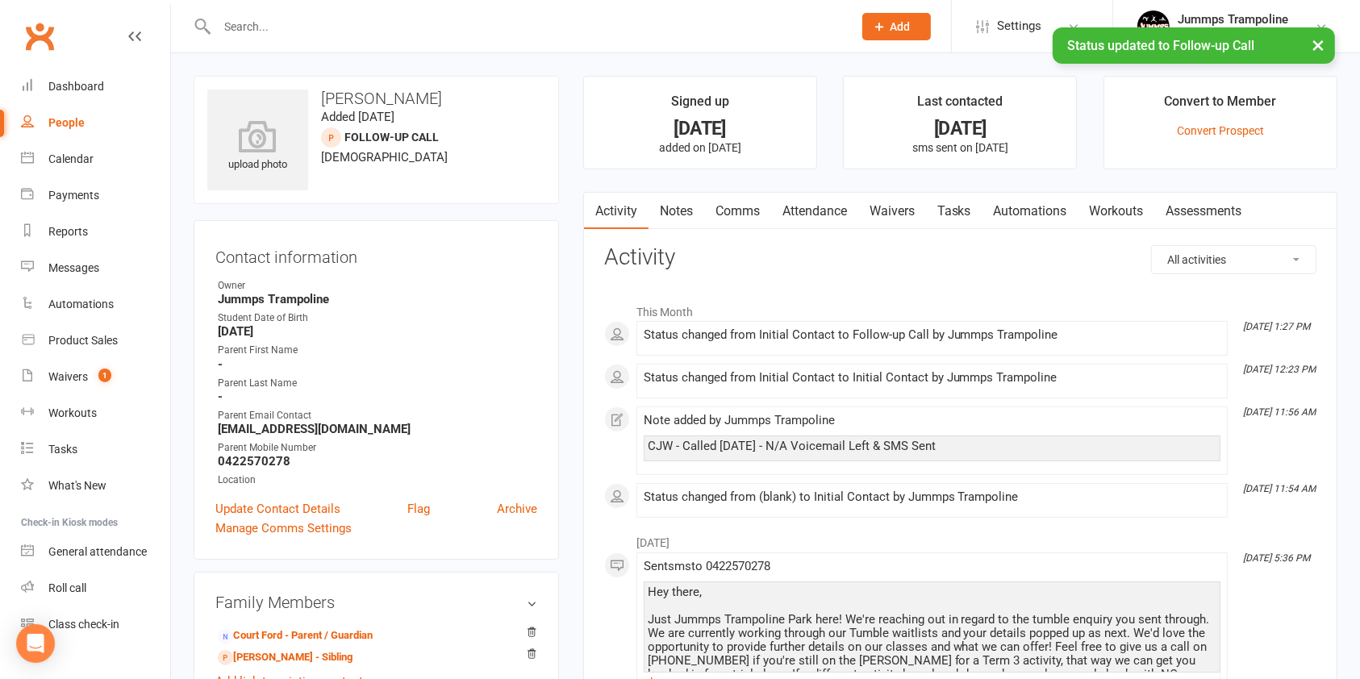
click at [673, 206] on link "Notes" at bounding box center [676, 211] width 56 height 37
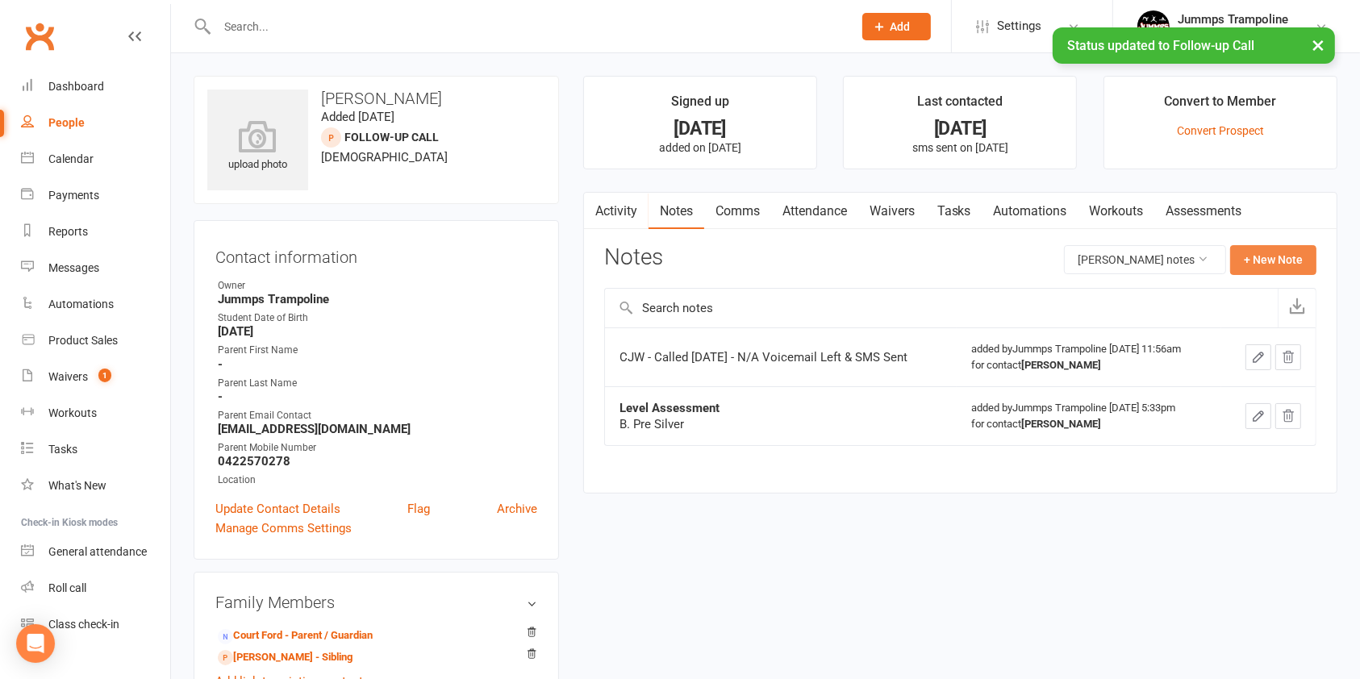
click at [1278, 265] on button "+ New Note" at bounding box center [1273, 259] width 86 height 29
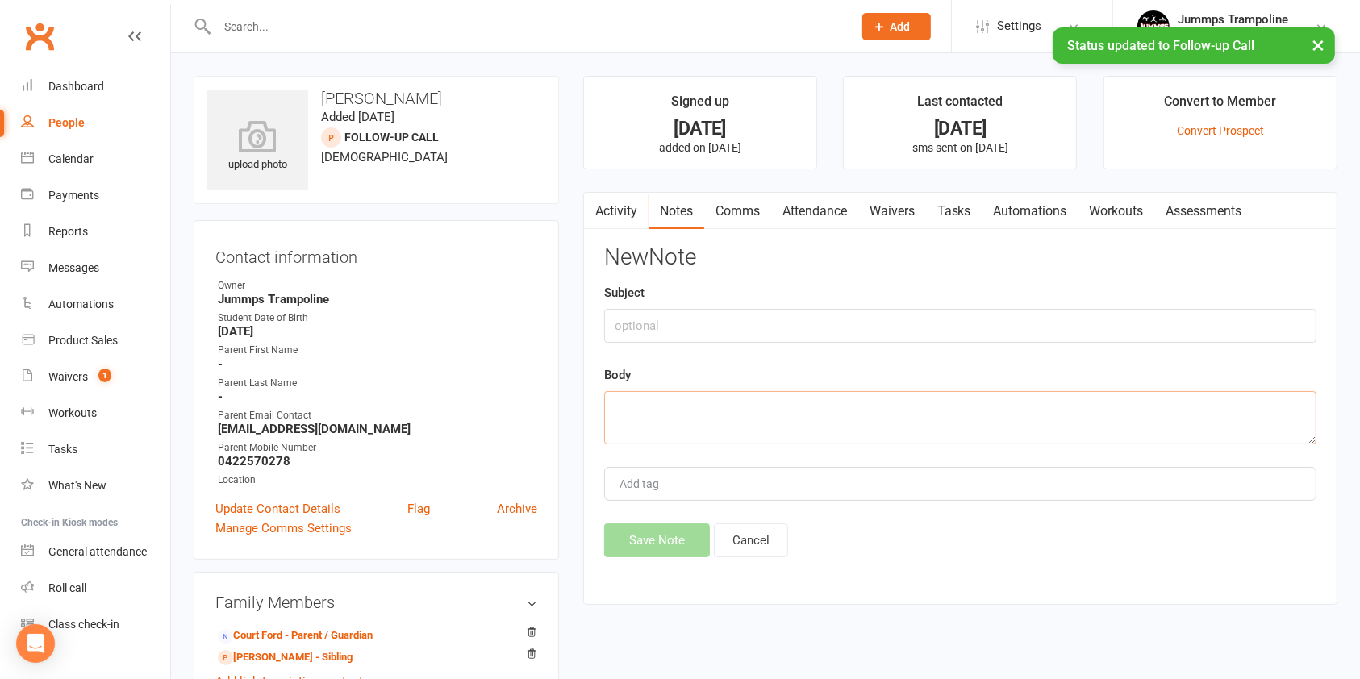
click at [662, 412] on textarea at bounding box center [960, 417] width 712 height 53
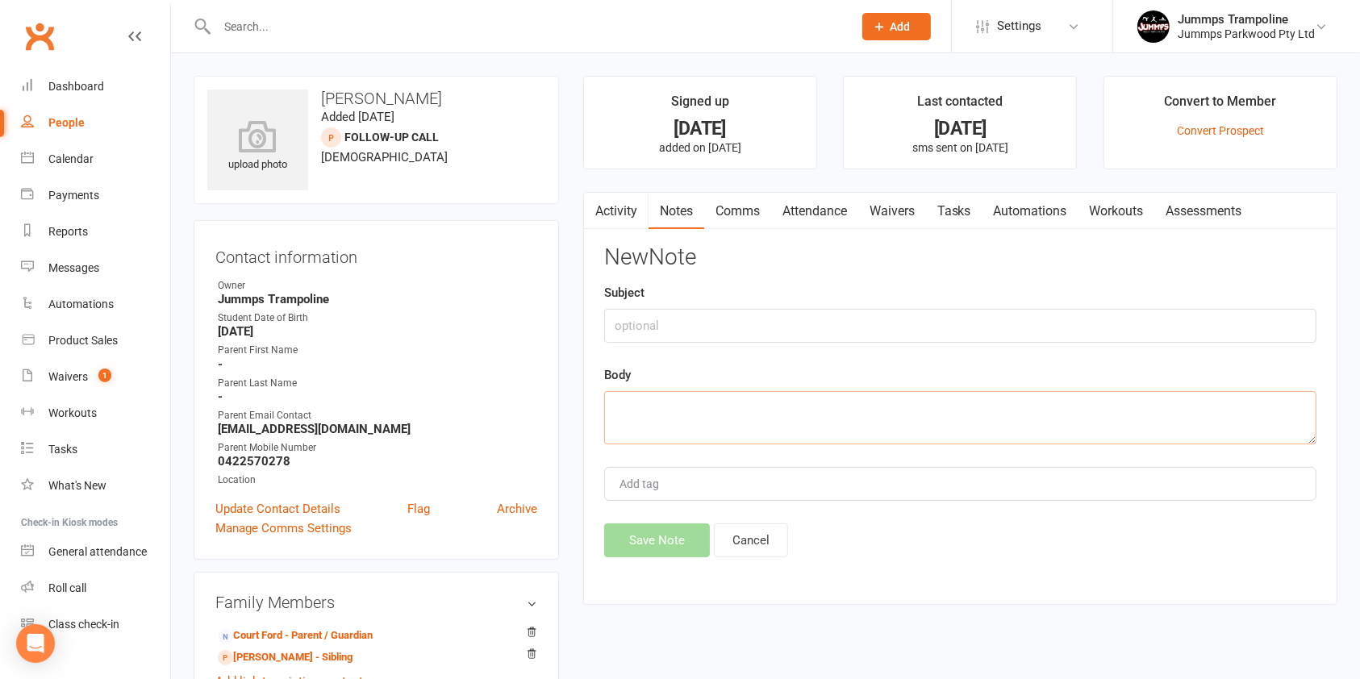
paste textarea "CC - N/A voicemail sent"
type textarea "CC - N/A voicemail sent"
click at [655, 539] on button "Save Note" at bounding box center [657, 540] width 106 height 34
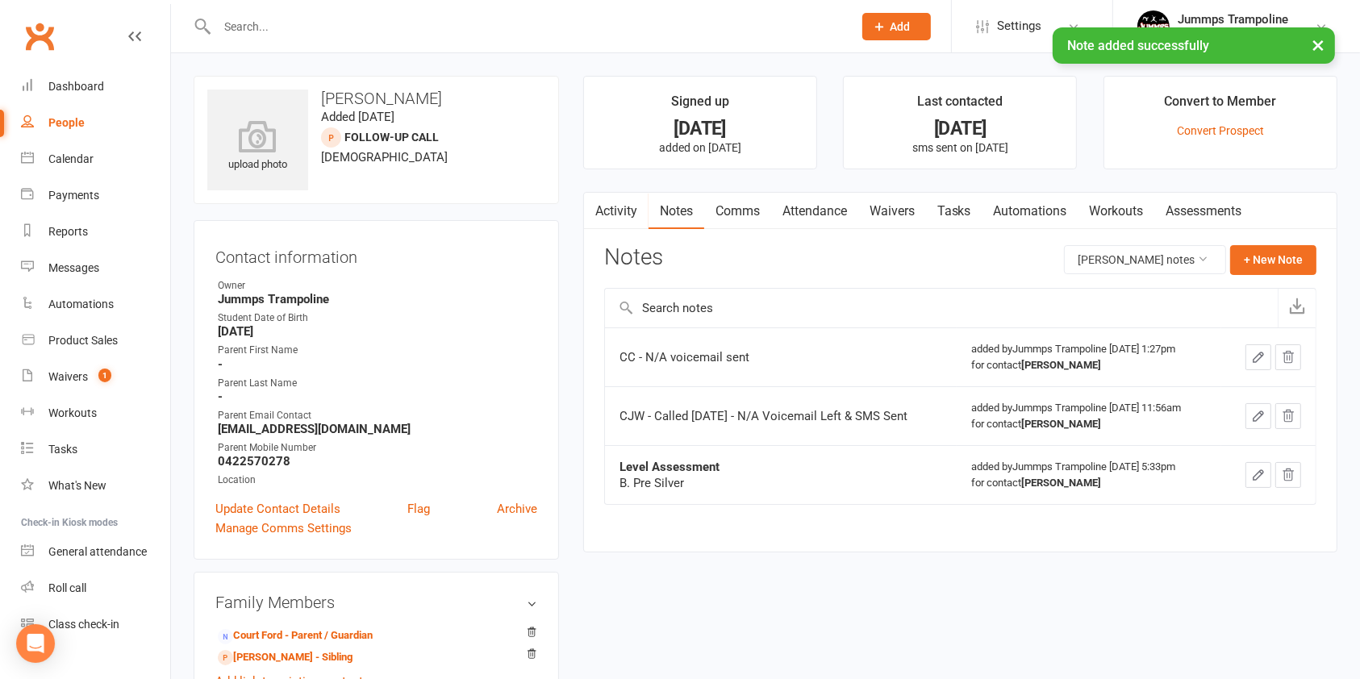
click at [81, 126] on div "People" at bounding box center [66, 122] width 36 height 13
select select "100"
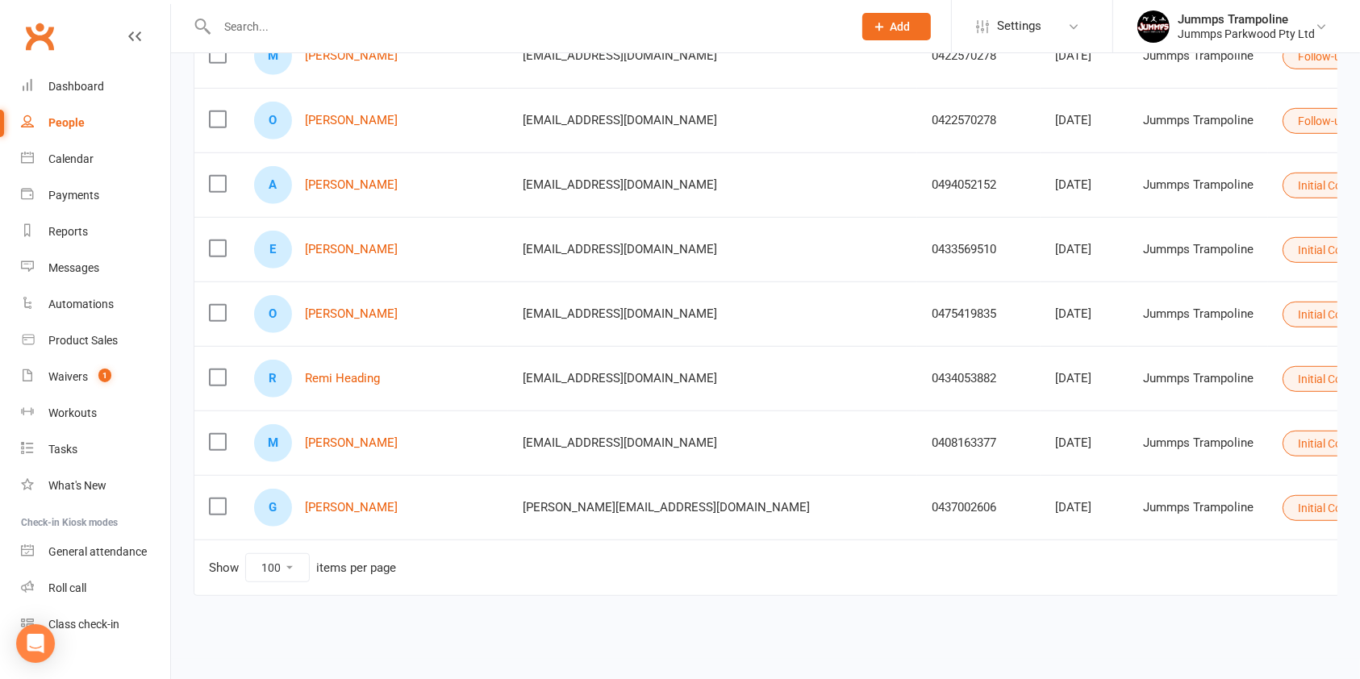
scroll to position [905, 0]
click at [1282, 179] on button "Initial Contact" at bounding box center [1339, 185] width 115 height 26
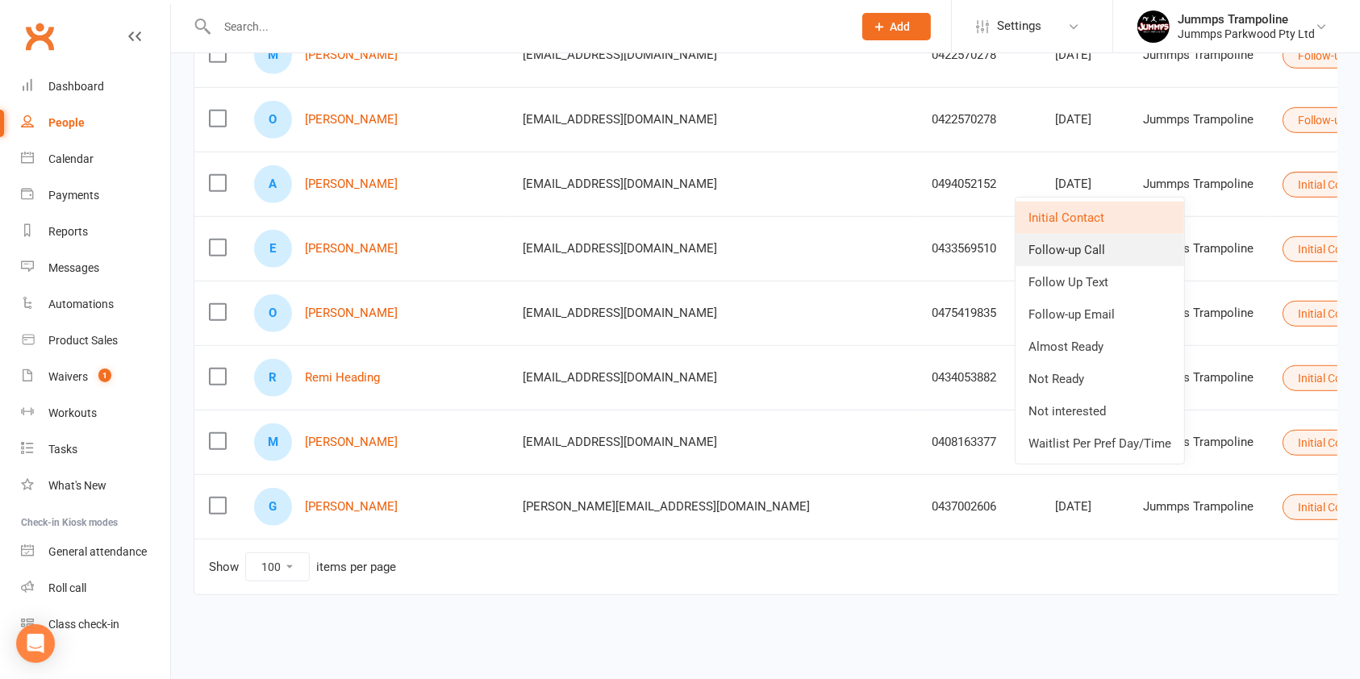
click at [1113, 244] on link "Follow-up Call" at bounding box center [1099, 250] width 169 height 32
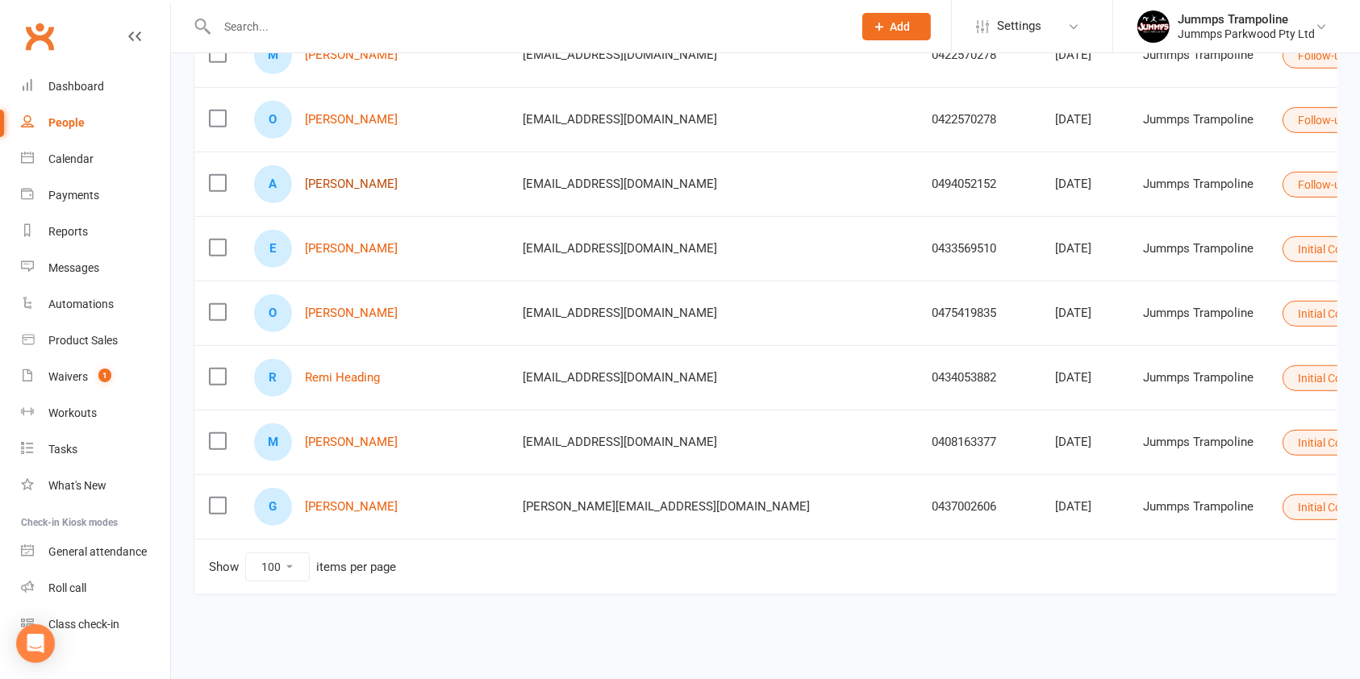
click at [343, 184] on link "[PERSON_NAME]" at bounding box center [351, 184] width 93 height 14
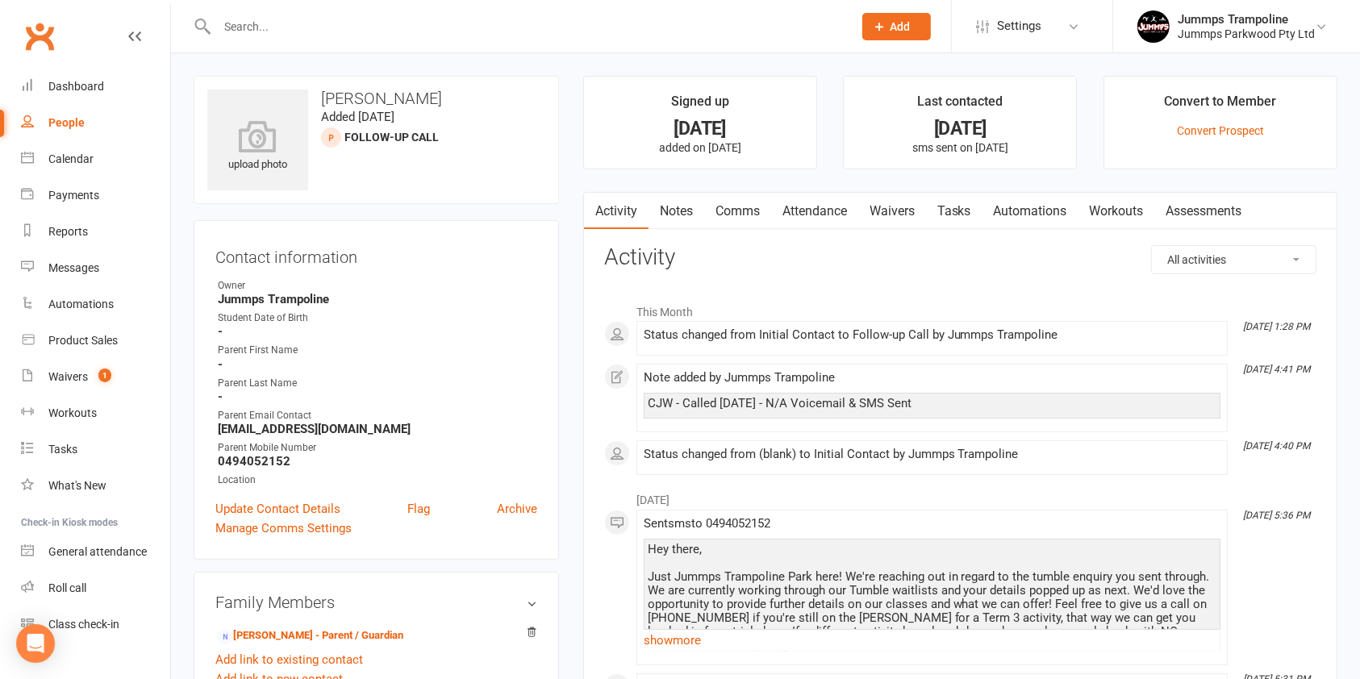
click at [678, 206] on link "Notes" at bounding box center [676, 211] width 56 height 37
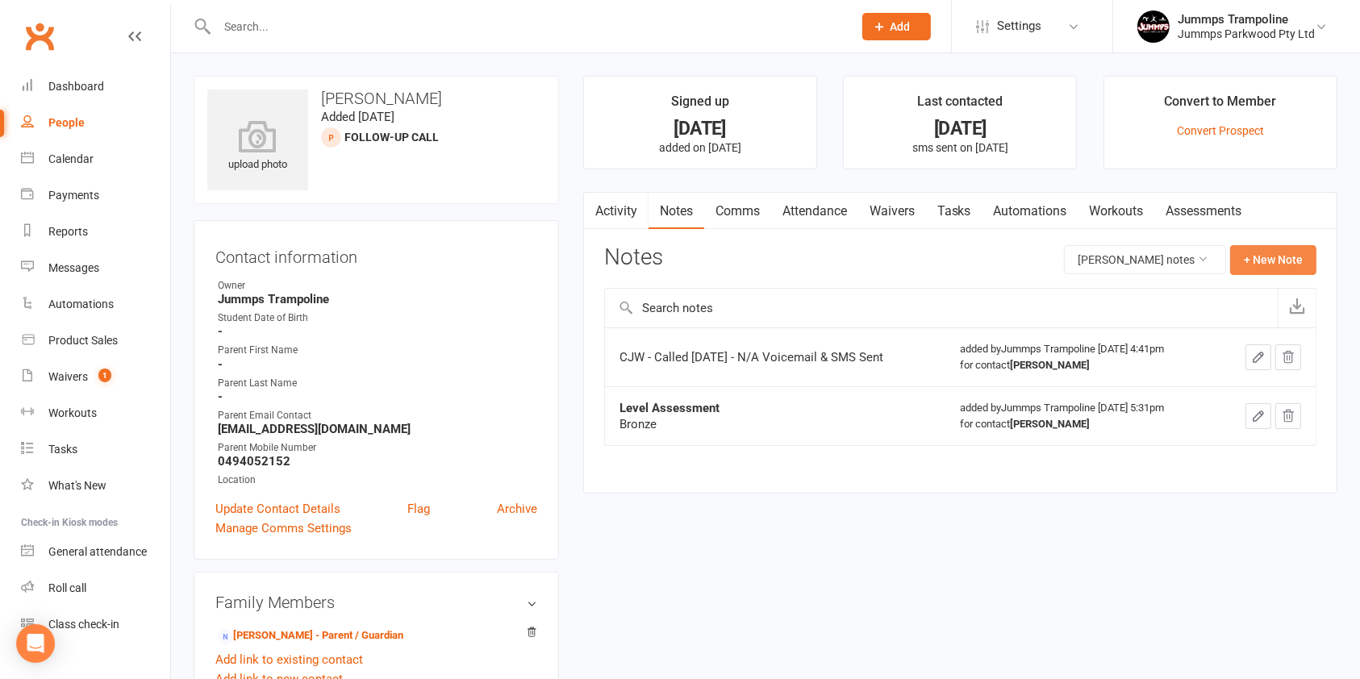
click at [1284, 256] on button "+ New Note" at bounding box center [1273, 259] width 86 height 29
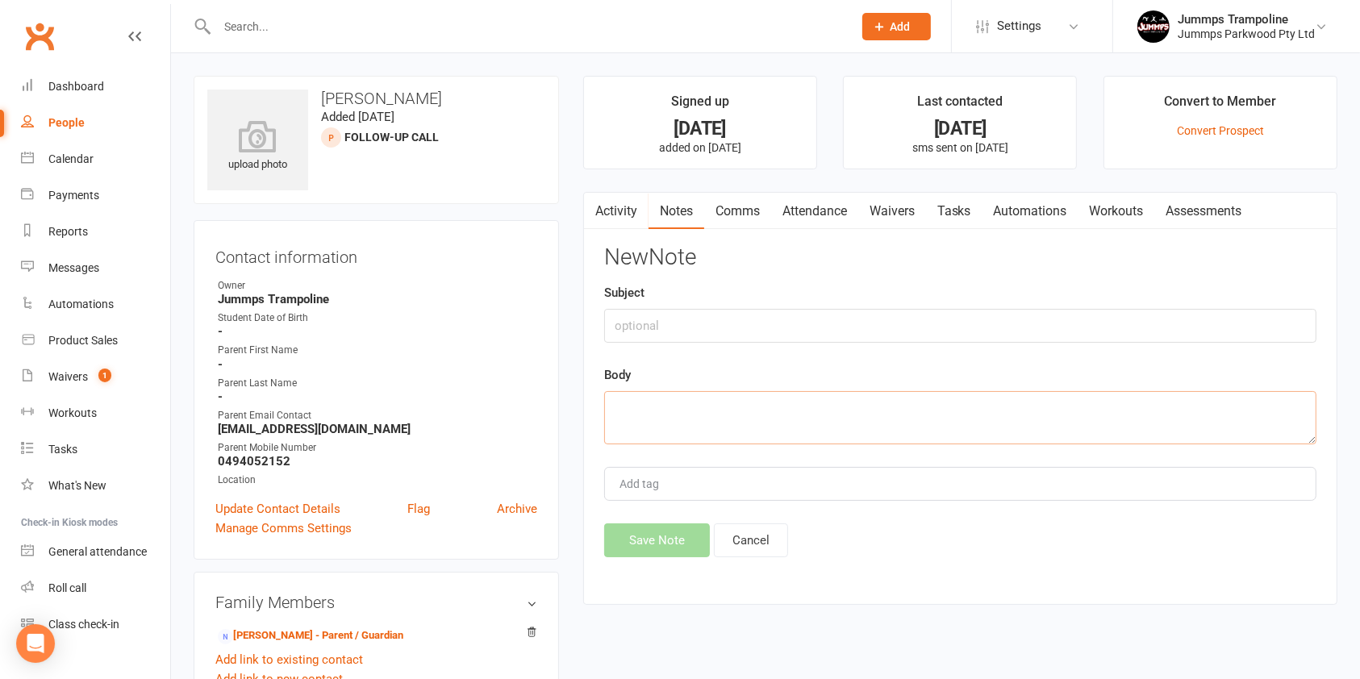
click at [665, 415] on textarea at bounding box center [960, 417] width 712 height 53
paste textarea "CC - N/A voicemail sent"
type textarea "CC - N/A voicemail sent"
click at [672, 538] on button "Save Note" at bounding box center [657, 540] width 106 height 34
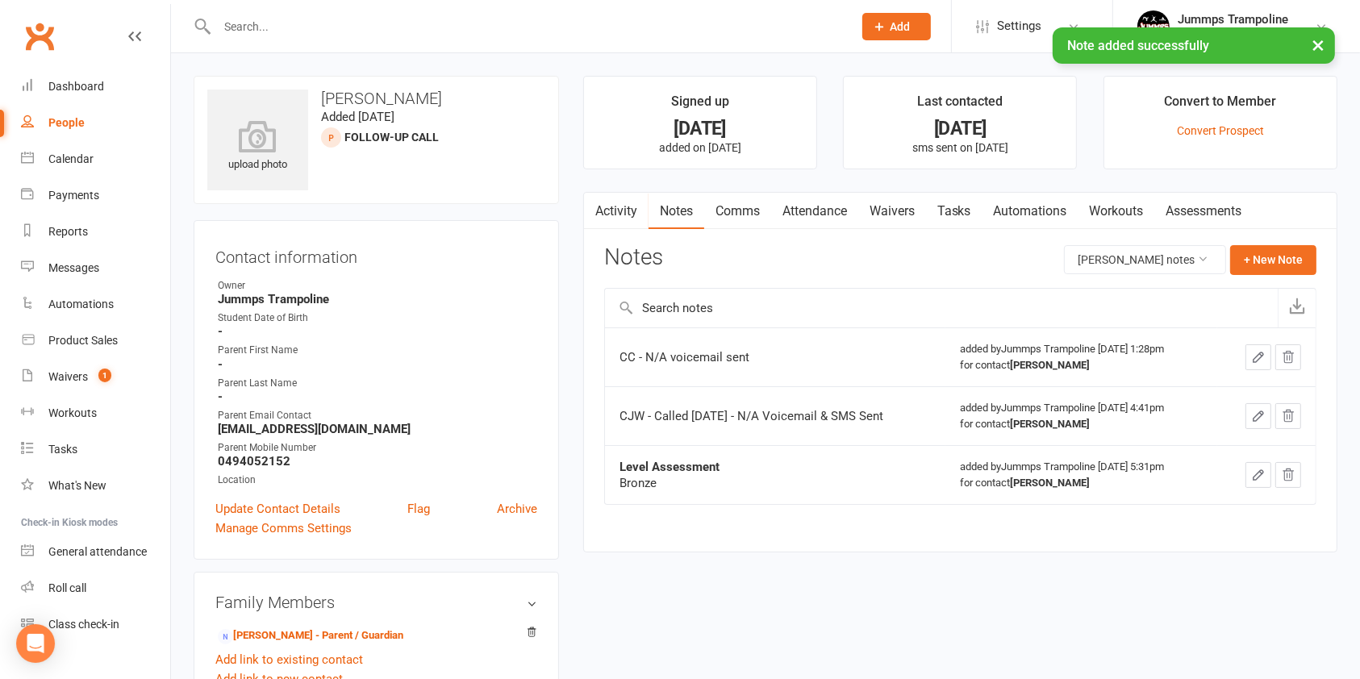
click at [70, 123] on div "People" at bounding box center [66, 122] width 36 height 13
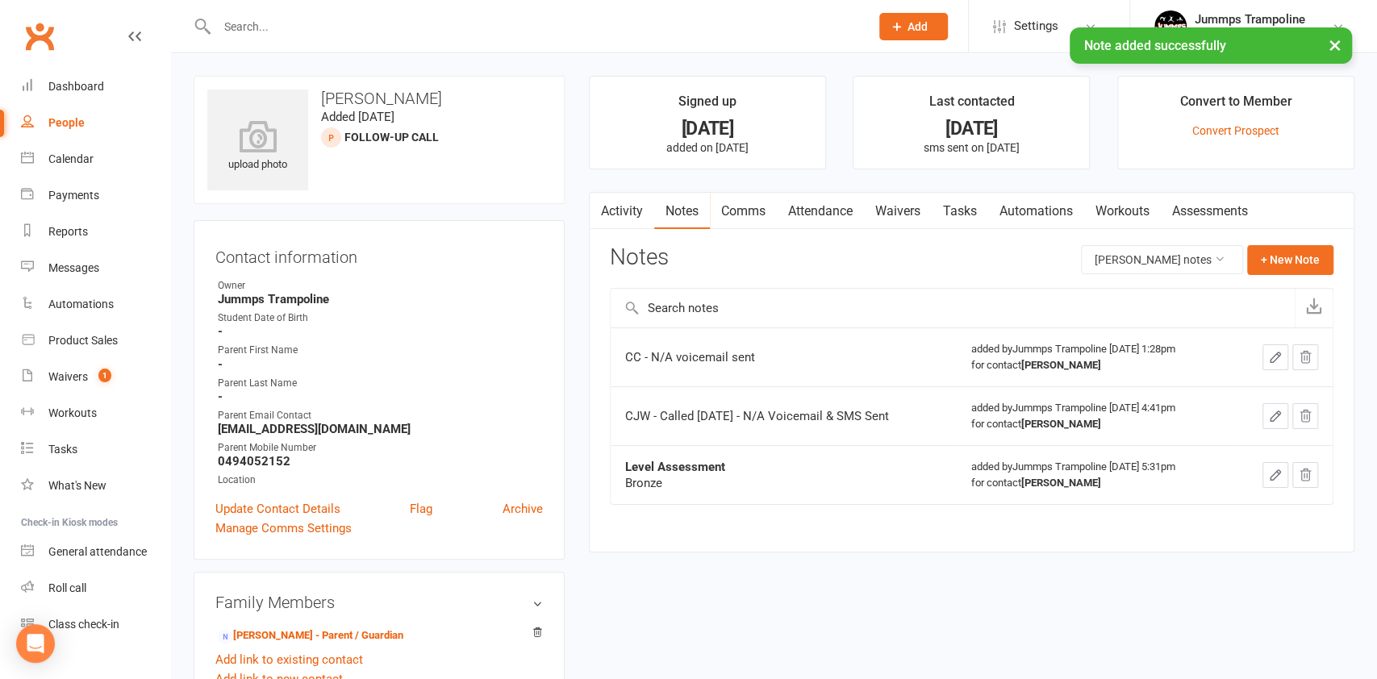
select select "100"
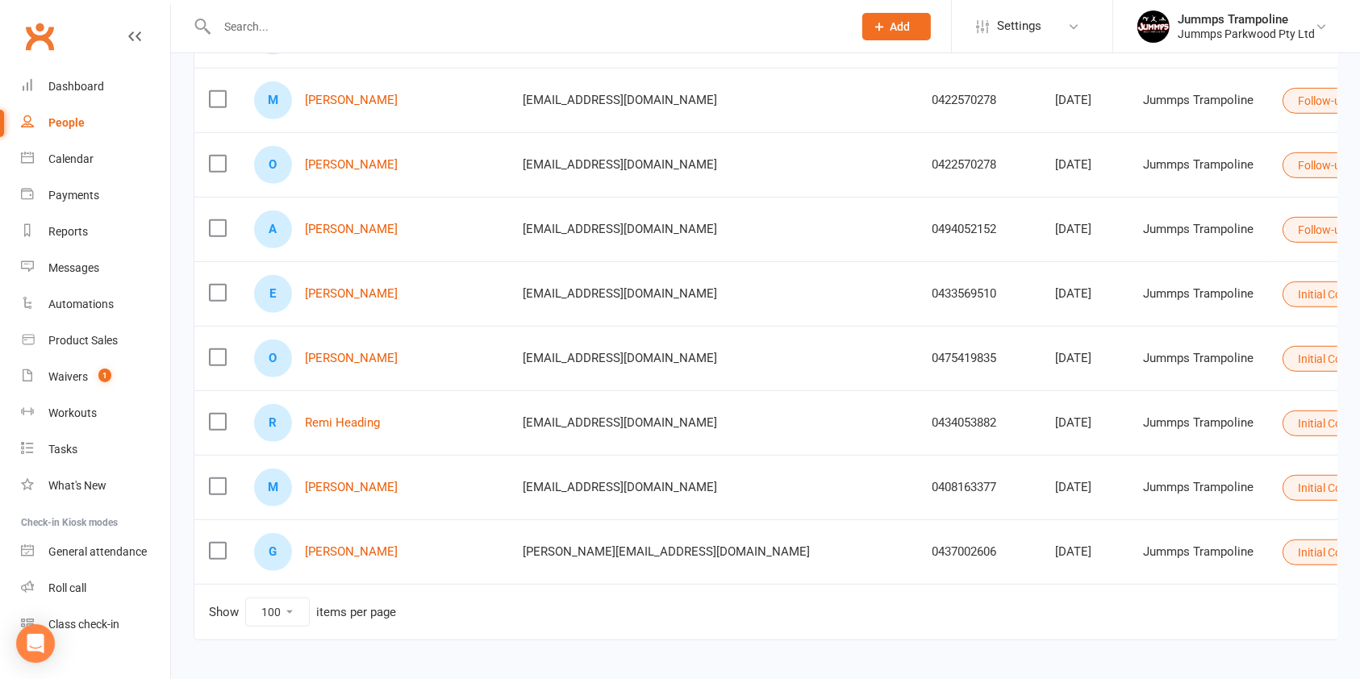
scroll to position [861, 0]
click at [1282, 294] on button "Initial Contact" at bounding box center [1339, 294] width 115 height 26
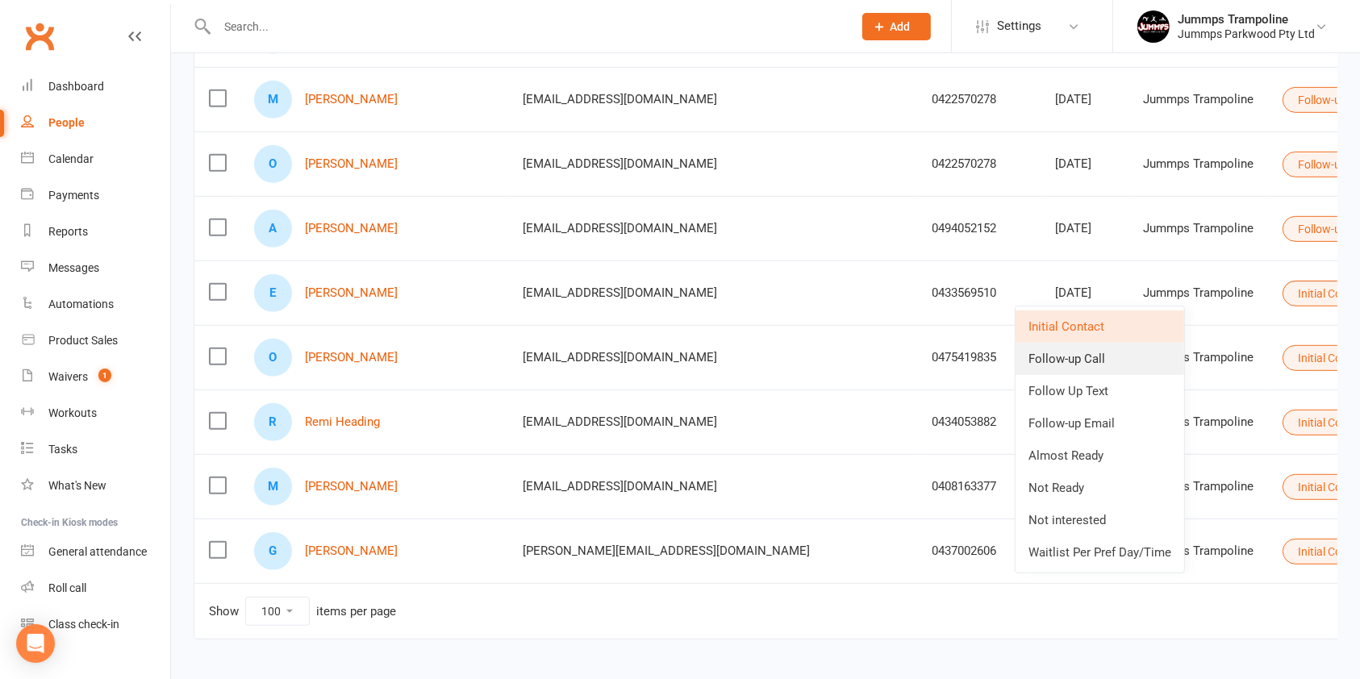
click at [1090, 361] on link "Follow-up Call" at bounding box center [1099, 359] width 169 height 32
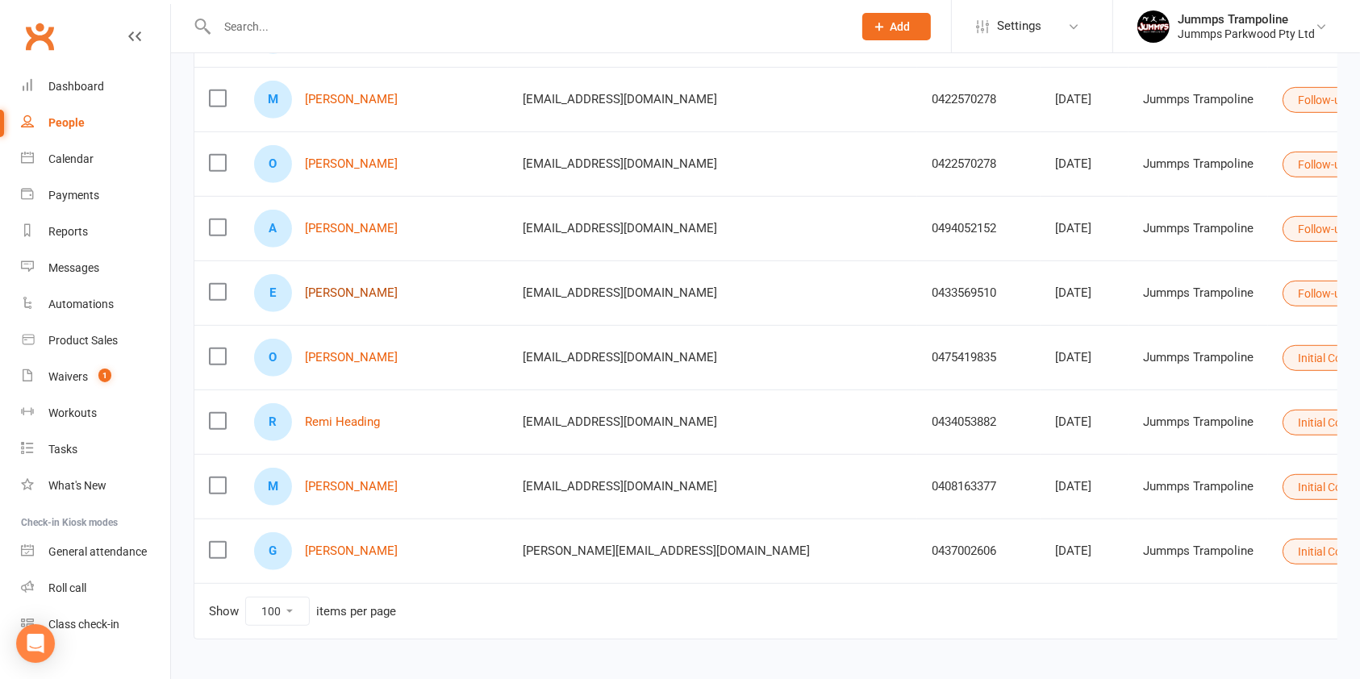
click at [325, 290] on link "[PERSON_NAME]" at bounding box center [351, 293] width 93 height 14
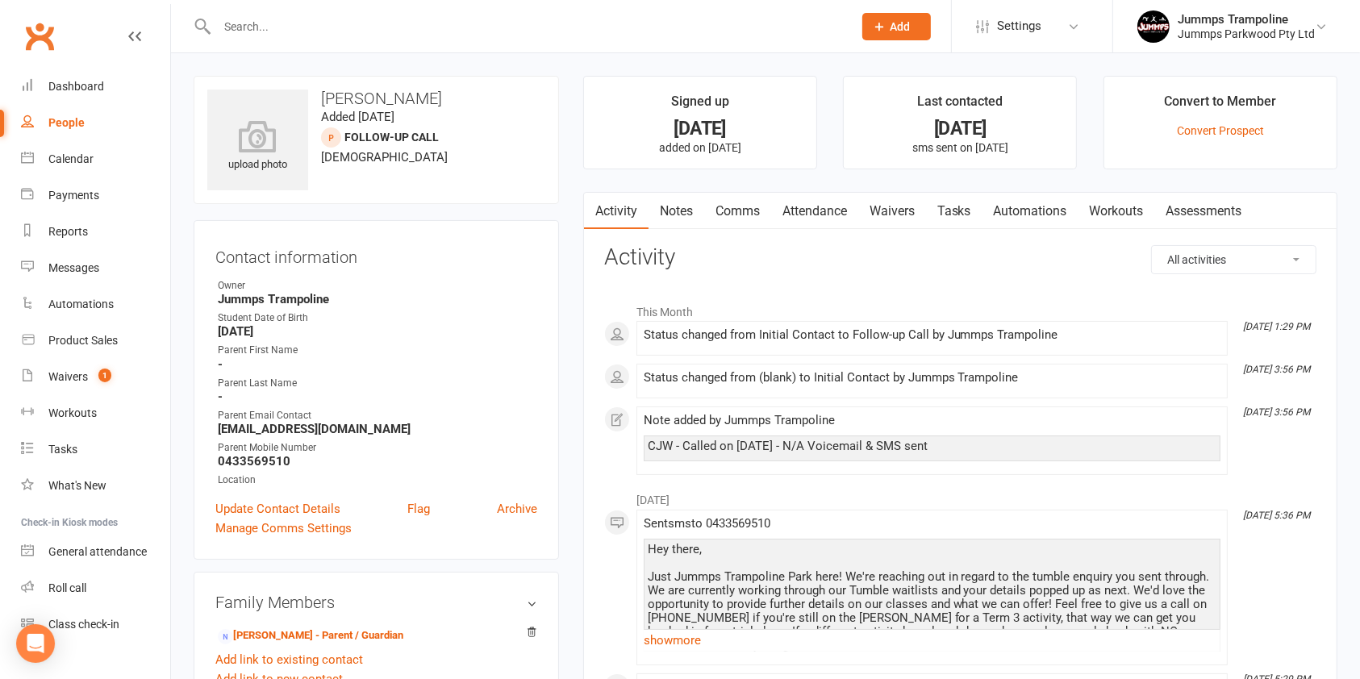
click at [673, 211] on link "Notes" at bounding box center [676, 211] width 56 height 37
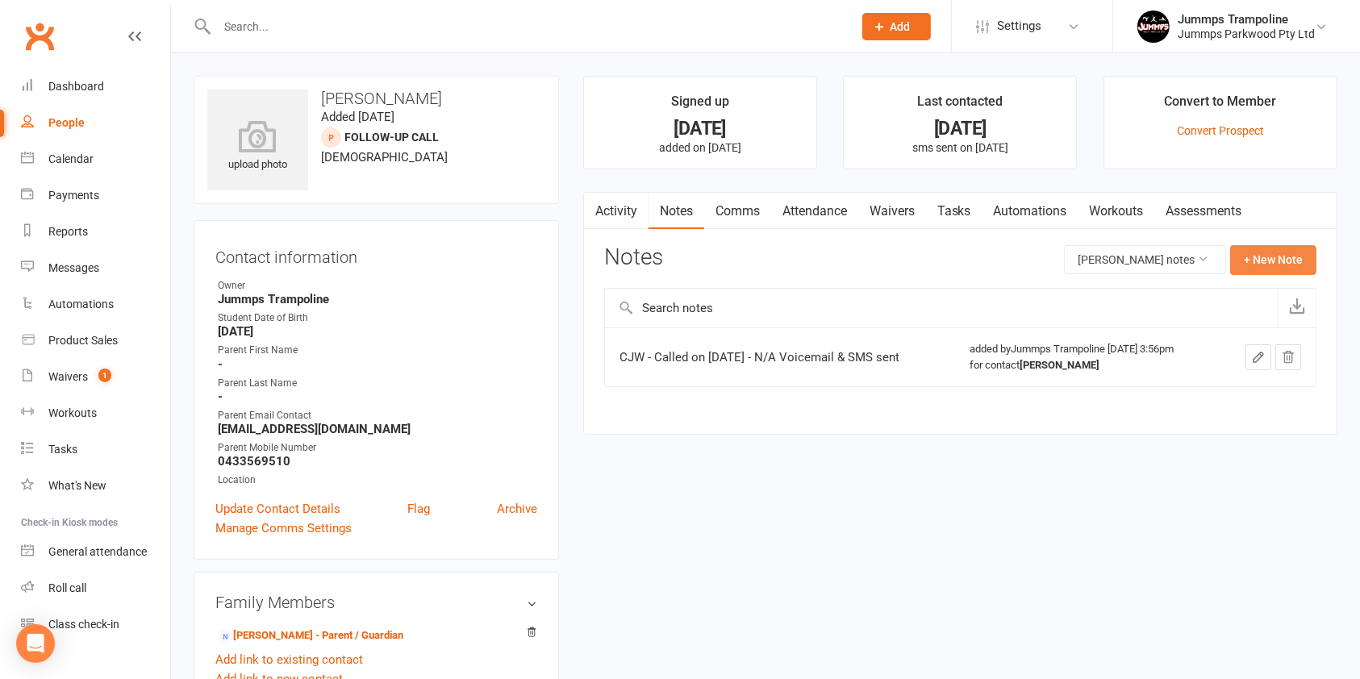
click at [1287, 260] on button "+ New Note" at bounding box center [1273, 259] width 86 height 29
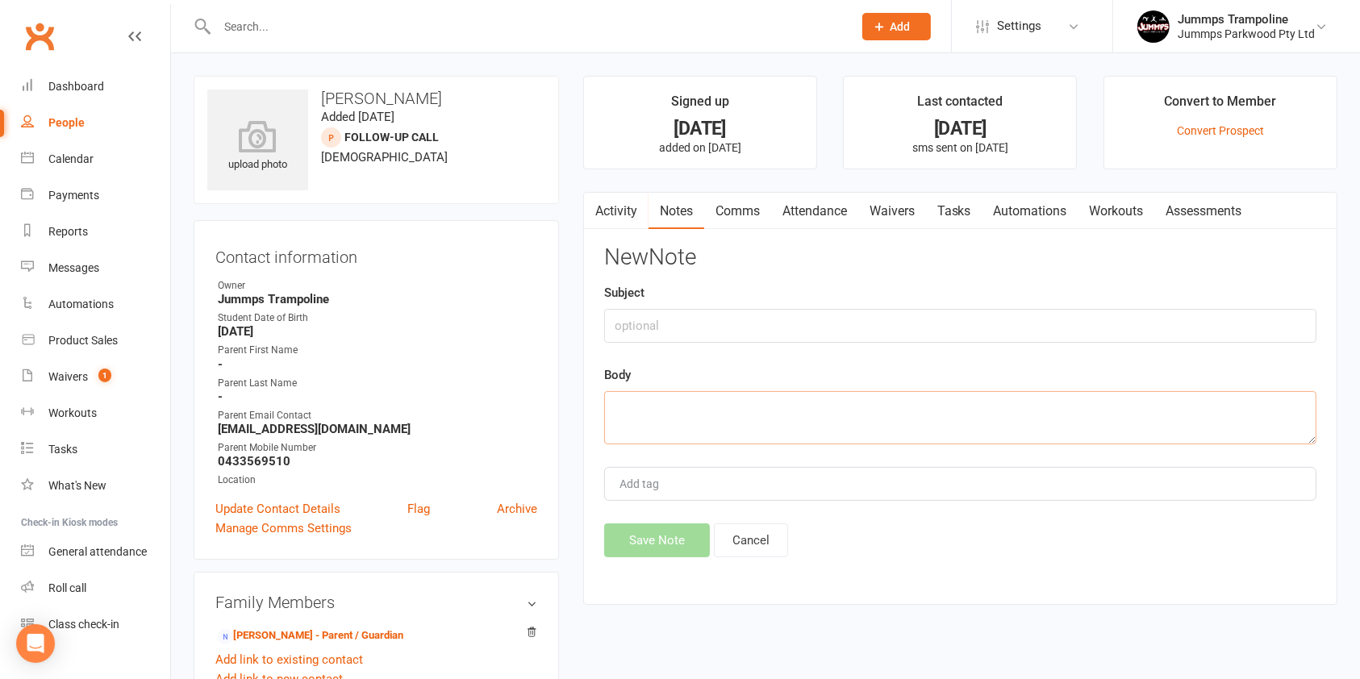
click at [698, 414] on textarea at bounding box center [960, 417] width 712 height 53
paste textarea "CC - N/A voicemail sent"
type textarea "CC - N/A voicemail sent"
click at [660, 555] on button "Save Note" at bounding box center [657, 540] width 106 height 34
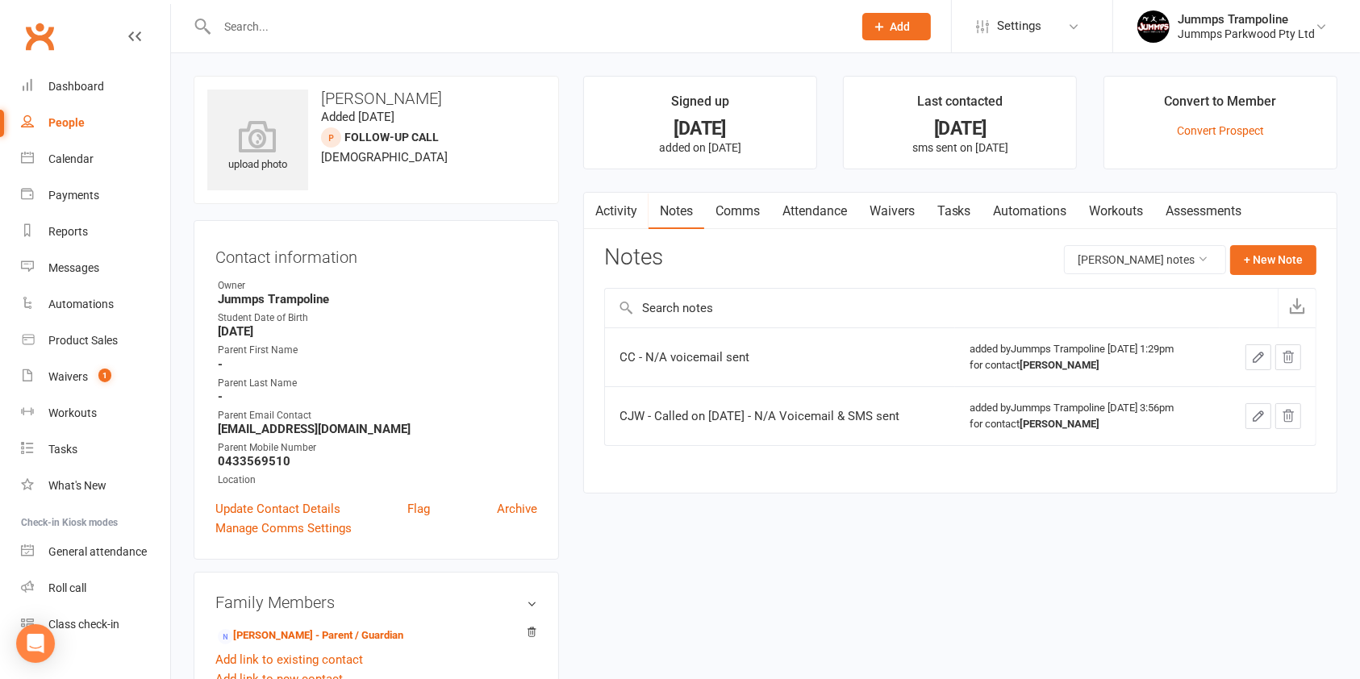
click at [60, 127] on div "People" at bounding box center [66, 122] width 36 height 13
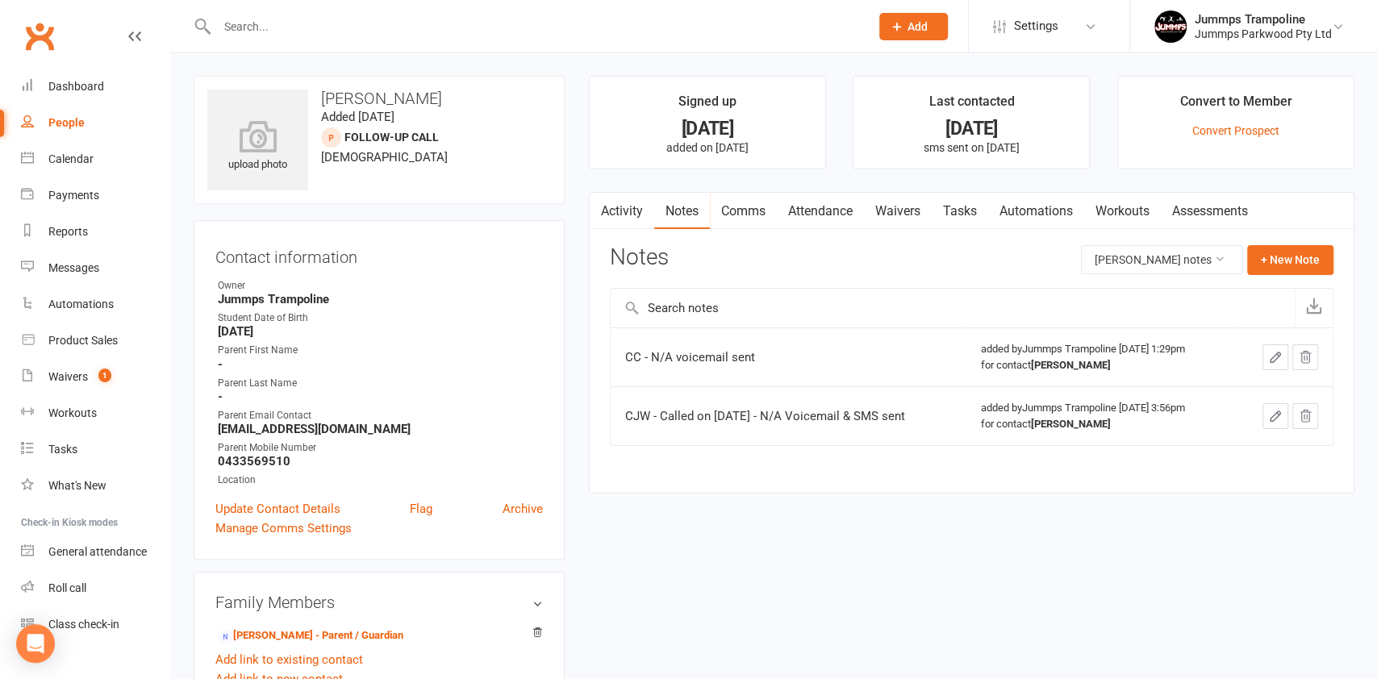
select select "100"
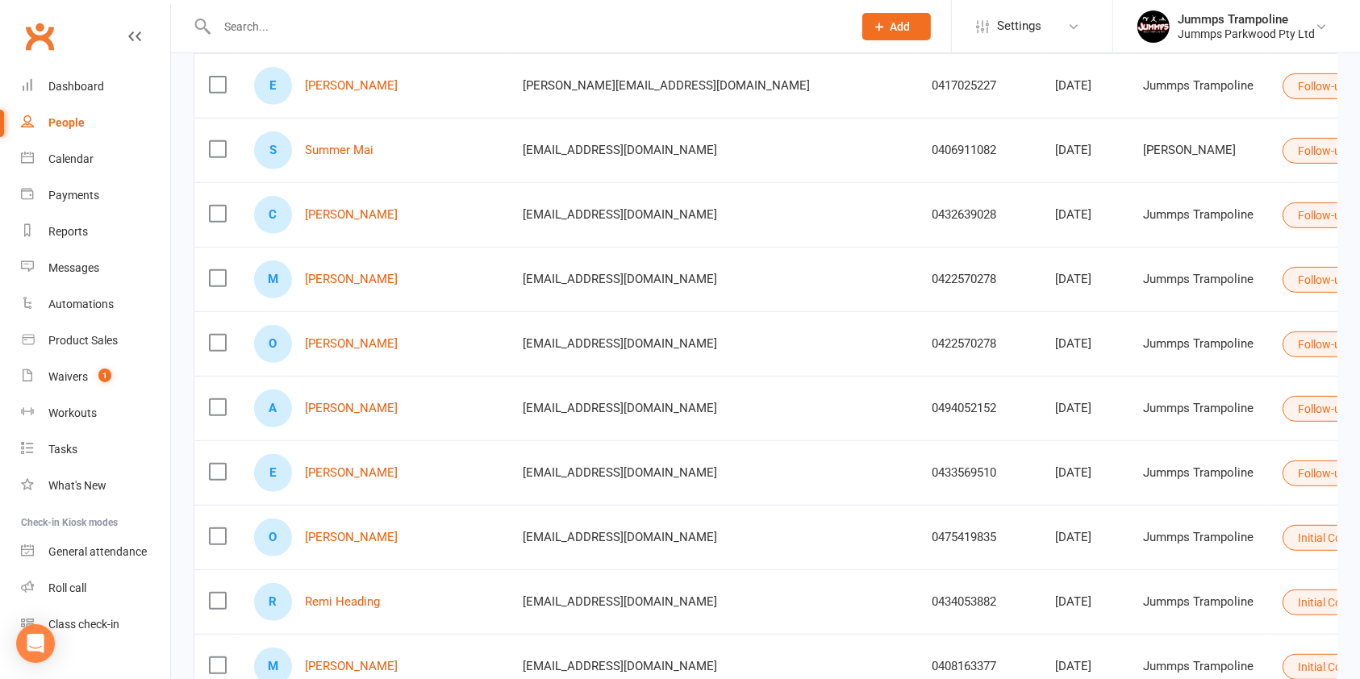
scroll to position [905, 0]
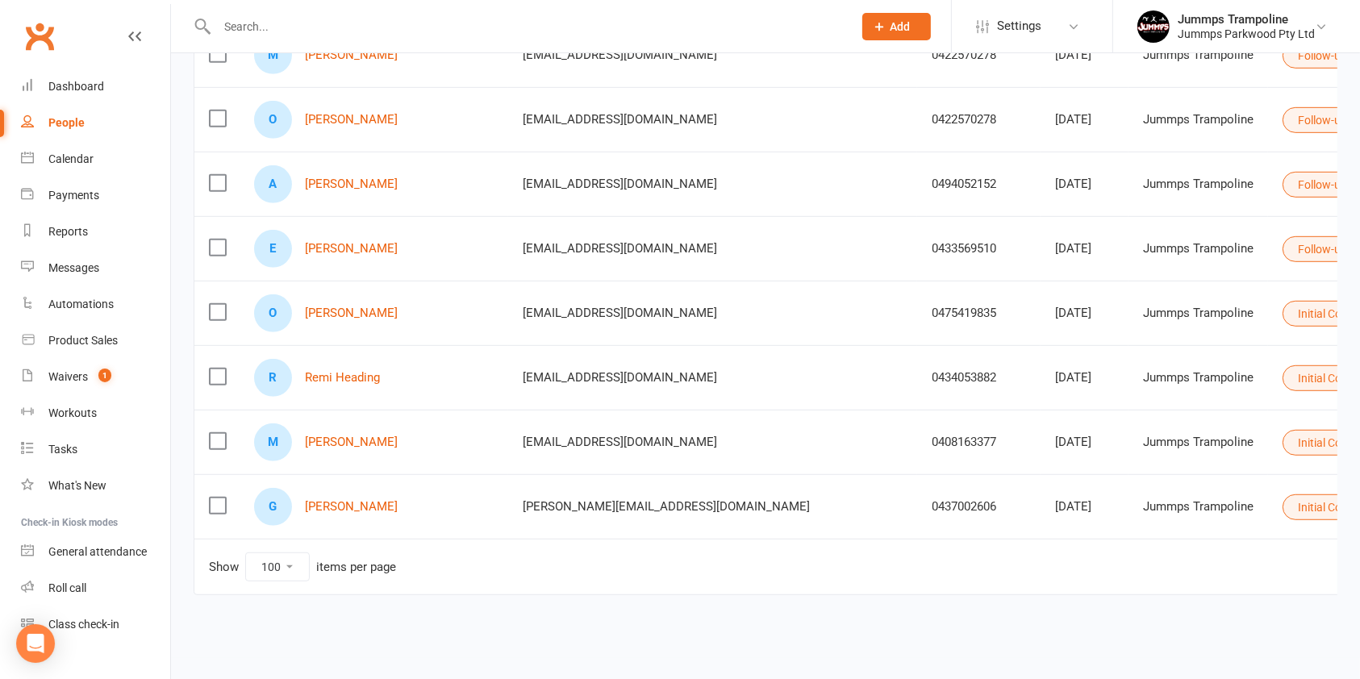
click at [1282, 376] on button "Initial Contact" at bounding box center [1339, 378] width 115 height 26
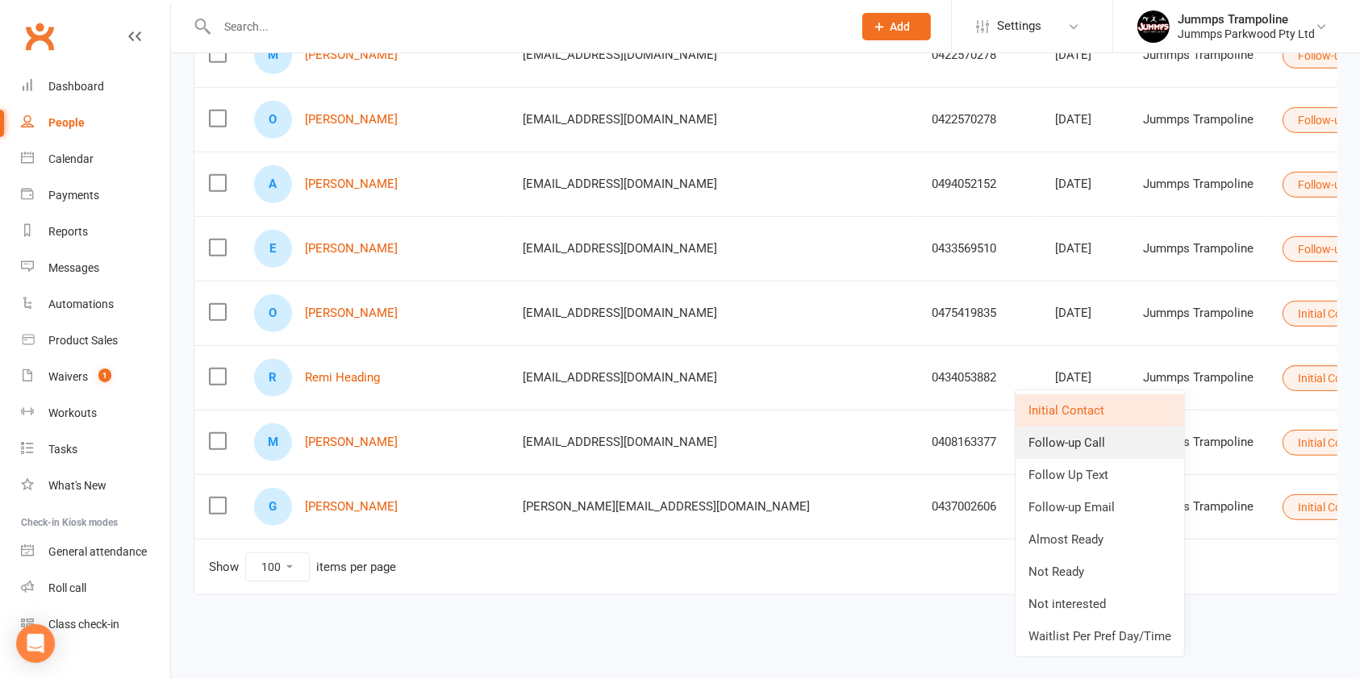
click at [1090, 442] on link "Follow-up Call" at bounding box center [1099, 443] width 169 height 32
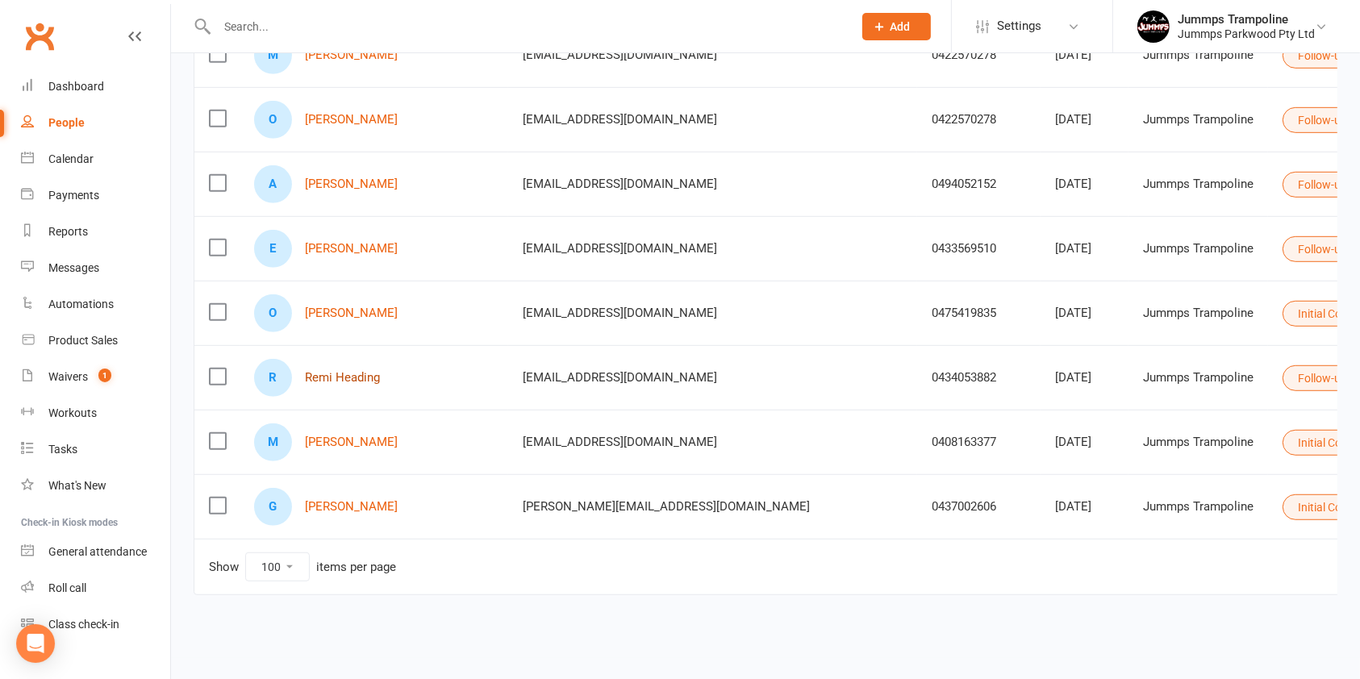
click at [348, 377] on link "Remi Heading" at bounding box center [342, 378] width 75 height 14
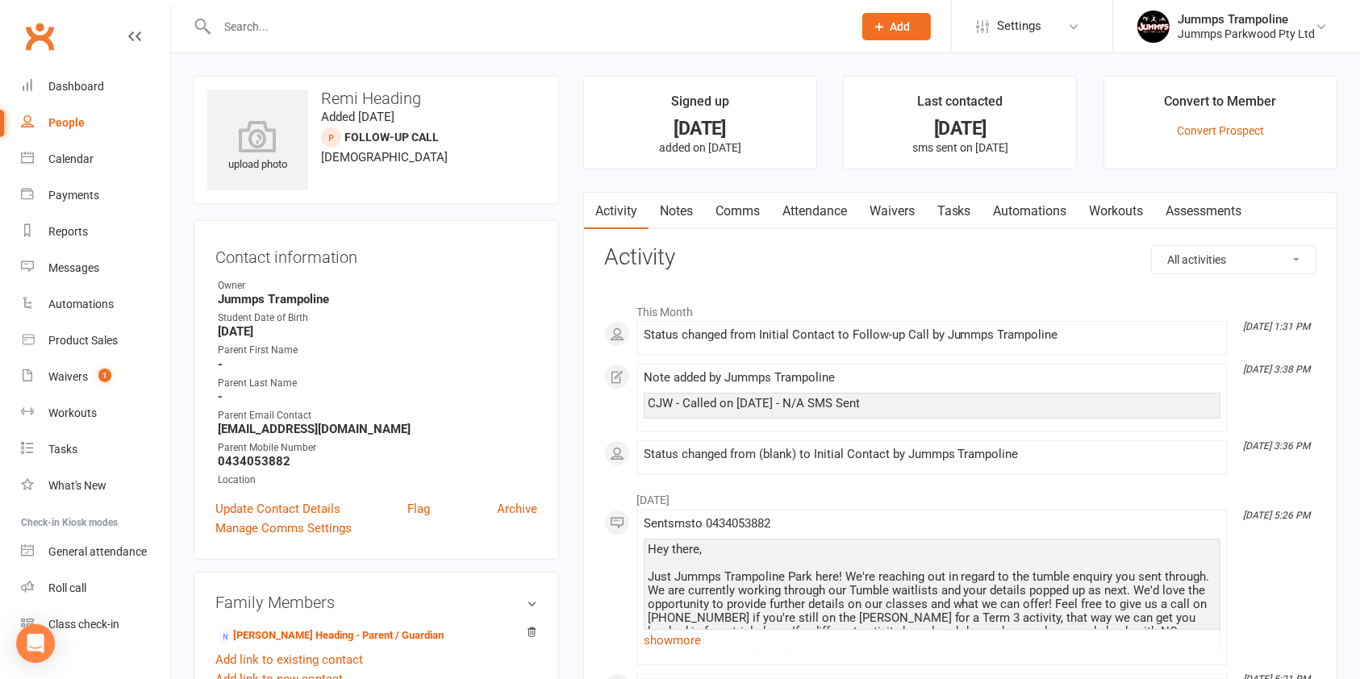
click at [865, 215] on link "Waivers" at bounding box center [892, 211] width 68 height 37
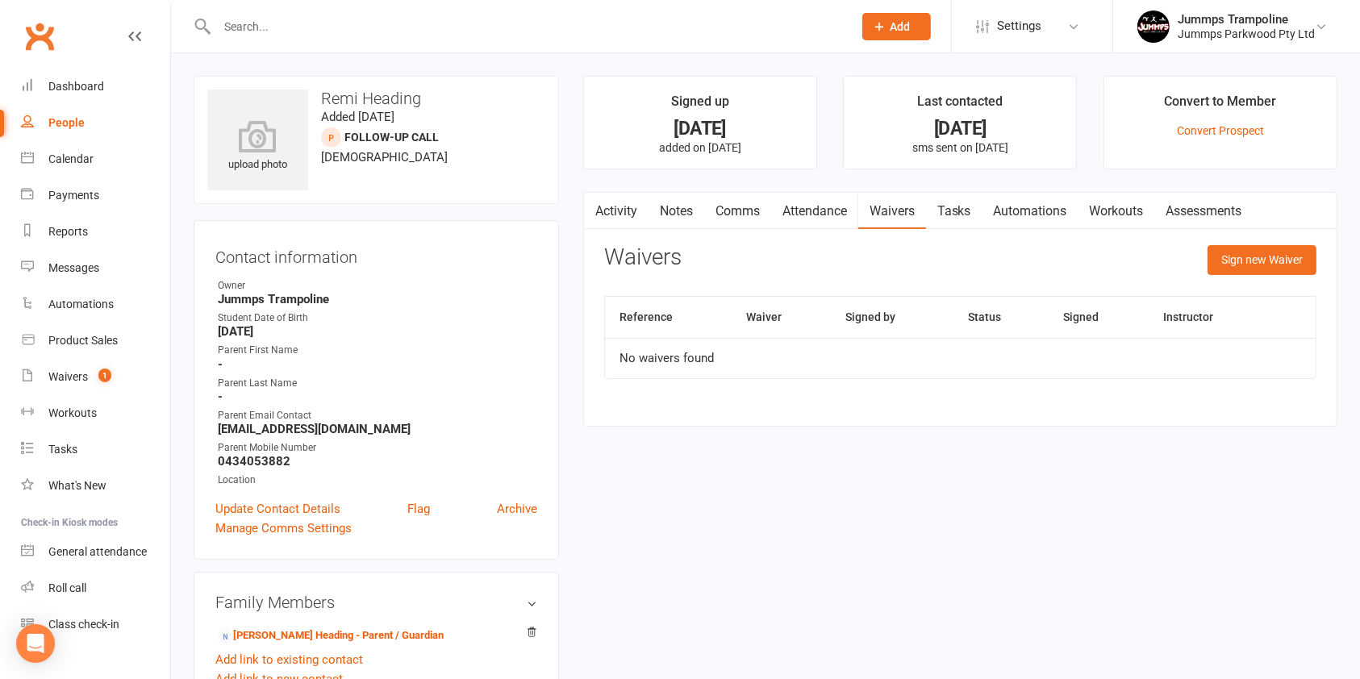
click at [685, 217] on link "Notes" at bounding box center [676, 211] width 56 height 37
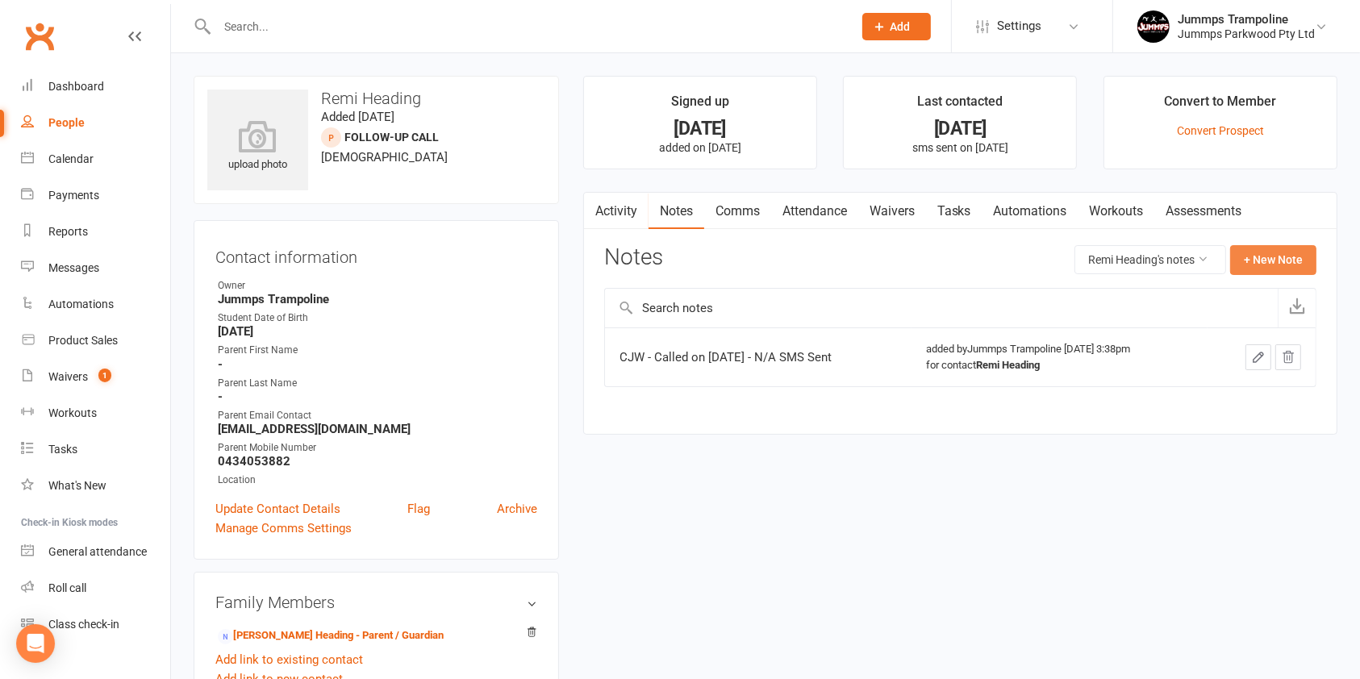
click at [1280, 265] on button "+ New Note" at bounding box center [1273, 259] width 86 height 29
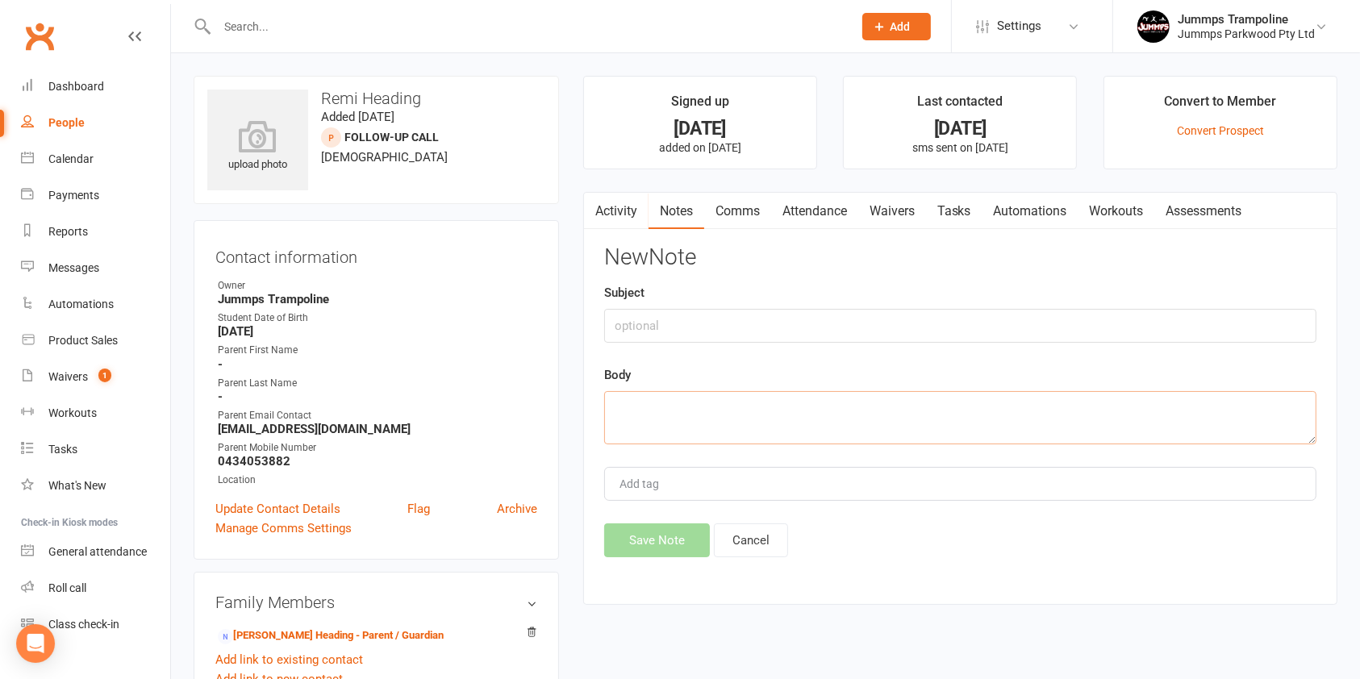
click at [643, 413] on textarea at bounding box center [960, 417] width 712 height 53
paste textarea "CC - N/A voicemail sent"
type textarea "CC - N/A voicemail sent"
click at [659, 537] on button "Save Note" at bounding box center [657, 540] width 106 height 34
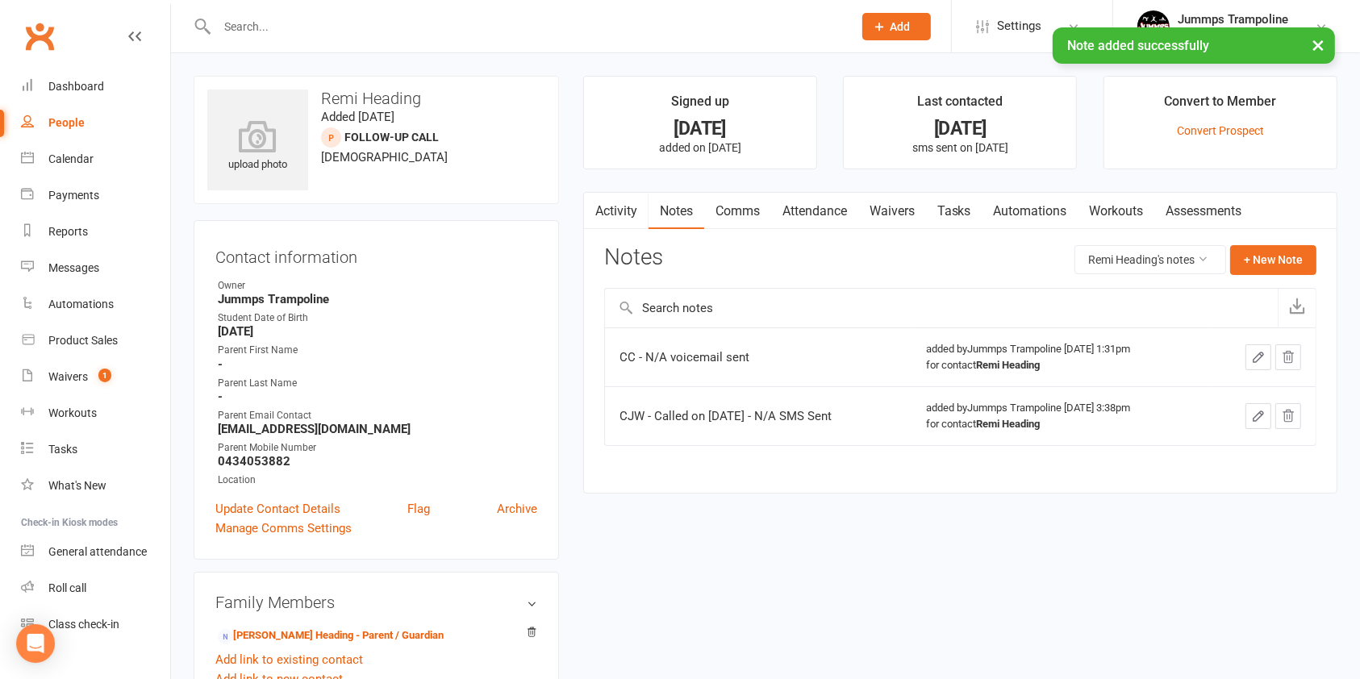
click at [84, 126] on link "People" at bounding box center [95, 123] width 149 height 36
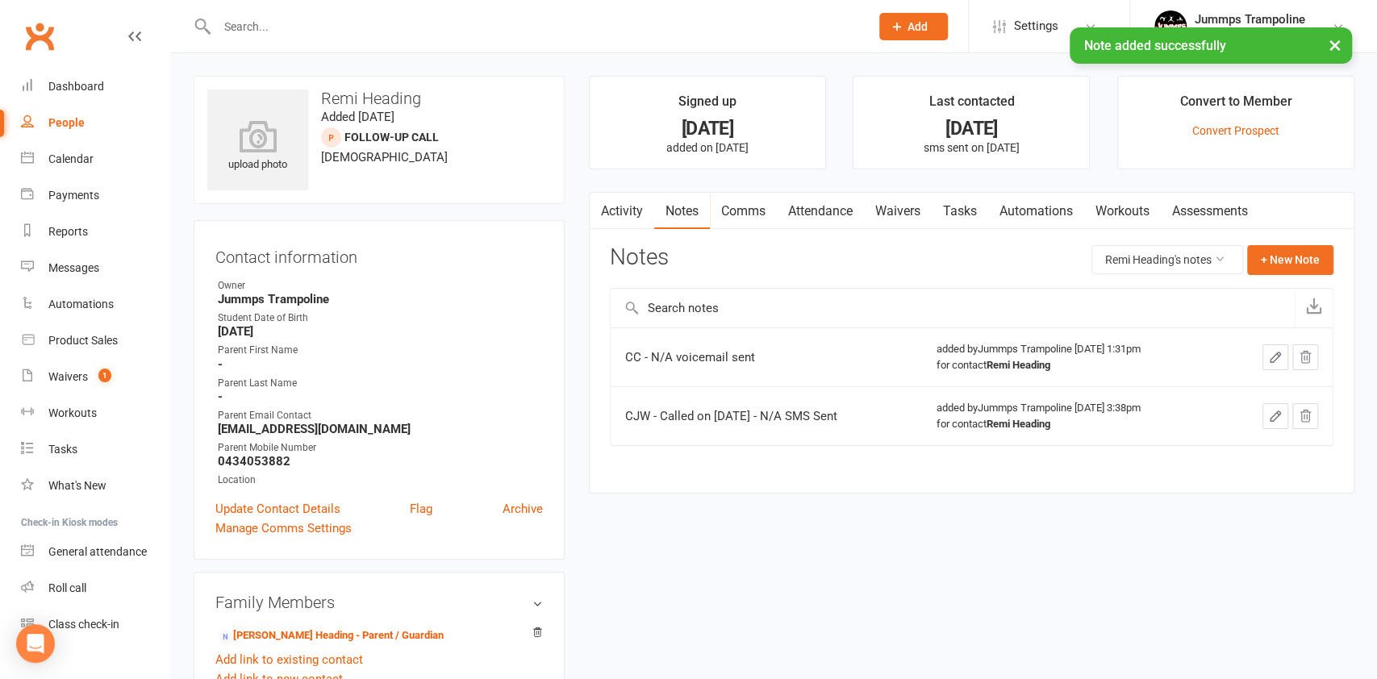
select select "100"
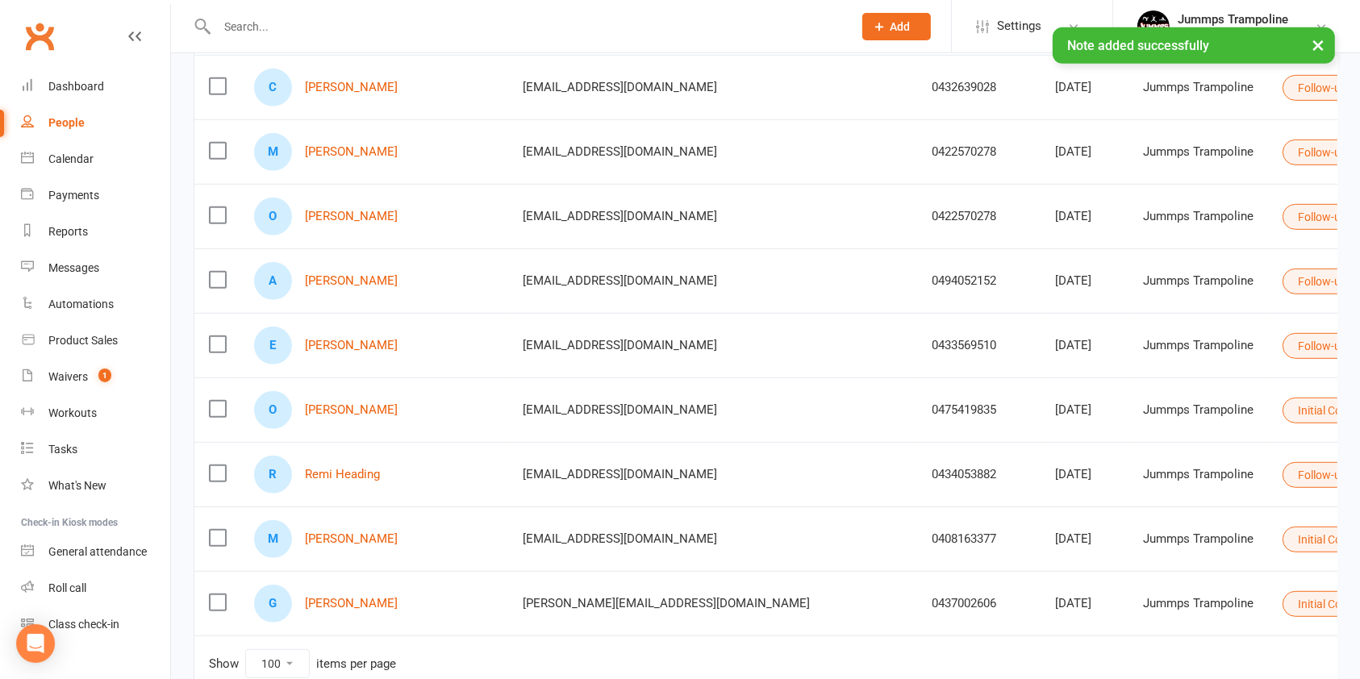
scroll to position [905, 0]
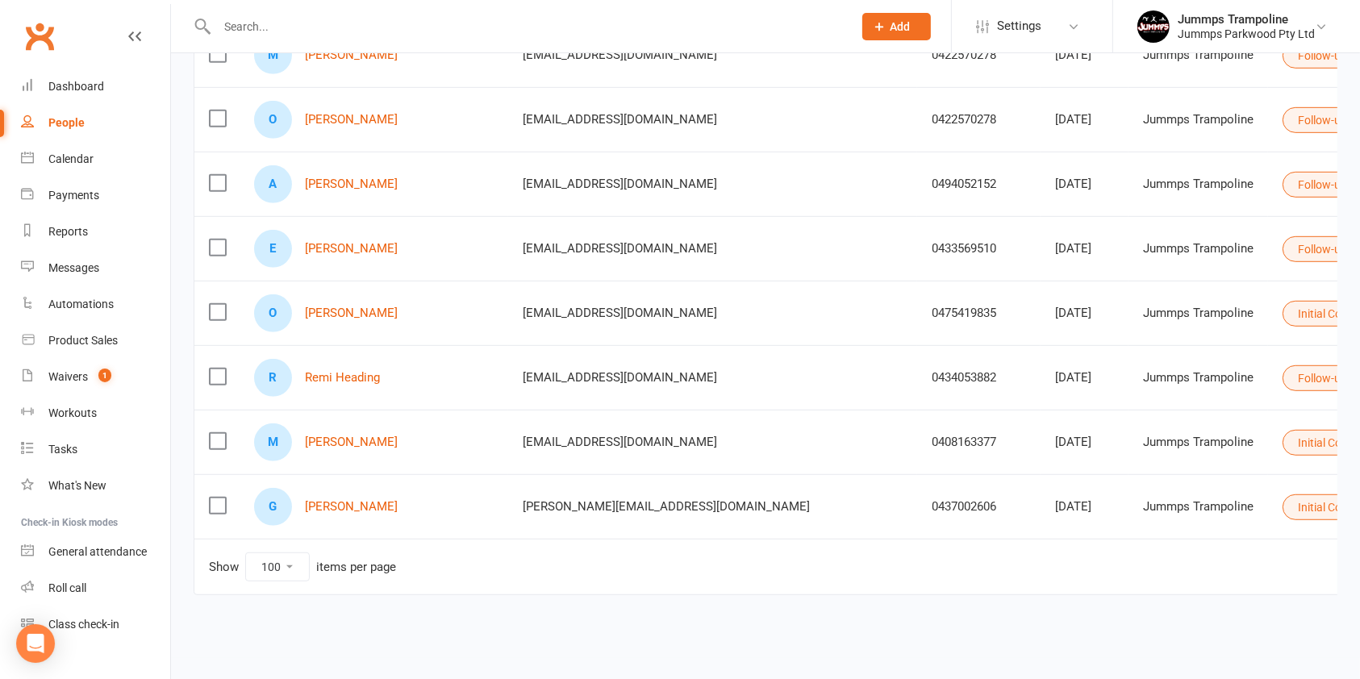
click at [1282, 316] on button "Initial Contact" at bounding box center [1339, 314] width 115 height 26
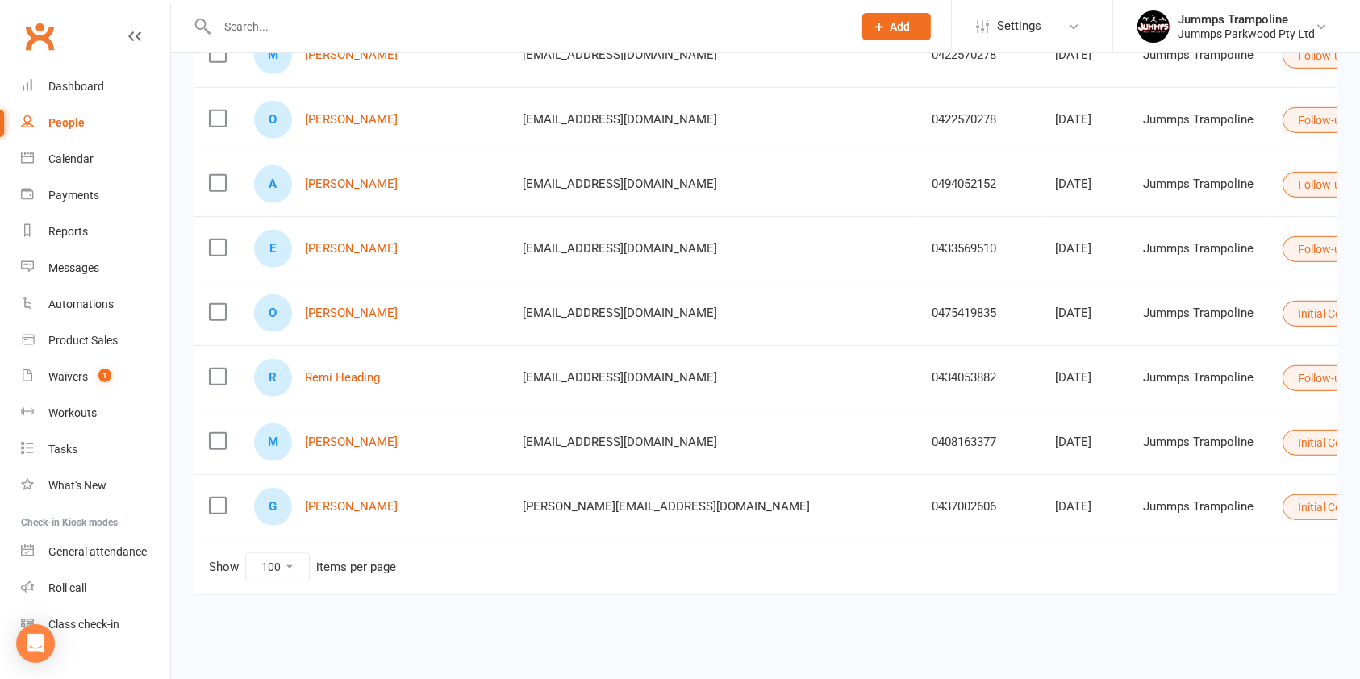
click at [1282, 311] on button "Initial Contact" at bounding box center [1339, 314] width 115 height 26
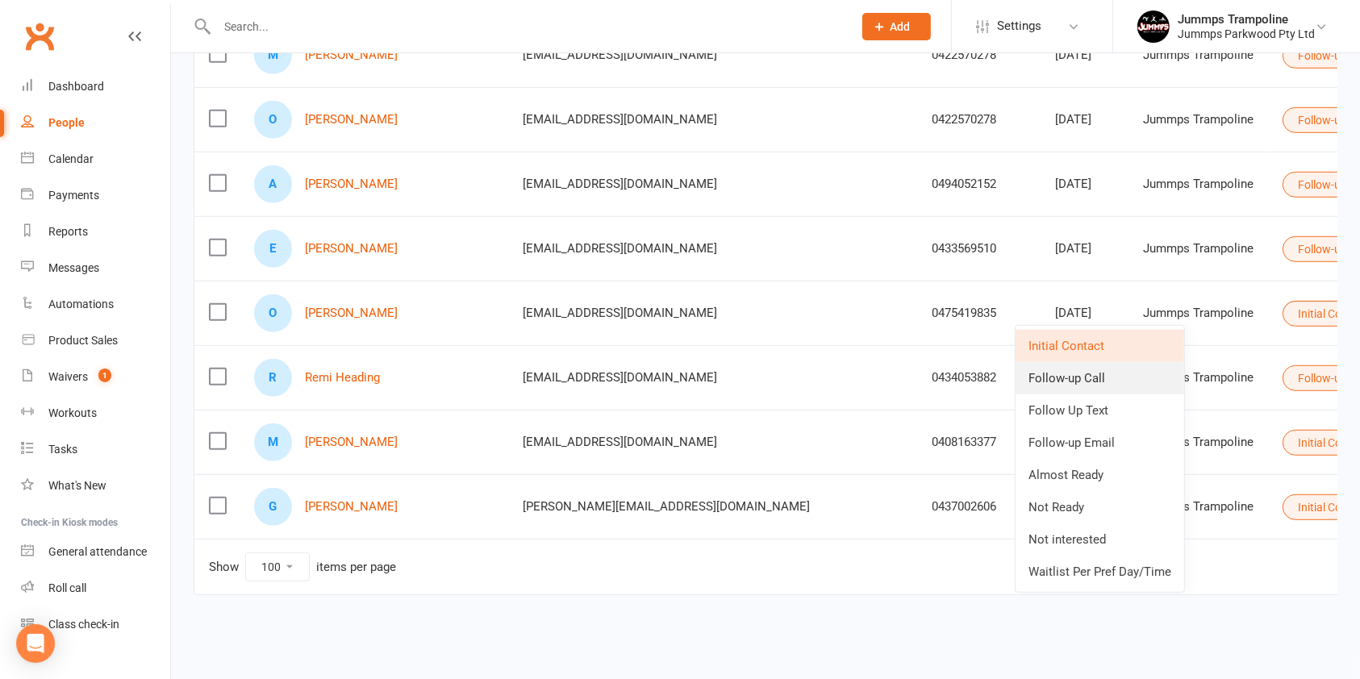
click at [1099, 378] on link "Follow-up Call" at bounding box center [1099, 378] width 169 height 32
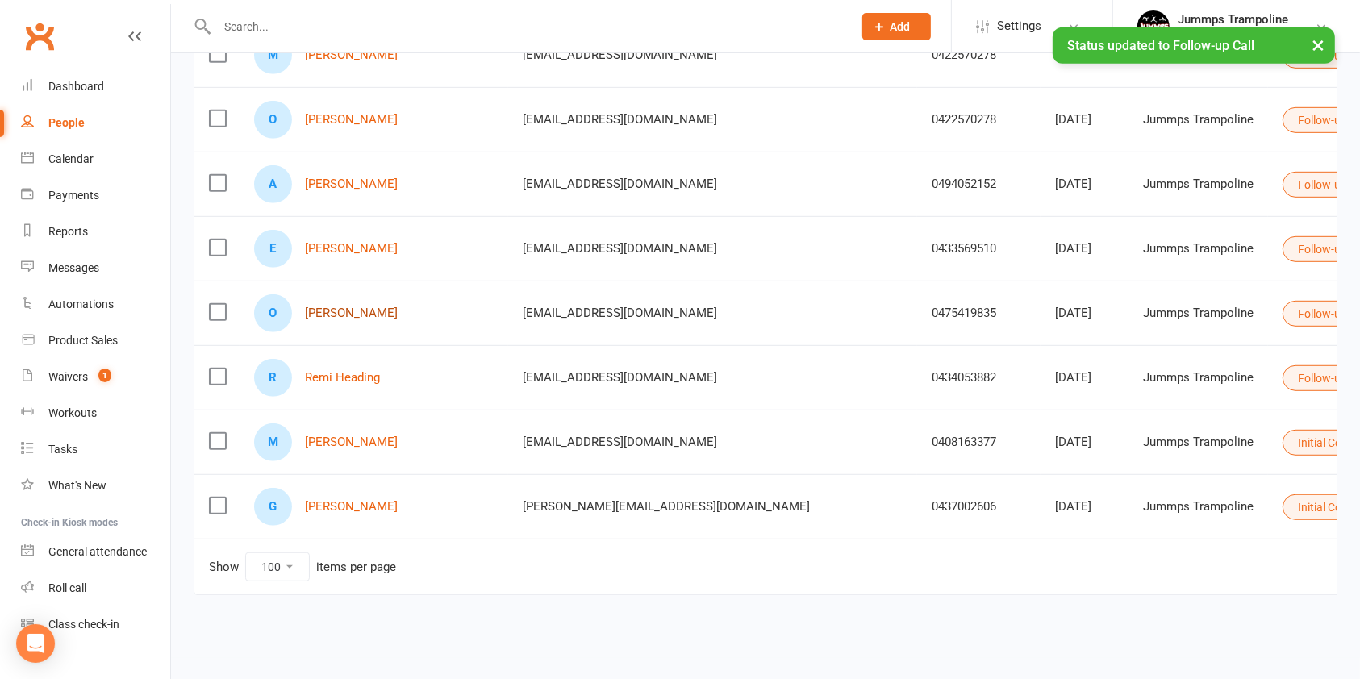
click at [340, 312] on link "[PERSON_NAME]" at bounding box center [351, 313] width 93 height 14
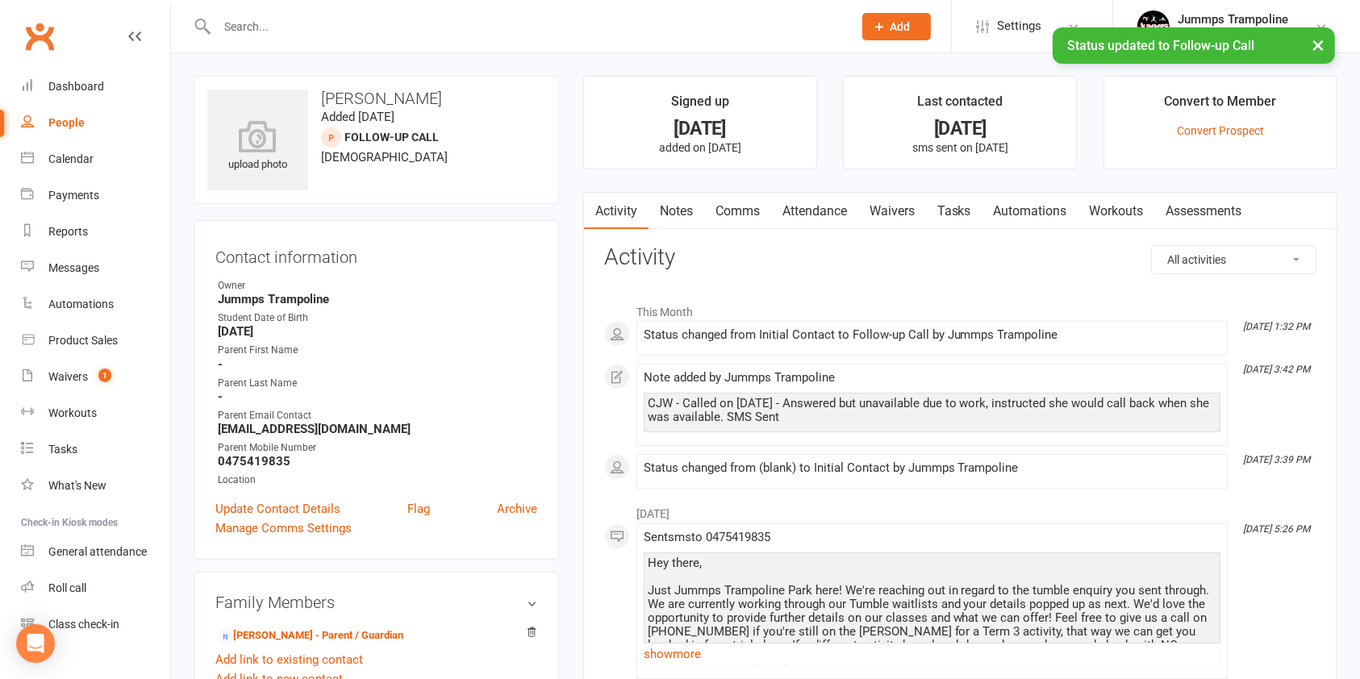
click at [671, 216] on link "Notes" at bounding box center [676, 211] width 56 height 37
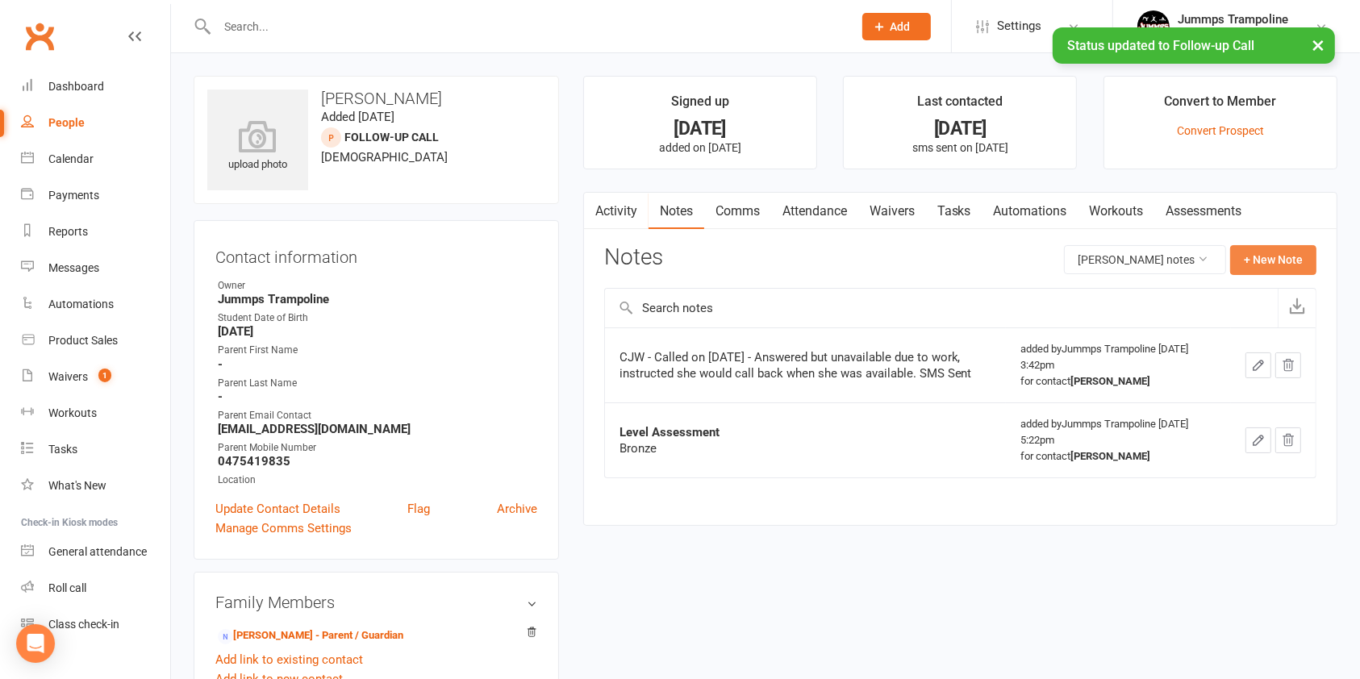
click at [1274, 263] on button "+ New Note" at bounding box center [1273, 259] width 86 height 29
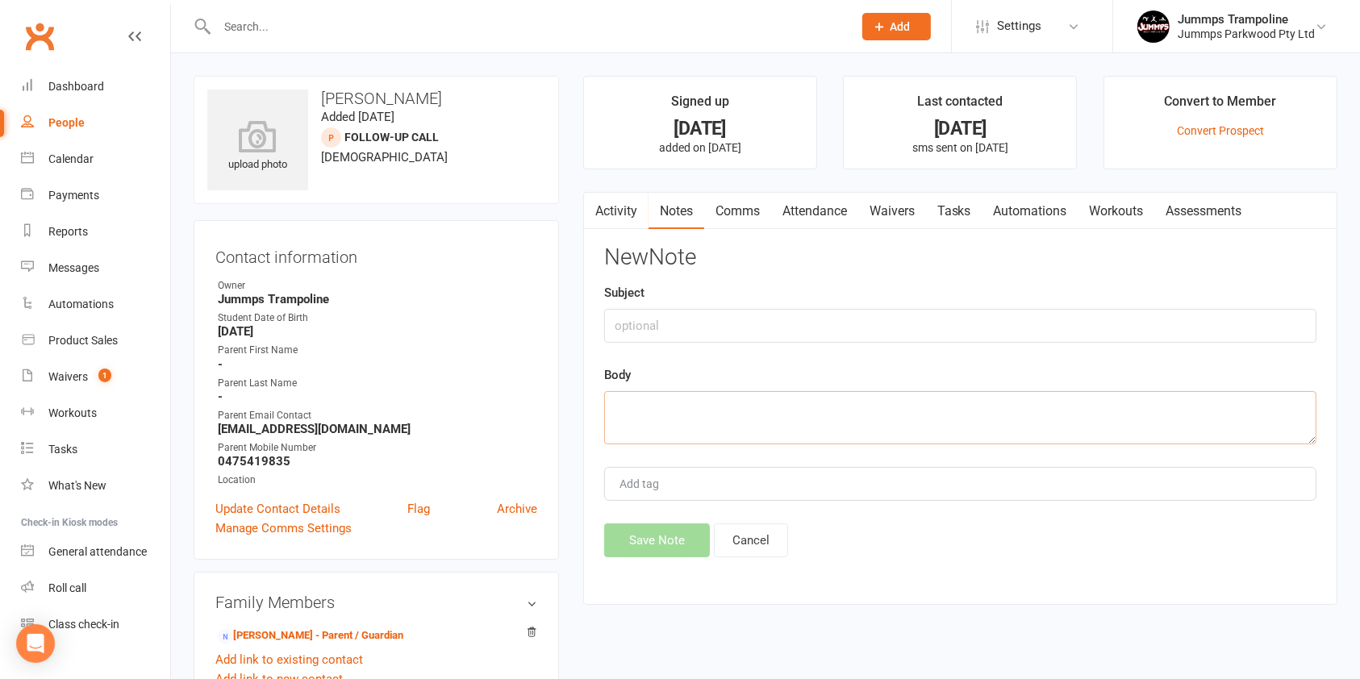
click at [669, 414] on textarea at bounding box center [960, 417] width 712 height 53
paste textarea "CC - N/A voicemail sent"
type textarea "CC - N/A voicemail sent"
click at [662, 539] on button "Save Note" at bounding box center [657, 540] width 106 height 34
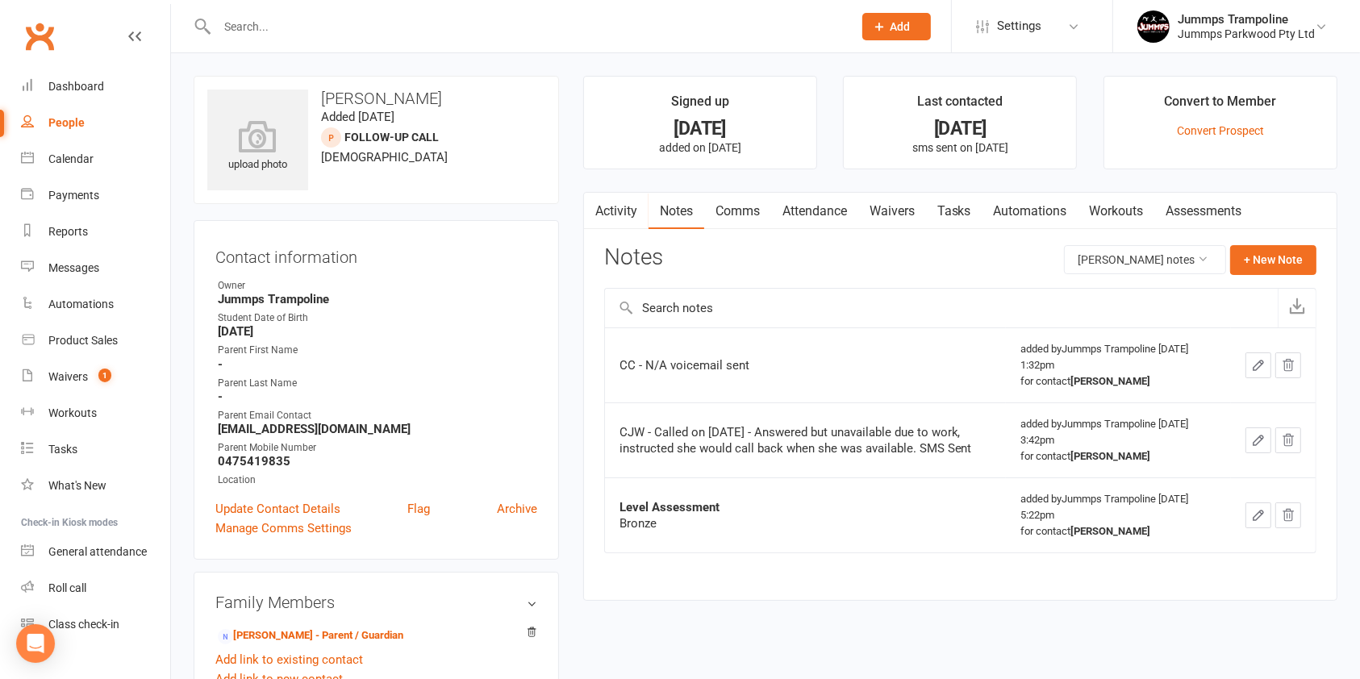
click at [62, 123] on div "People" at bounding box center [66, 122] width 36 height 13
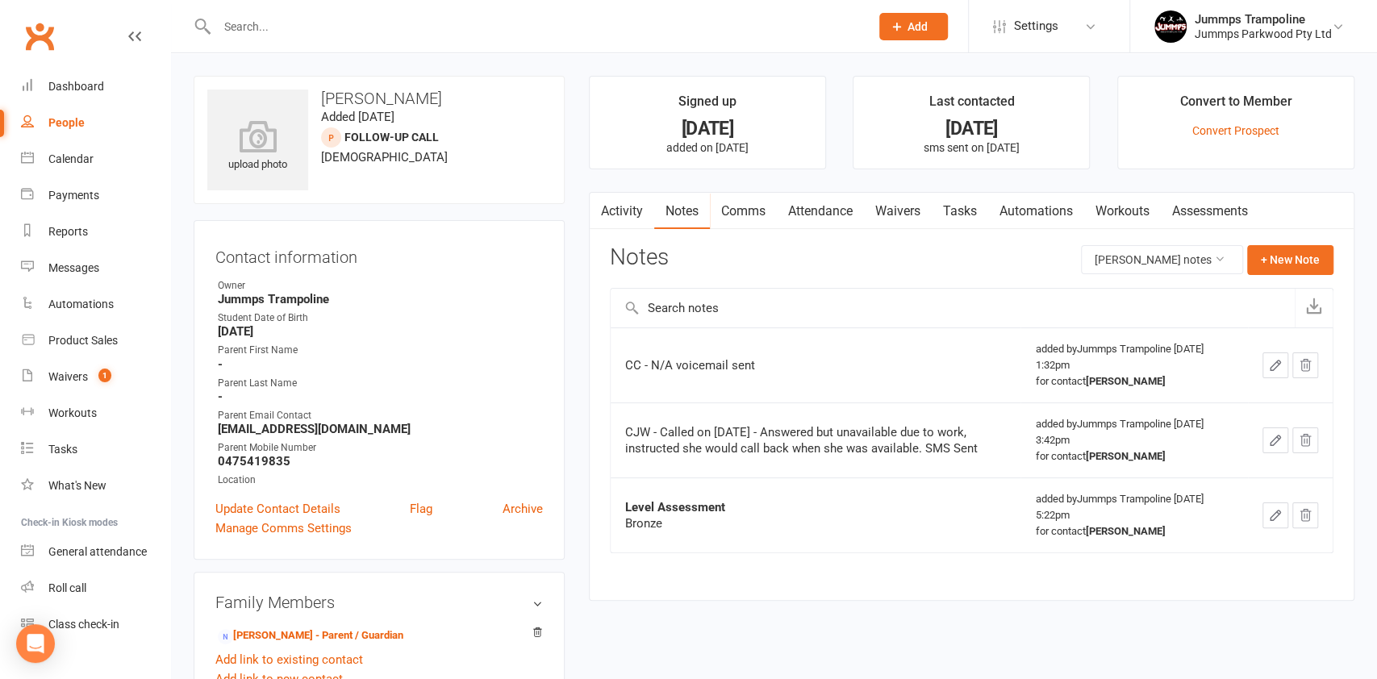
select select "100"
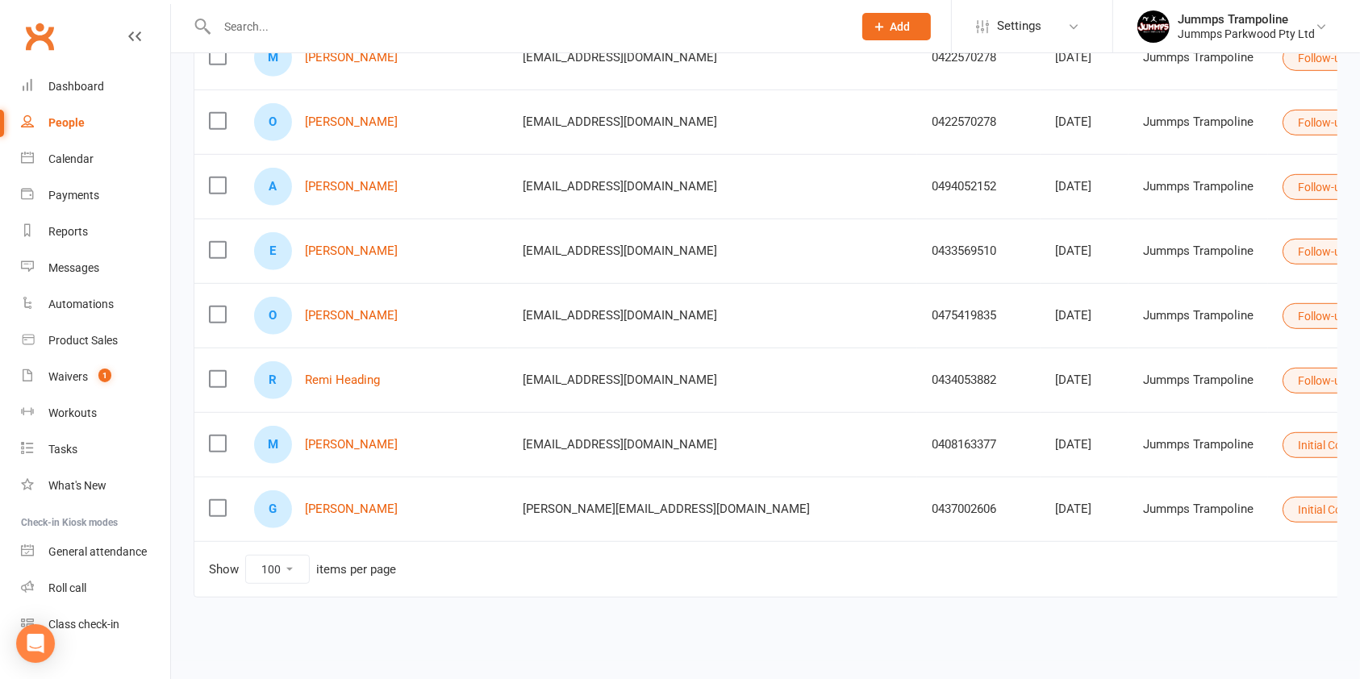
scroll to position [905, 0]
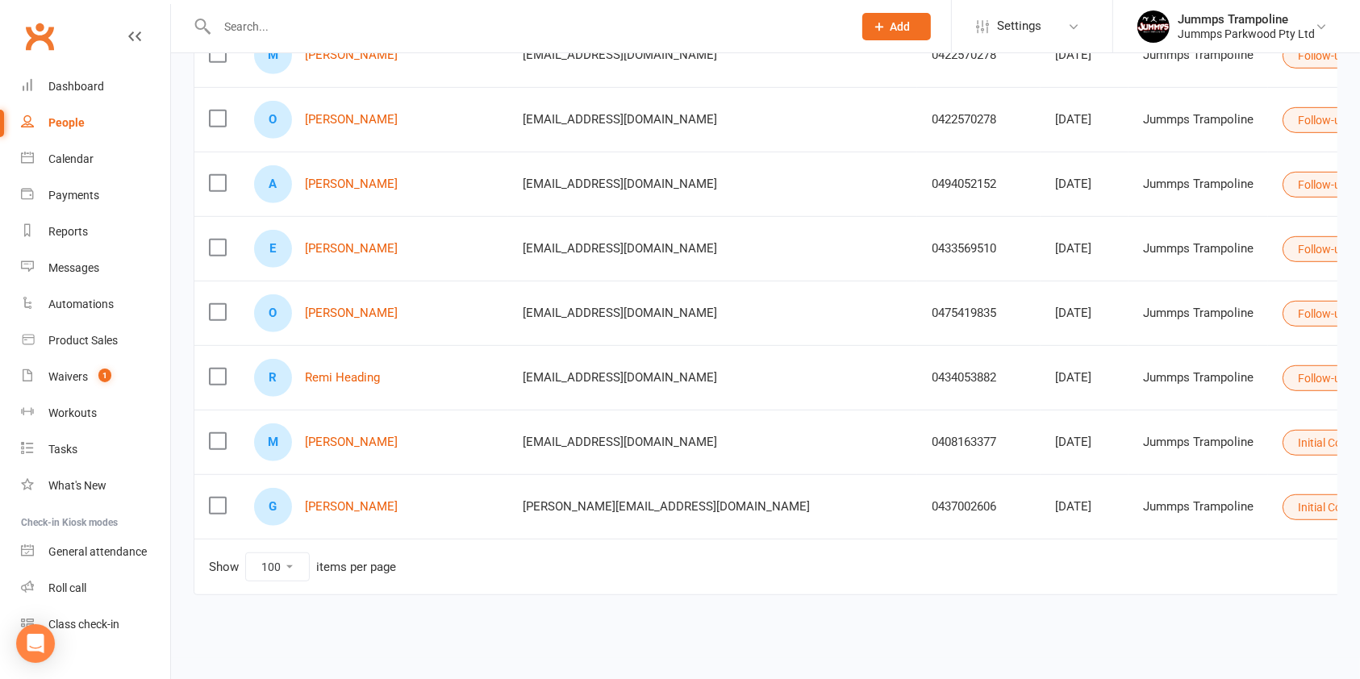
click at [1282, 439] on button "Initial Contact" at bounding box center [1339, 443] width 115 height 26
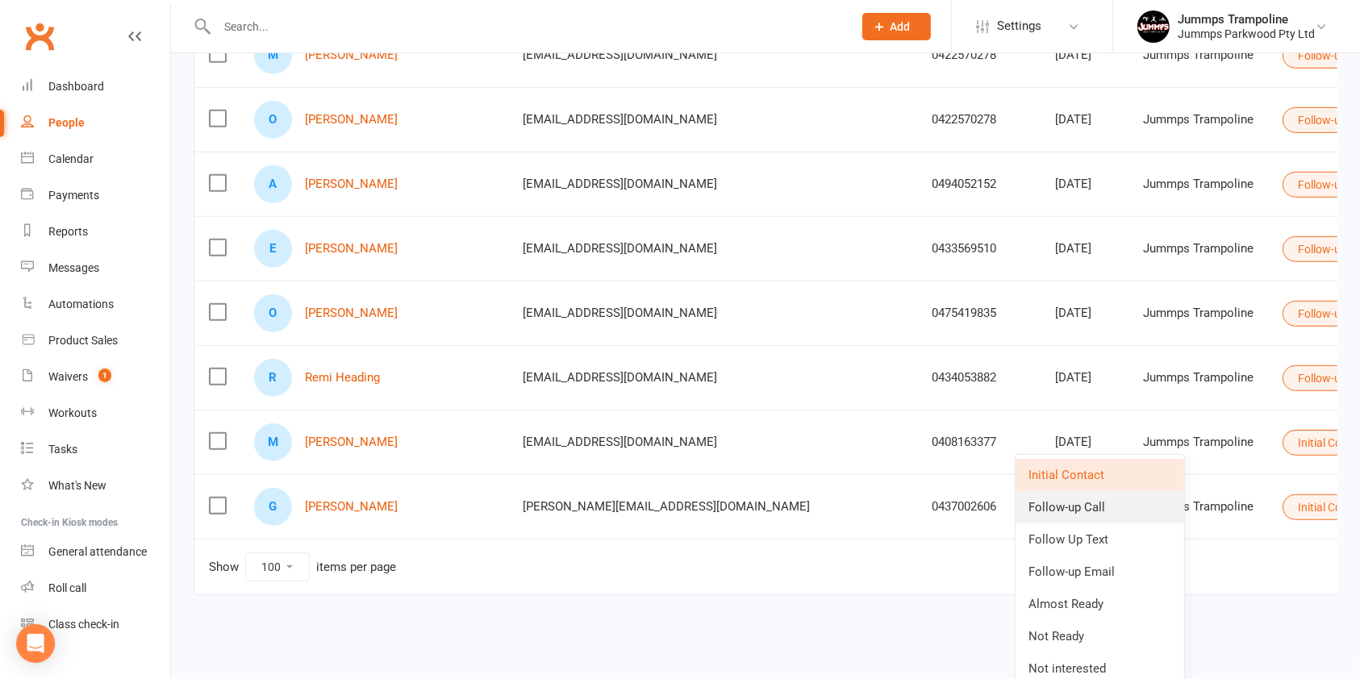
click at [1104, 511] on link "Follow-up Call" at bounding box center [1099, 507] width 169 height 32
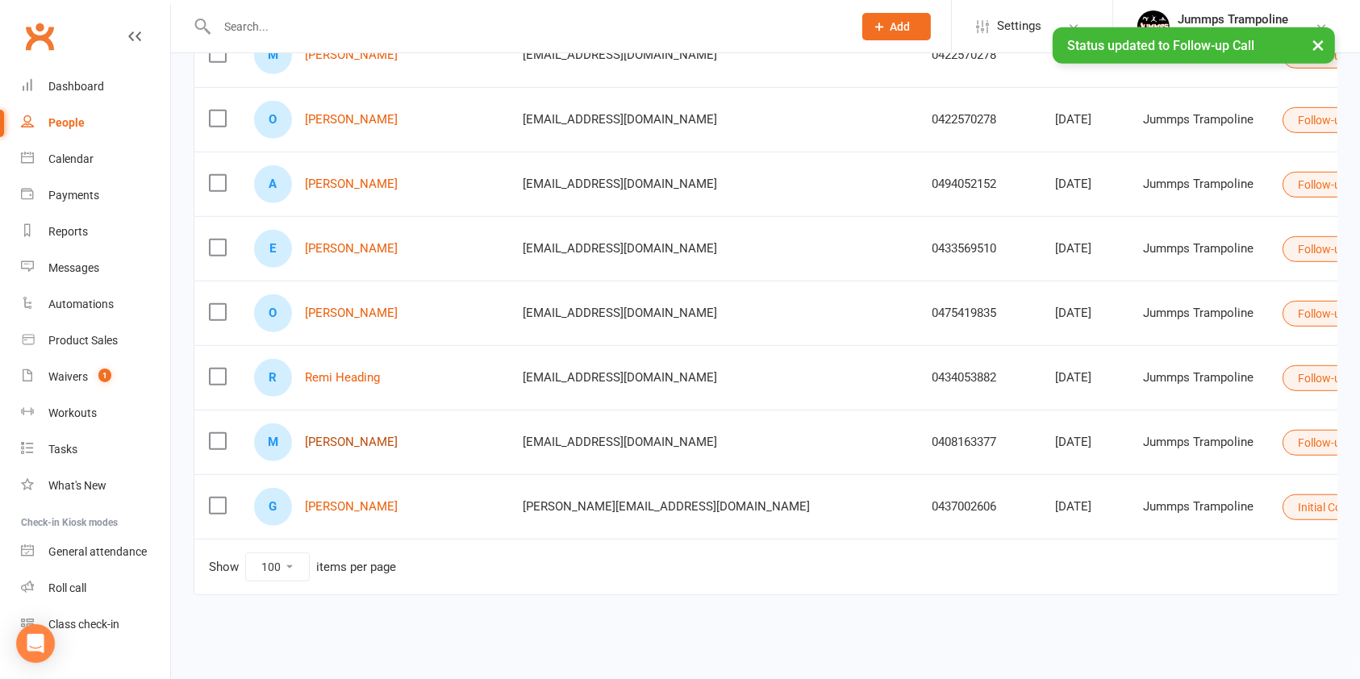
click at [323, 444] on link "[PERSON_NAME]" at bounding box center [351, 443] width 93 height 14
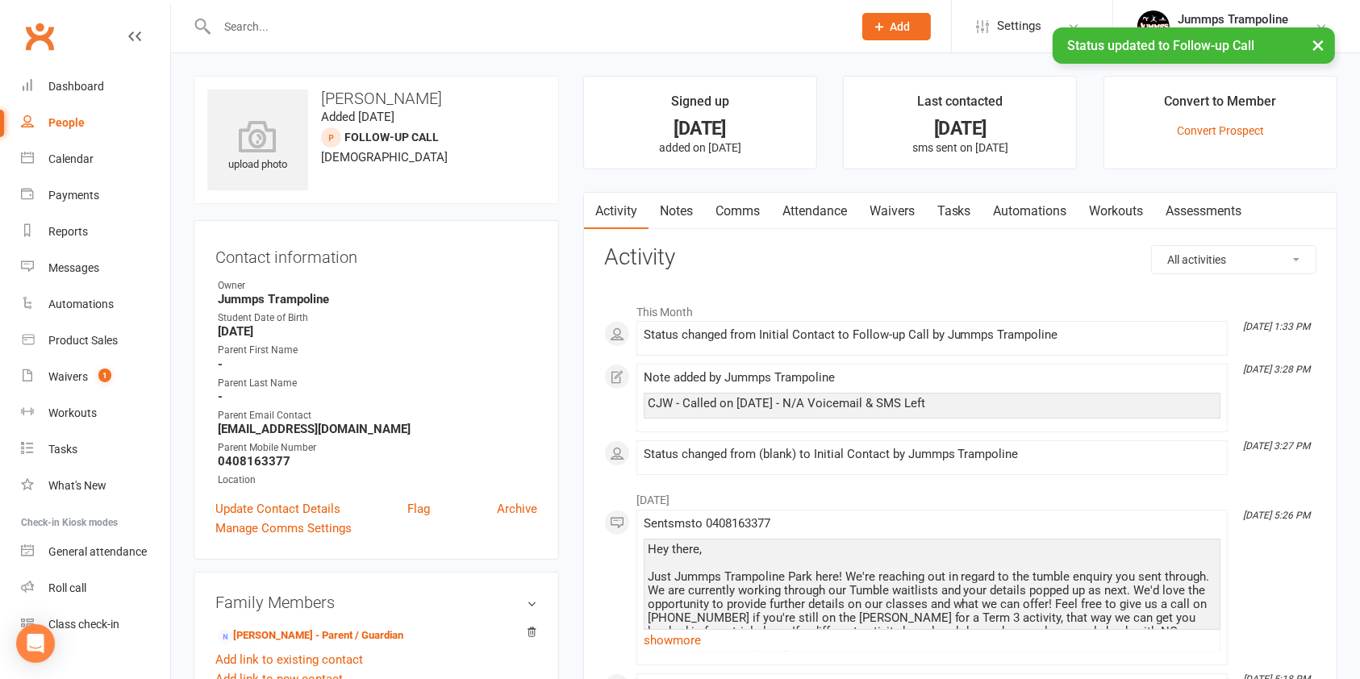
click at [678, 209] on link "Notes" at bounding box center [676, 211] width 56 height 37
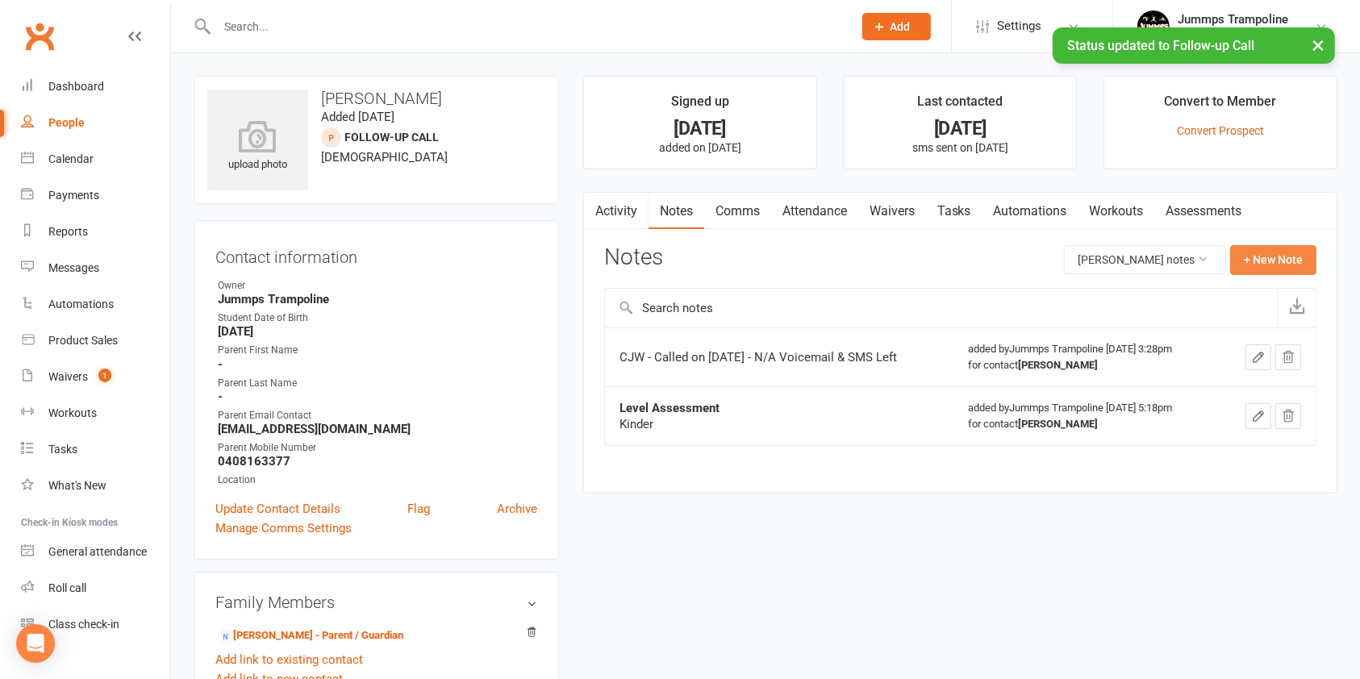
click at [1273, 265] on button "+ New Note" at bounding box center [1273, 259] width 86 height 29
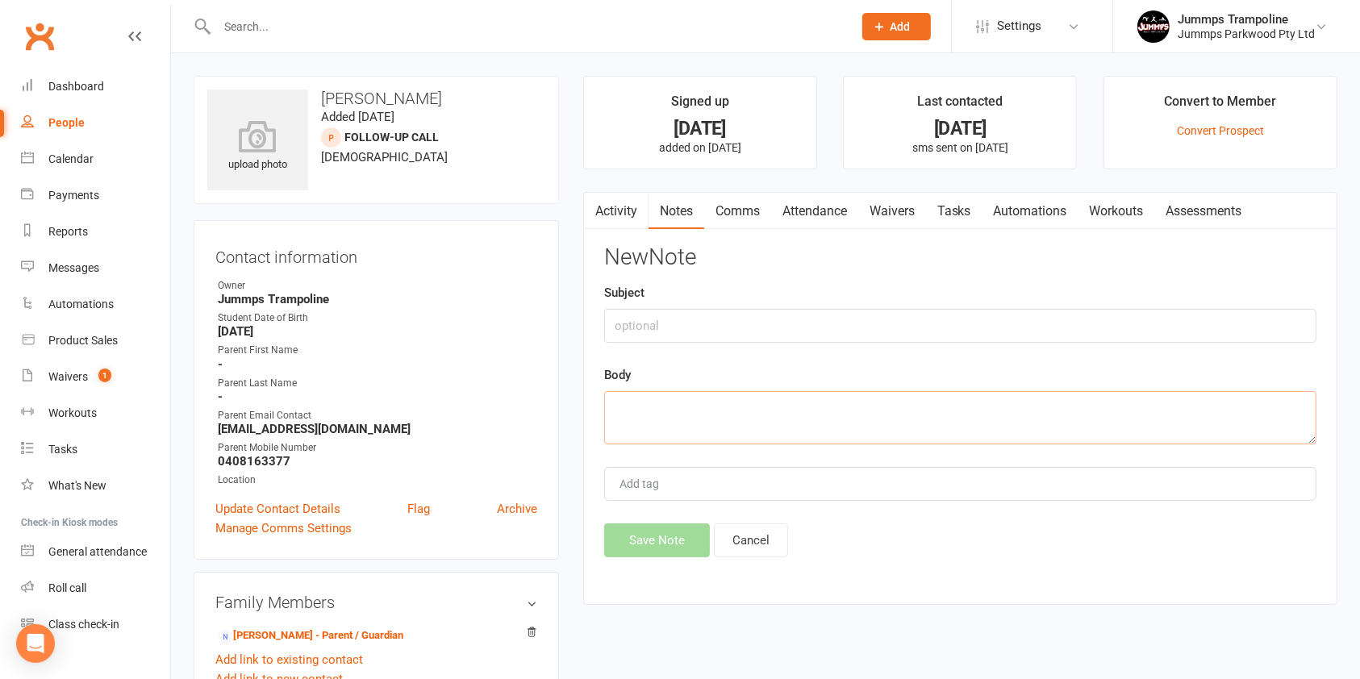
click at [688, 410] on textarea at bounding box center [960, 417] width 712 height 53
paste textarea "CC - N/A voicemail sent"
type textarea "CC - N/A voicemail sent"
click at [671, 541] on button "Save Note" at bounding box center [657, 540] width 106 height 34
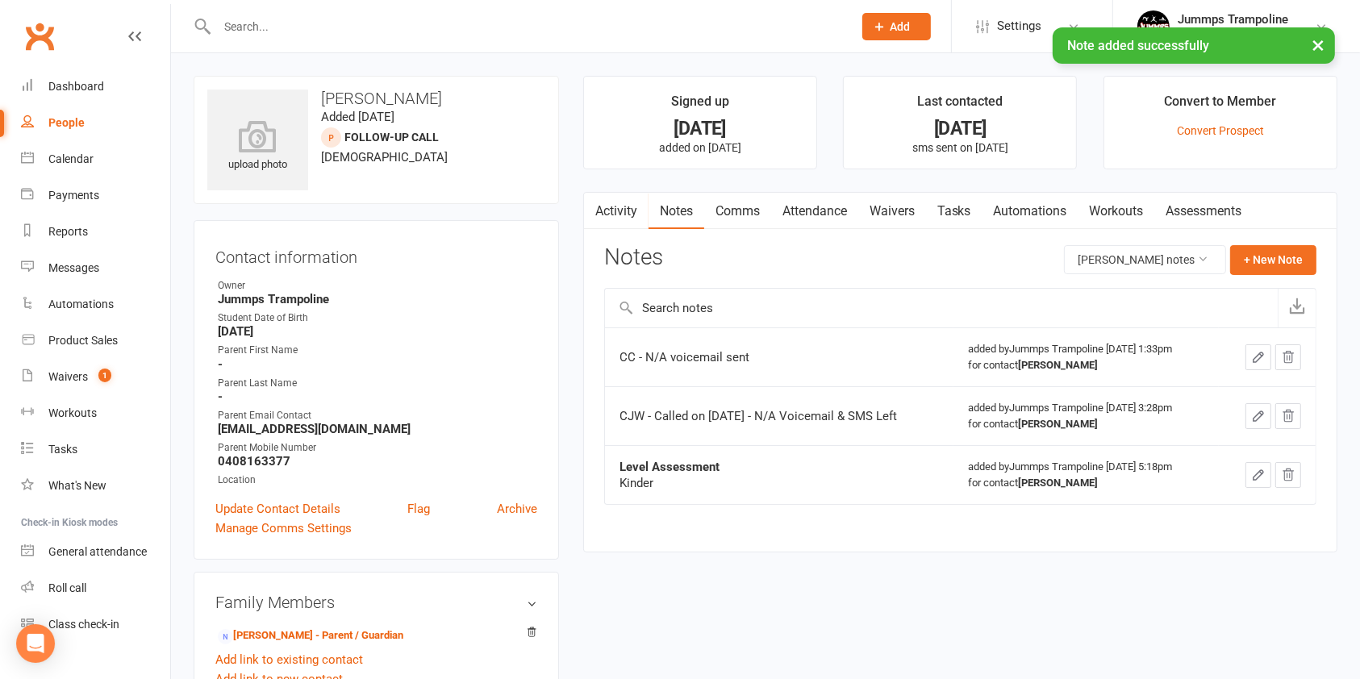
click at [100, 118] on link "People" at bounding box center [95, 123] width 149 height 36
select select "100"
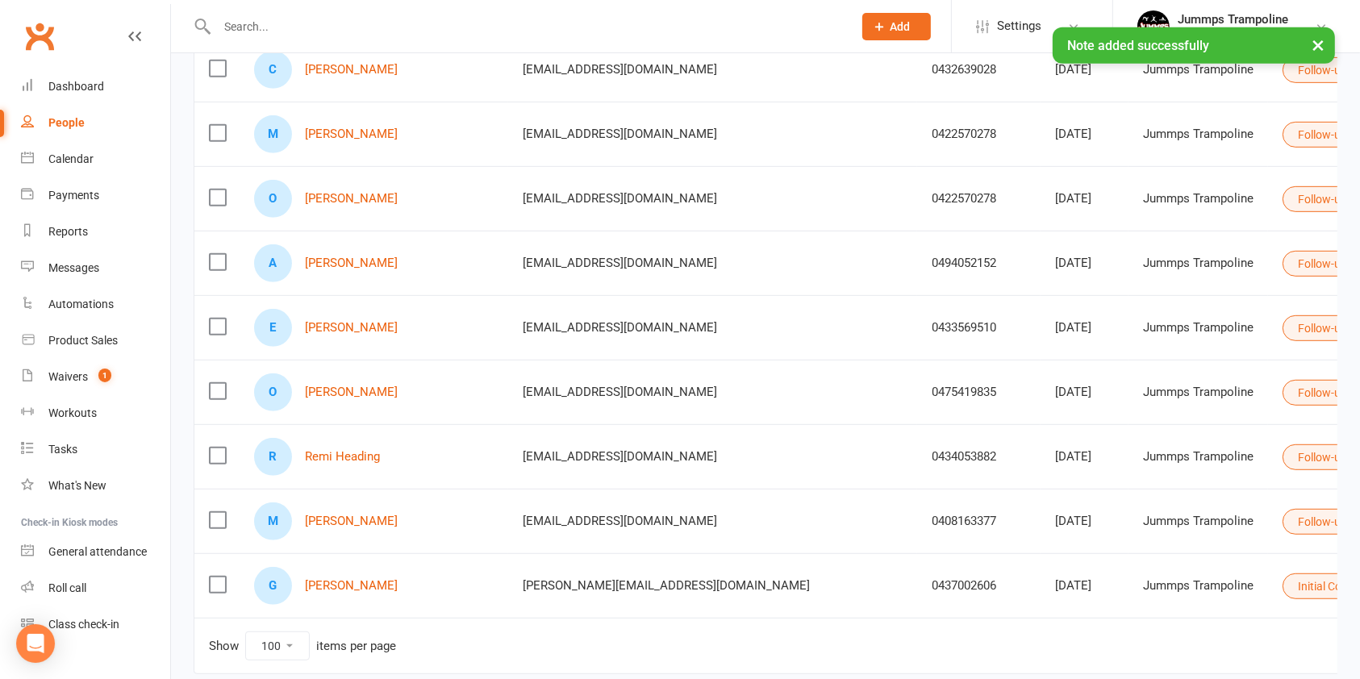
scroll to position [905, 0]
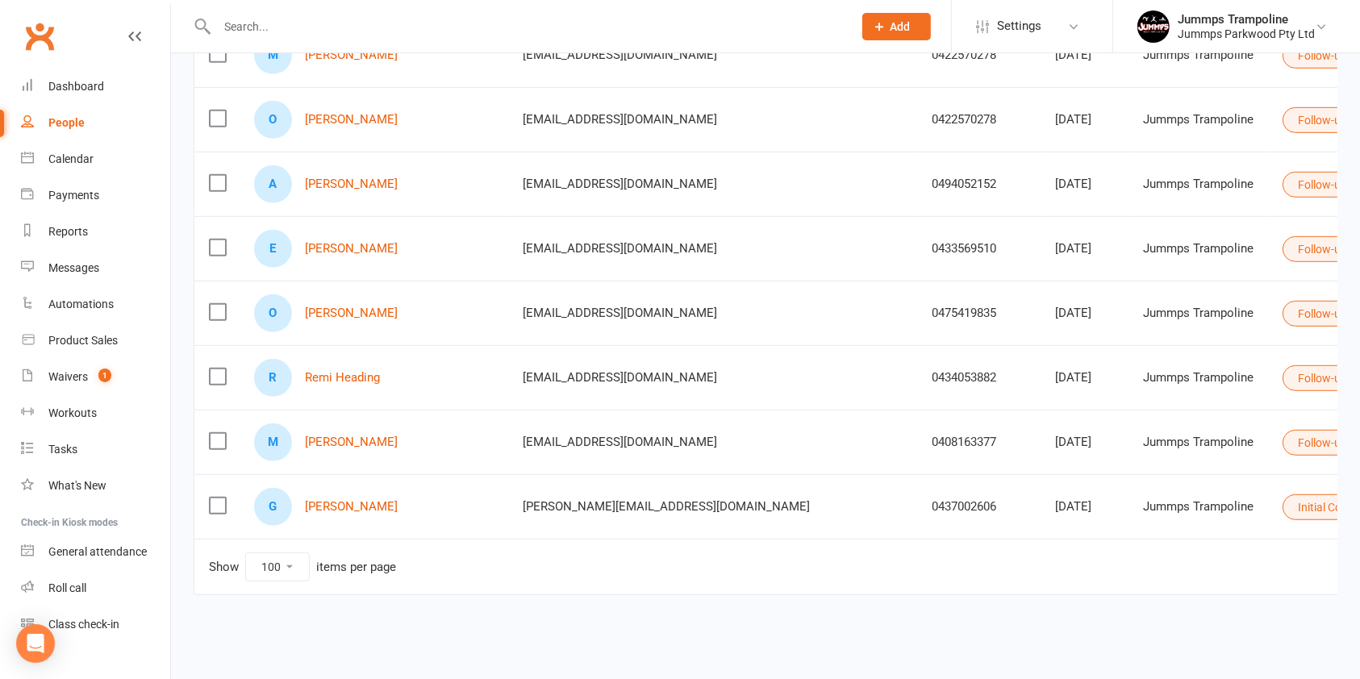
click at [1282, 503] on button "Initial Contact" at bounding box center [1339, 507] width 115 height 26
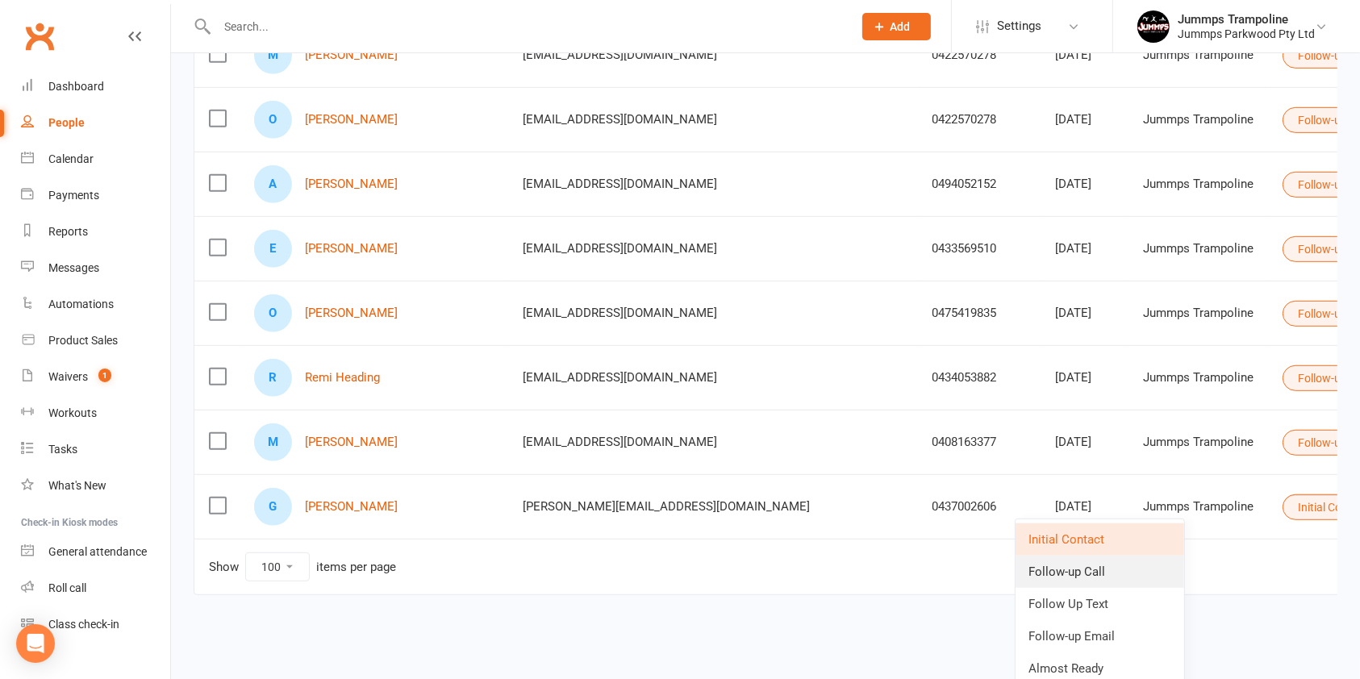
click at [1100, 574] on link "Follow-up Call" at bounding box center [1099, 572] width 169 height 32
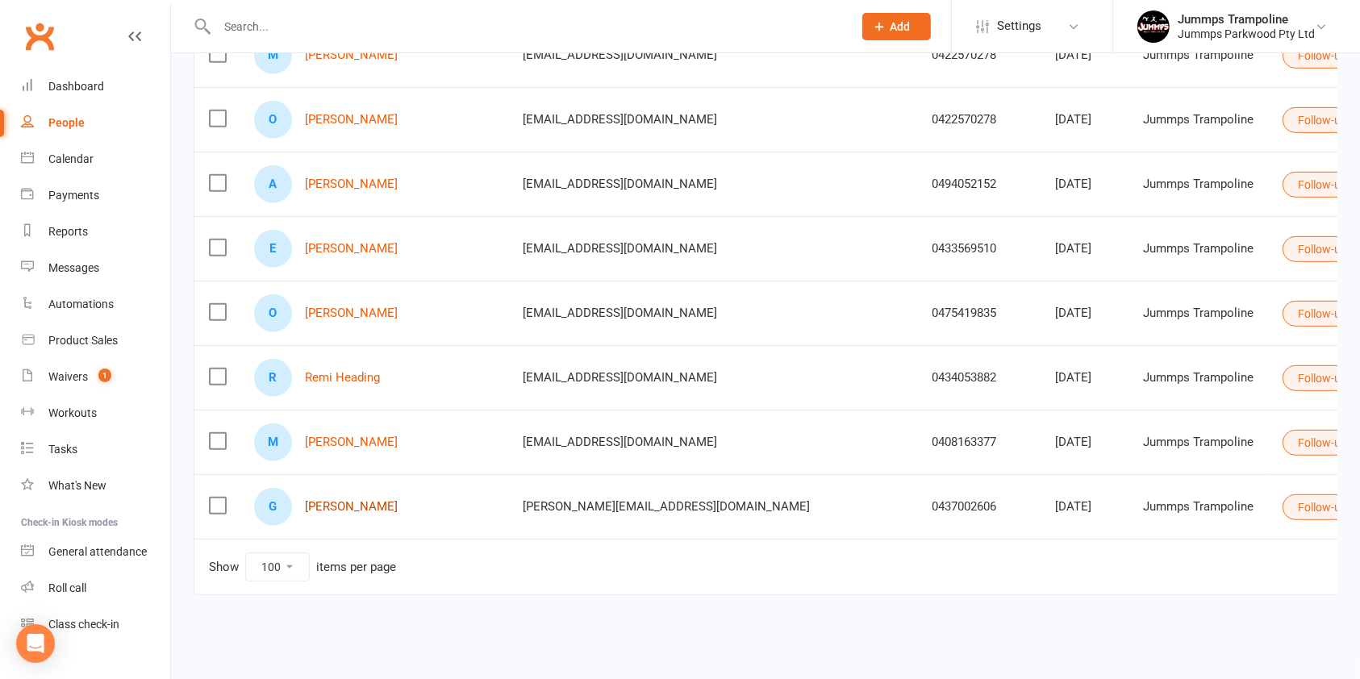
click at [342, 505] on link "[PERSON_NAME]" at bounding box center [351, 507] width 93 height 14
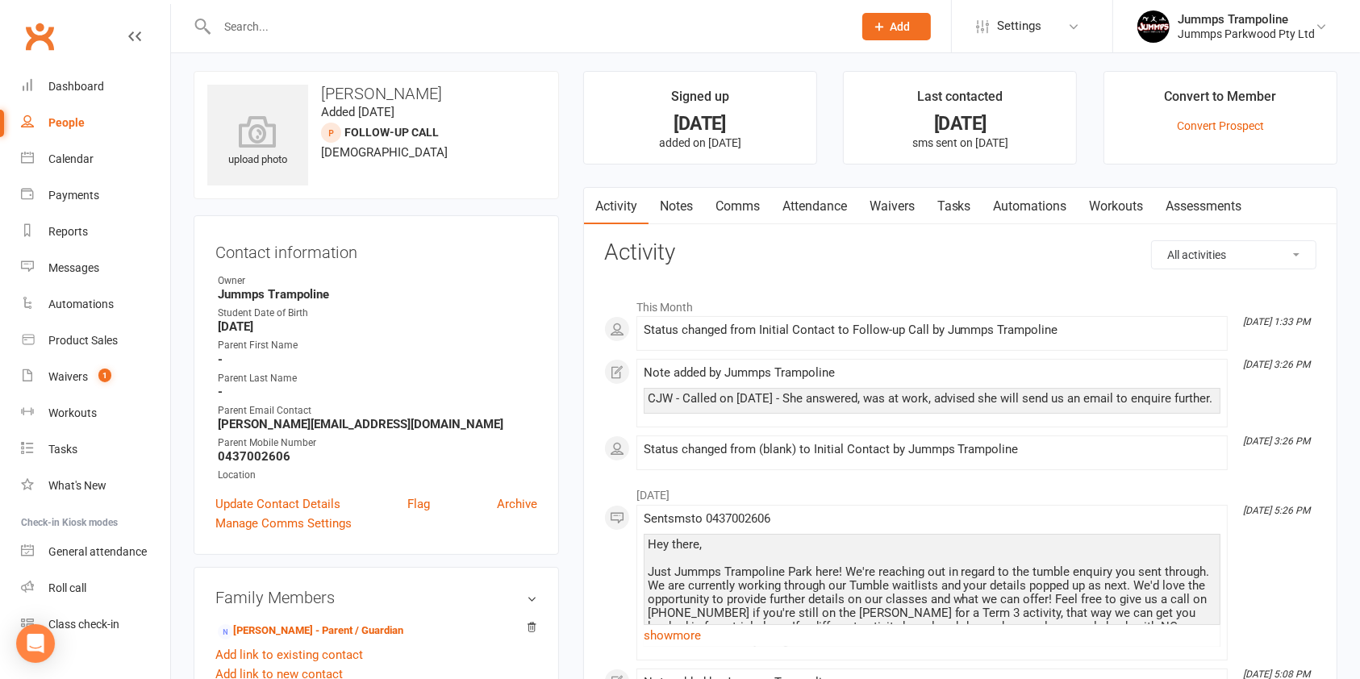
scroll to position [3, 0]
click at [523, 508] on link "Archive" at bounding box center [517, 505] width 40 height 19
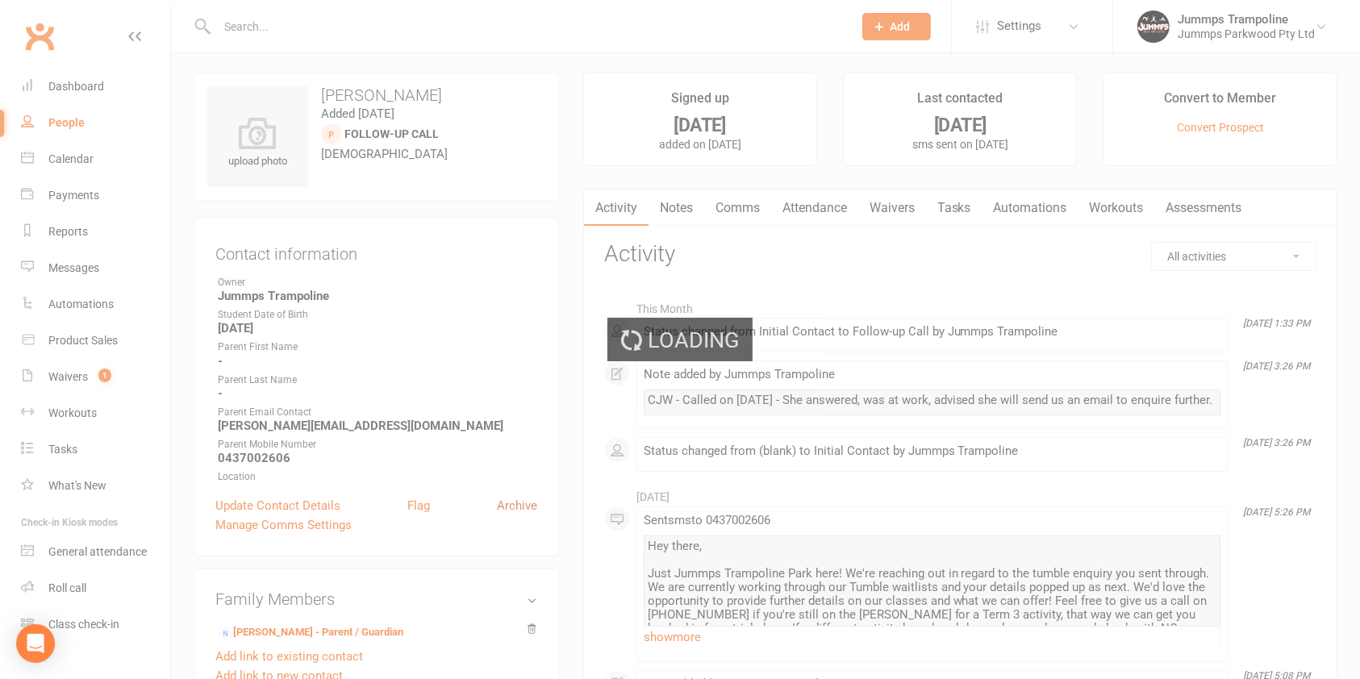
select select "100"
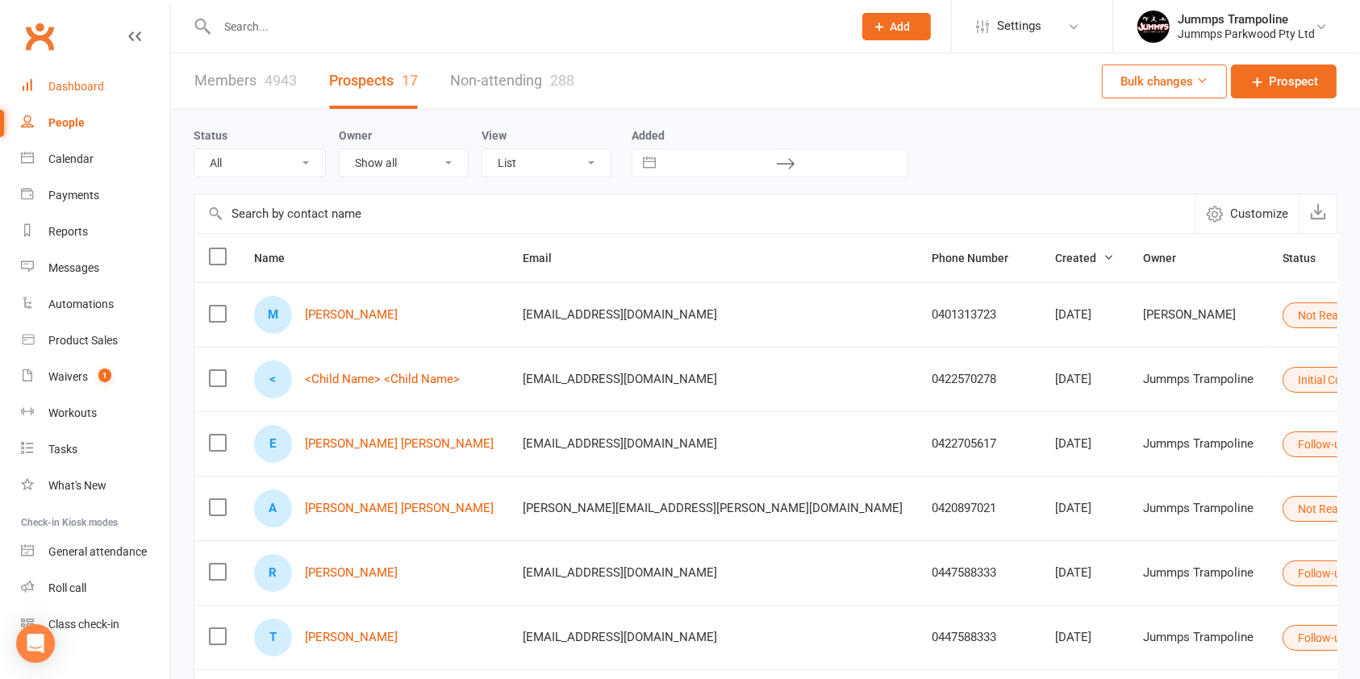
click at [97, 84] on div "Dashboard" at bounding box center [76, 86] width 56 height 13
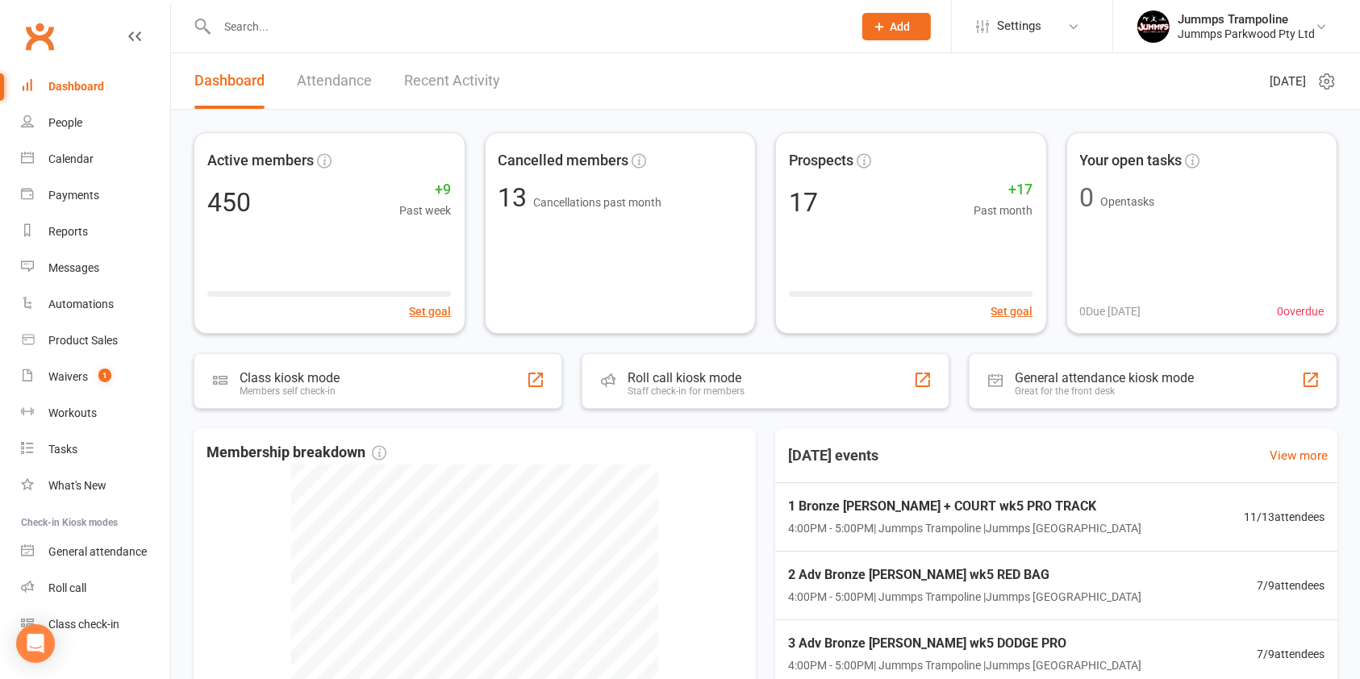
click at [265, 29] on input "text" at bounding box center [526, 26] width 629 height 23
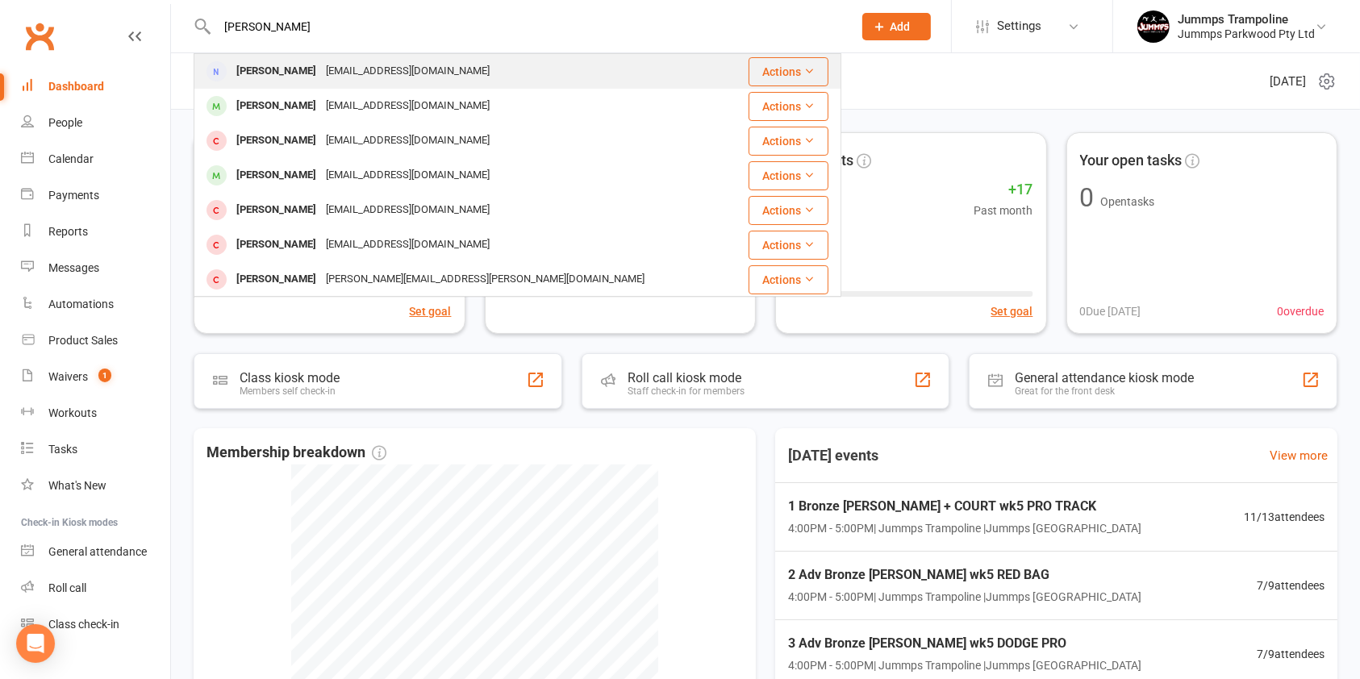
type input "[PERSON_NAME]"
click at [357, 77] on div "[EMAIL_ADDRESS][DOMAIN_NAME]" at bounding box center [407, 71] width 173 height 23
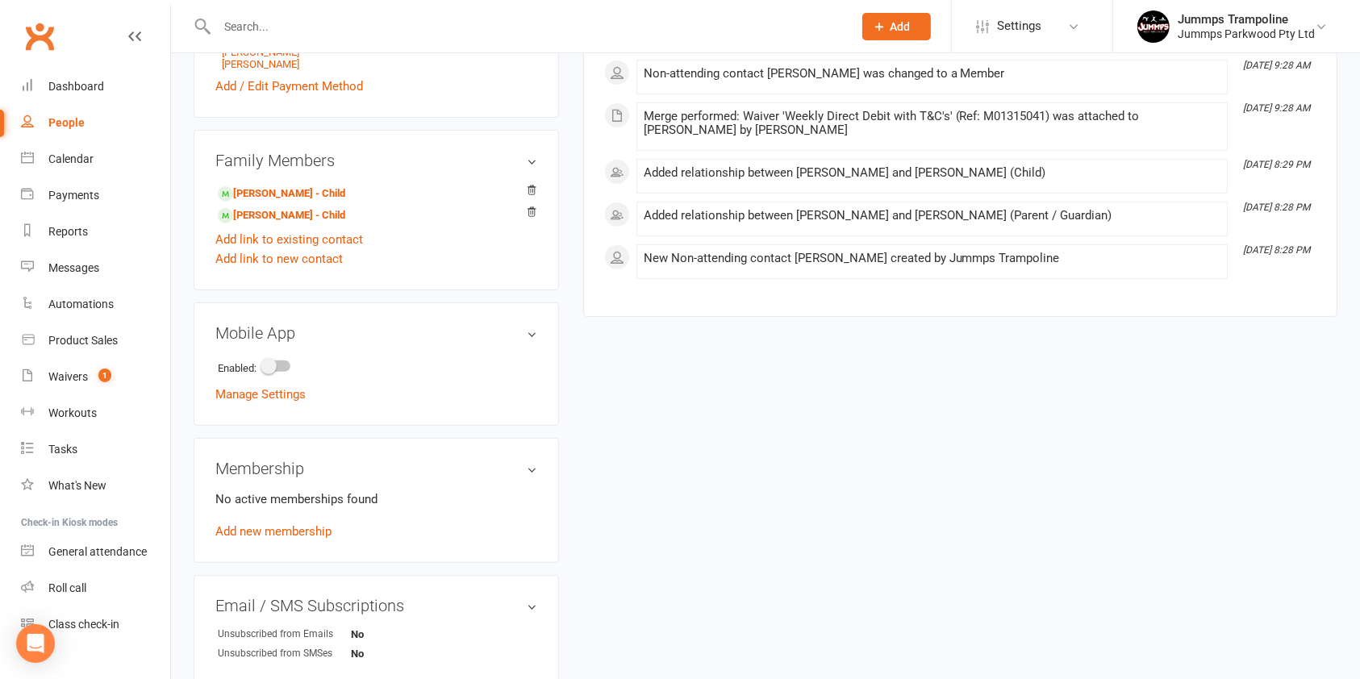
scroll to position [559, 0]
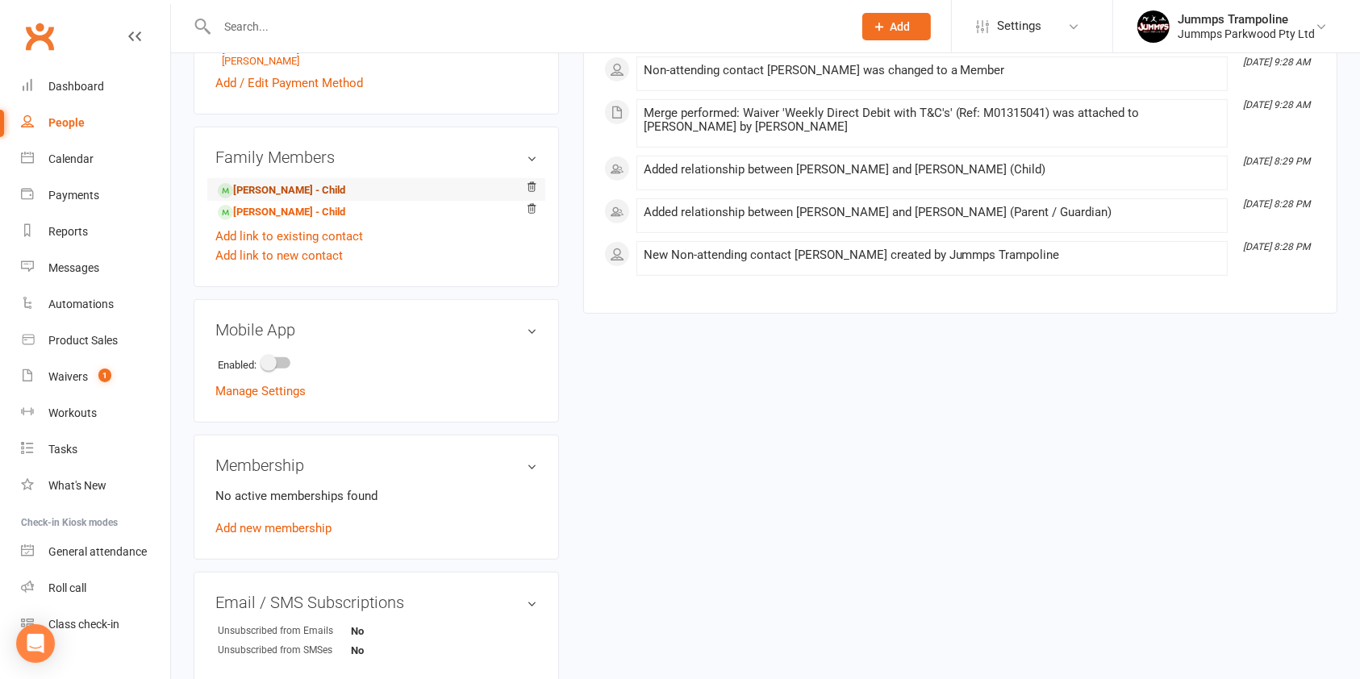
click at [319, 192] on link "[PERSON_NAME] - Child" at bounding box center [281, 190] width 127 height 17
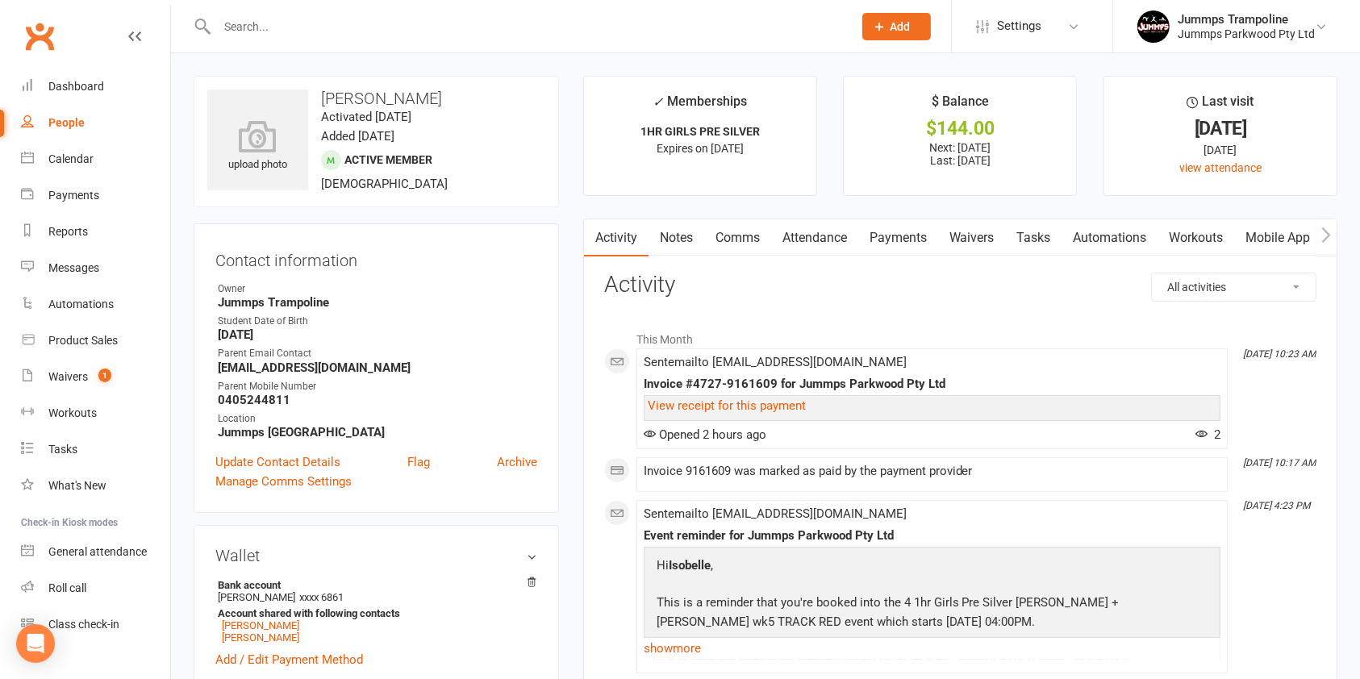
click at [806, 238] on link "Attendance" at bounding box center [814, 237] width 87 height 37
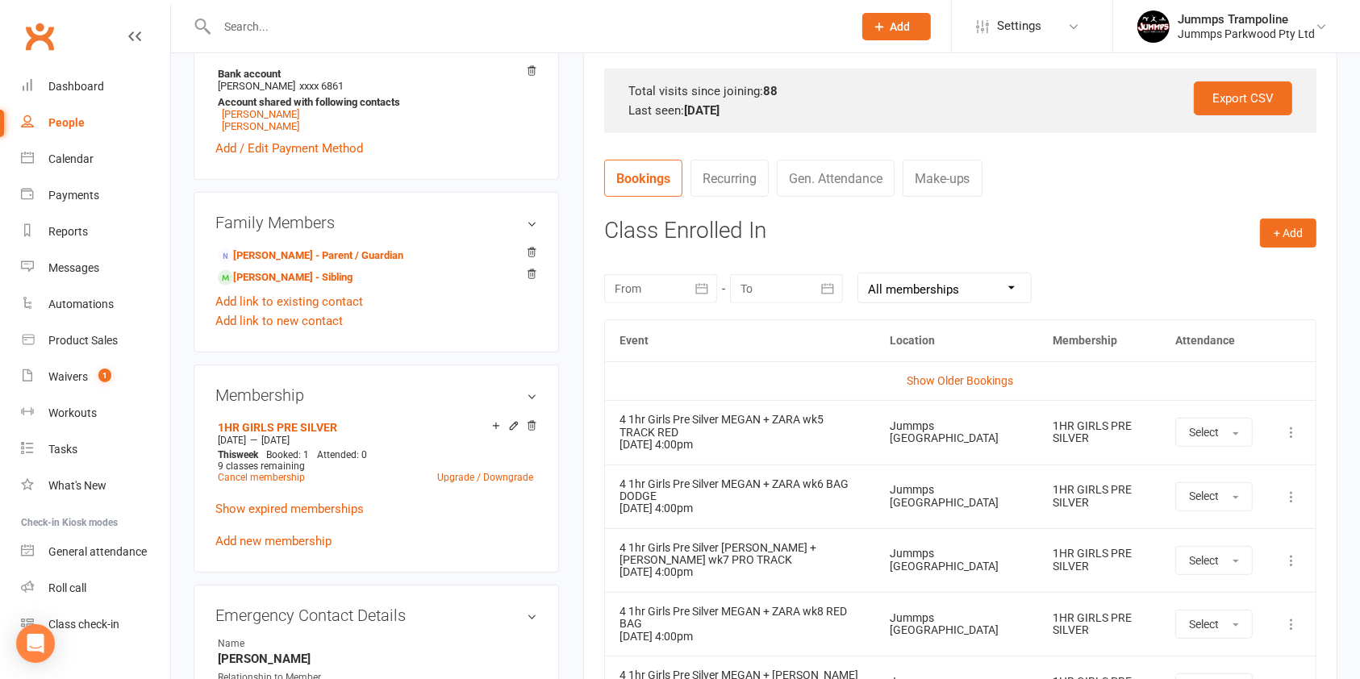
scroll to position [511, 0]
click at [1220, 432] on button "Select" at bounding box center [1213, 433] width 77 height 29
click at [1227, 515] on link "Absent" at bounding box center [1256, 502] width 160 height 32
click at [289, 284] on link "[PERSON_NAME] - Sibling" at bounding box center [285, 278] width 135 height 17
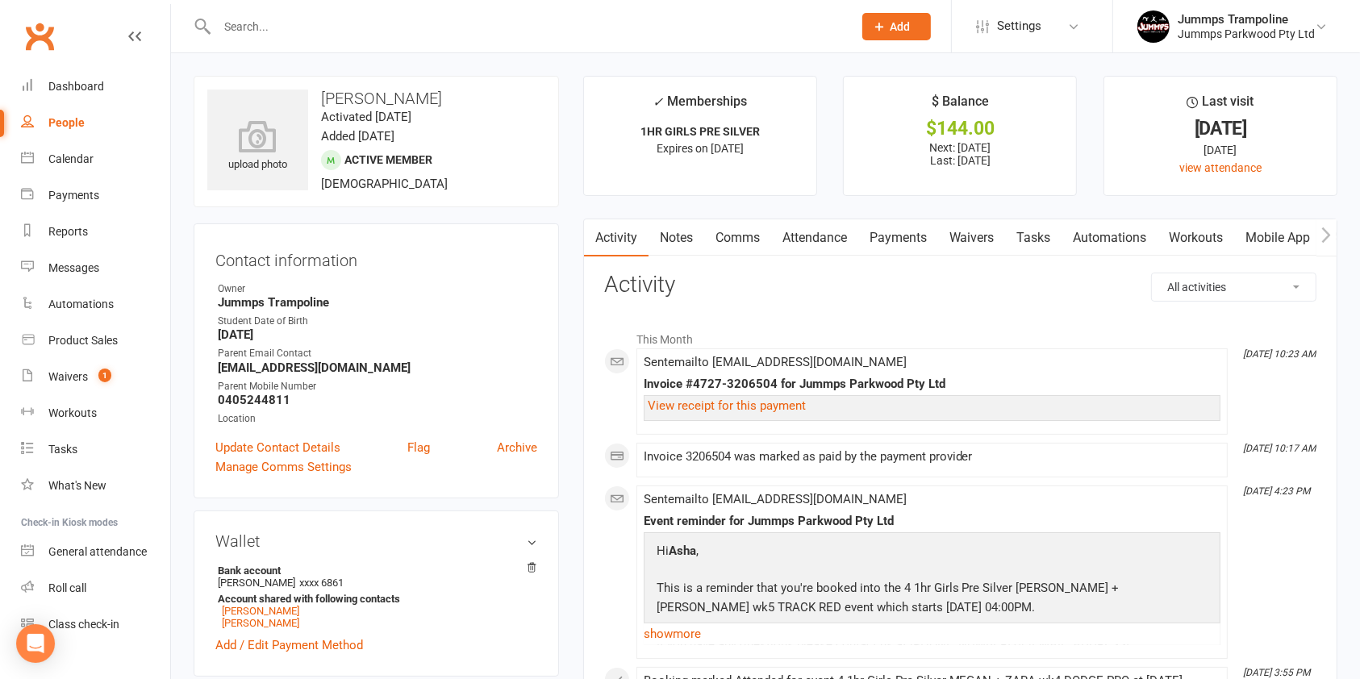
click at [802, 237] on link "Attendance" at bounding box center [814, 237] width 87 height 37
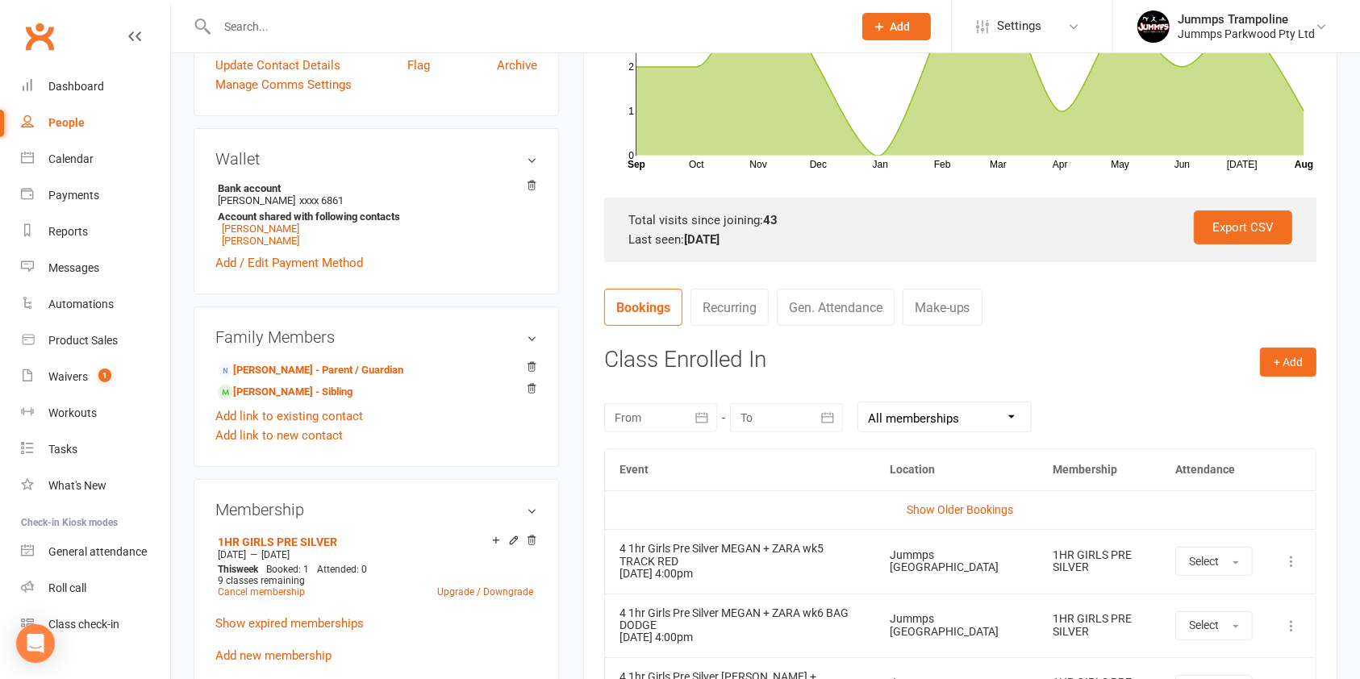
scroll to position [520, 0]
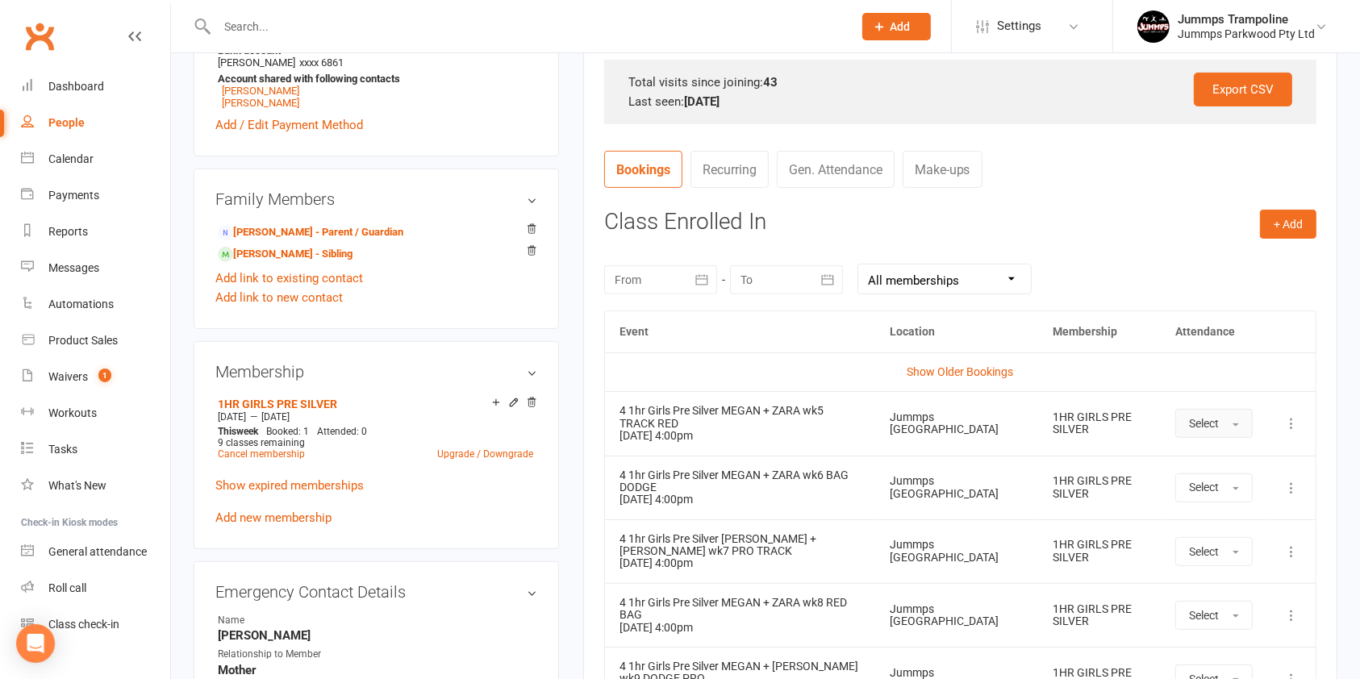
click at [1244, 428] on button "Select" at bounding box center [1213, 423] width 77 height 29
click at [1236, 486] on link "Absent" at bounding box center [1256, 492] width 160 height 32
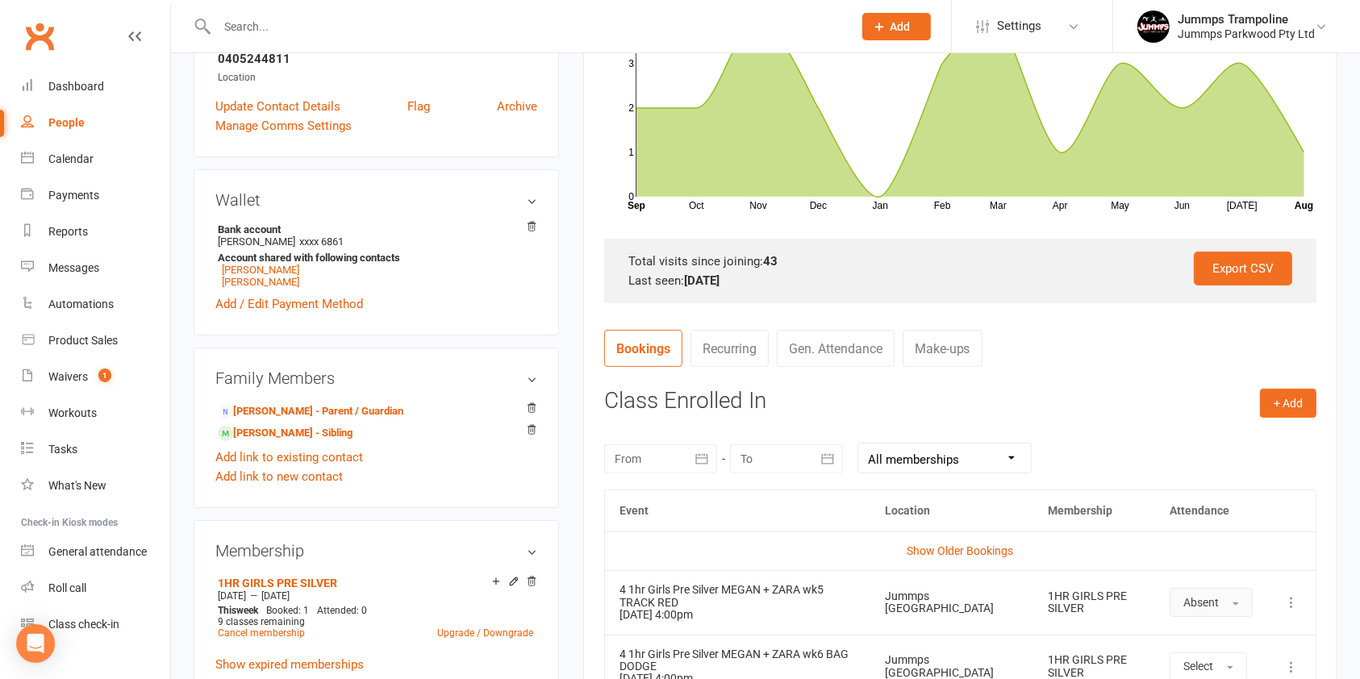
scroll to position [0, 0]
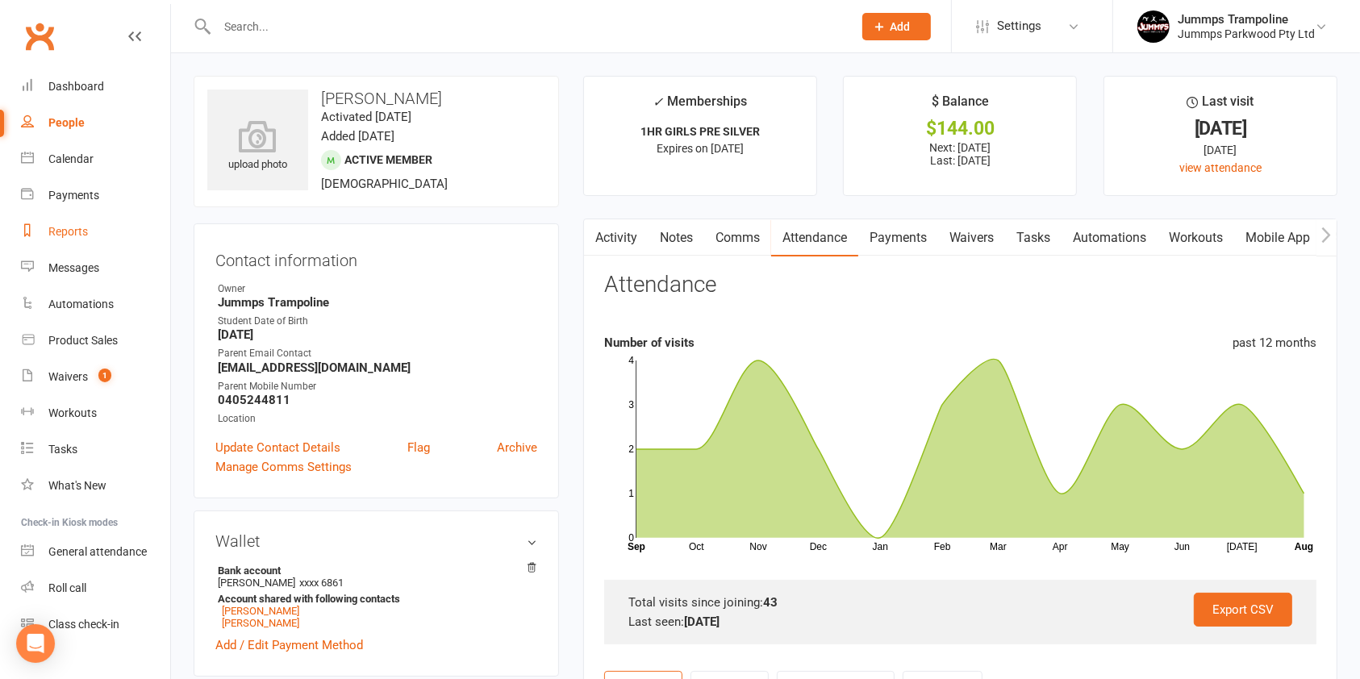
click at [71, 231] on div "Reports" at bounding box center [68, 231] width 40 height 13
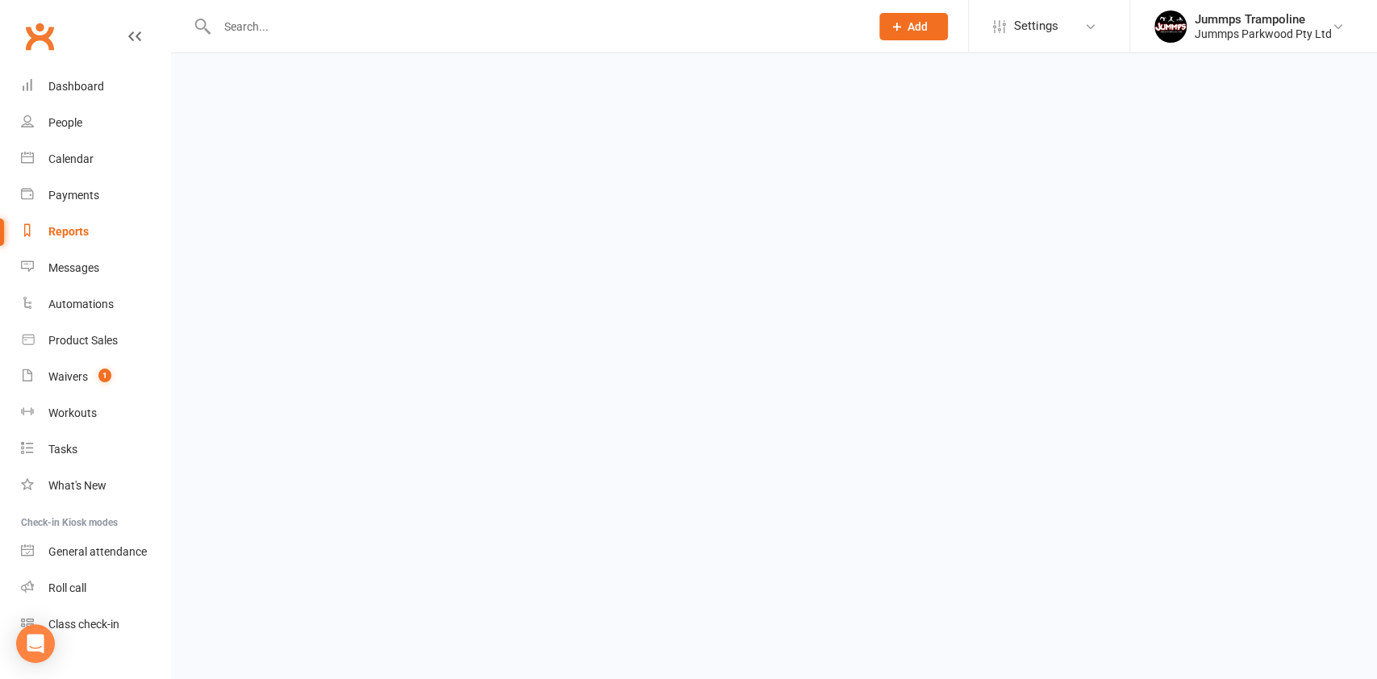
select select "100"
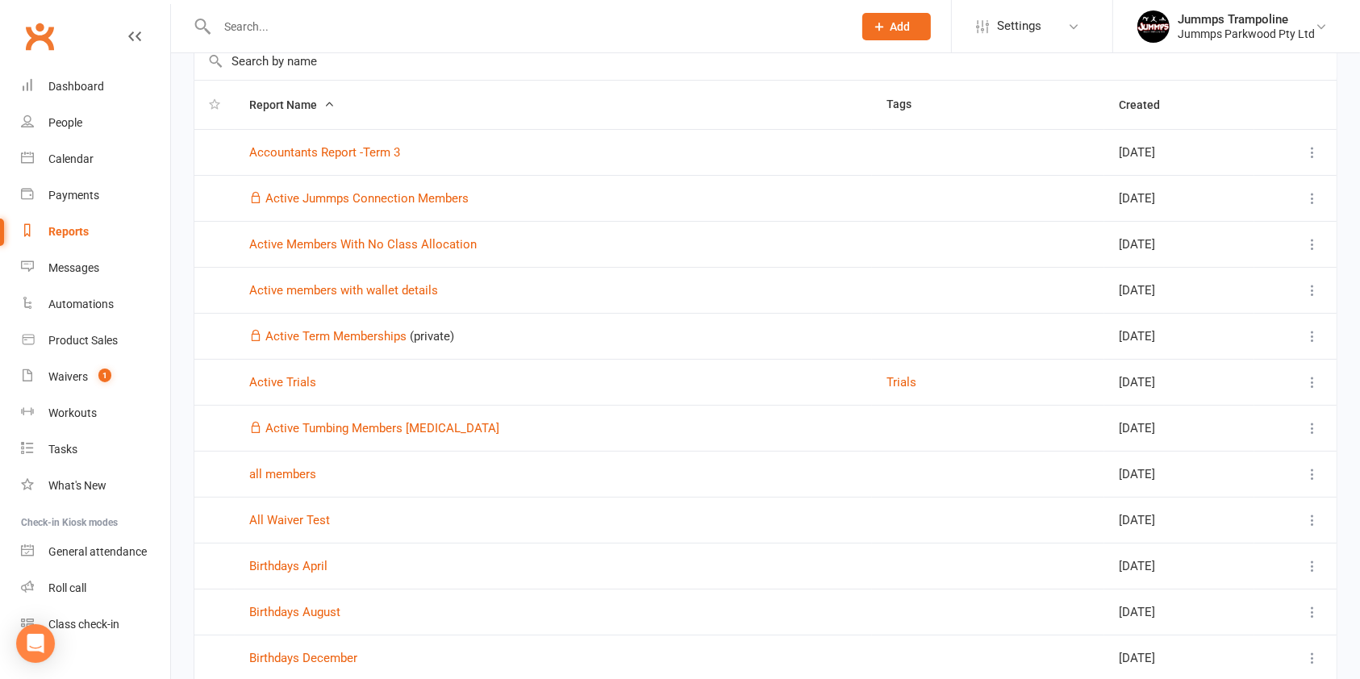
scroll to position [90, 0]
click at [445, 23] on input "text" at bounding box center [526, 26] width 629 height 23
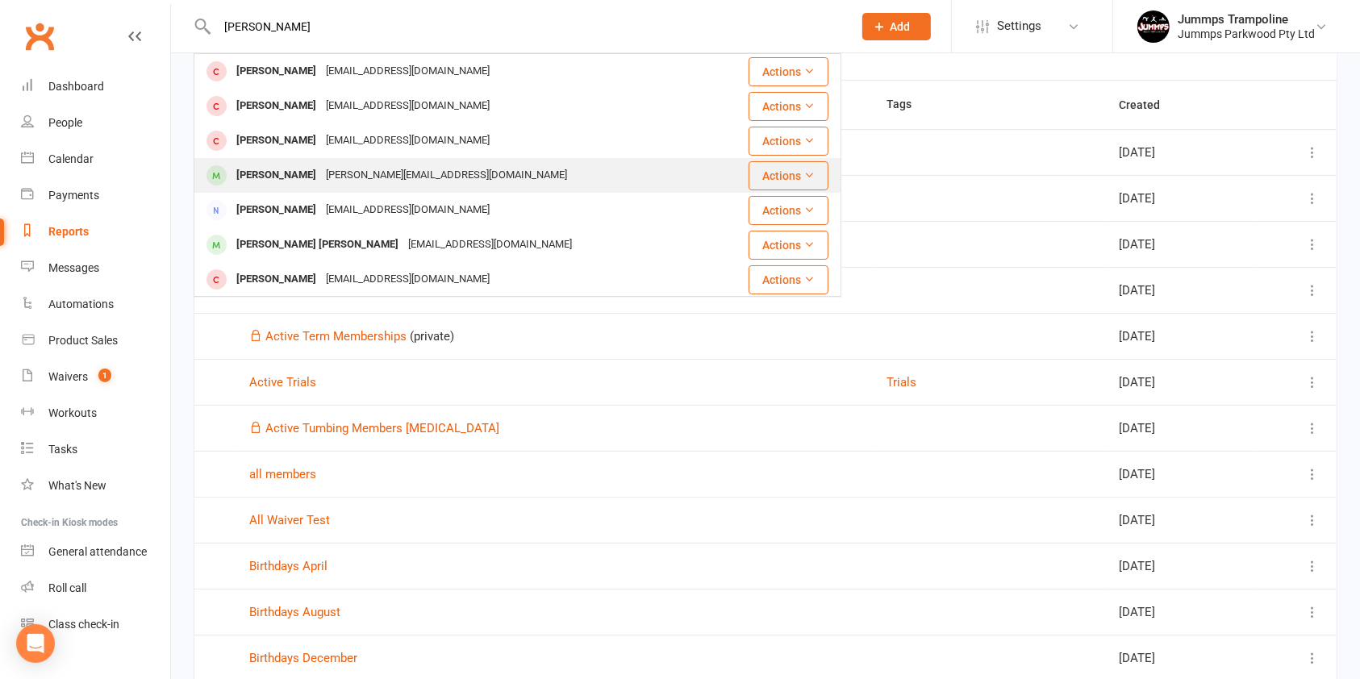
type input "[PERSON_NAME]"
click at [415, 178] on div "[PERSON_NAME][EMAIL_ADDRESS][DOMAIN_NAME]" at bounding box center [446, 175] width 251 height 23
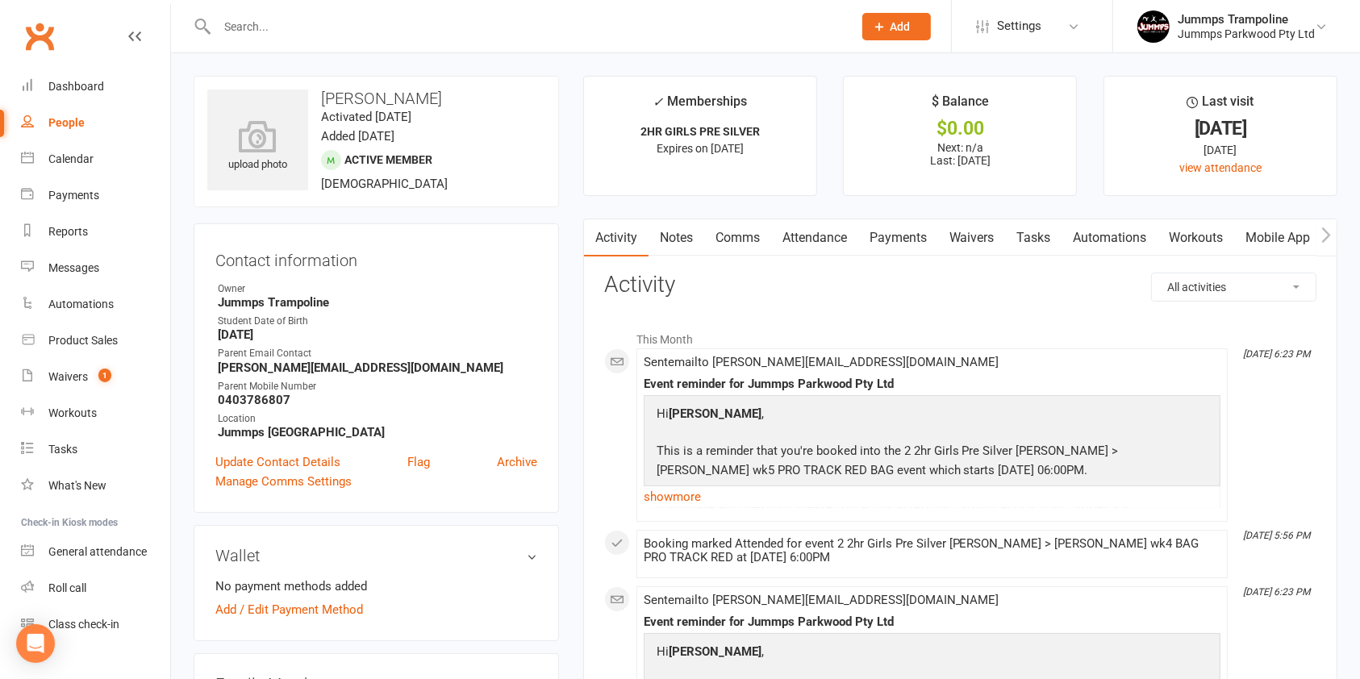
click at [839, 237] on link "Attendance" at bounding box center [814, 237] width 87 height 37
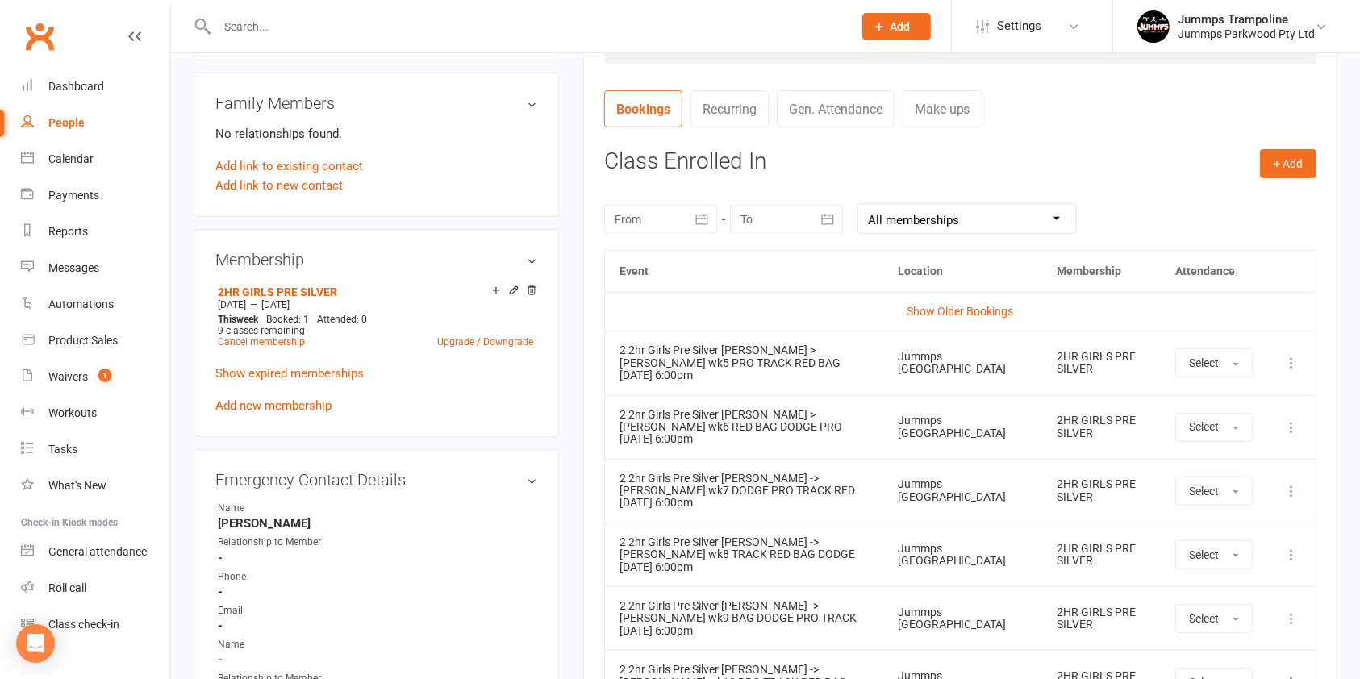
scroll to position [579, 0]
click at [1228, 365] on button "Select" at bounding box center [1213, 364] width 77 height 29
click at [1220, 428] on span "Absent" at bounding box center [1208, 433] width 38 height 15
click at [81, 165] on div "Calendar" at bounding box center [70, 158] width 45 height 13
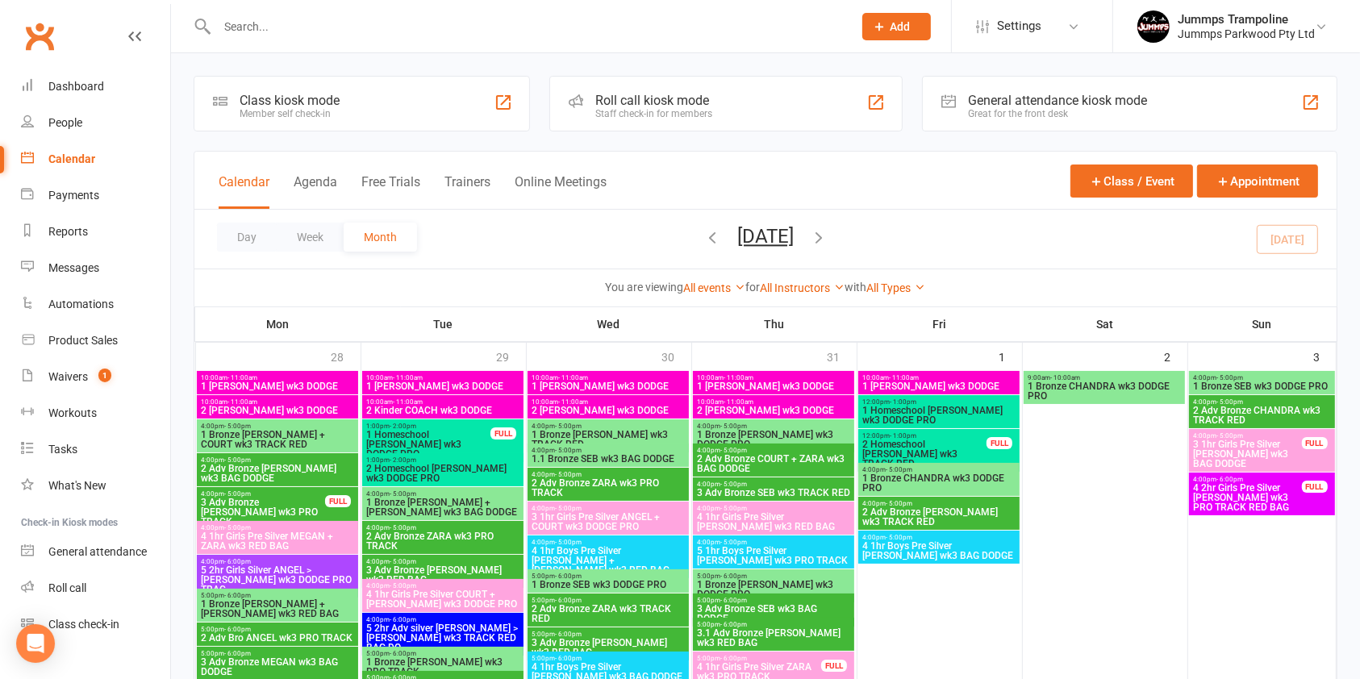
click at [510, 27] on input "text" at bounding box center [526, 26] width 629 height 23
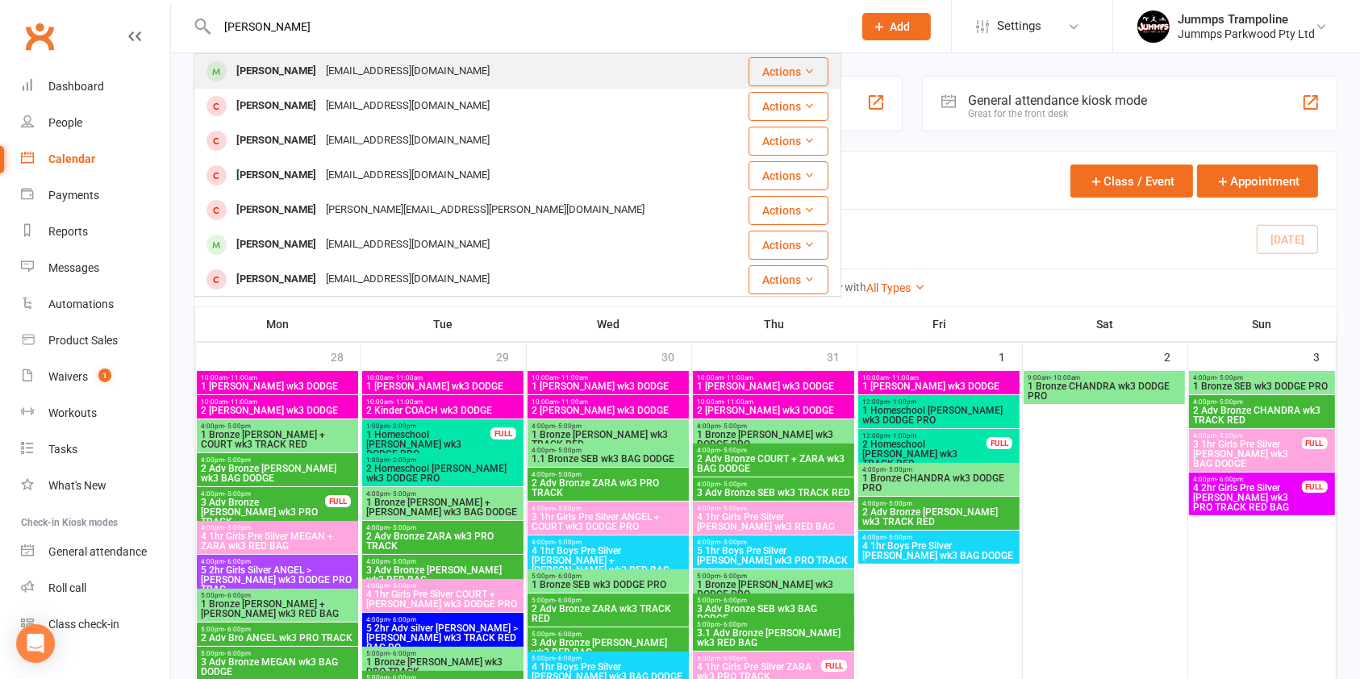
type input "[PERSON_NAME]"
click at [277, 71] on div "[PERSON_NAME]" at bounding box center [276, 71] width 90 height 23
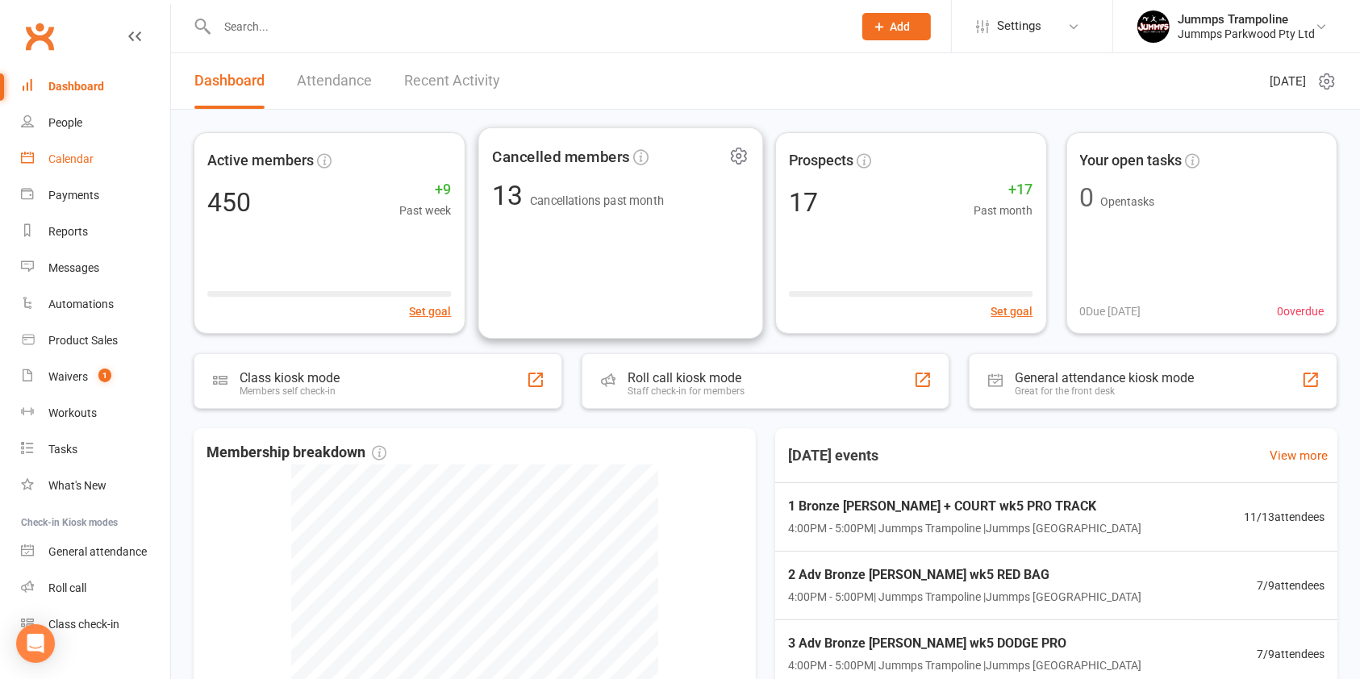
click at [76, 155] on div "Calendar" at bounding box center [70, 158] width 45 height 13
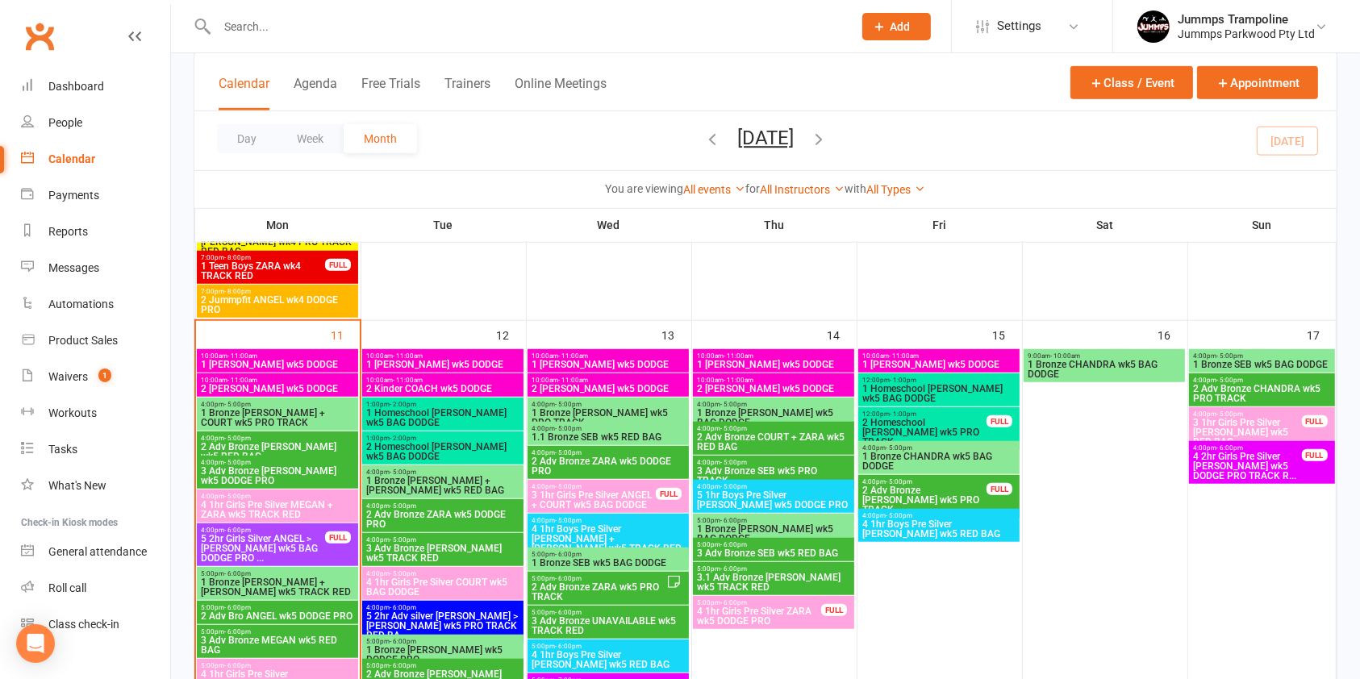
scroll to position [1174, 0]
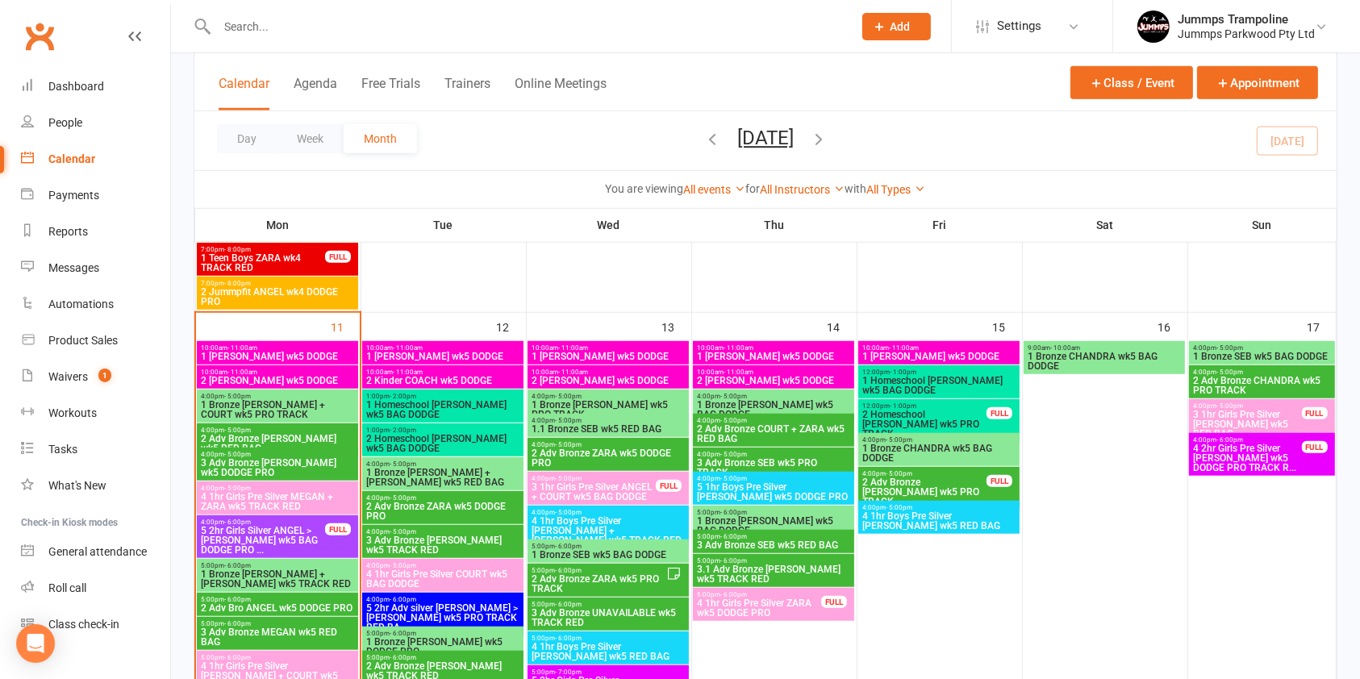
click at [261, 405] on span "1 Bronze [PERSON_NAME] + COURT wk5 PRO TRACK" at bounding box center [277, 409] width 155 height 19
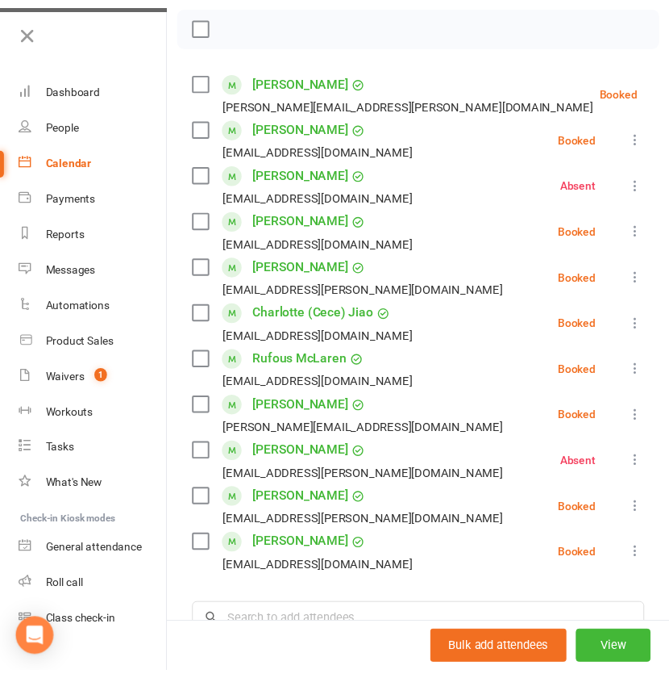
scroll to position [0, 0]
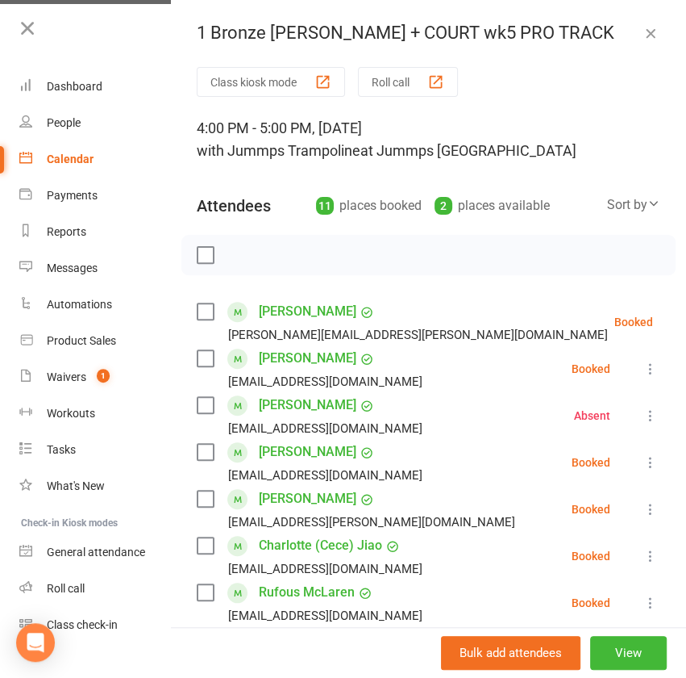
click at [643, 35] on icon "button" at bounding box center [651, 33] width 16 height 16
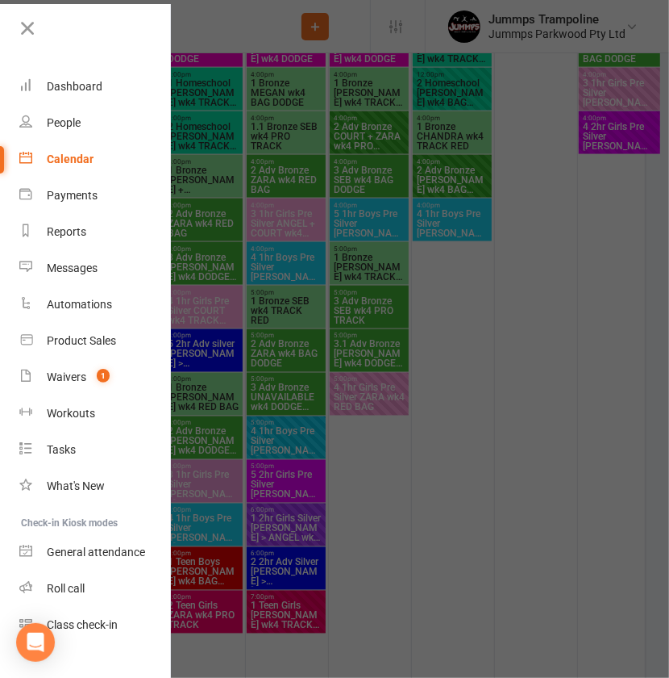
click at [482, 269] on div at bounding box center [334, 339] width 669 height 678
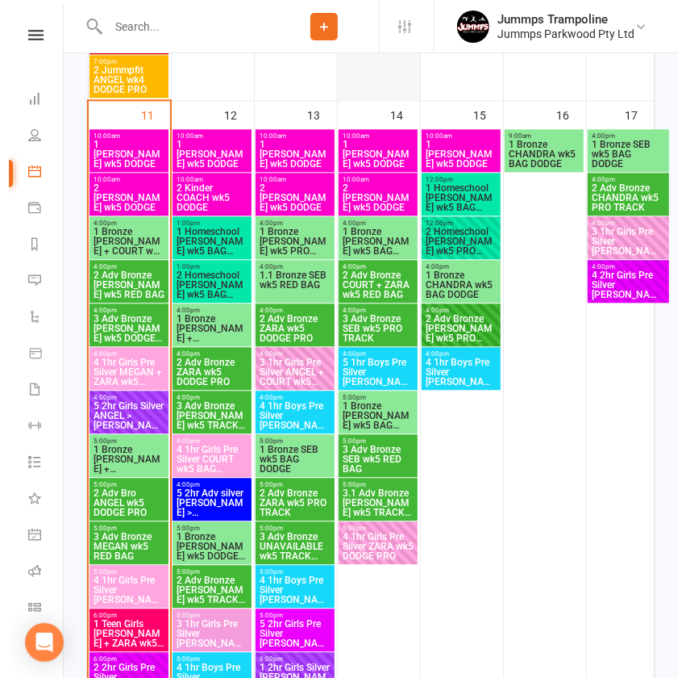
scroll to position [1824, 0]
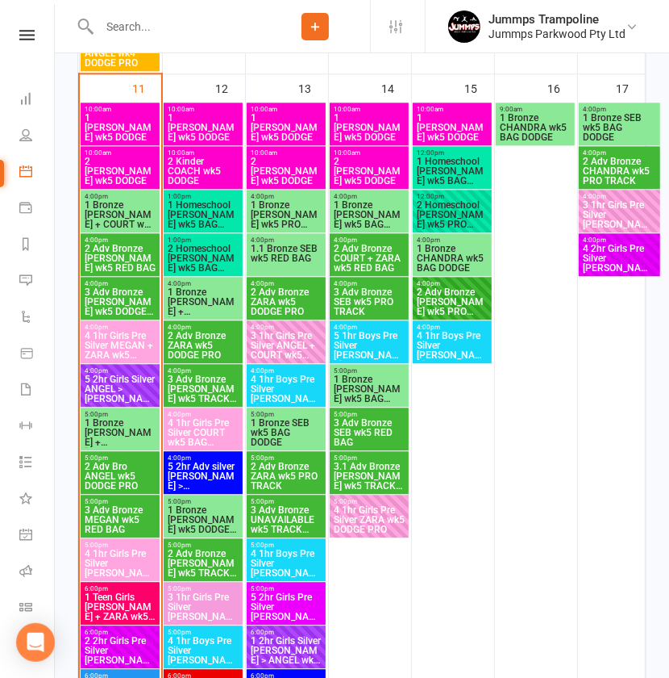
click at [120, 298] on span "3 Adv Bronze [PERSON_NAME] wk5 DODGE PRO" at bounding box center [120, 301] width 73 height 29
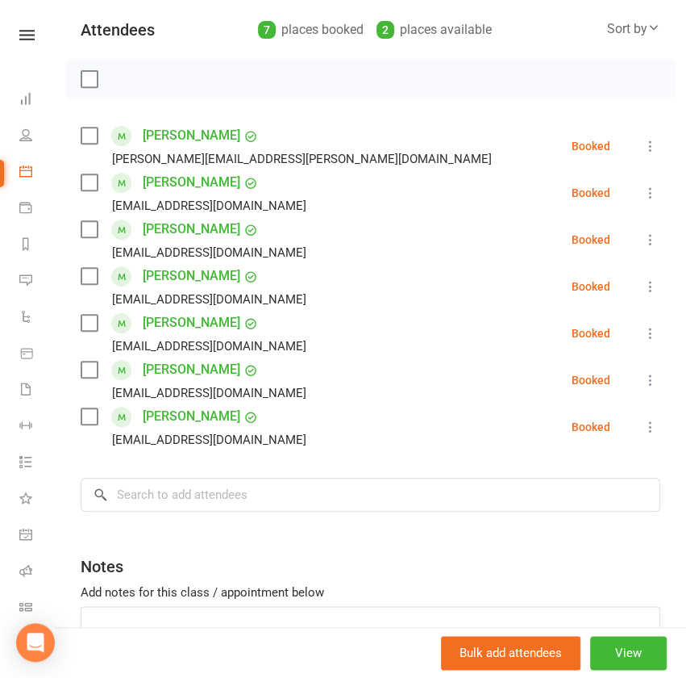
scroll to position [0, 0]
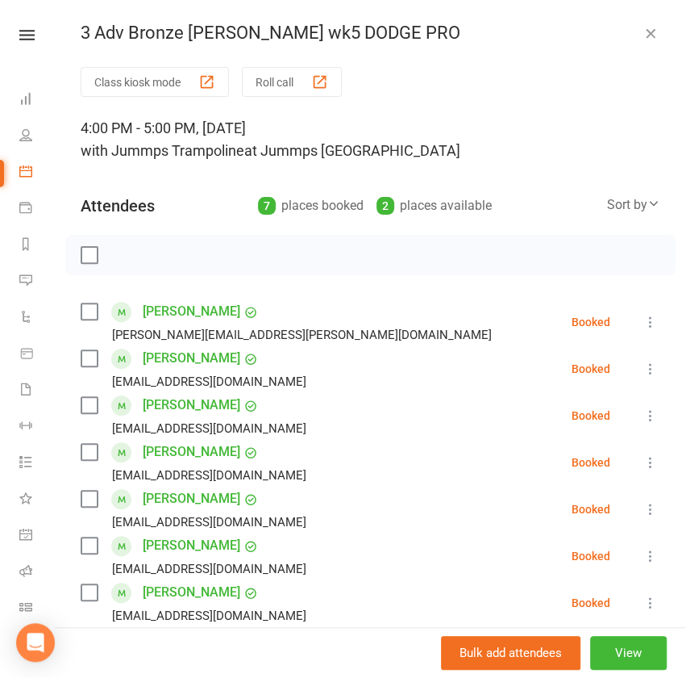
click at [643, 35] on icon "button" at bounding box center [651, 33] width 16 height 16
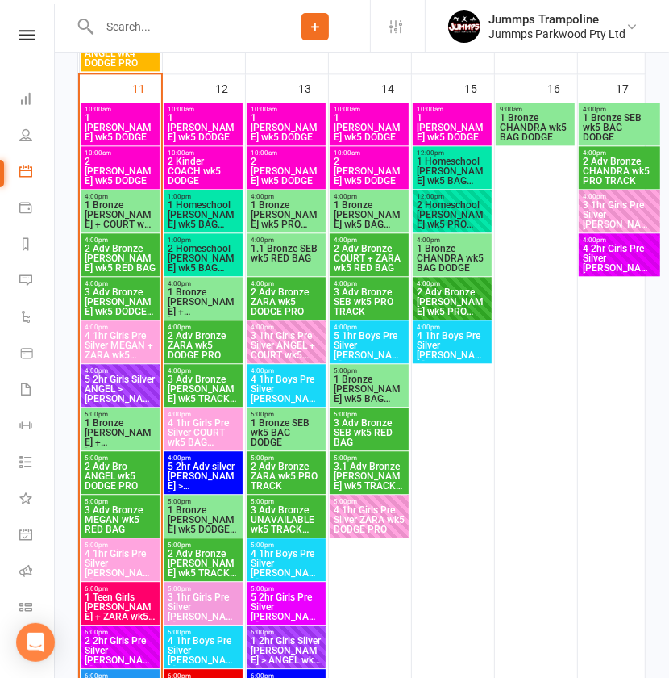
click at [116, 260] on span "2 Adv Bronze [PERSON_NAME] wk5 RED BAG" at bounding box center [120, 258] width 73 height 29
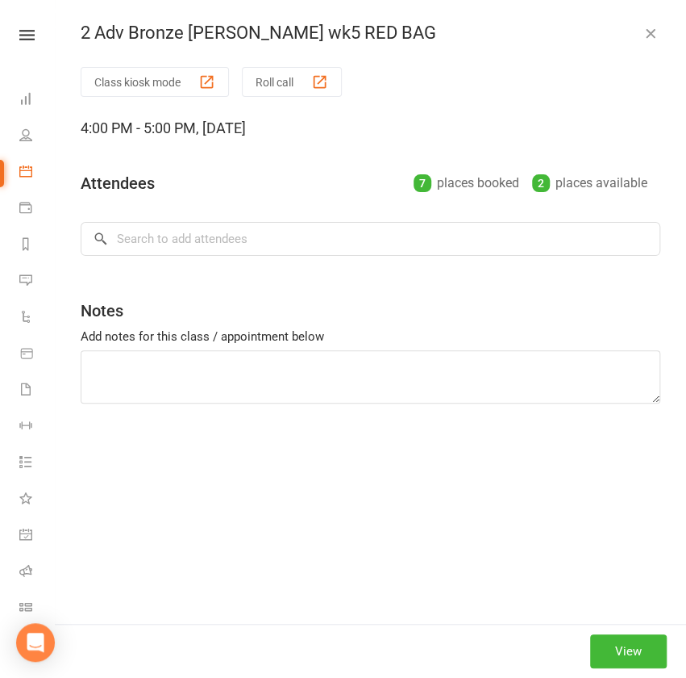
click at [116, 260] on body "Prospect Member Non-attending contact Class / event Appointment Task Membership…" at bounding box center [343, 679] width 686 height 4999
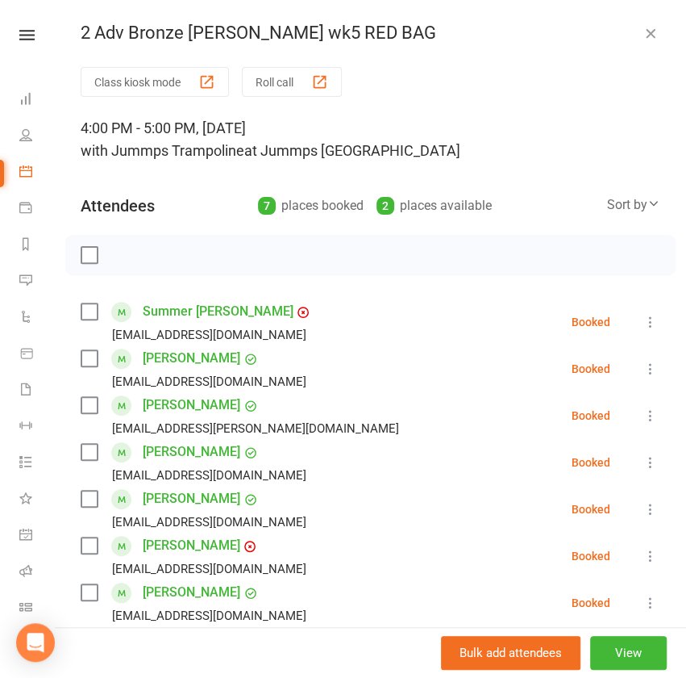
click at [643, 27] on icon "button" at bounding box center [651, 33] width 16 height 16
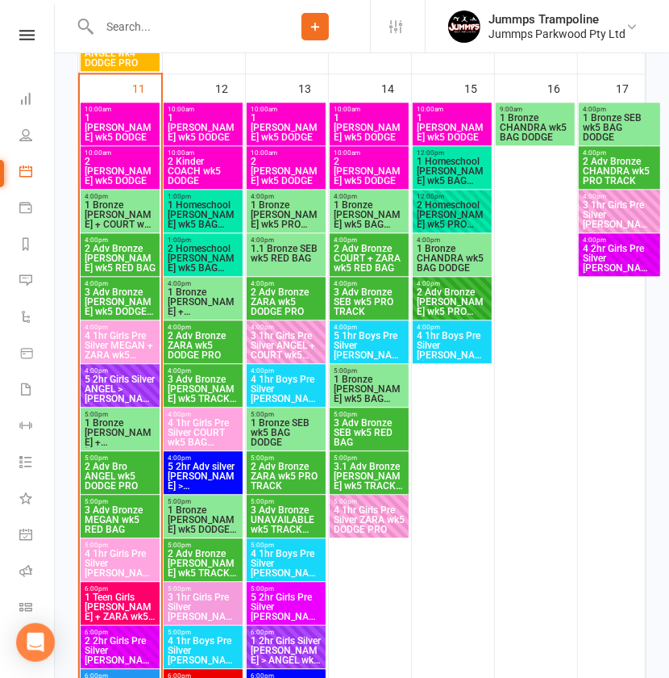
click at [116, 347] on span "4 1hr Girls Pre Silver MEGAN + ZARA wk5 TRACK RED" at bounding box center [120, 345] width 73 height 29
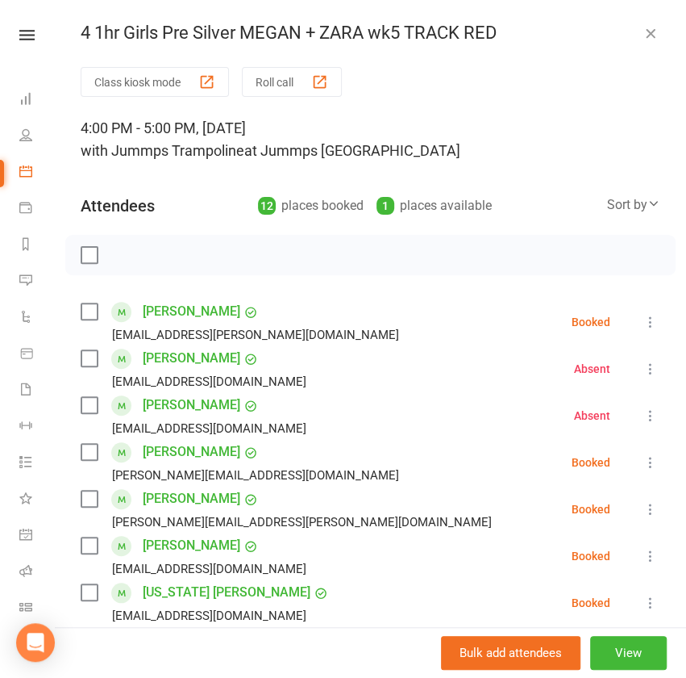
click at [643, 36] on icon "button" at bounding box center [651, 33] width 16 height 16
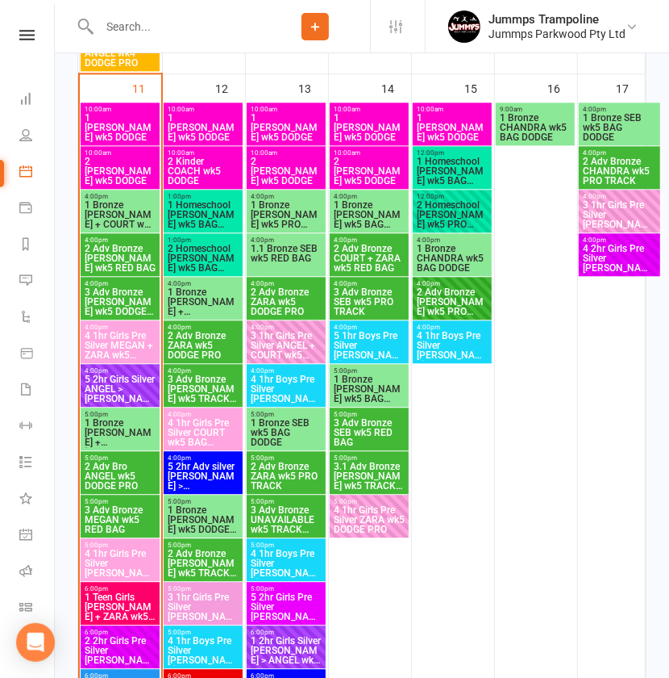
click at [124, 384] on span "5 2hr Girls Silver ANGEL > [PERSON_NAME] wk5 BAG DODGE PRO ..." at bounding box center [120, 388] width 73 height 29
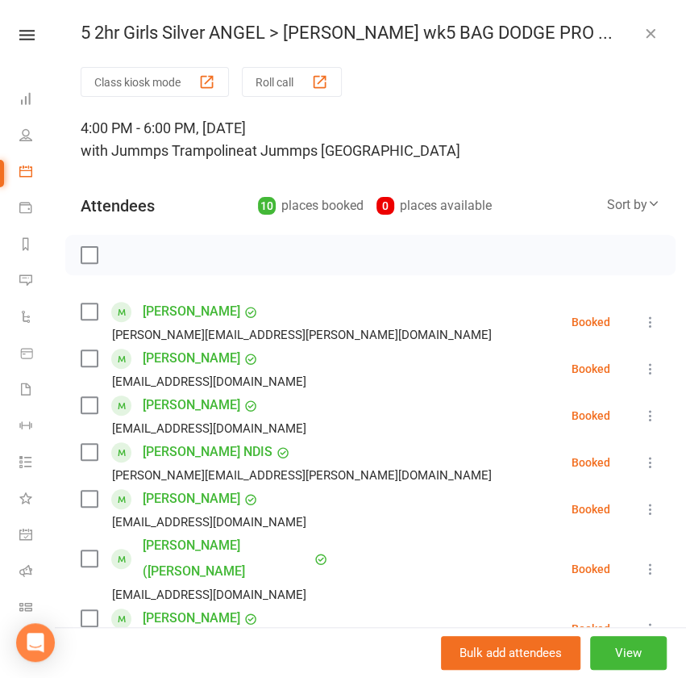
click at [643, 31] on icon "button" at bounding box center [651, 33] width 16 height 16
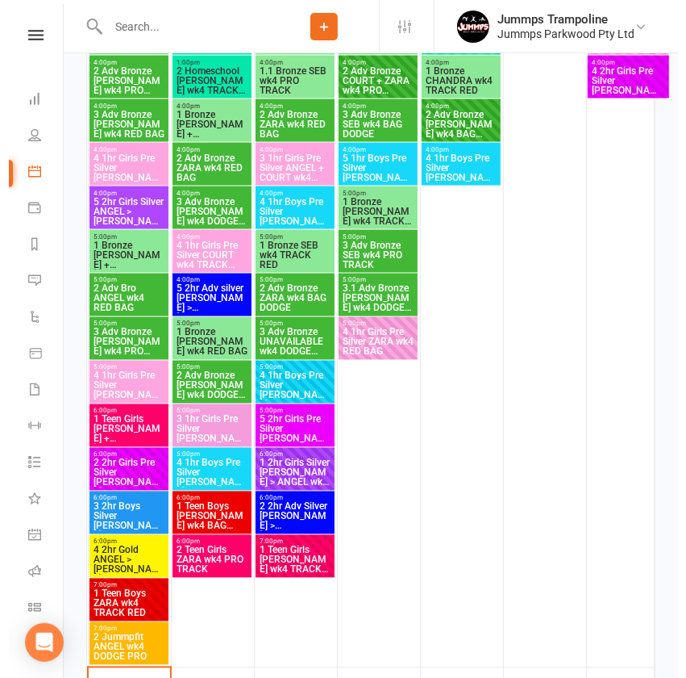
scroll to position [1229, 0]
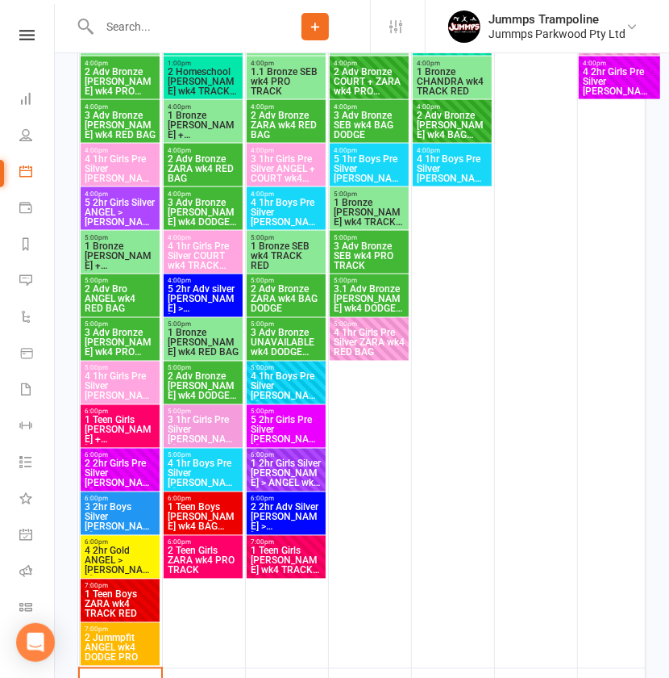
click at [113, 213] on span "5 2hr Girls Silver ANGEL > [PERSON_NAME] wk4 TRACK RED BAG ..." at bounding box center [120, 212] width 73 height 29
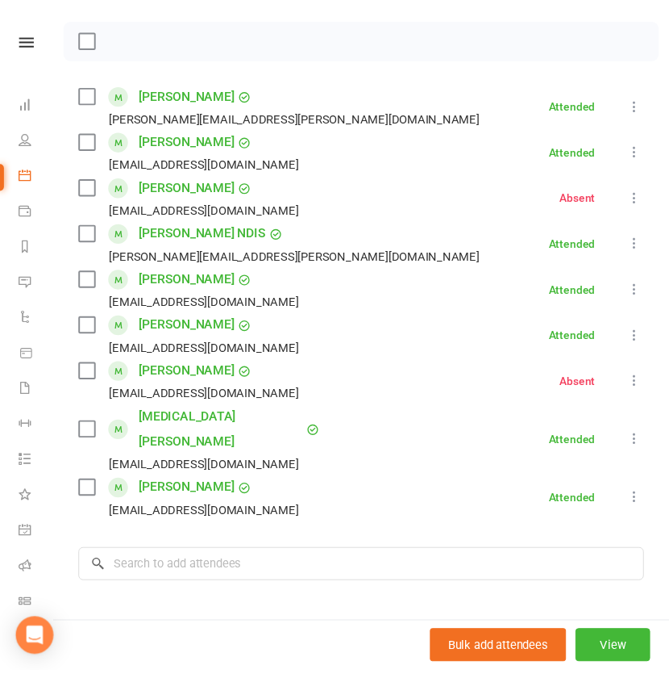
scroll to position [222, 0]
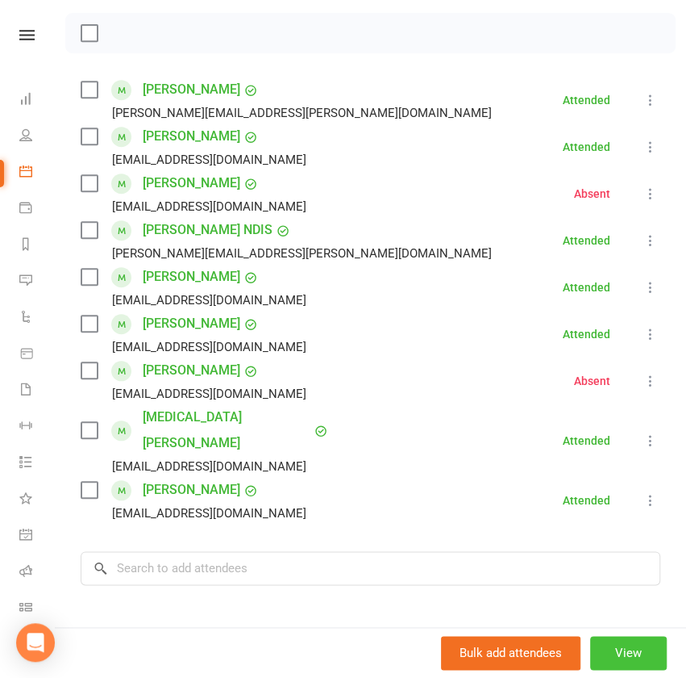
click at [598, 655] on button "View" at bounding box center [628, 653] width 77 height 34
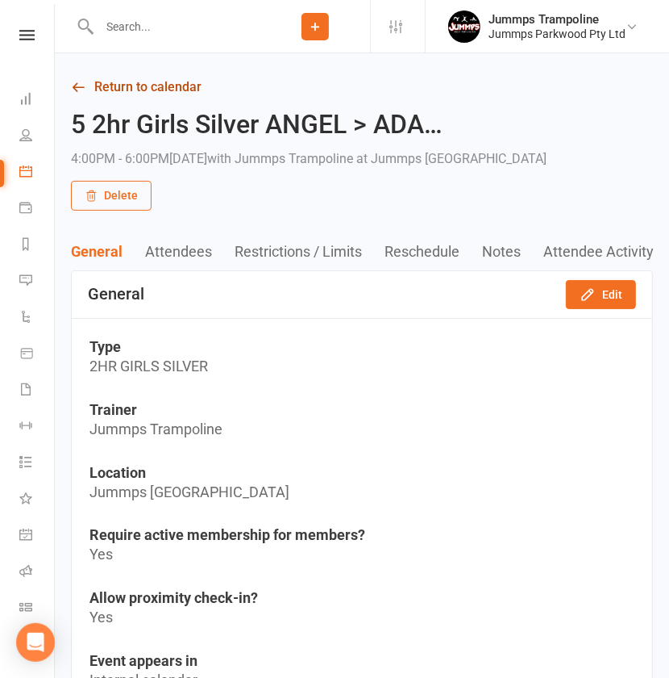
click at [163, 88] on link "Return to calendar" at bounding box center [362, 87] width 582 height 23
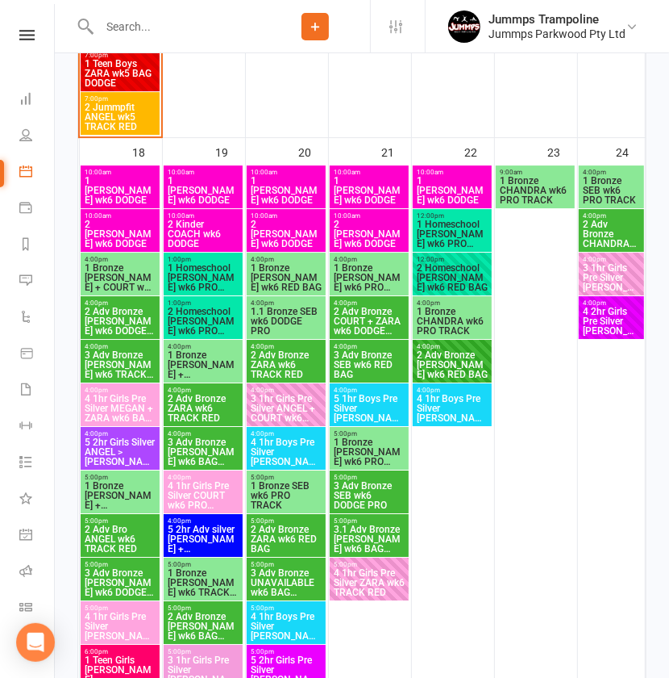
scroll to position [2537, 0]
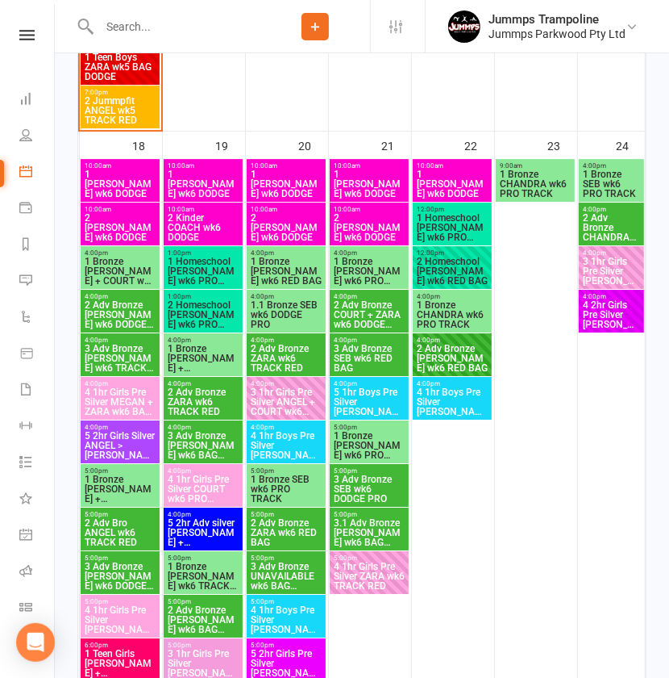
click at [123, 444] on span "5 2hr Girls Silver ANGEL > [PERSON_NAME] wk6 PRO TRACK RED ..." at bounding box center [120, 445] width 73 height 29
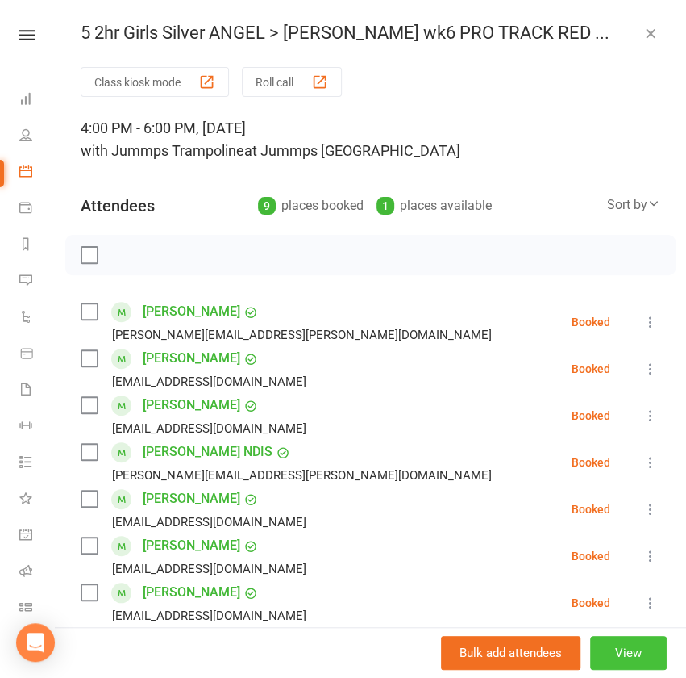
click at [603, 652] on button "View" at bounding box center [628, 653] width 77 height 34
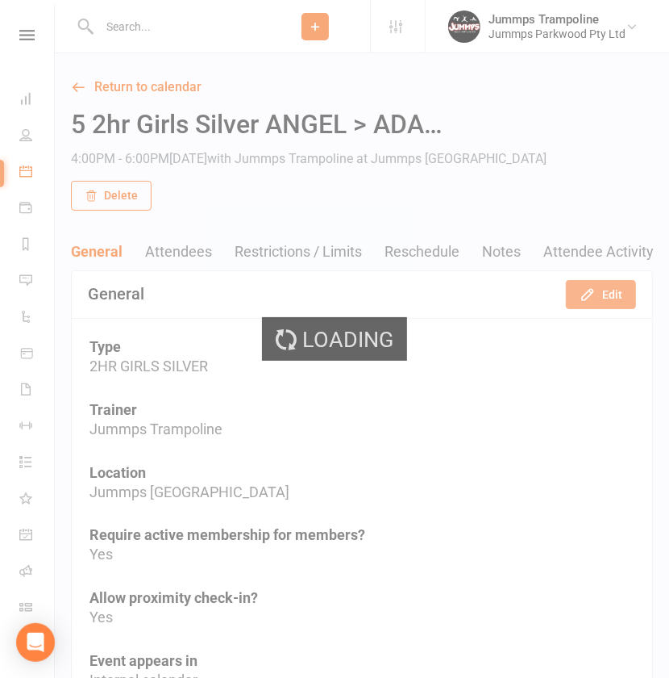
click at [614, 293] on button "Edit" at bounding box center [601, 294] width 70 height 29
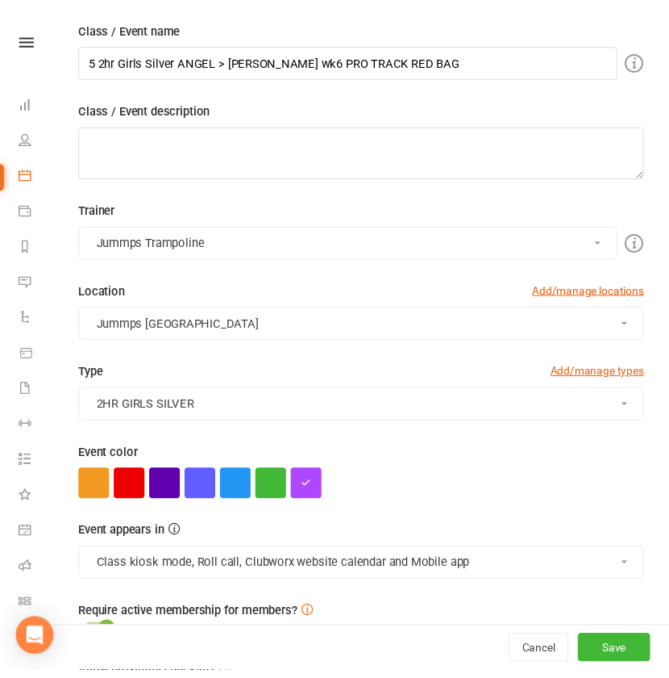
scroll to position [256, 0]
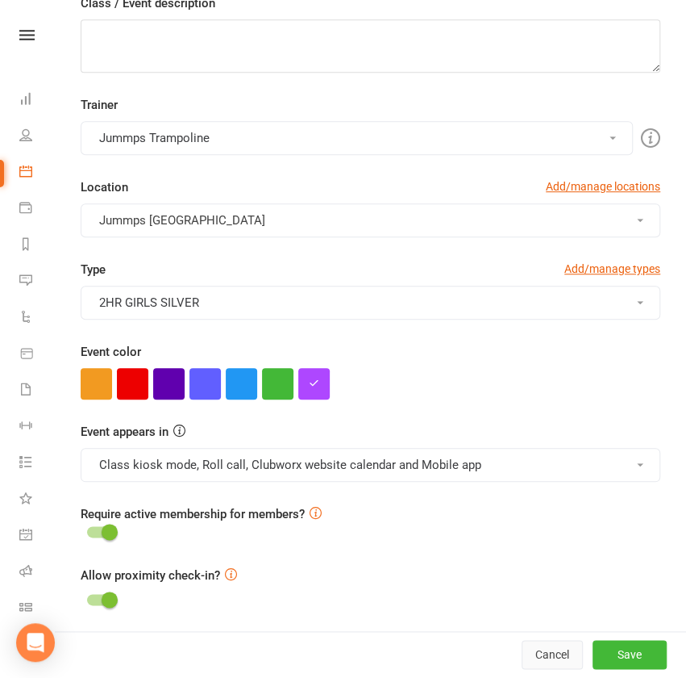
click at [522, 658] on button "Cancel" at bounding box center [552, 654] width 61 height 29
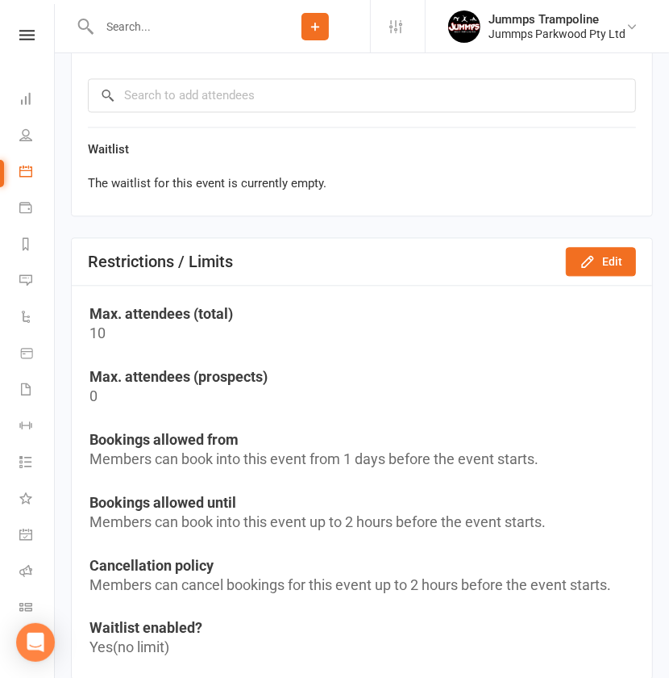
scroll to position [1715, 0]
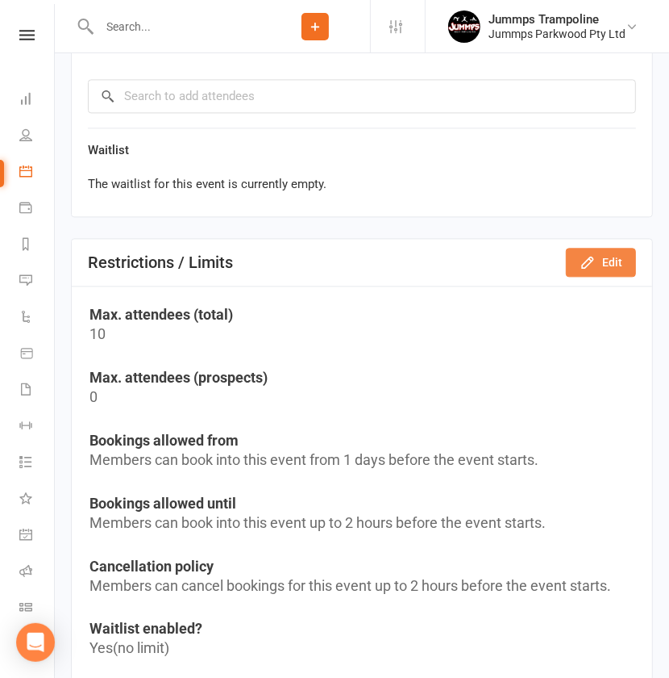
click at [611, 261] on button "Edit" at bounding box center [601, 262] width 70 height 29
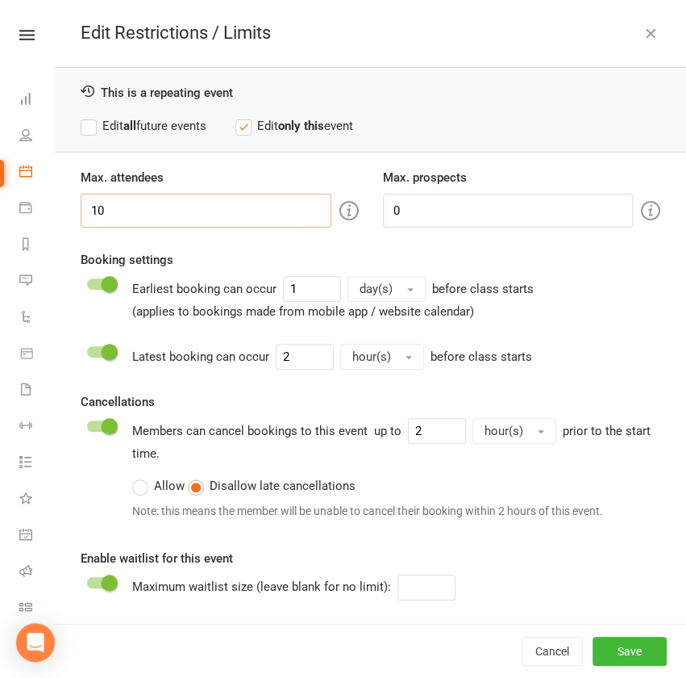
click at [253, 206] on input "10" at bounding box center [206, 211] width 251 height 34
type input "1"
type input "9"
click at [88, 127] on label "Edit all future events" at bounding box center [144, 125] width 126 height 19
click at [623, 659] on button "Save" at bounding box center [630, 650] width 74 height 29
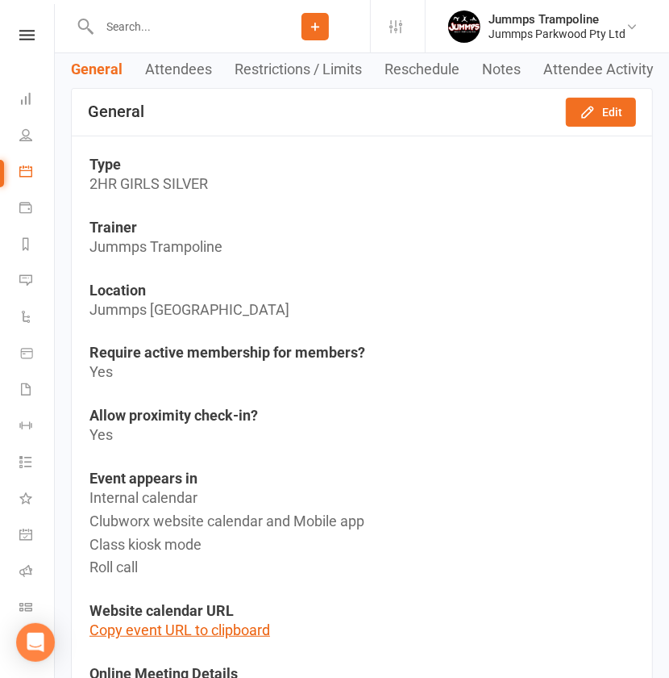
scroll to position [0, 0]
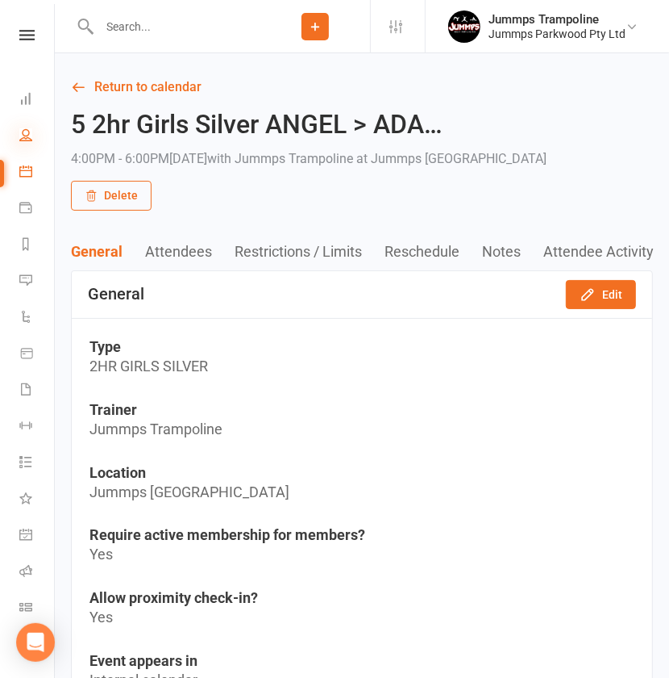
click at [23, 134] on icon at bounding box center [25, 134] width 13 height 13
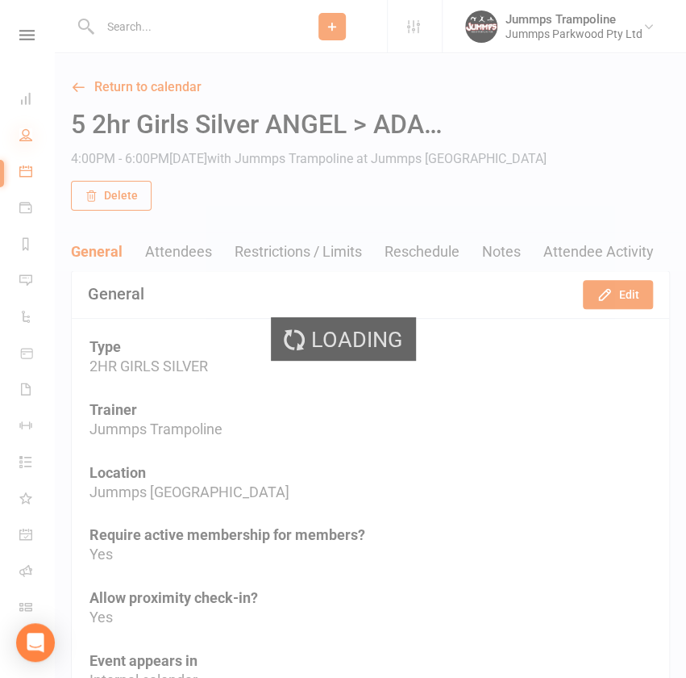
select select "100"
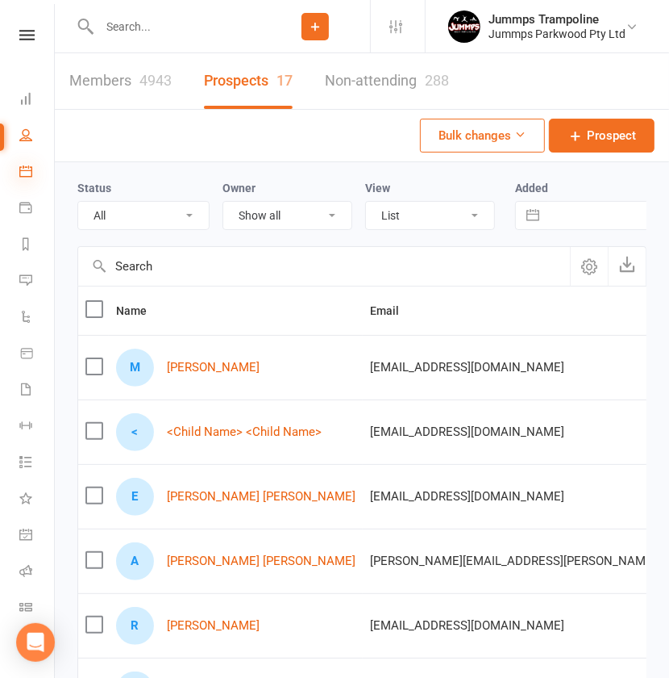
click at [26, 170] on icon at bounding box center [25, 171] width 13 height 13
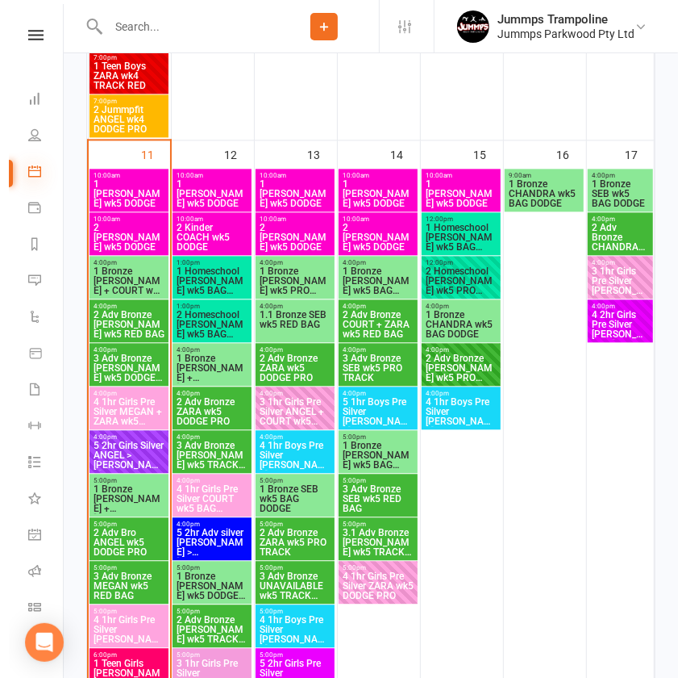
scroll to position [1762, 0]
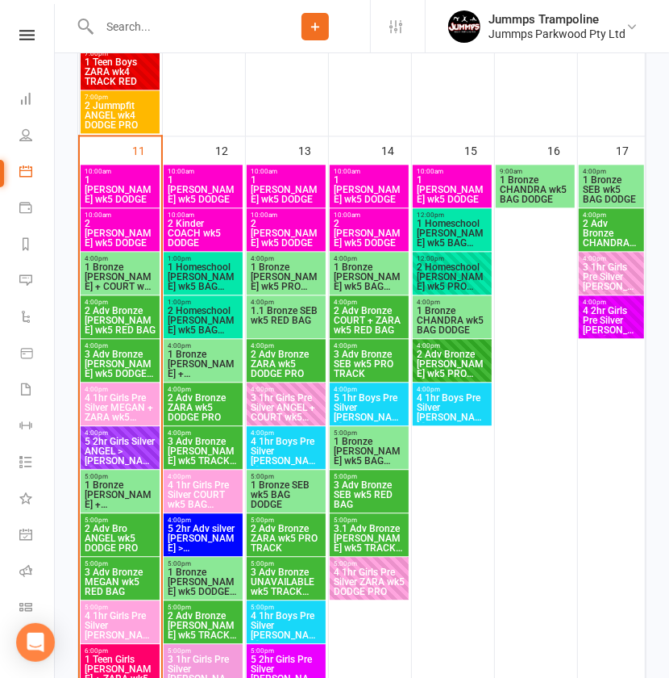
click at [116, 409] on span "4 1hr Girls Pre Silver MEGAN + ZARA wk5 TRACK RED" at bounding box center [120, 407] width 73 height 29
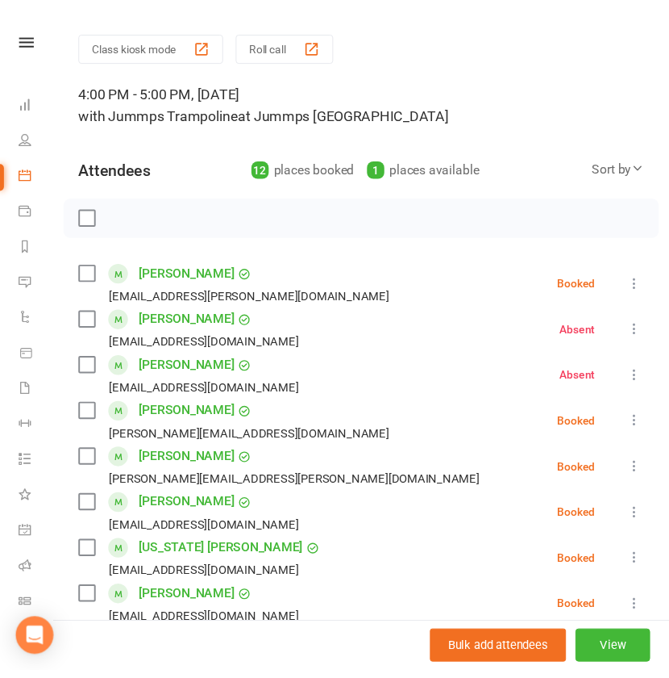
scroll to position [0, 0]
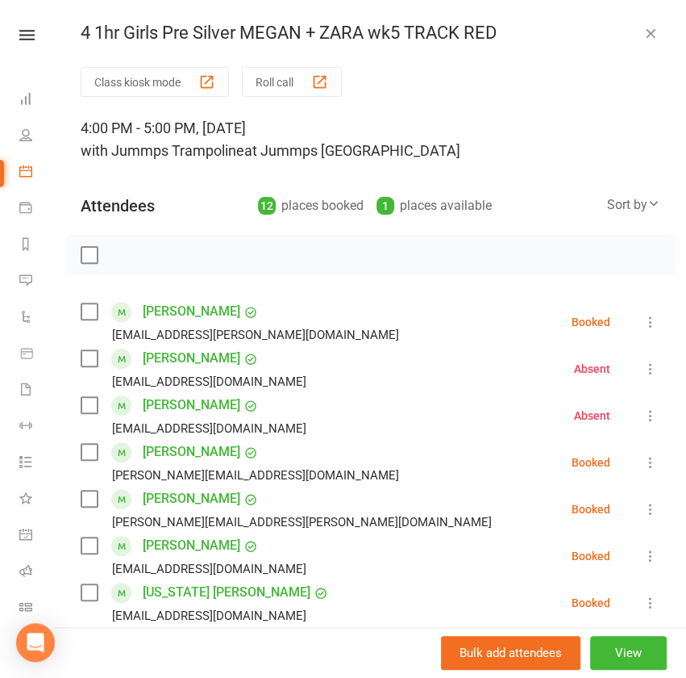
click at [643, 30] on icon "button" at bounding box center [651, 33] width 16 height 16
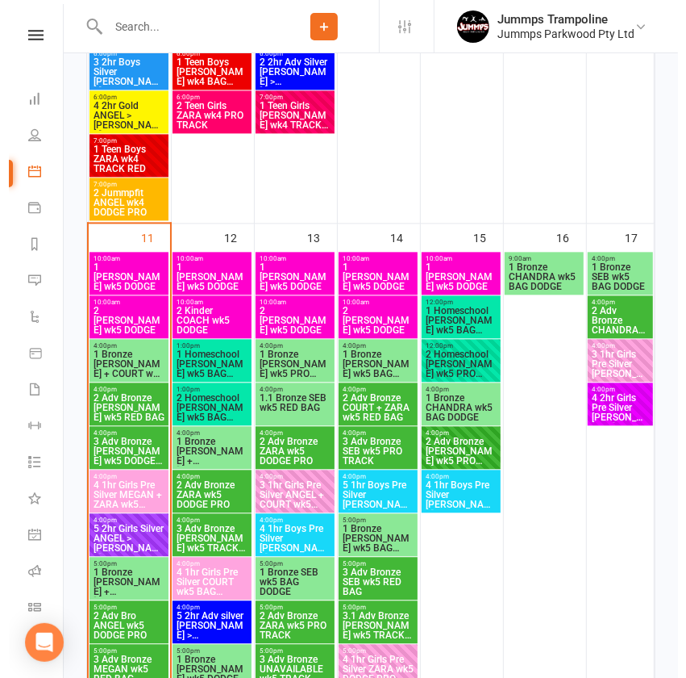
scroll to position [1687, 0]
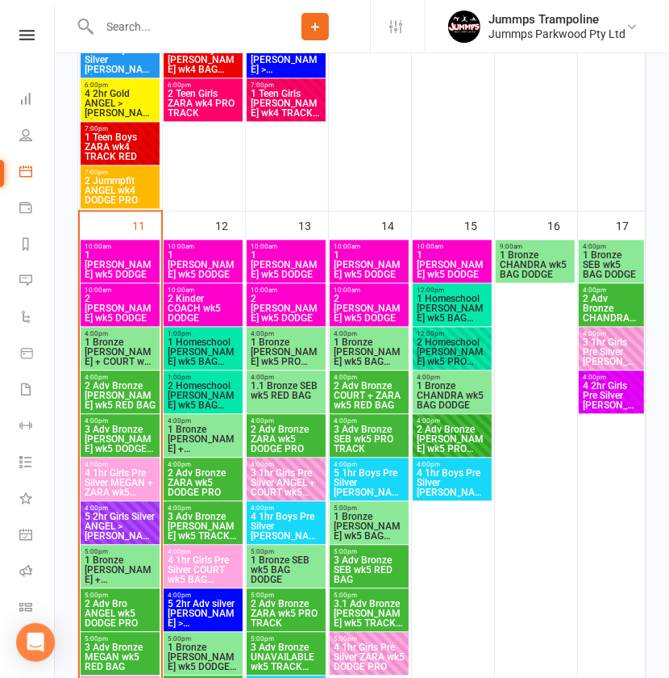
click at [104, 523] on span "5 2hr Girls Silver ANGEL > [PERSON_NAME] wk5 BAG DODGE PRO ..." at bounding box center [120, 525] width 73 height 29
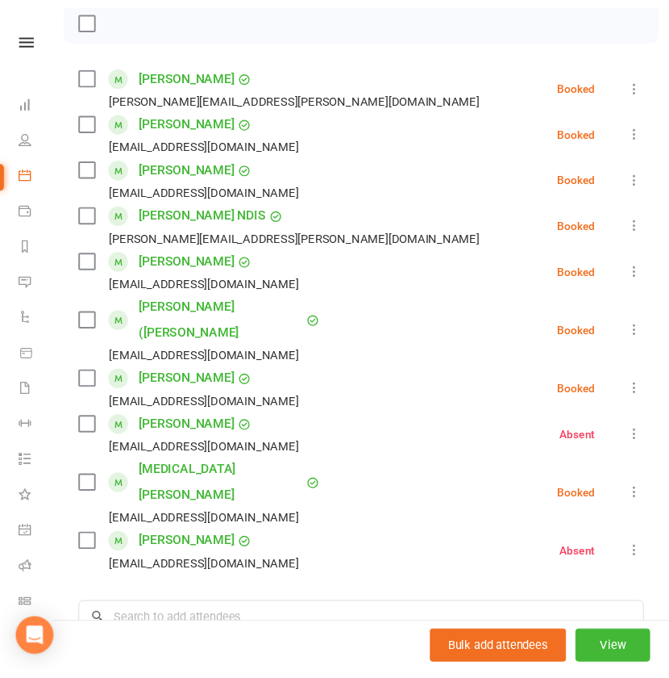
scroll to position [0, 0]
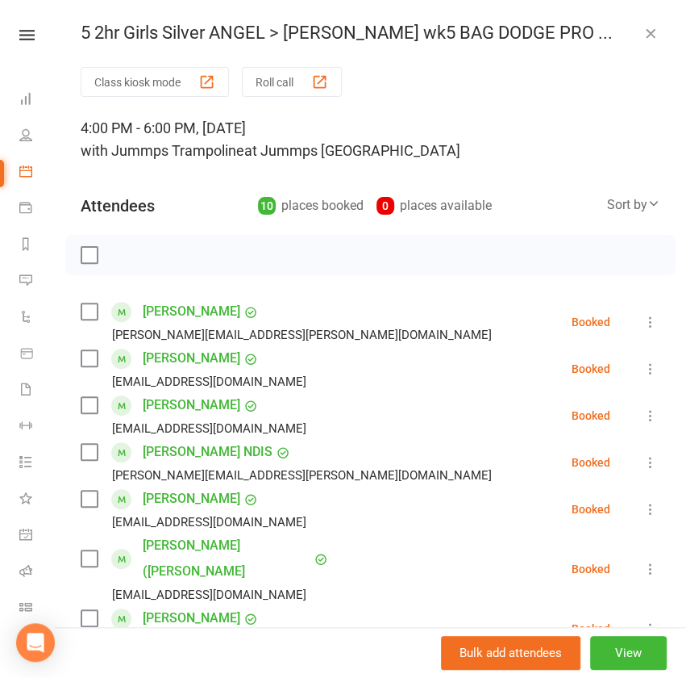
click at [643, 35] on icon "button" at bounding box center [651, 33] width 16 height 16
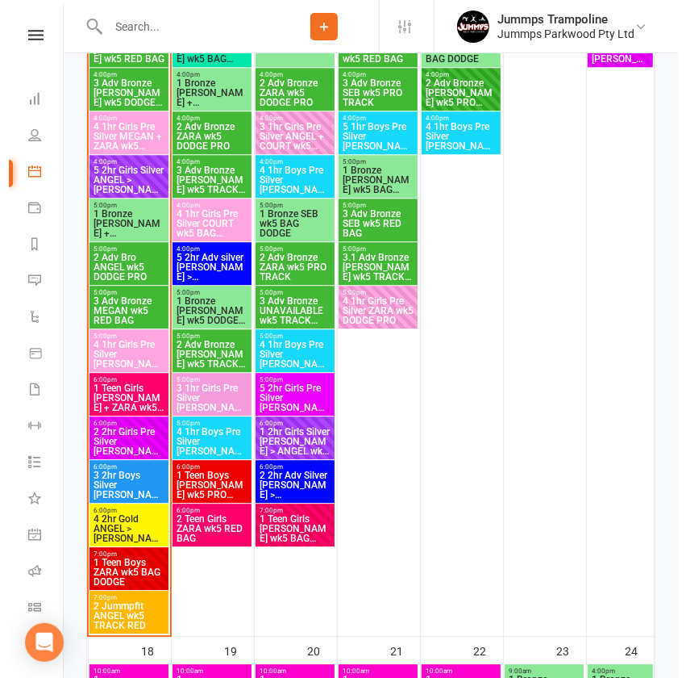
scroll to position [2035, 0]
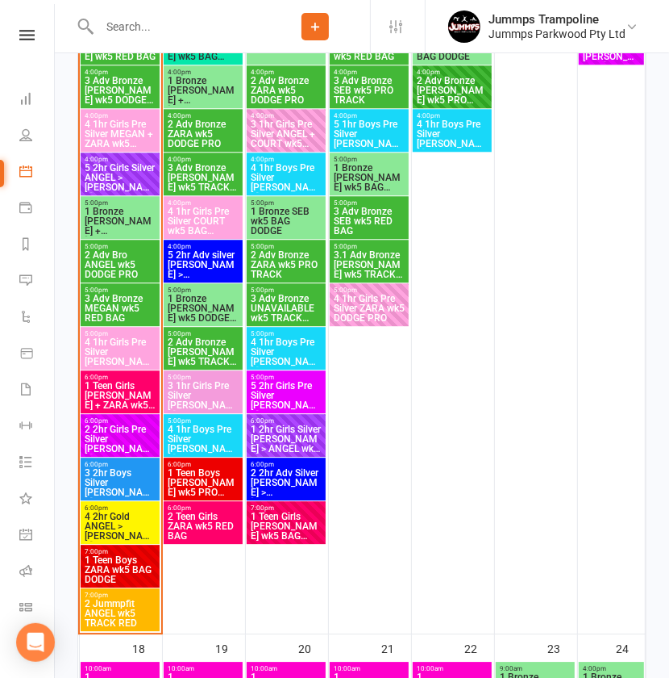
click at [128, 212] on span "1 Bronze [PERSON_NAME] + [PERSON_NAME] wk5 TRACK RED" at bounding box center [120, 220] width 73 height 29
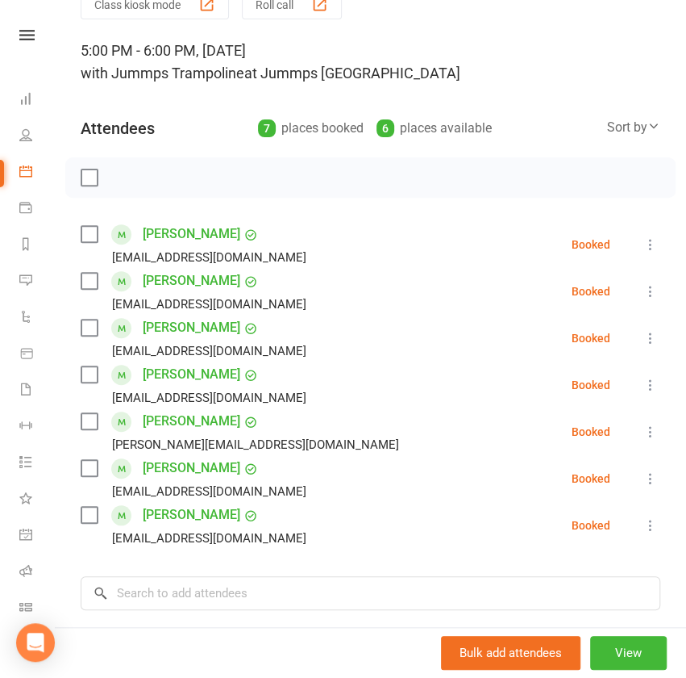
scroll to position [0, 0]
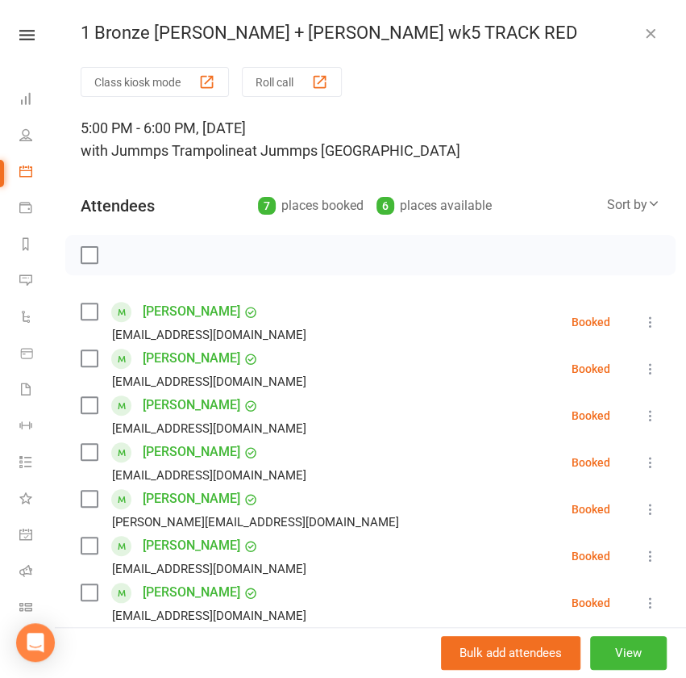
click at [643, 31] on icon "button" at bounding box center [651, 33] width 16 height 16
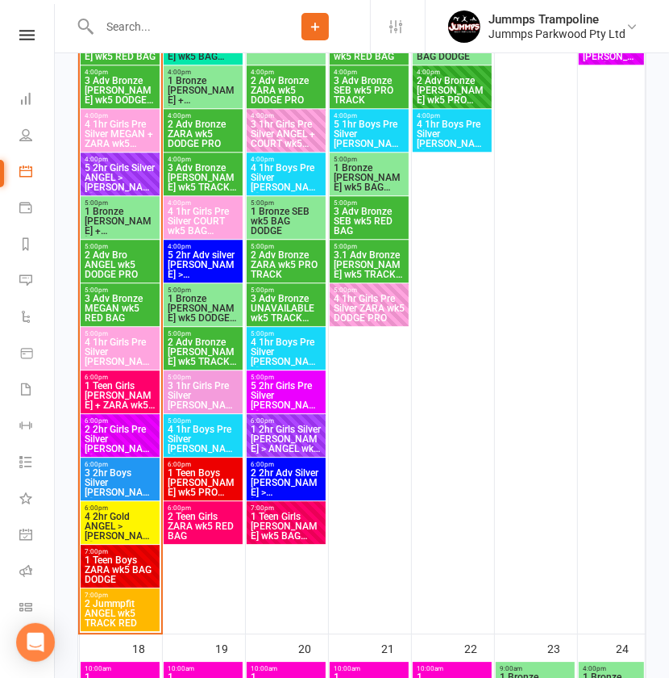
click at [107, 270] on span "2 Adv Bro ANGEL wk5 DODGE PRO" at bounding box center [120, 264] width 73 height 29
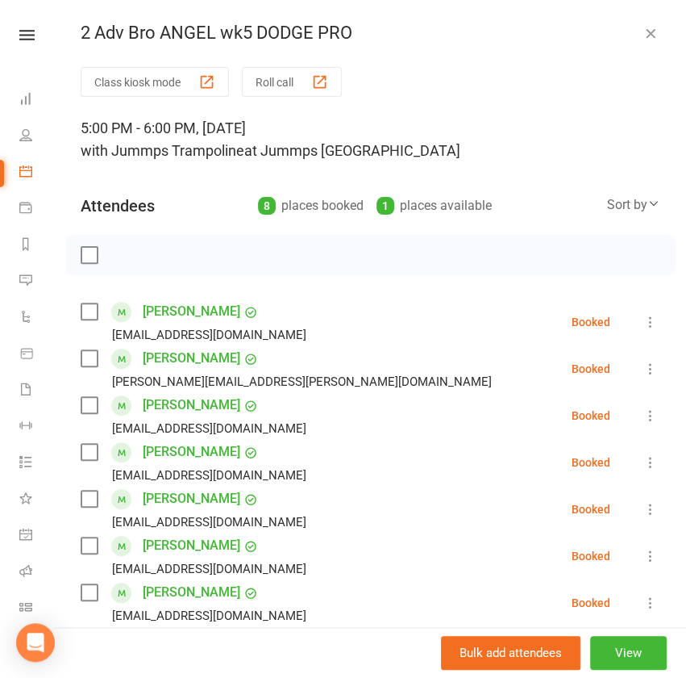
click at [643, 38] on icon "button" at bounding box center [651, 33] width 16 height 16
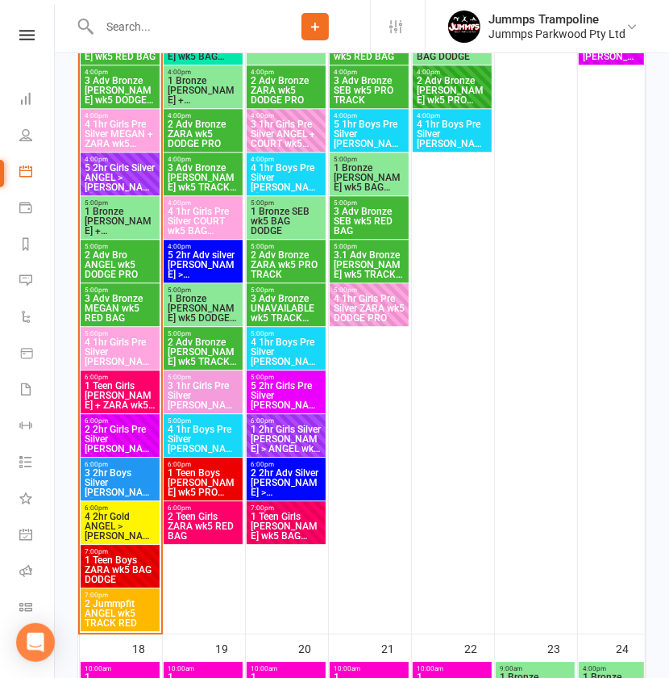
click at [123, 307] on span "3 Adv Bronze MEGAN wk5 RED BAG" at bounding box center [120, 308] width 73 height 29
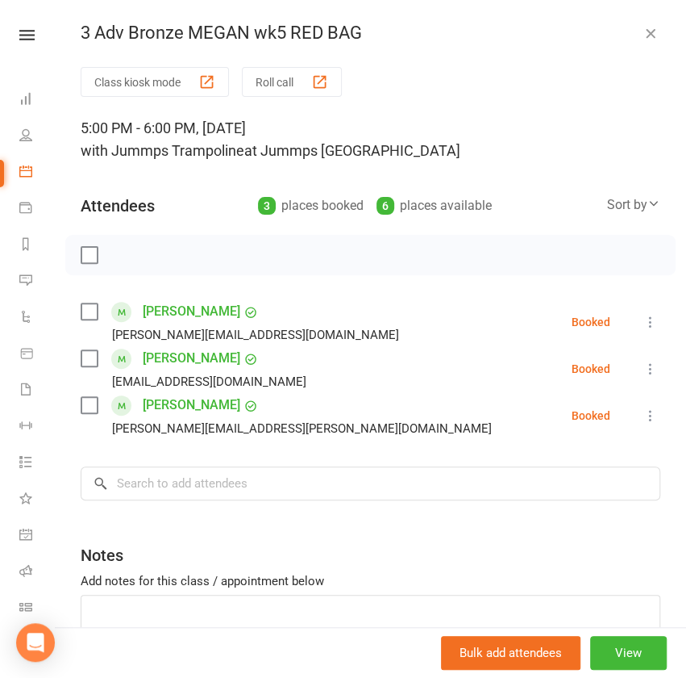
click at [643, 31] on icon "button" at bounding box center [651, 33] width 16 height 16
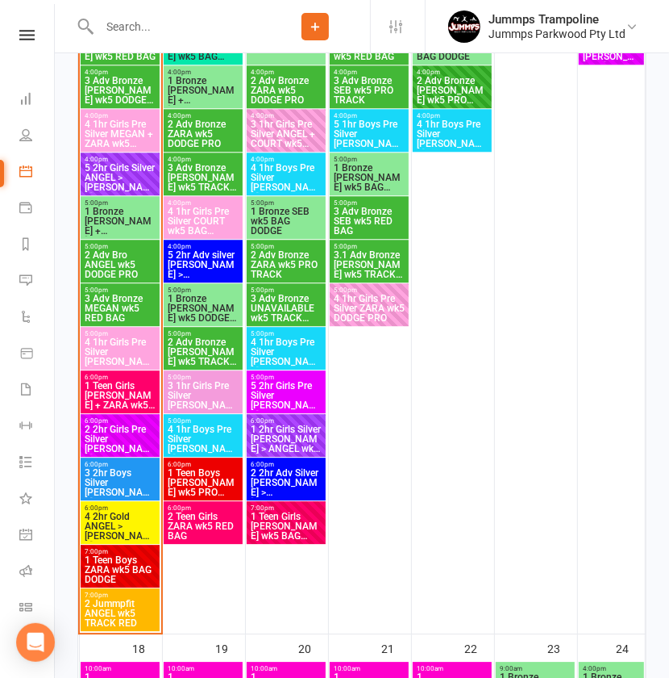
click at [132, 346] on span "4 1hr Girls Pre Silver [PERSON_NAME] + COURT wk5 BAG DODGE" at bounding box center [120, 351] width 73 height 29
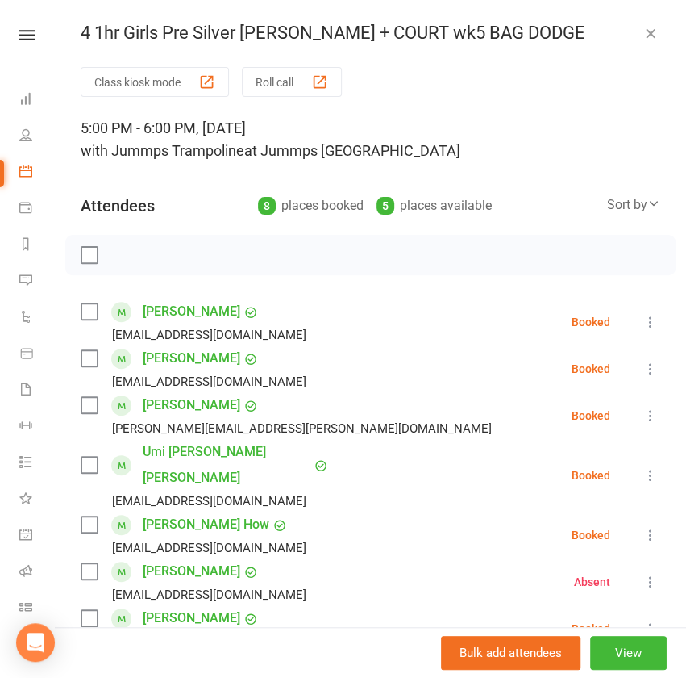
click at [643, 32] on icon "button" at bounding box center [651, 33] width 16 height 16
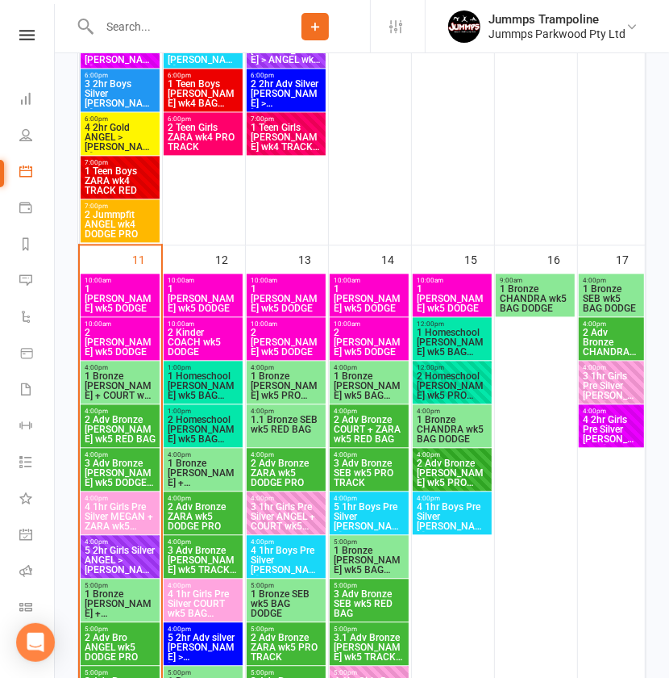
scroll to position [1645, 0]
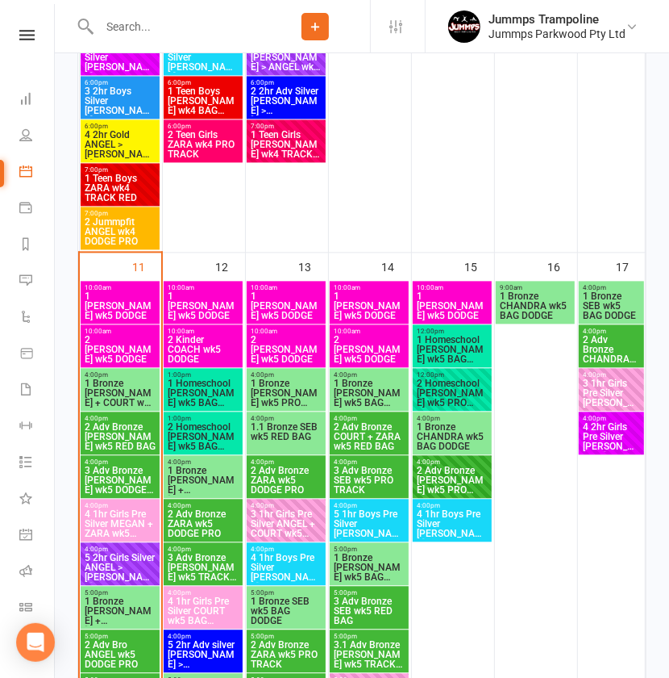
click at [202, 26] on input "text" at bounding box center [177, 26] width 166 height 23
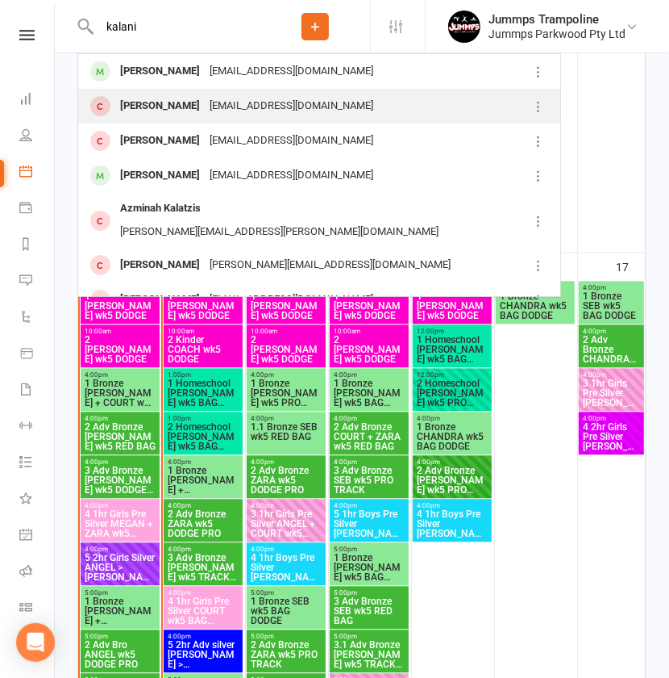
type input "kalani"
click at [330, 110] on div "frangipanee@gmail.com" at bounding box center [291, 105] width 173 height 23
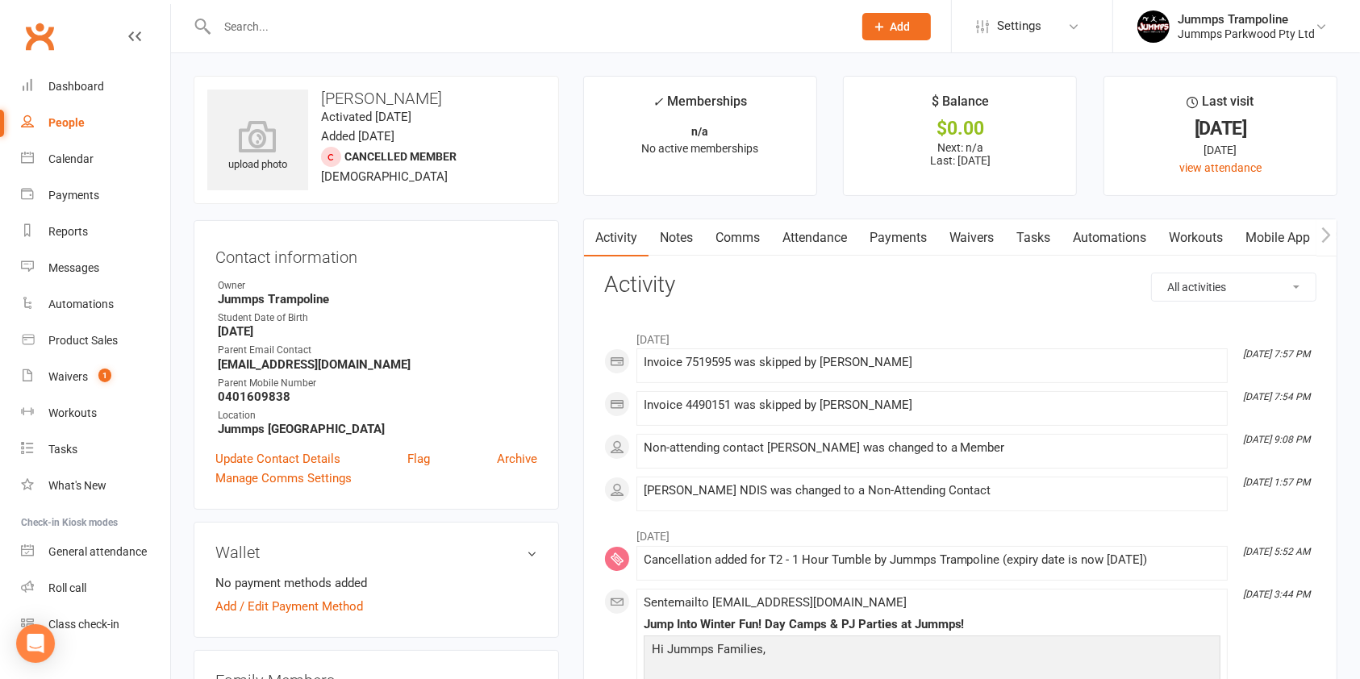
click at [427, 19] on input "text" at bounding box center [526, 26] width 629 height 23
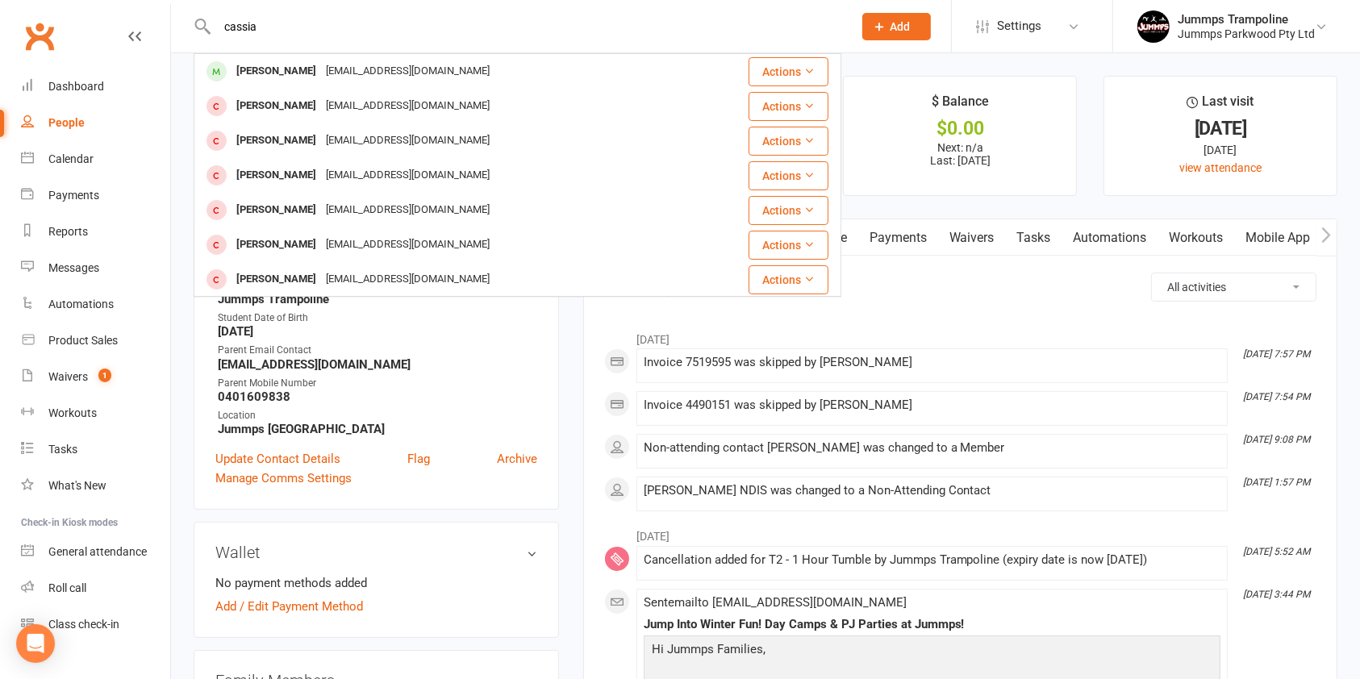
type input "cassia"
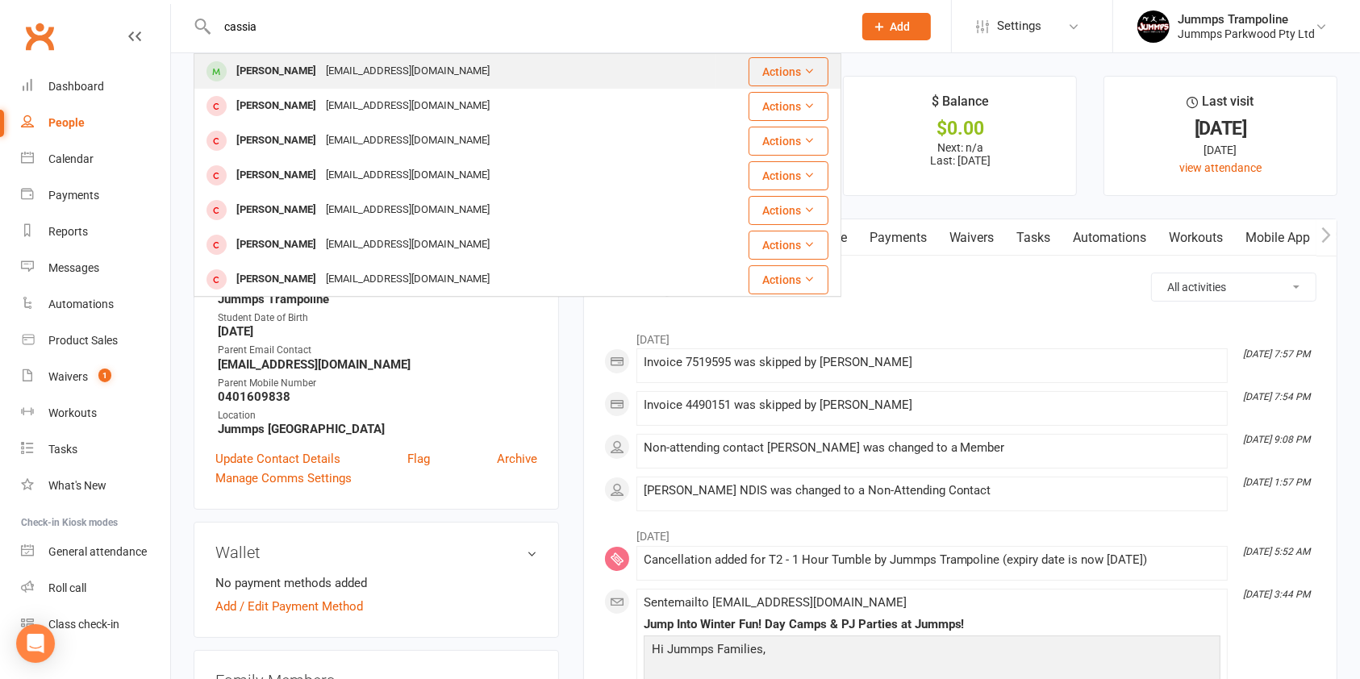
click at [393, 79] on div "[EMAIL_ADDRESS][DOMAIN_NAME]" at bounding box center [407, 71] width 173 height 23
